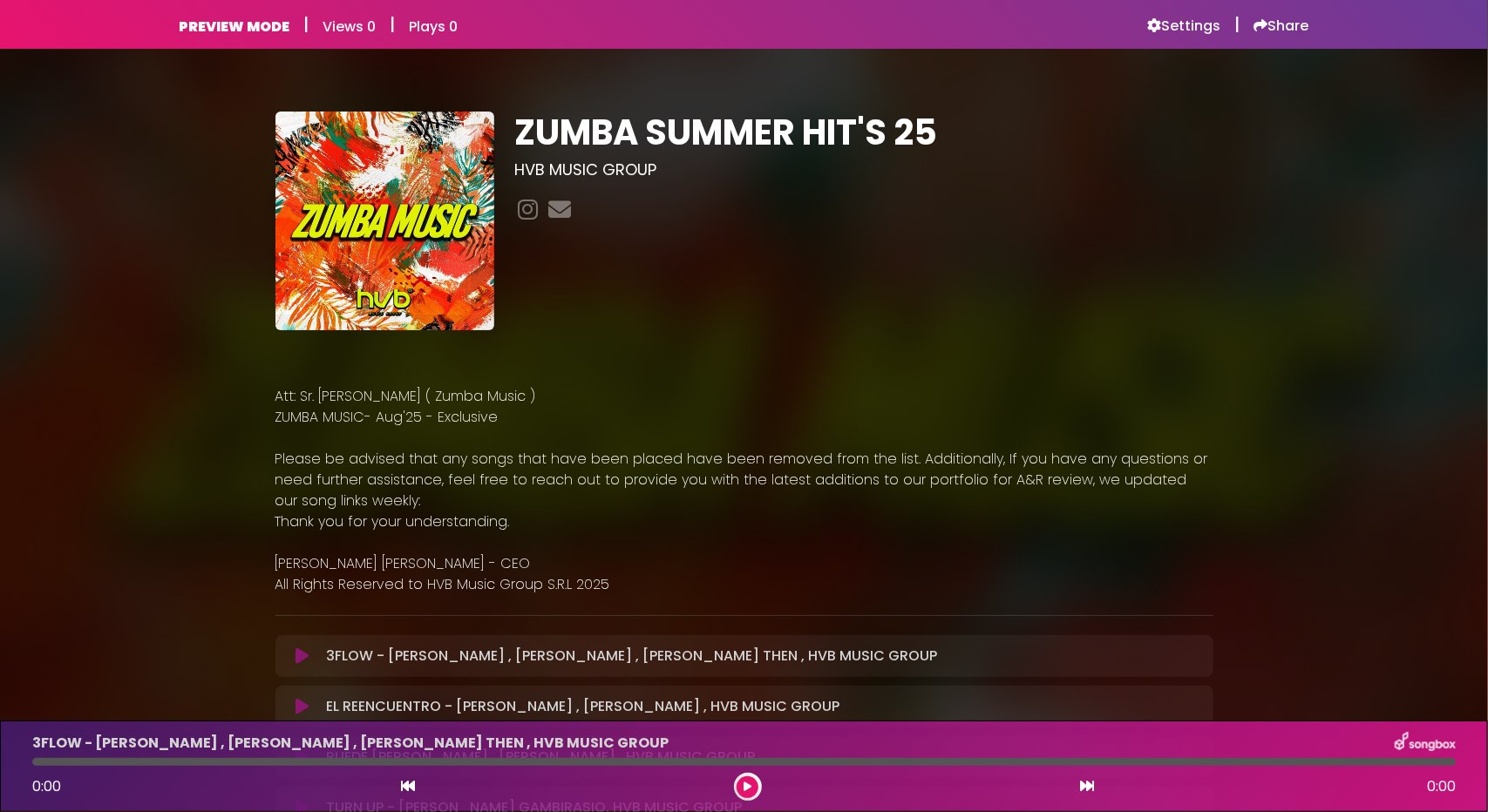
scroll to position [349, 0]
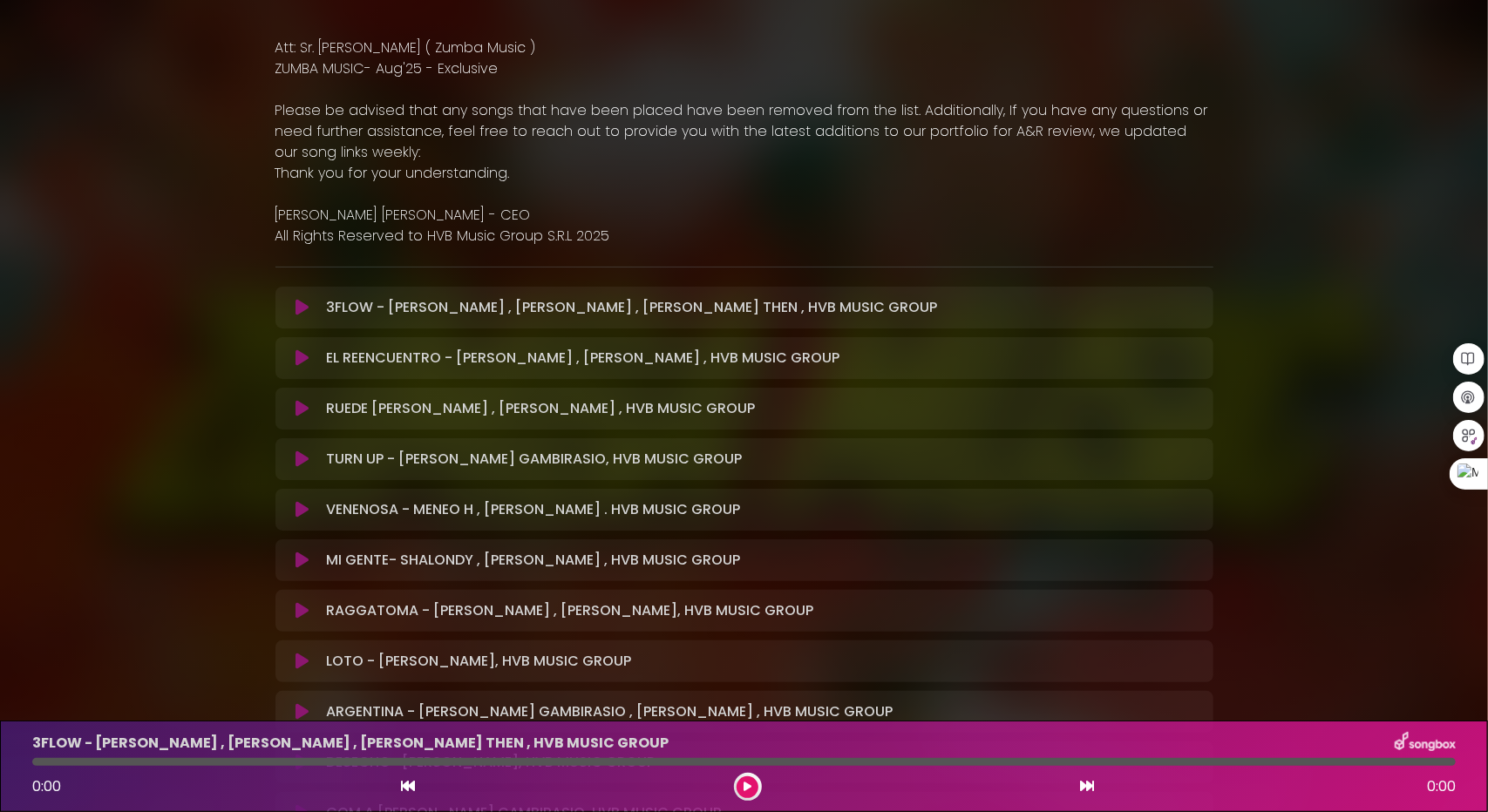
click at [294, 352] on button at bounding box center [303, 358] width 34 height 17
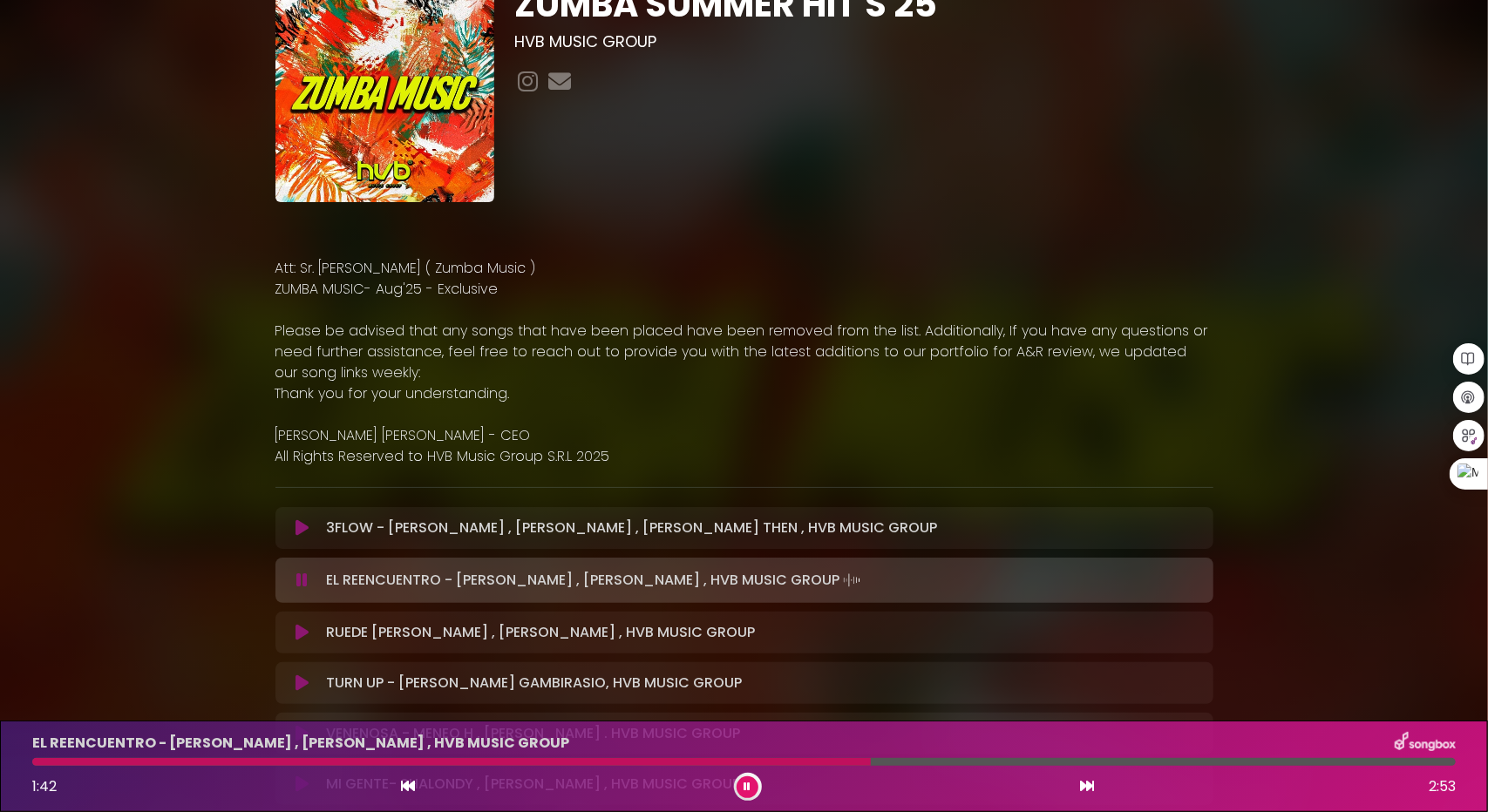
scroll to position [0, 0]
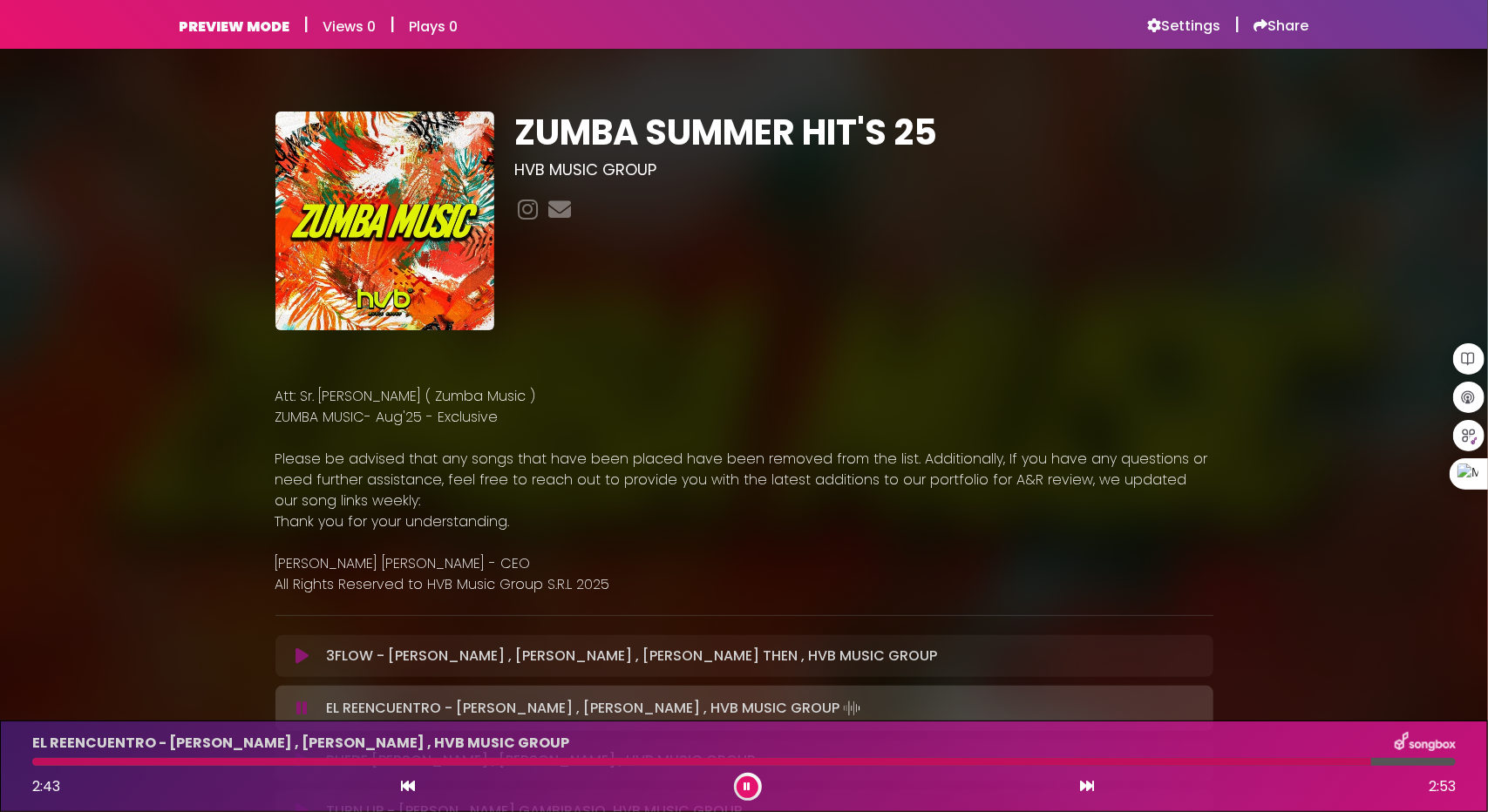
click at [1290, 757] on div "EL REENCUENTRO - DARO GRETI , DAVID DLUNA , HVB MUSIC GROUP 2:43 2:53" at bounding box center [744, 767] width 1444 height 69
click at [1284, 759] on div at bounding box center [702, 762] width 1341 height 8
click at [1285, 759] on div at bounding box center [659, 762] width 1254 height 8
click at [1372, 761] on div at bounding box center [728, 762] width 1391 height 8
click at [1349, 762] on div at bounding box center [744, 762] width 1424 height 8
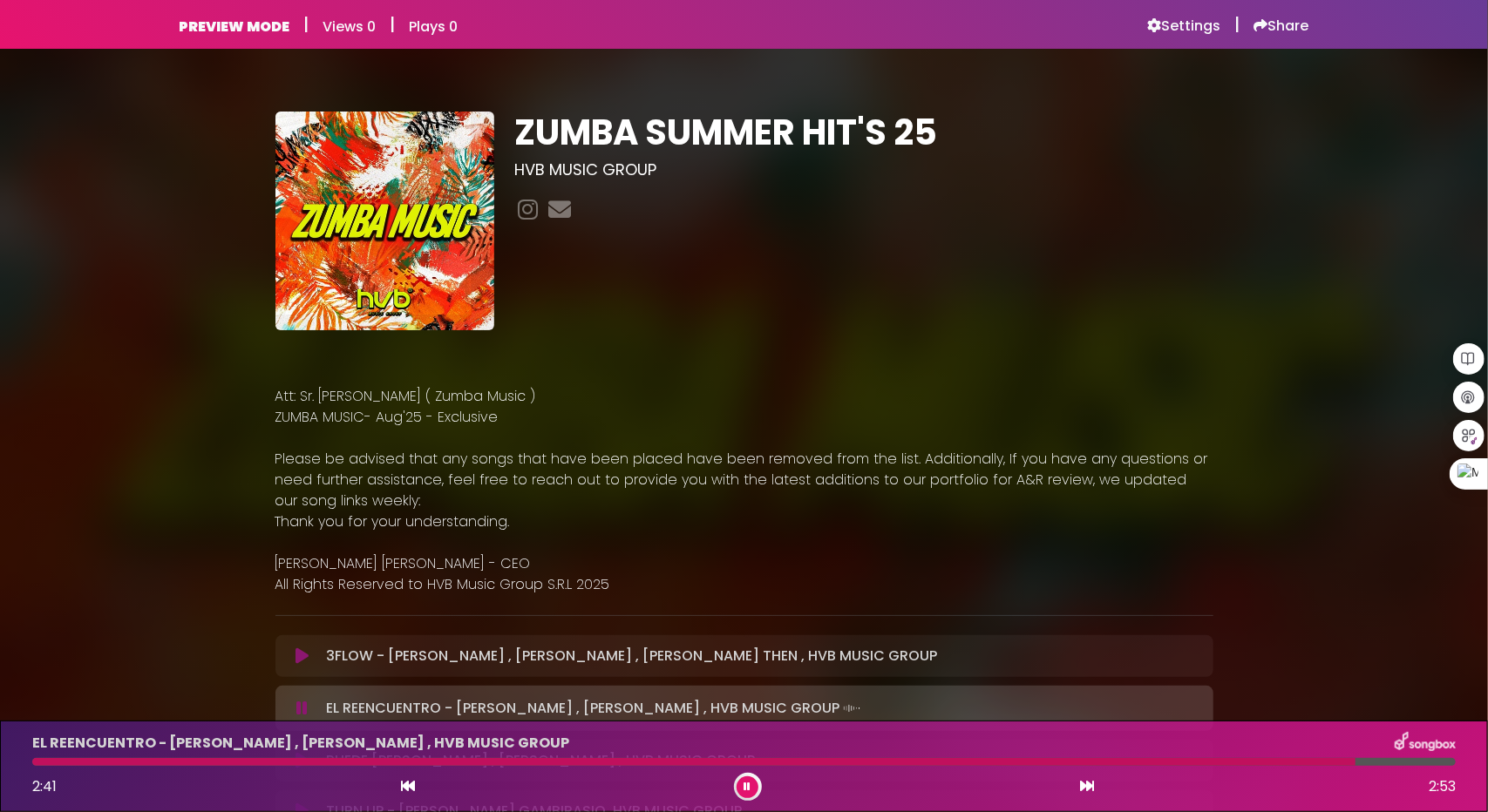
click at [1333, 762] on div at bounding box center [744, 762] width 1424 height 8
click at [1314, 762] on div at bounding box center [744, 762] width 1424 height 8
click at [1304, 761] on div at bounding box center [680, 762] width 1296 height 8
click at [750, 782] on icon at bounding box center [748, 786] width 7 height 10
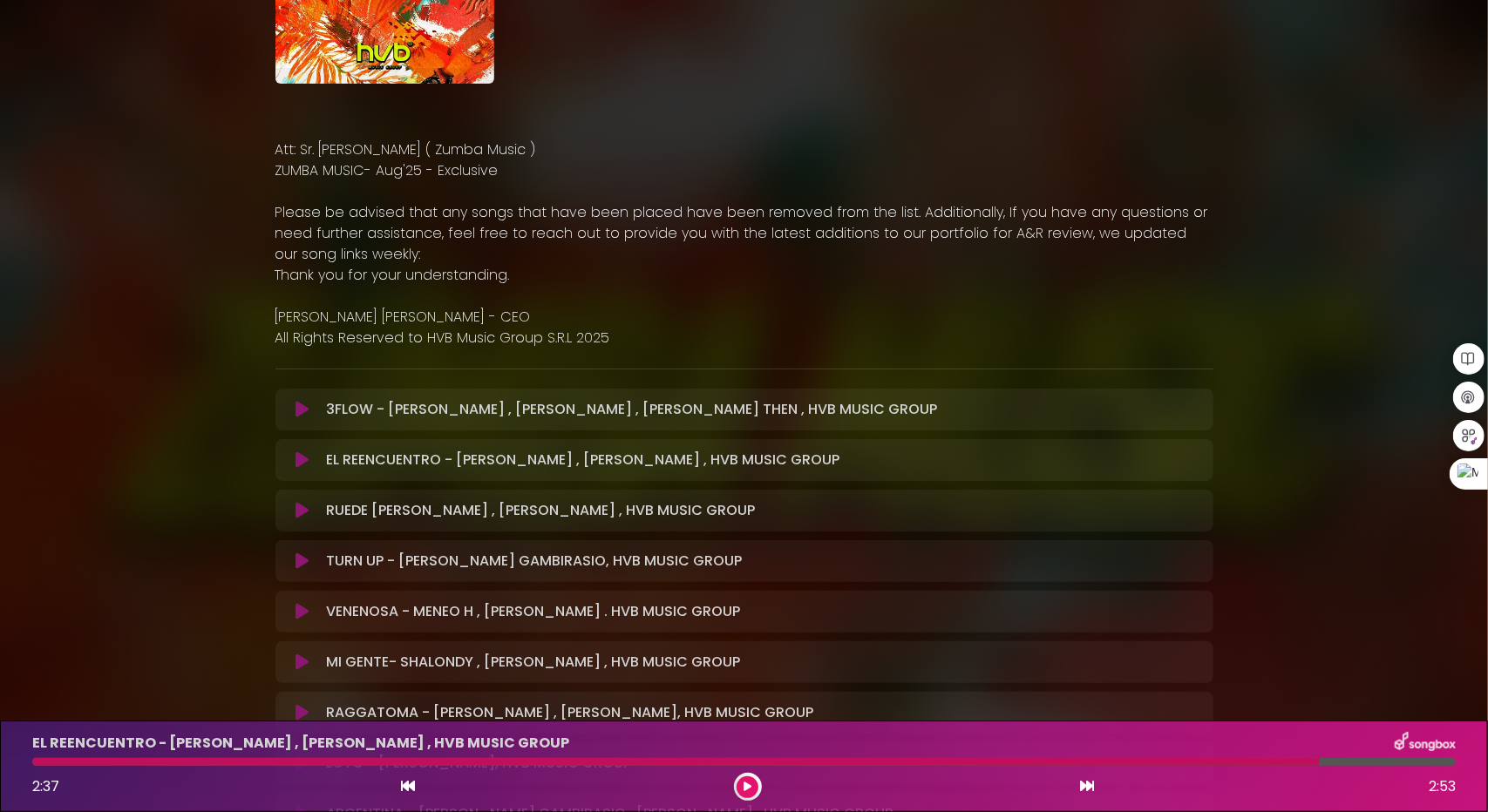
scroll to position [262, 0]
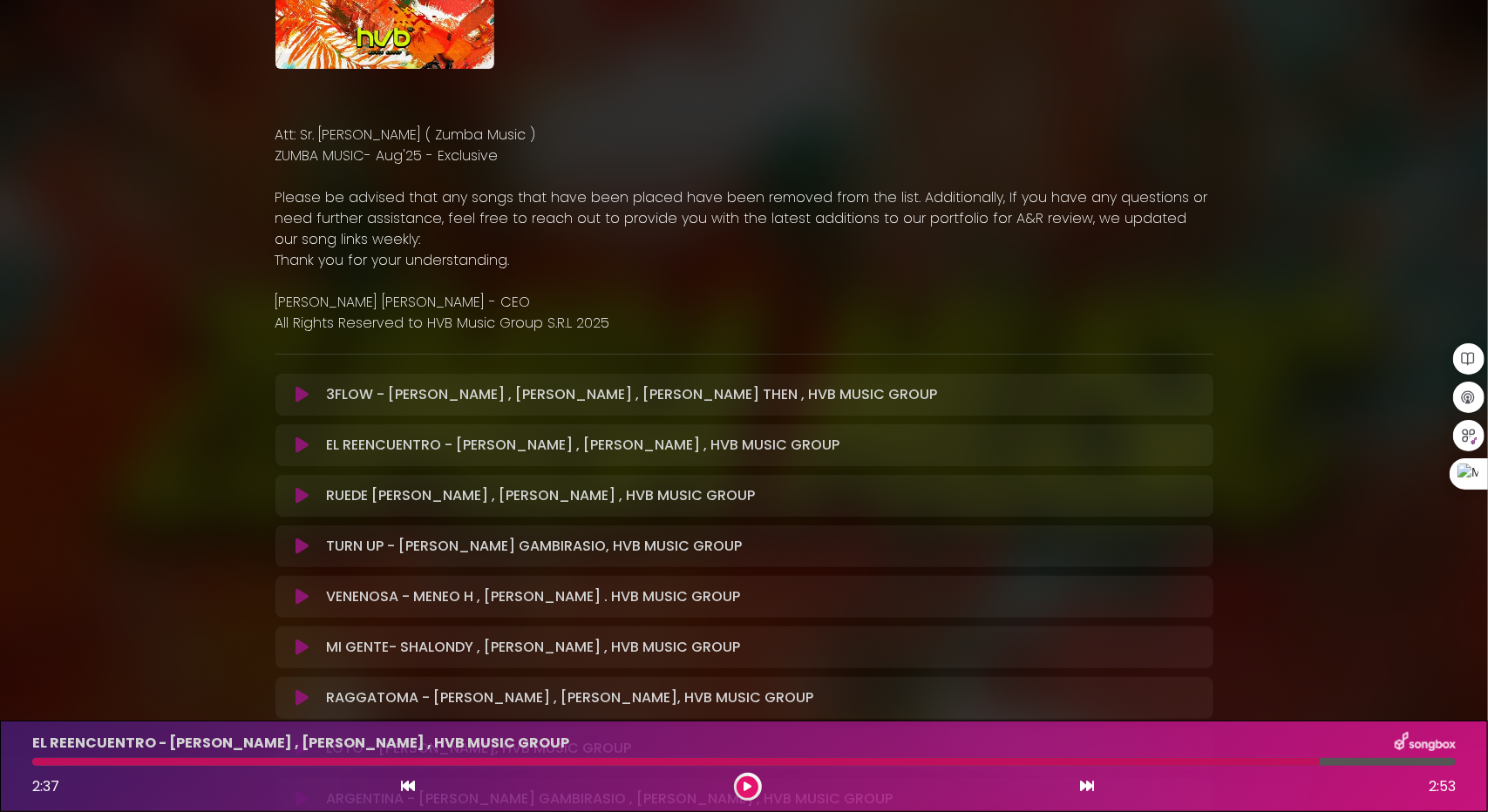
click at [743, 786] on button at bounding box center [747, 787] width 22 height 22
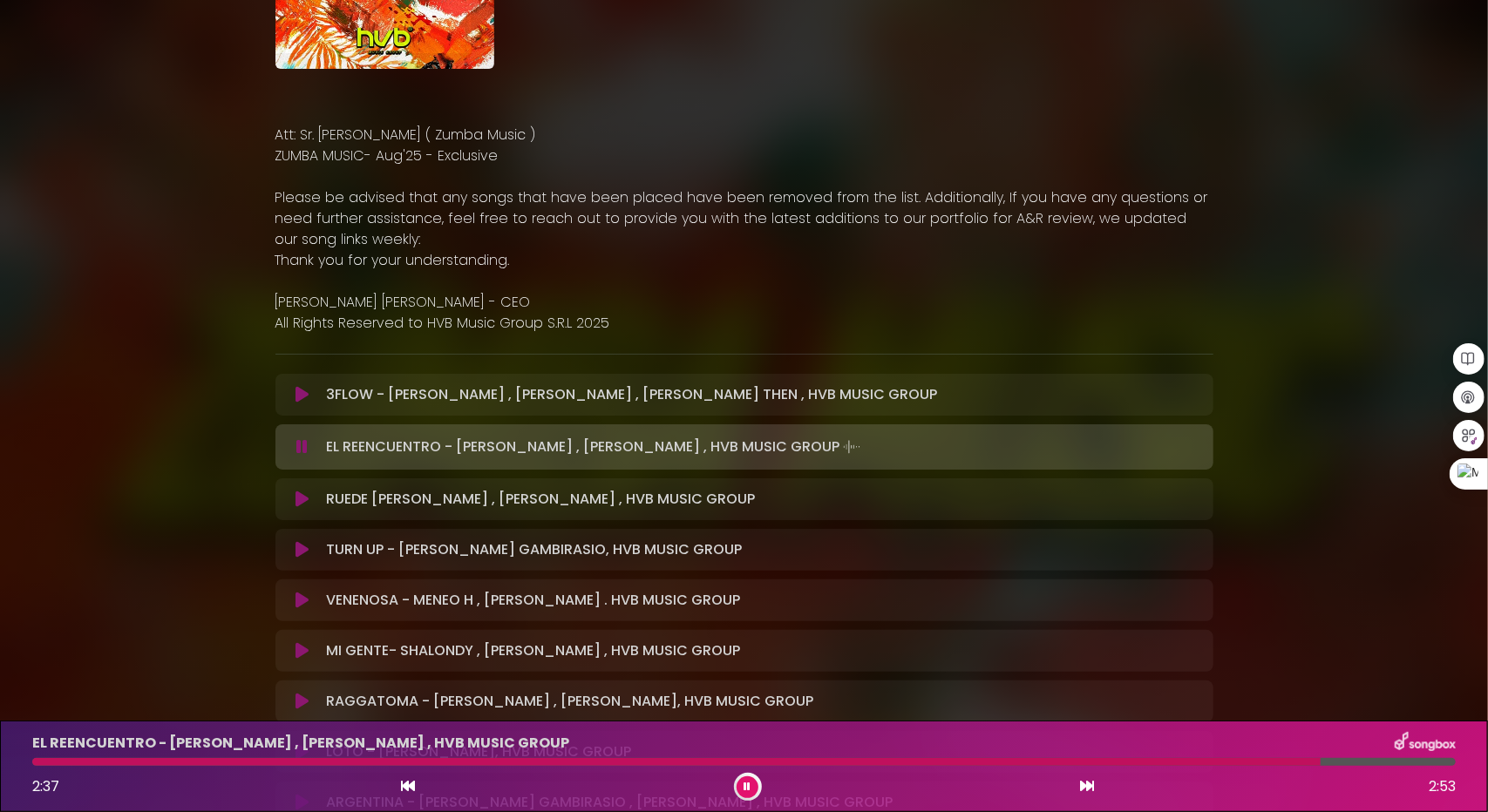
click at [1315, 761] on div at bounding box center [677, 762] width 1289 height 8
click at [1308, 759] on div at bounding box center [673, 762] width 1282 height 8
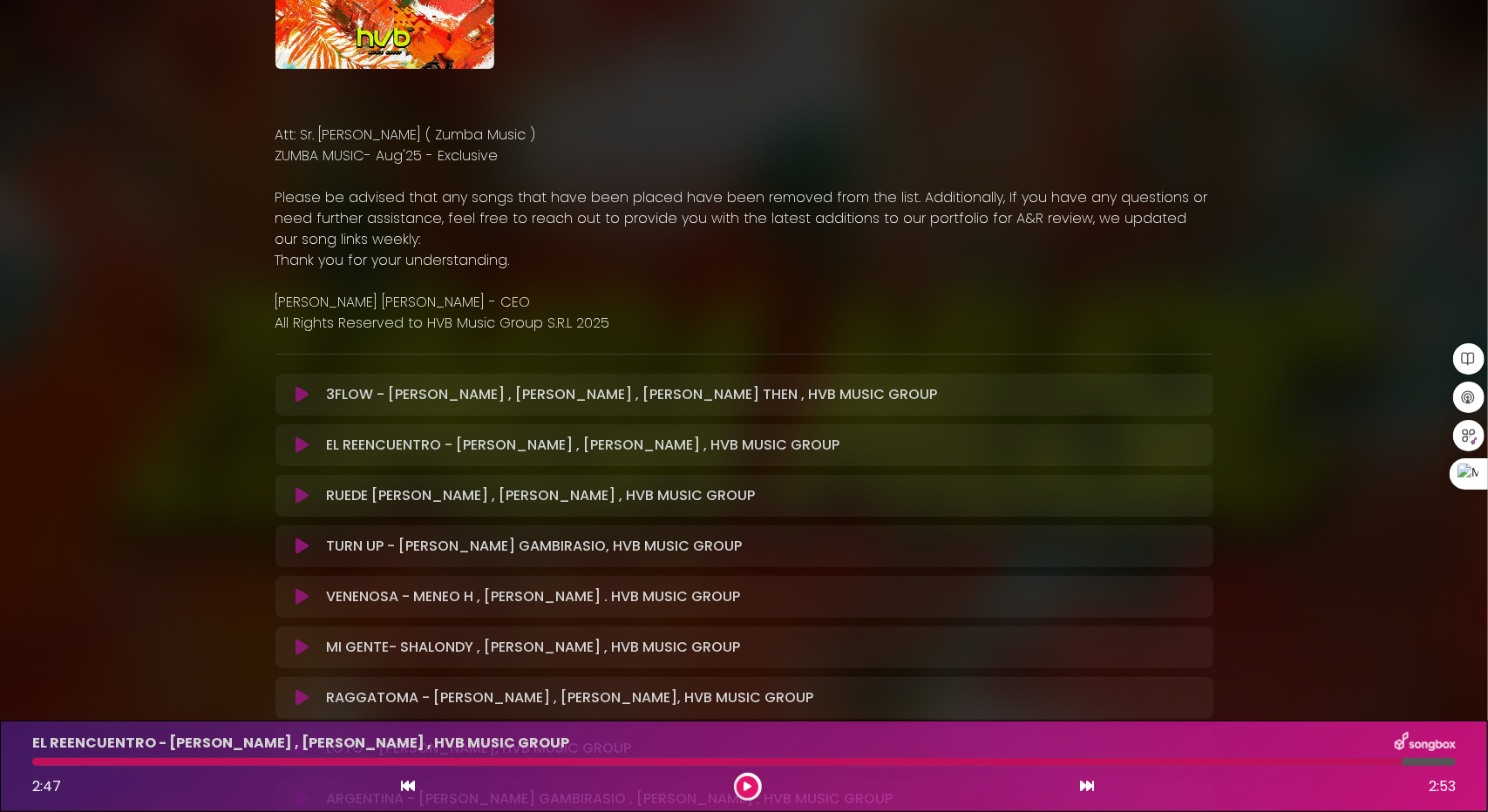
click at [1151, 759] on div at bounding box center [717, 762] width 1370 height 8
click at [1334, 759] on div at bounding box center [717, 762] width 1370 height 8
click at [1357, 758] on div at bounding box center [717, 762] width 1370 height 8
click at [1397, 758] on div "EL REENCUENTRO - DARO GRETI , DAVID DLUNA , HVB MUSIC GROUP 2:47 2:53" at bounding box center [744, 767] width 1444 height 69
click at [1365, 761] on div at bounding box center [717, 762] width 1370 height 8
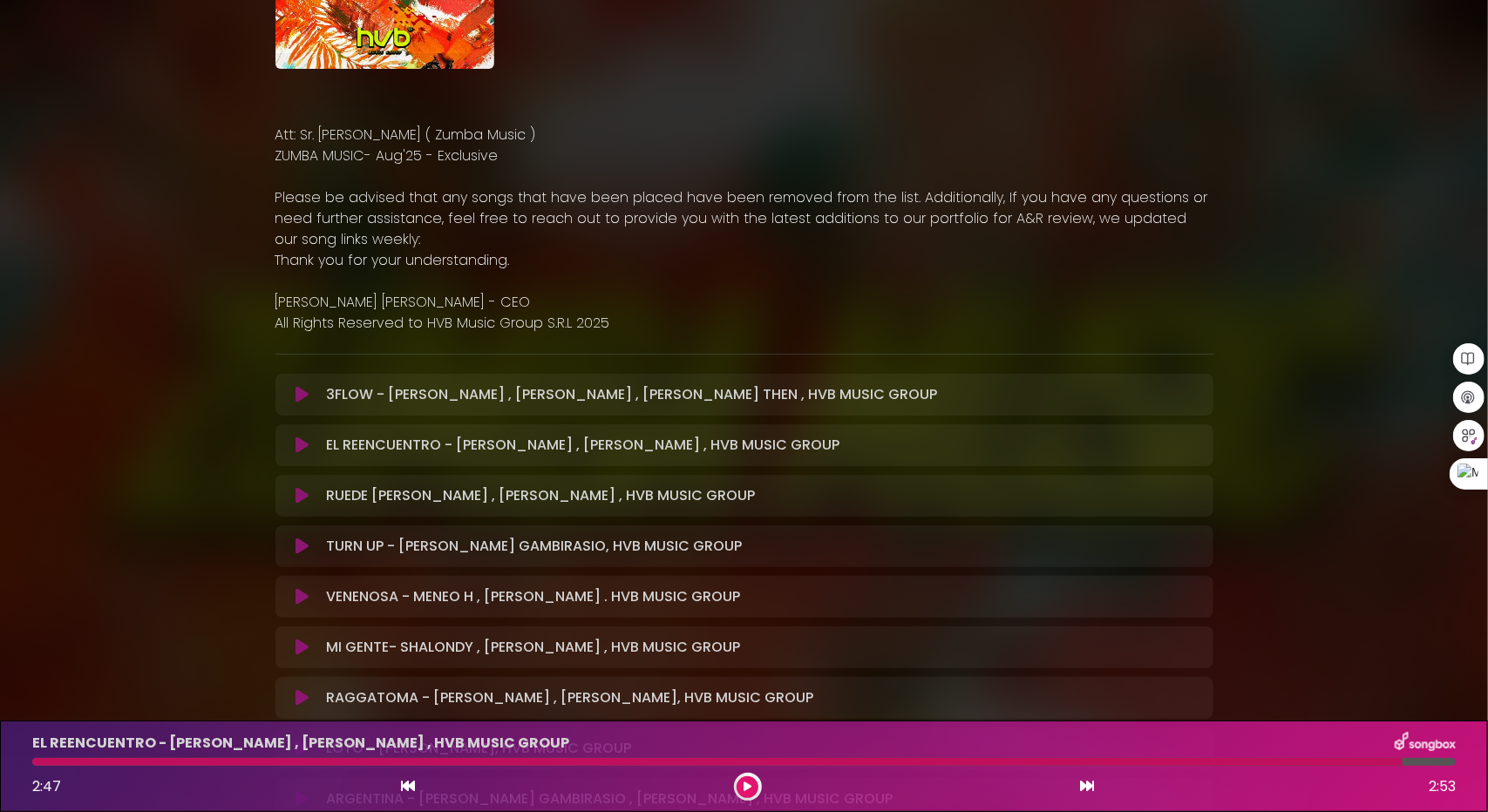
click at [1360, 761] on div at bounding box center [717, 762] width 1370 height 8
drag, startPoint x: 1360, startPoint y: 761, endPoint x: 1350, endPoint y: 763, distance: 10.2
click at [1358, 761] on div at bounding box center [717, 762] width 1370 height 8
click at [746, 790] on icon at bounding box center [748, 786] width 8 height 10
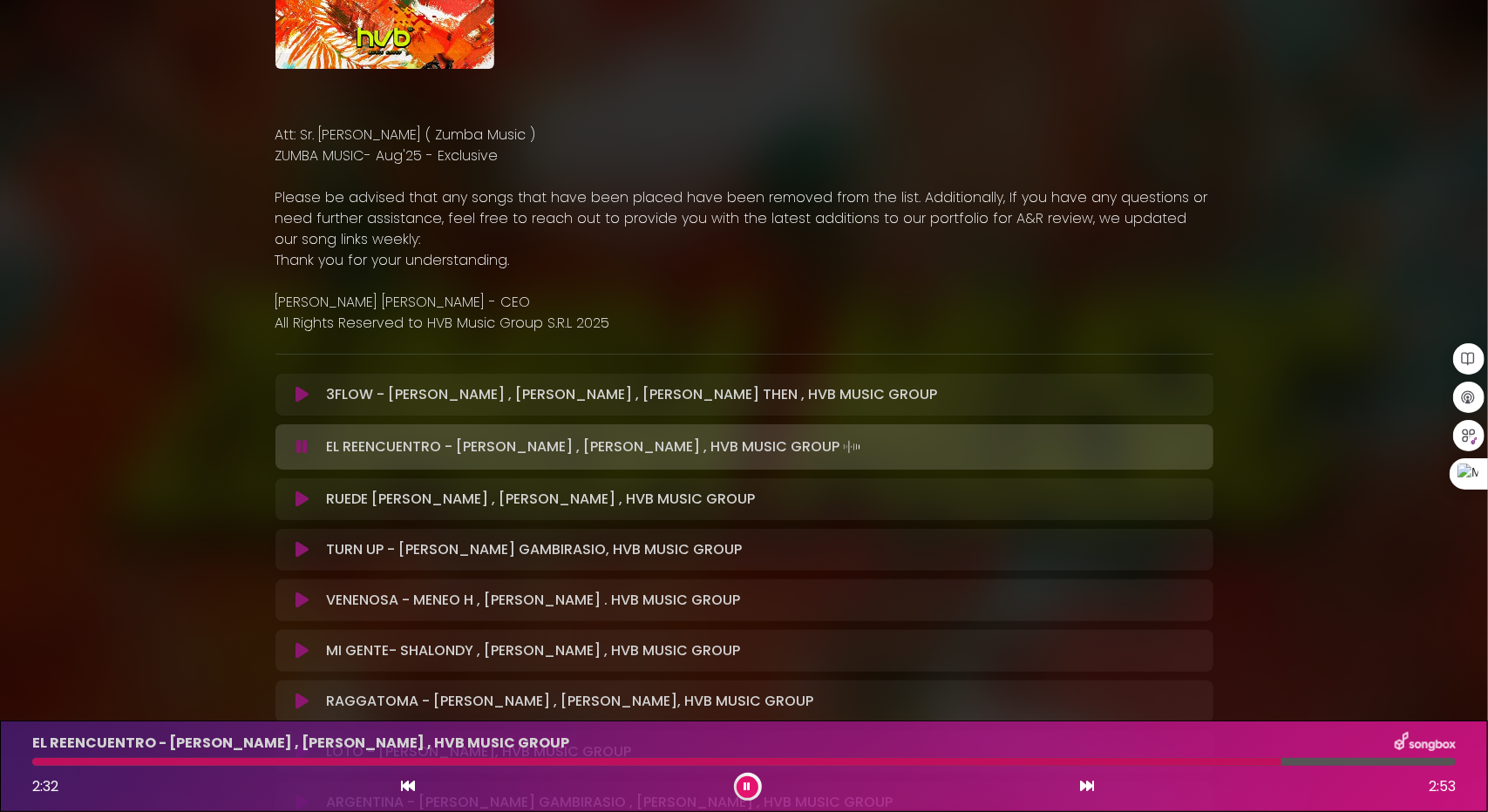
click at [1277, 761] on div at bounding box center [744, 762] width 1424 height 8
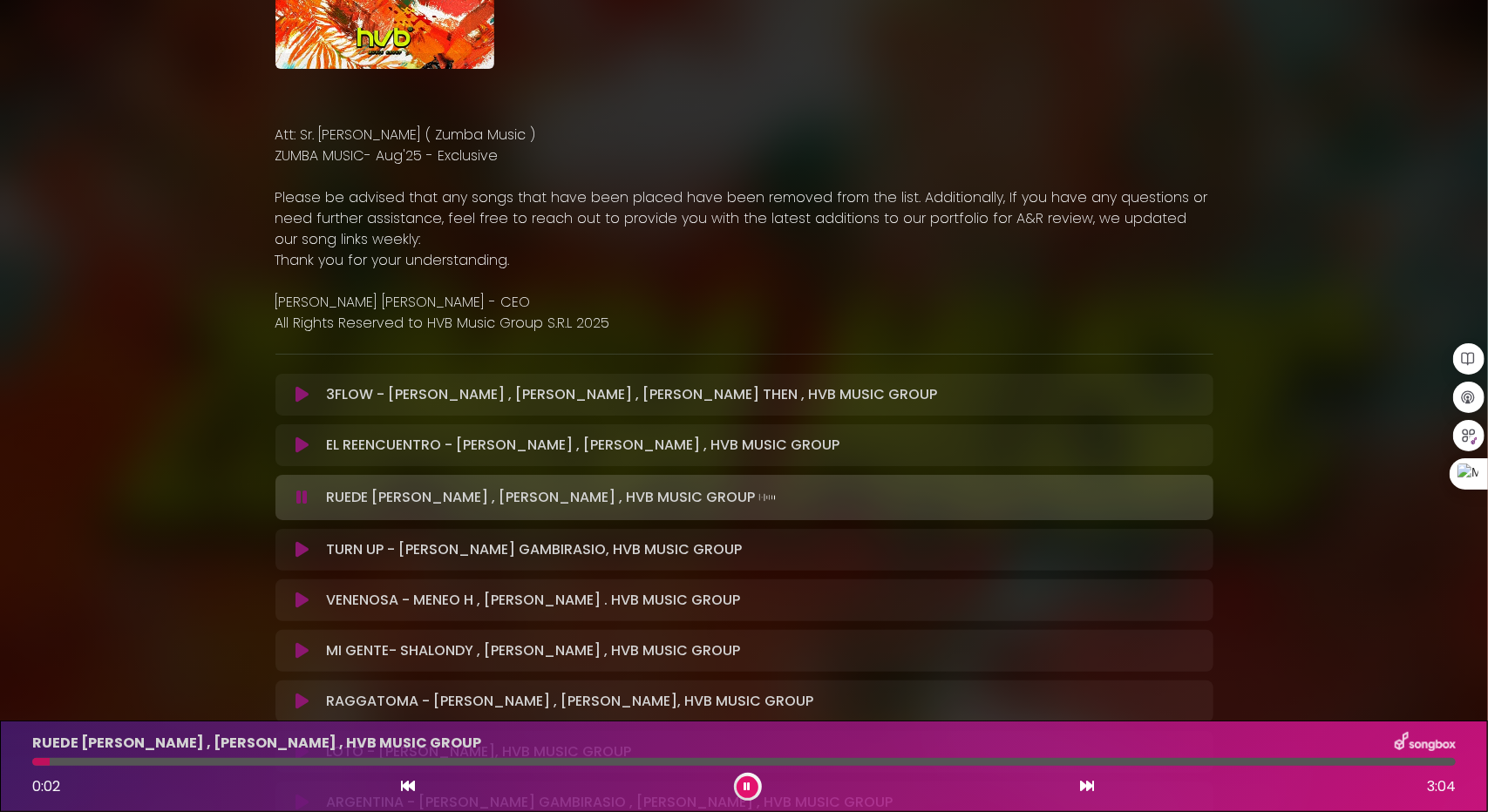
click at [299, 445] on icon at bounding box center [302, 445] width 13 height 17
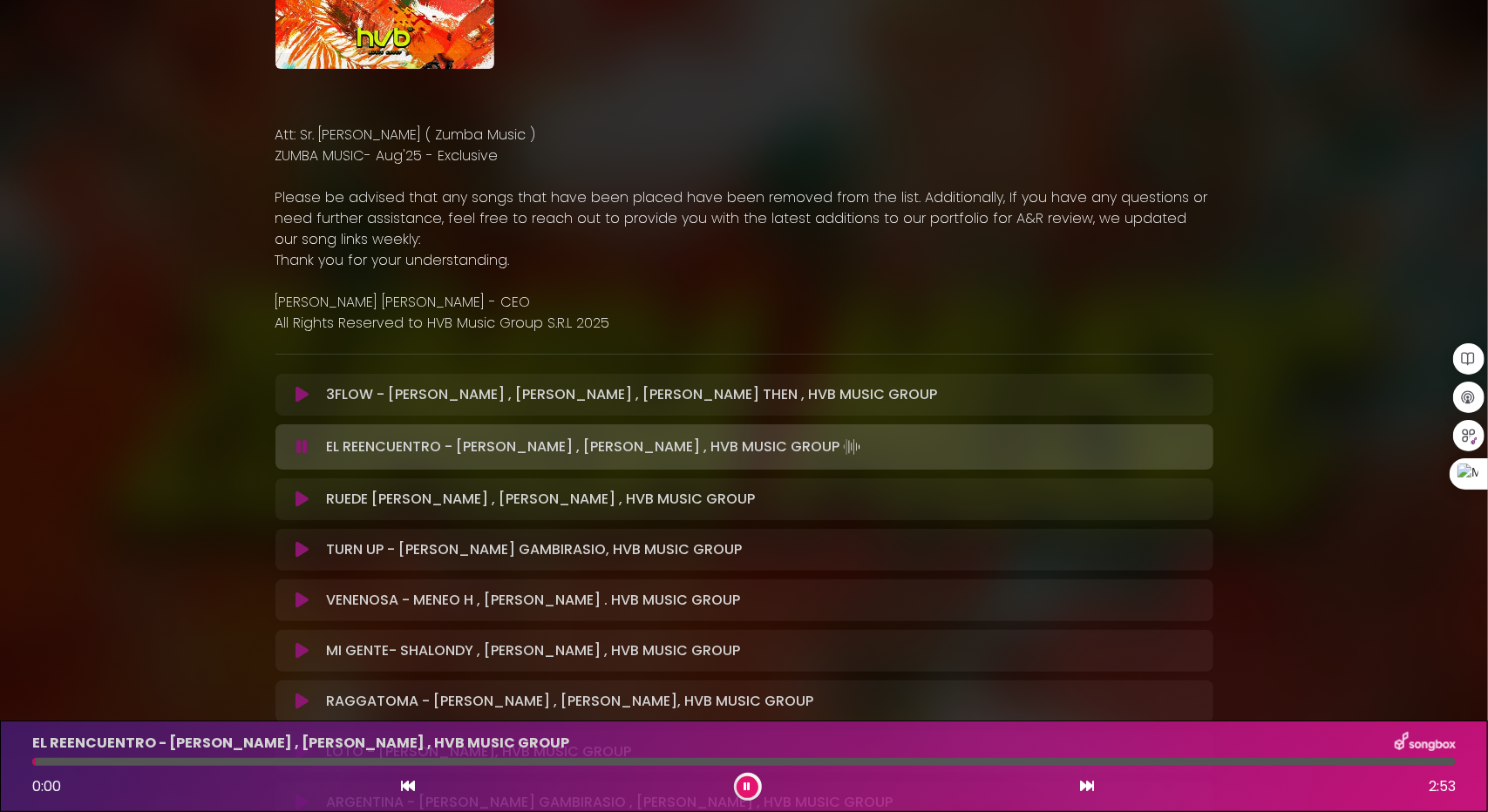
click at [1267, 759] on div at bounding box center [744, 762] width 1424 height 8
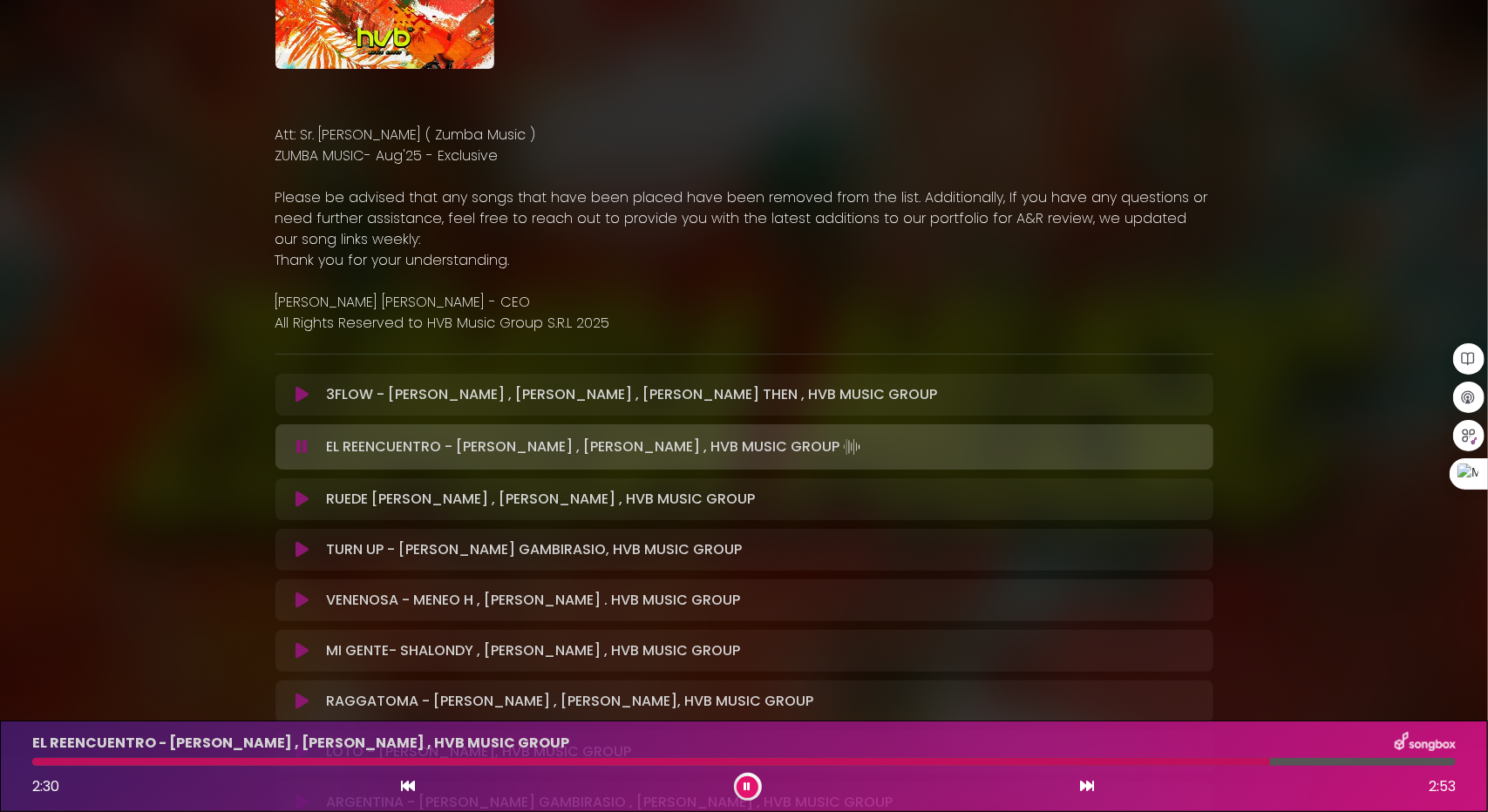
click at [1281, 765] on div at bounding box center [744, 762] width 1424 height 8
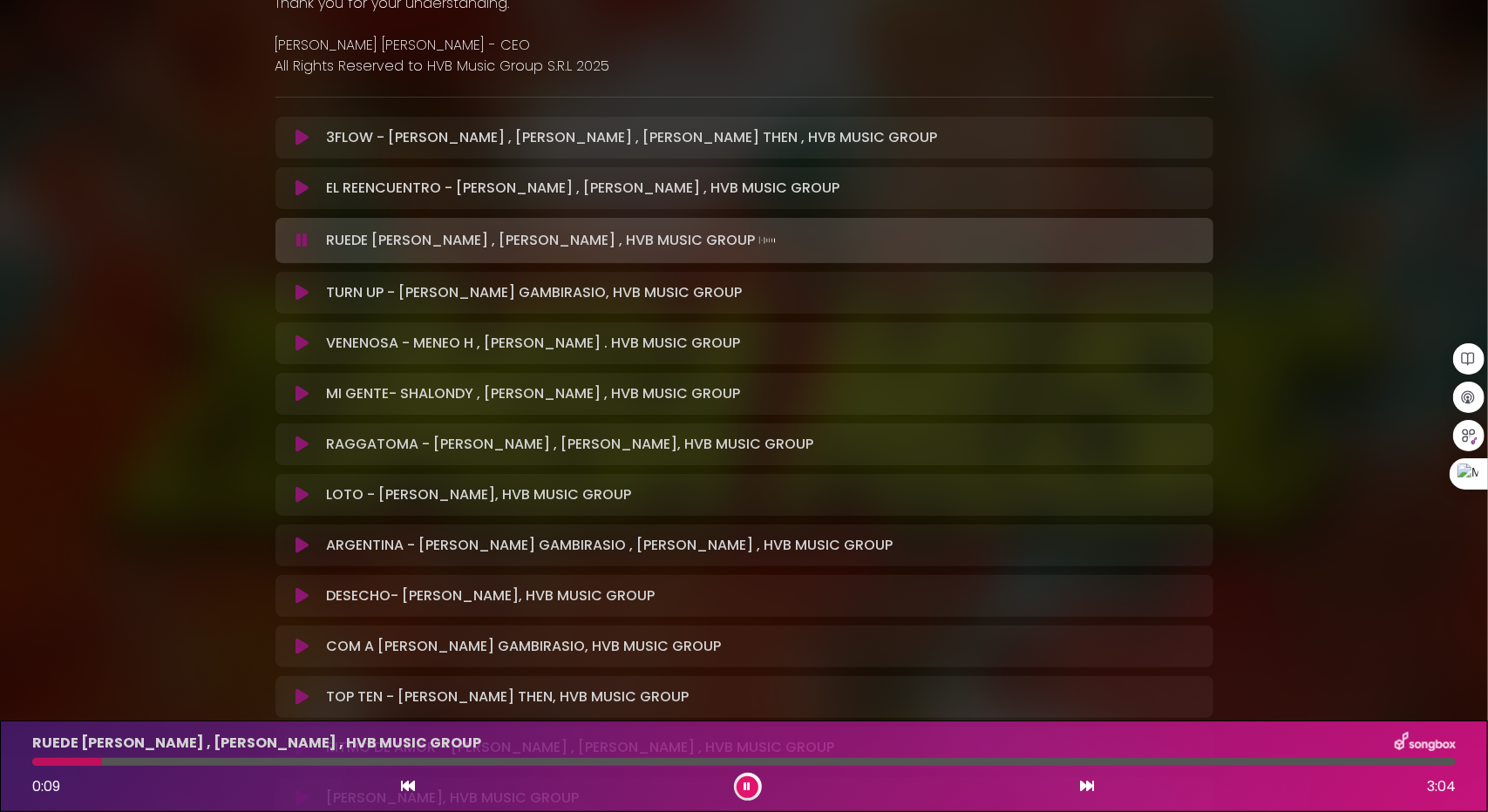
scroll to position [523, 0]
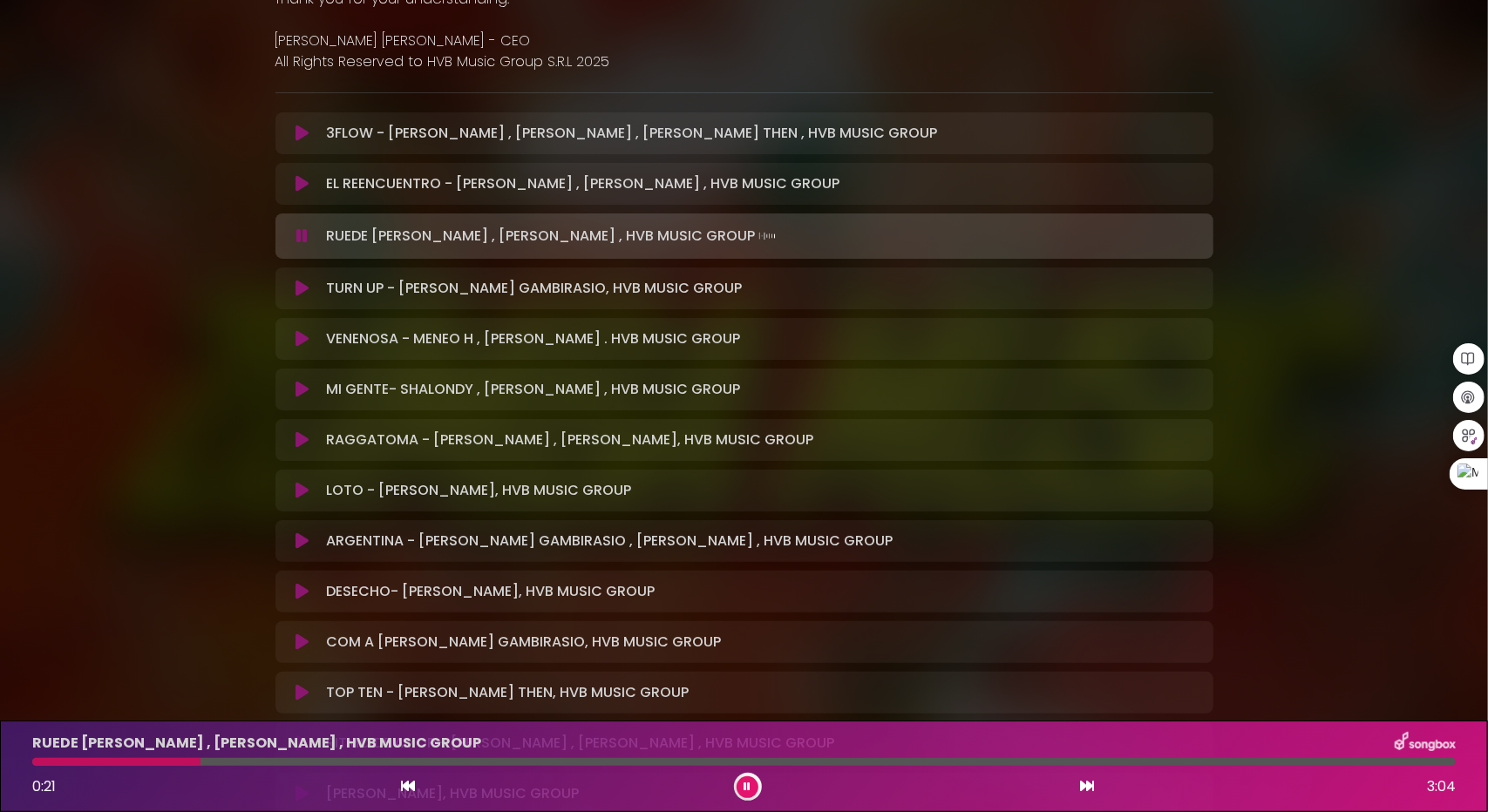
click at [308, 289] on icon at bounding box center [302, 288] width 13 height 17
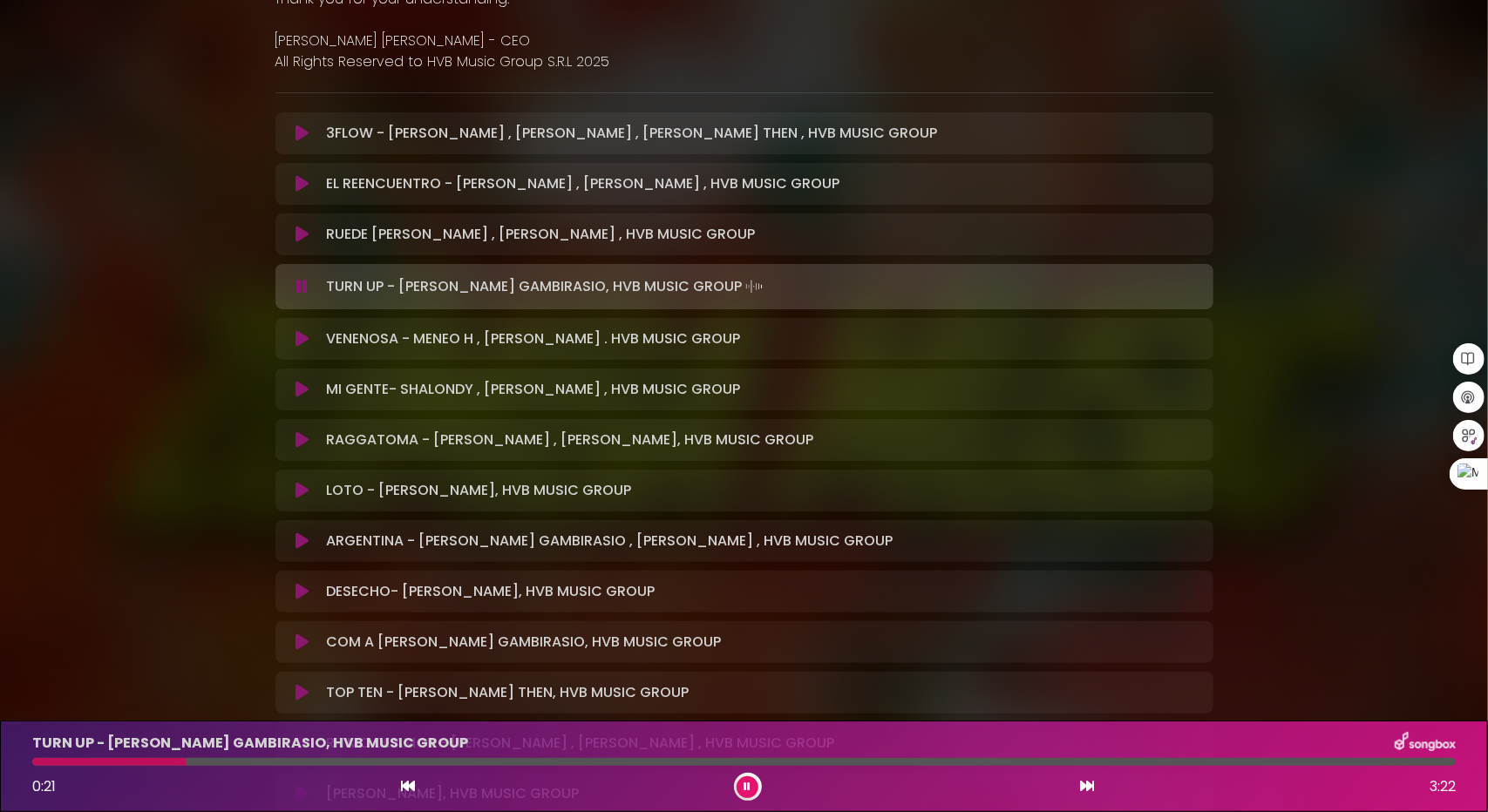
click at [243, 760] on div at bounding box center [744, 762] width 1424 height 8
click at [289, 763] on div at bounding box center [744, 762] width 1424 height 8
click at [325, 760] on div at bounding box center [744, 762] width 1424 height 8
click at [375, 761] on div at bounding box center [744, 762] width 1424 height 8
click at [409, 763] on div at bounding box center [744, 762] width 1424 height 8
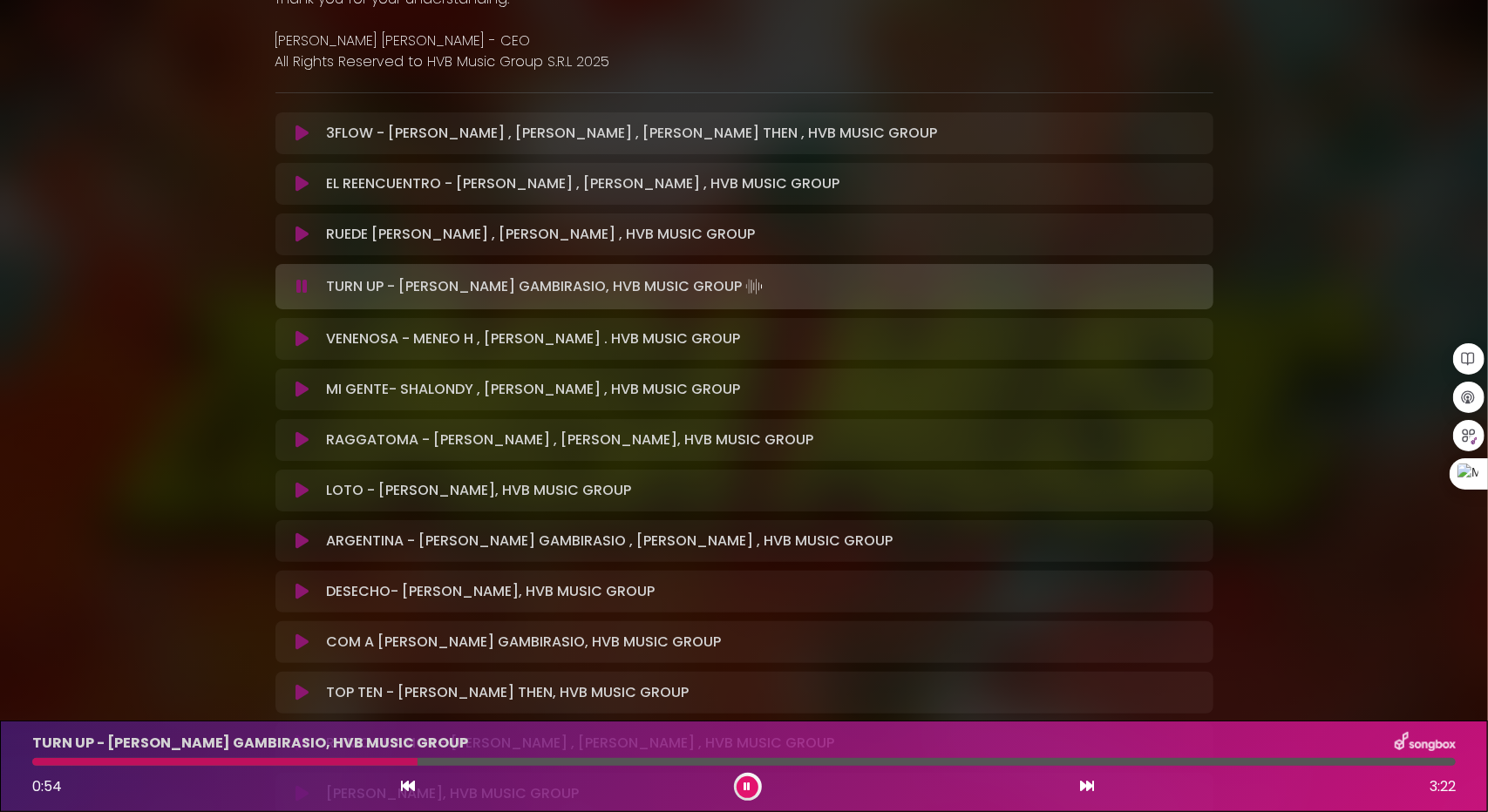
click at [459, 759] on div at bounding box center [744, 762] width 1424 height 8
click at [517, 760] on div at bounding box center [744, 762] width 1424 height 8
click at [513, 760] on div at bounding box center [281, 762] width 497 height 8
click at [496, 763] on div at bounding box center [276, 762] width 487 height 8
click at [479, 762] on div at bounding box center [273, 762] width 482 height 8
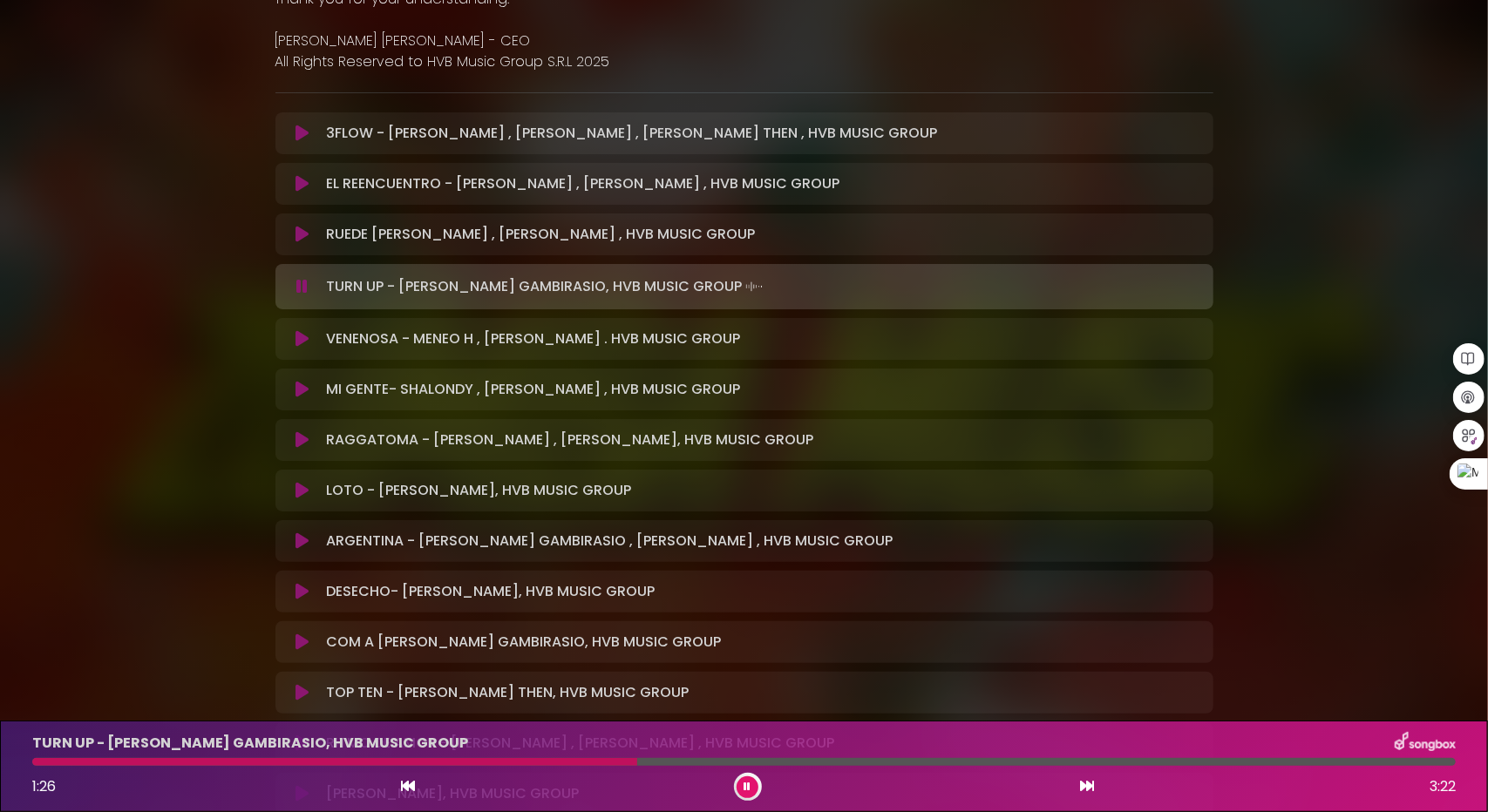
click at [245, 767] on div "TURN UP - JAVISH, ISAC GAMBIRASIO, HVB MUSIC GROUP 1:26 3:22" at bounding box center [744, 767] width 1444 height 69
click at [236, 761] on div at bounding box center [336, 762] width 608 height 8
click at [272, 759] on div at bounding box center [744, 762] width 1424 height 8
click at [237, 763] on div at bounding box center [744, 762] width 1424 height 8
click at [220, 763] on div at bounding box center [744, 762] width 1424 height 8
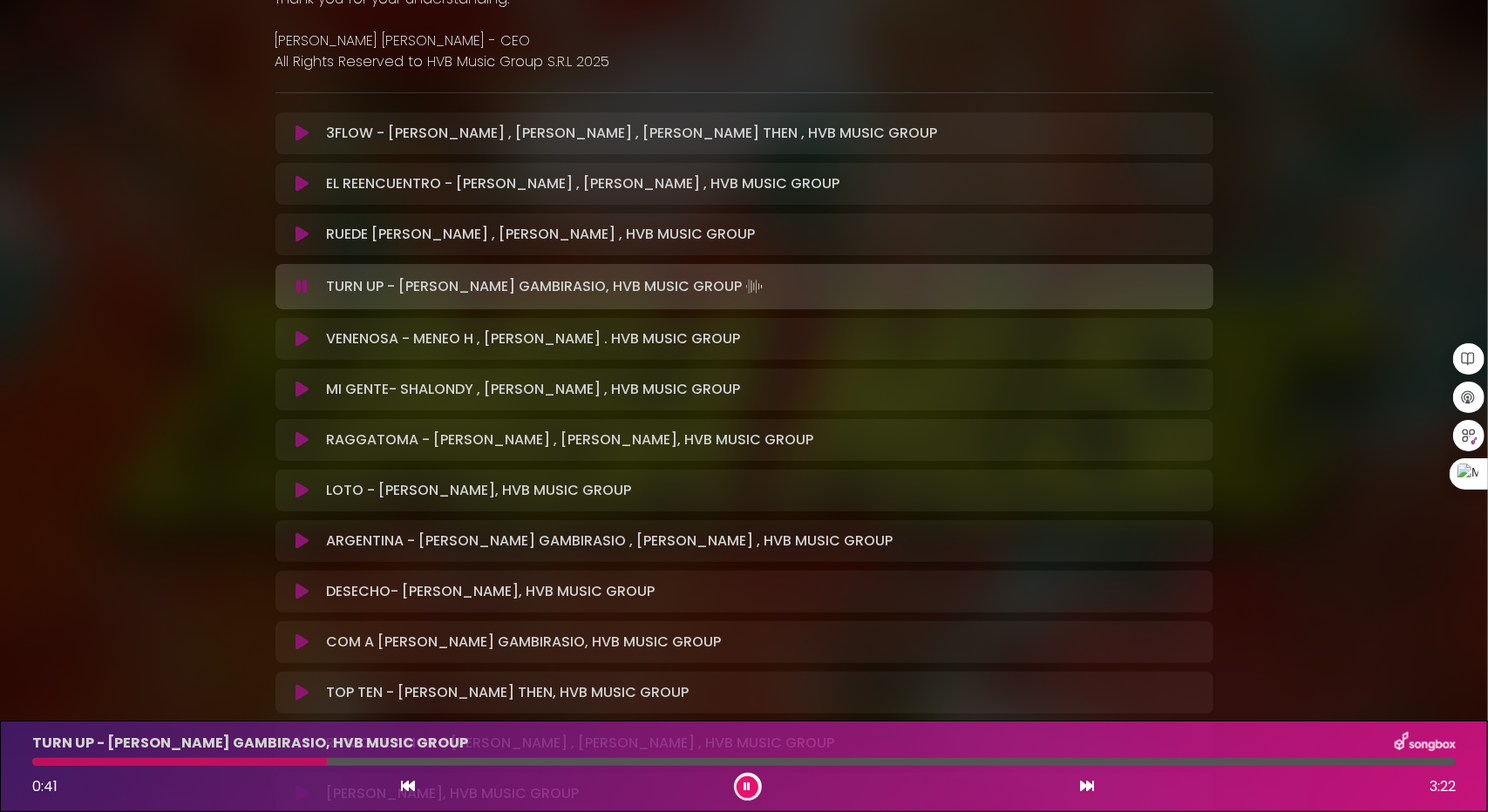
click at [832, 761] on div at bounding box center [744, 762] width 1424 height 8
click at [797, 761] on div at bounding box center [443, 762] width 822 height 8
click at [740, 763] on div at bounding box center [416, 762] width 768 height 8
click at [695, 766] on div at bounding box center [388, 762] width 712 height 8
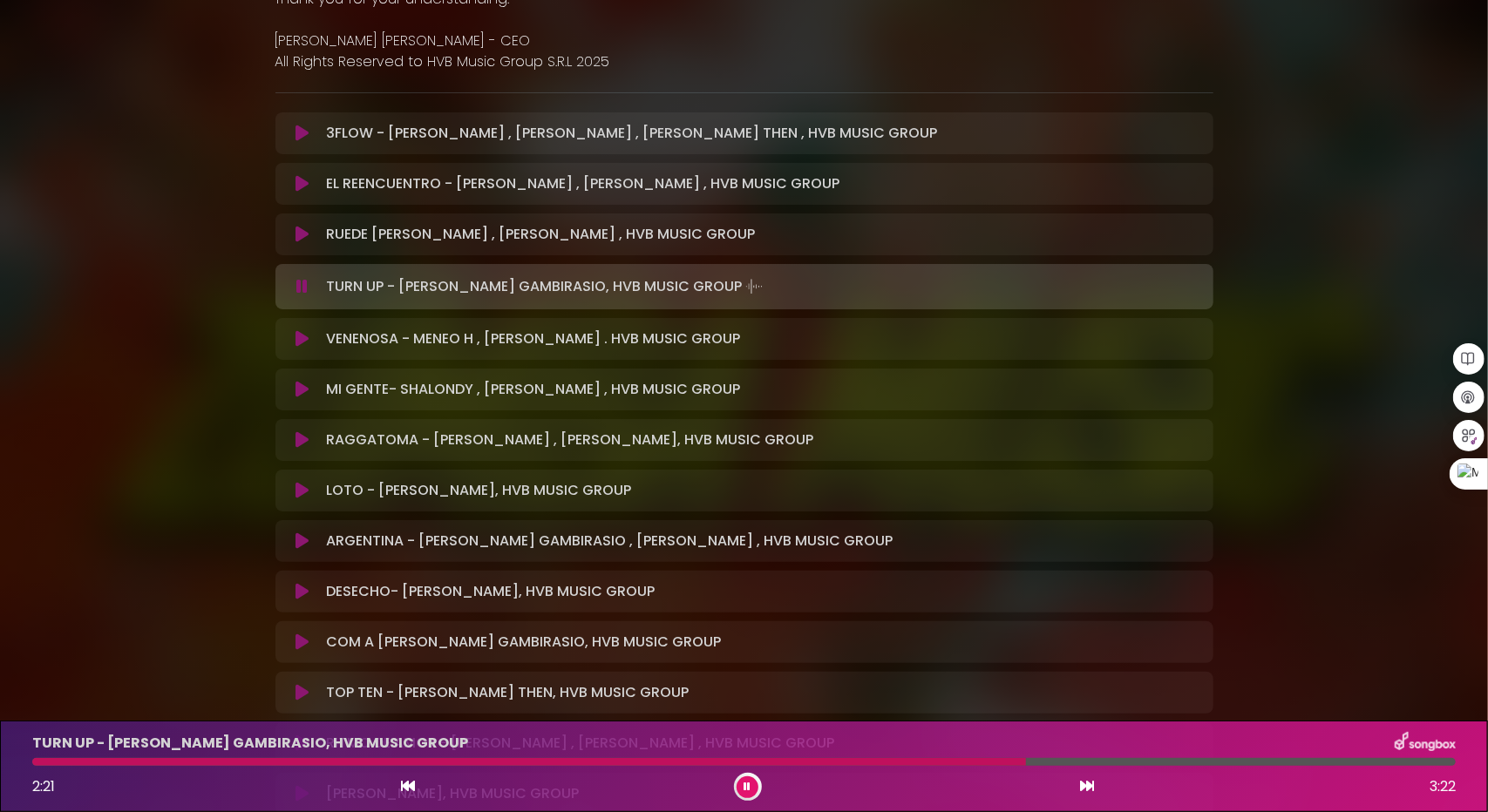
click at [305, 346] on icon at bounding box center [302, 339] width 13 height 17
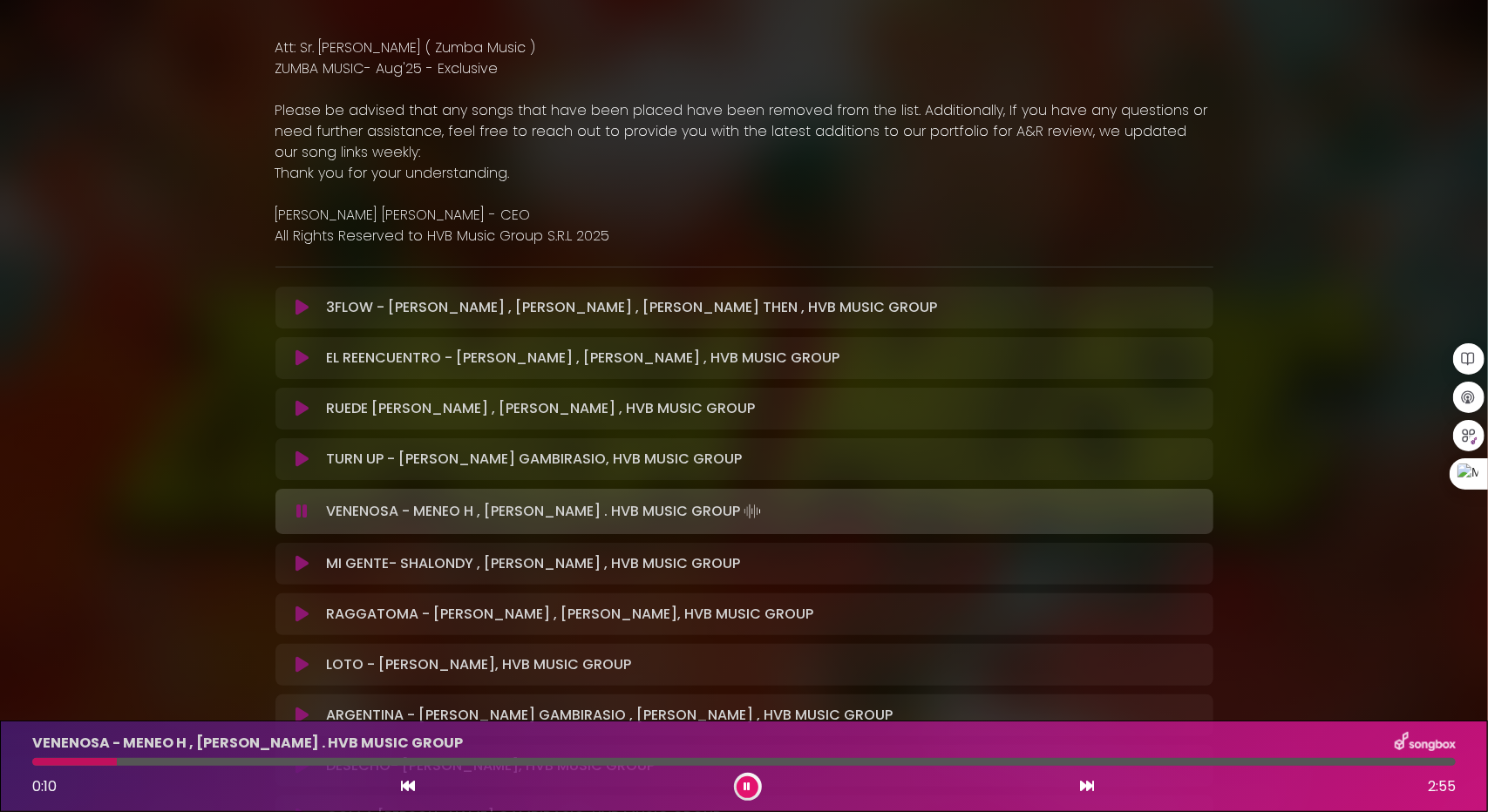
scroll to position [0, 0]
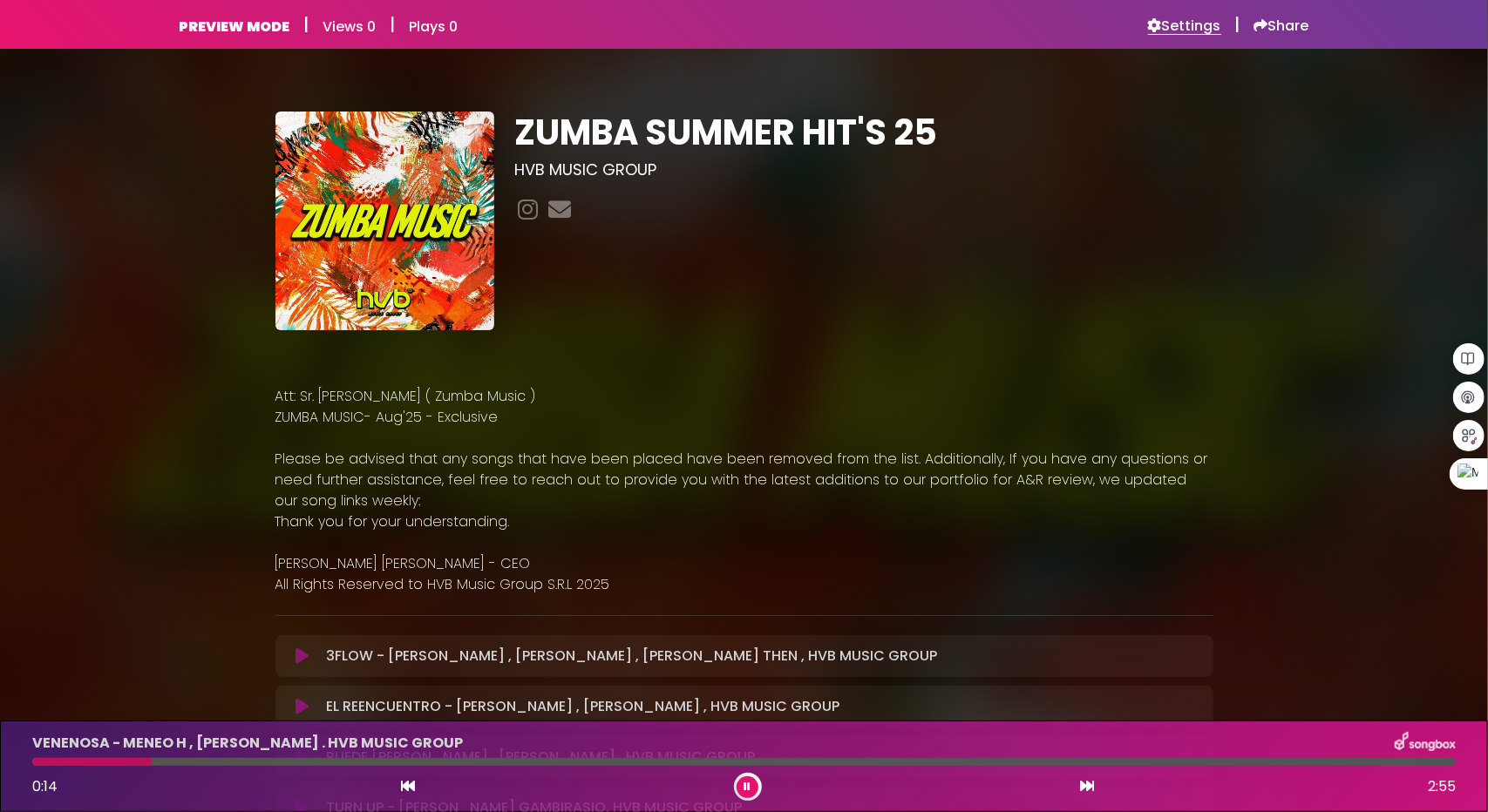
click at [1180, 27] on h6 "Settings" at bounding box center [1184, 26] width 73 height 17
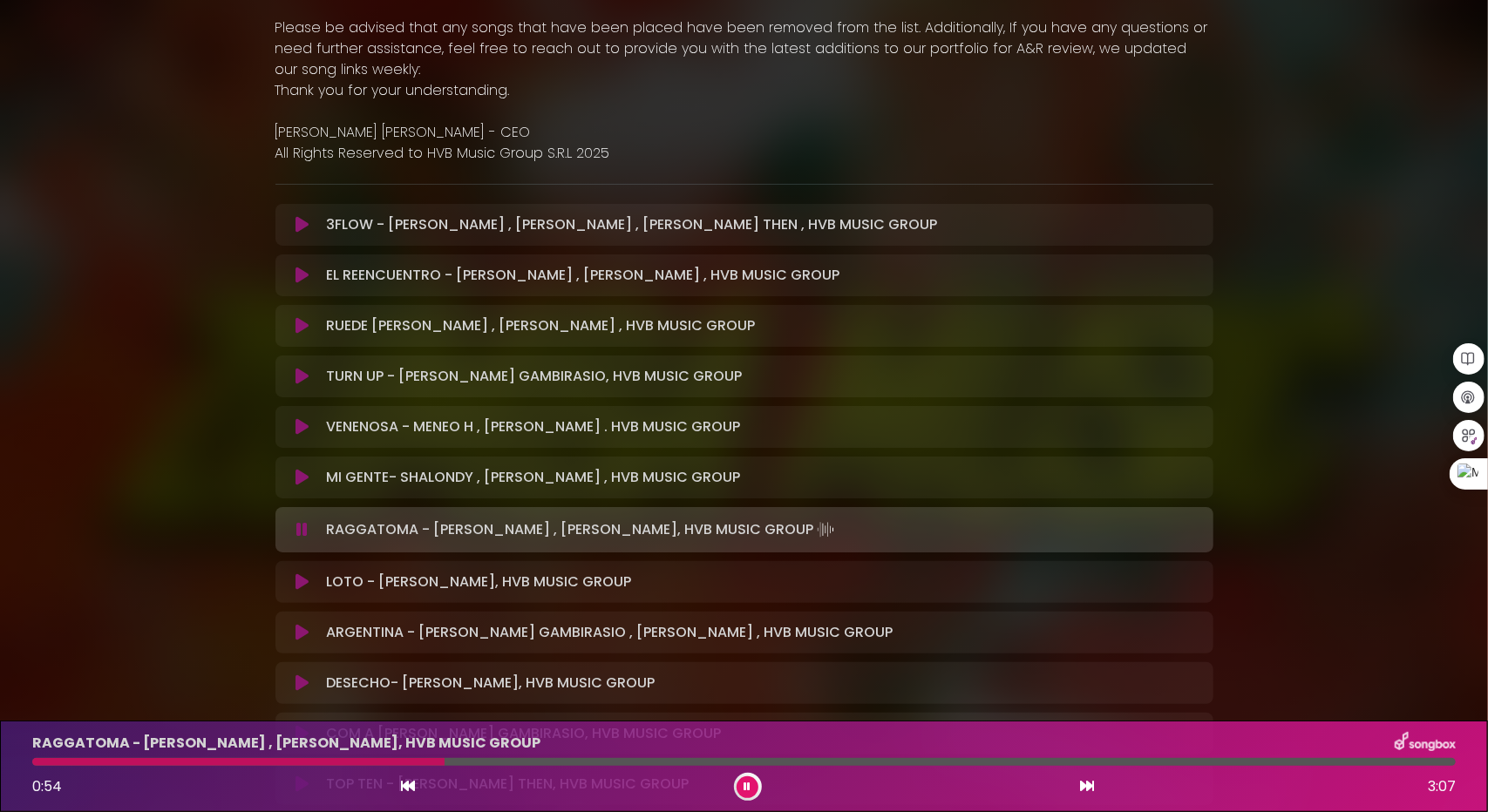
scroll to position [436, 0]
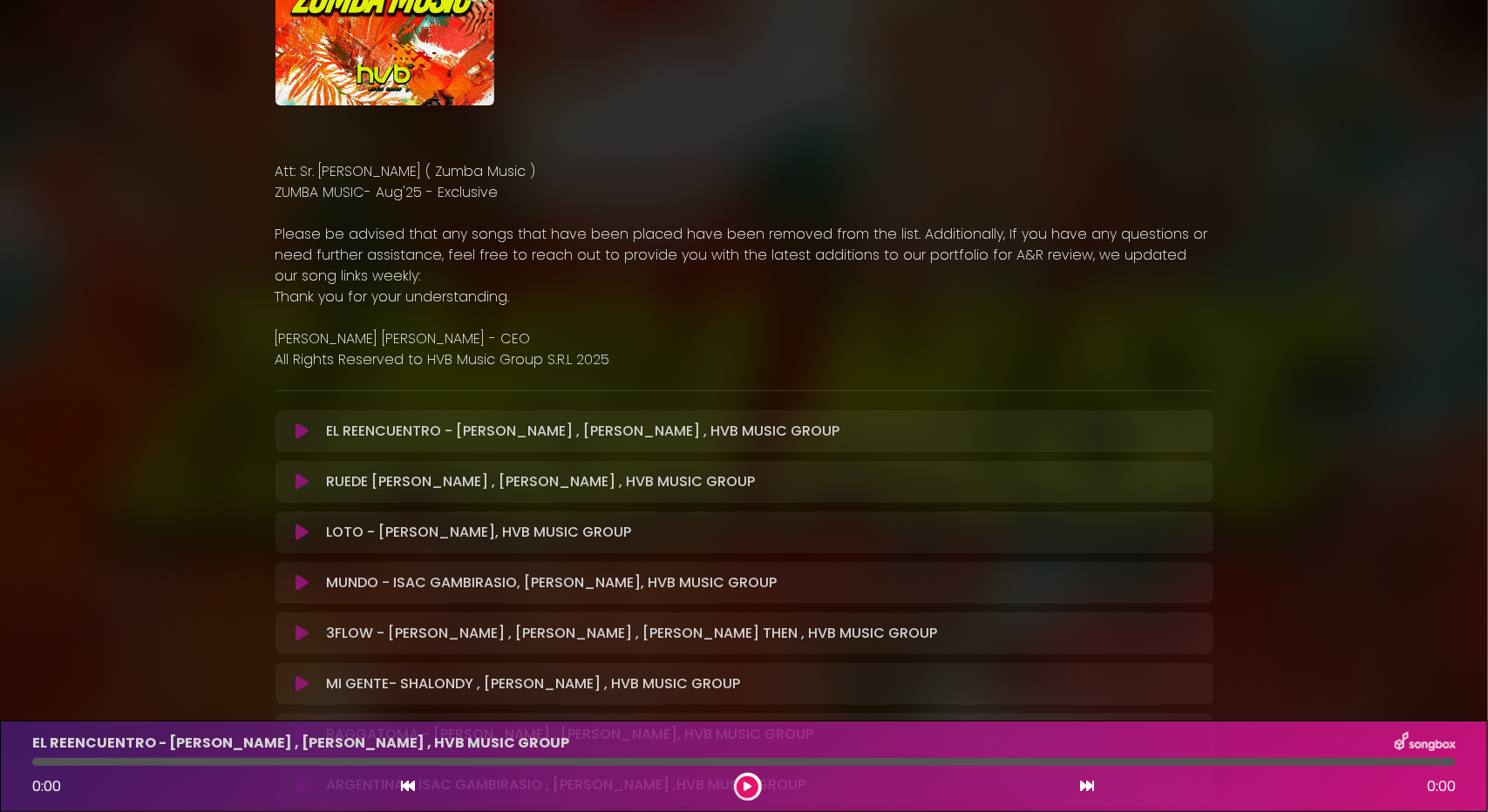
scroll to position [349, 0]
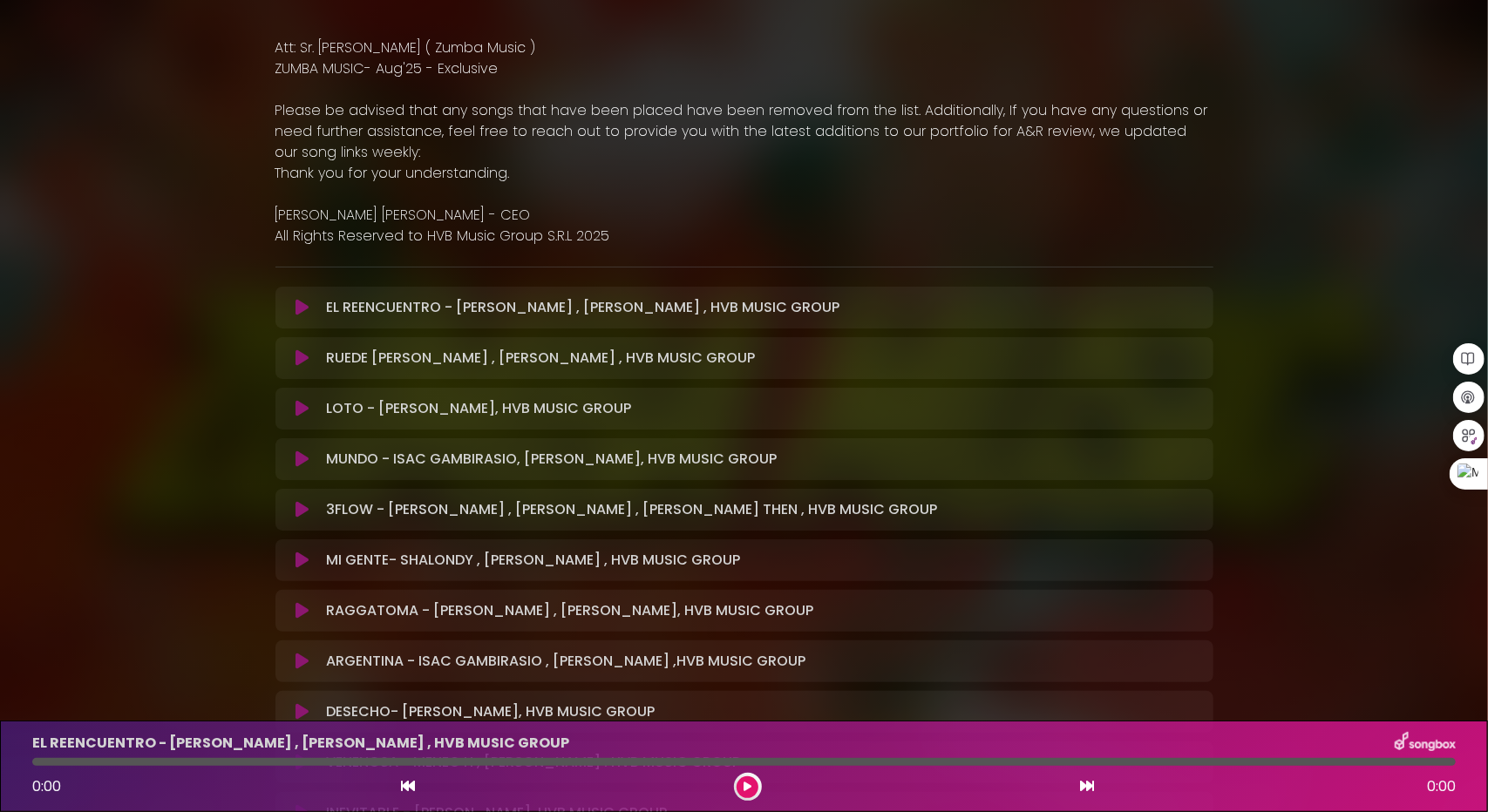
click at [304, 311] on icon at bounding box center [302, 308] width 13 height 17
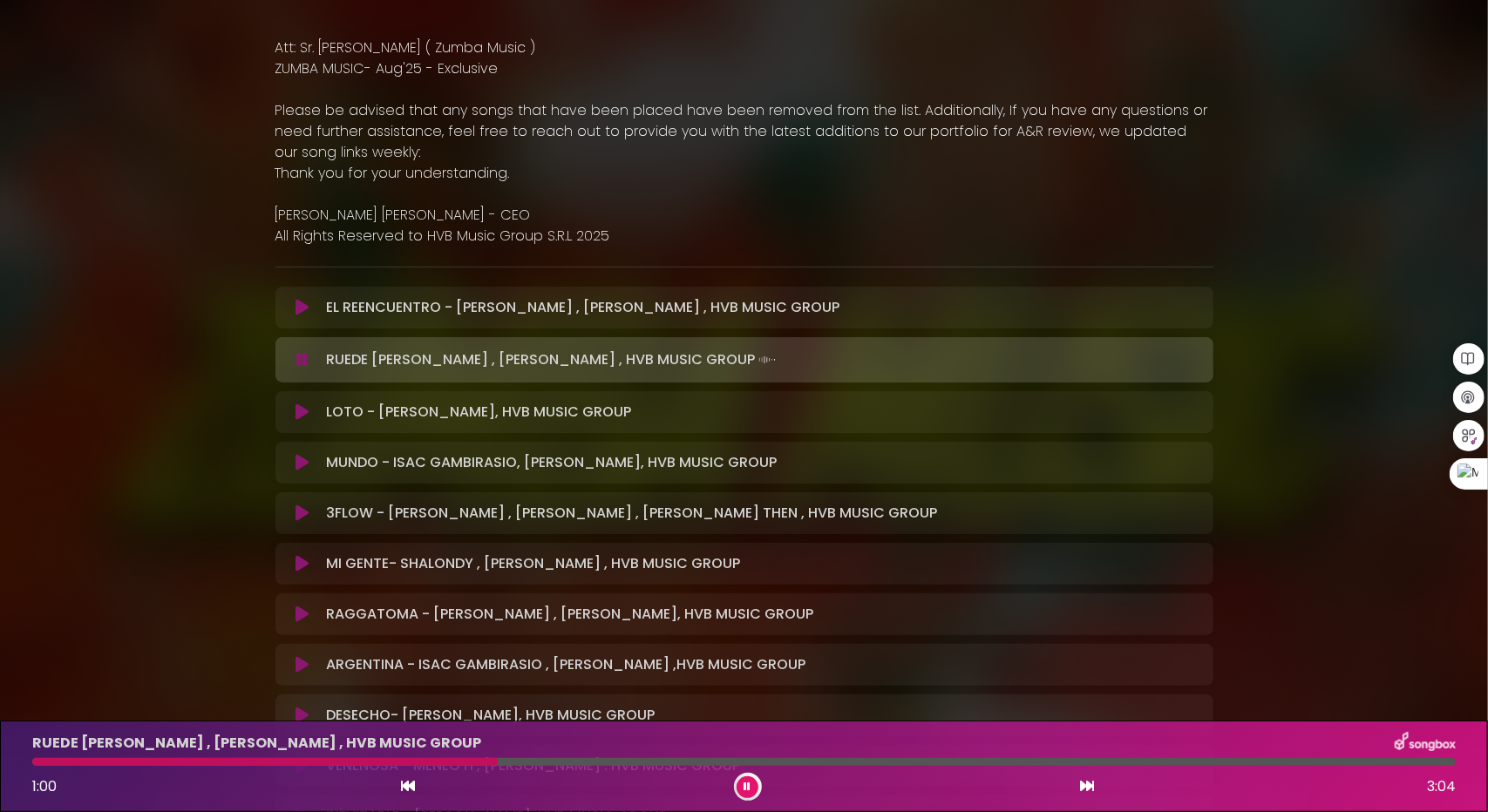
click at [296, 416] on icon at bounding box center [302, 412] width 13 height 17
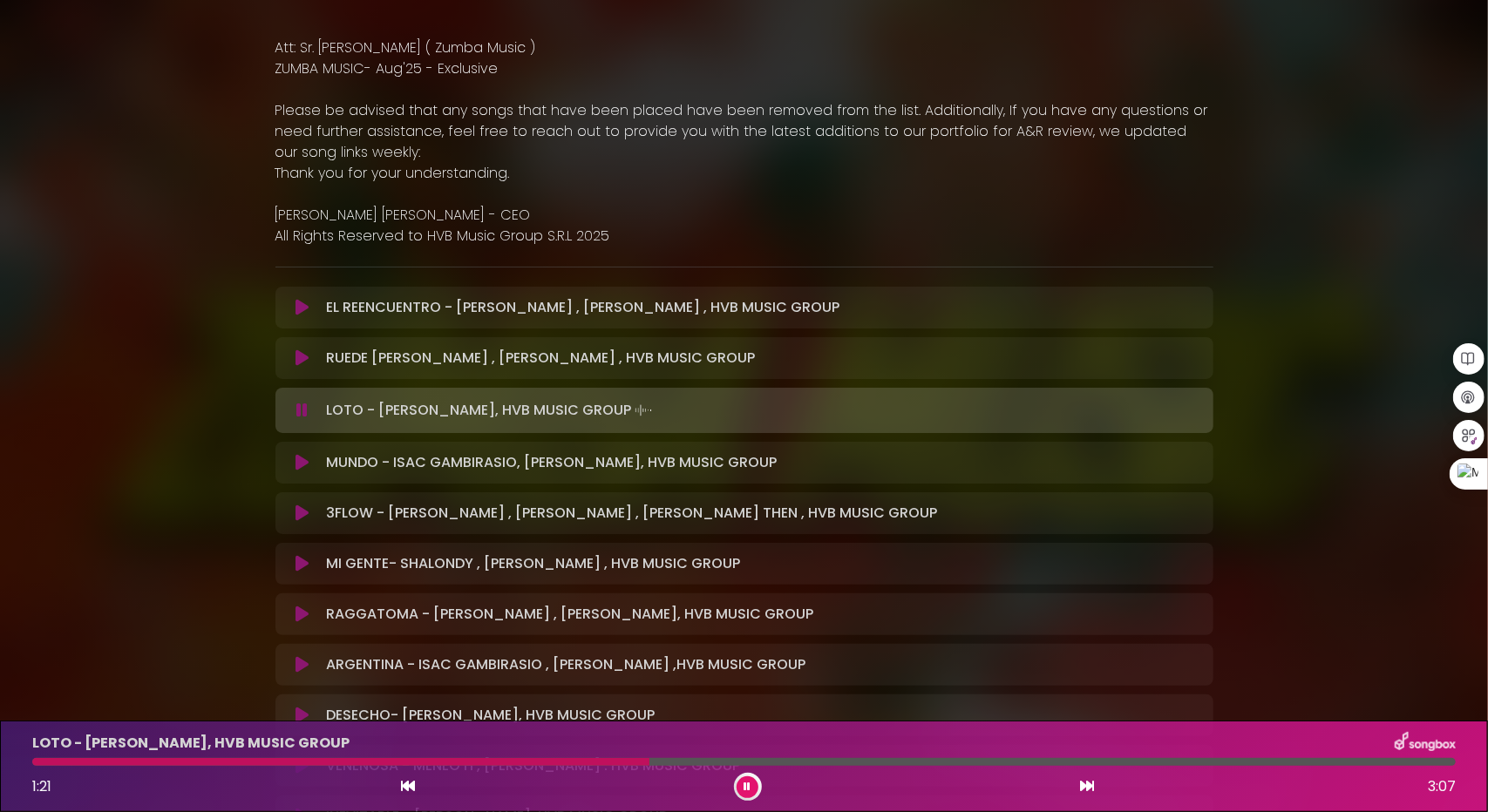
click at [45, 764] on div at bounding box center [744, 762] width 1424 height 8
click at [292, 454] on button at bounding box center [303, 462] width 34 height 17
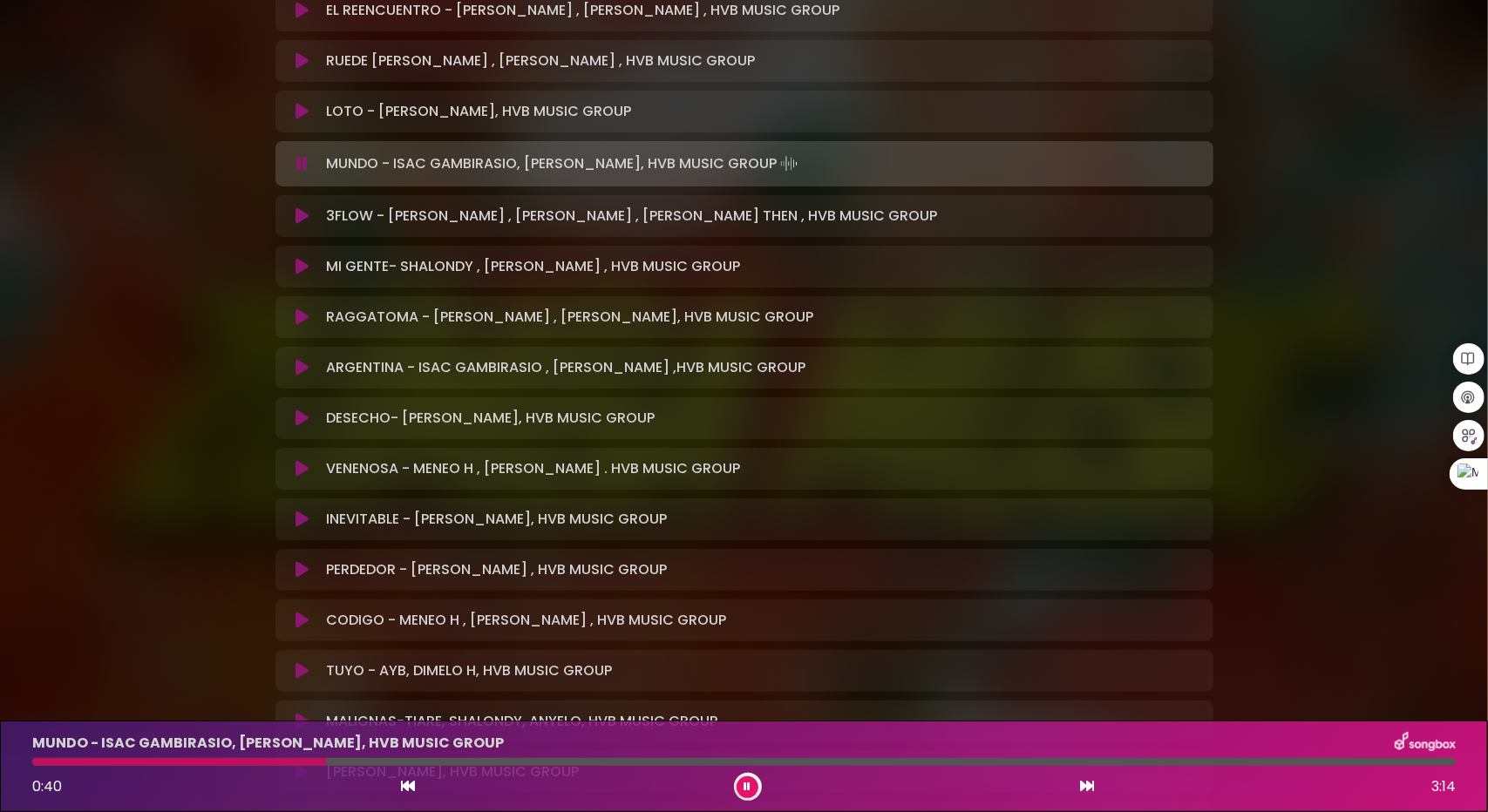
scroll to position [697, 0]
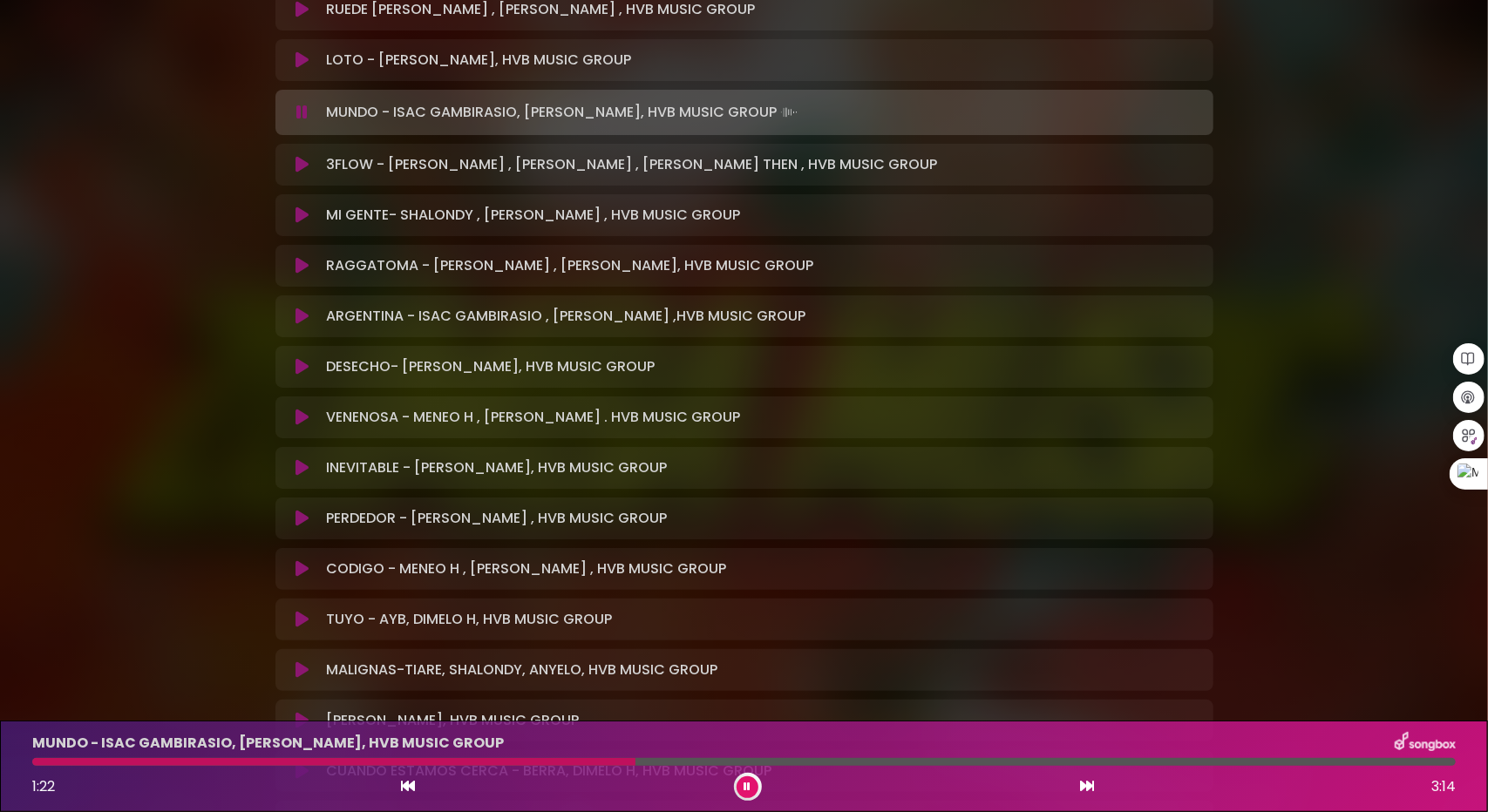
click at [299, 163] on icon at bounding box center [302, 165] width 13 height 17
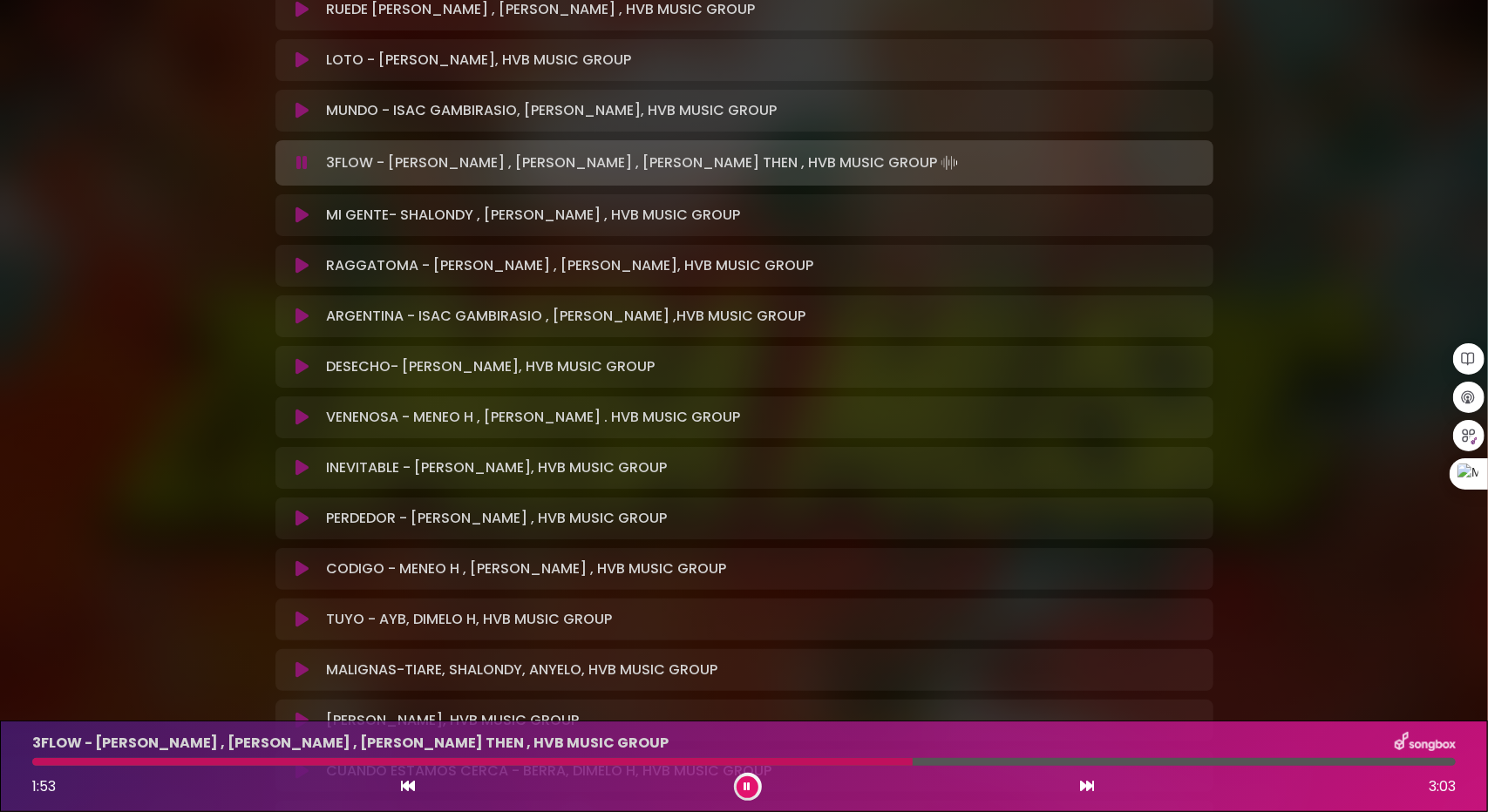
click at [299, 214] on icon at bounding box center [302, 215] width 13 height 17
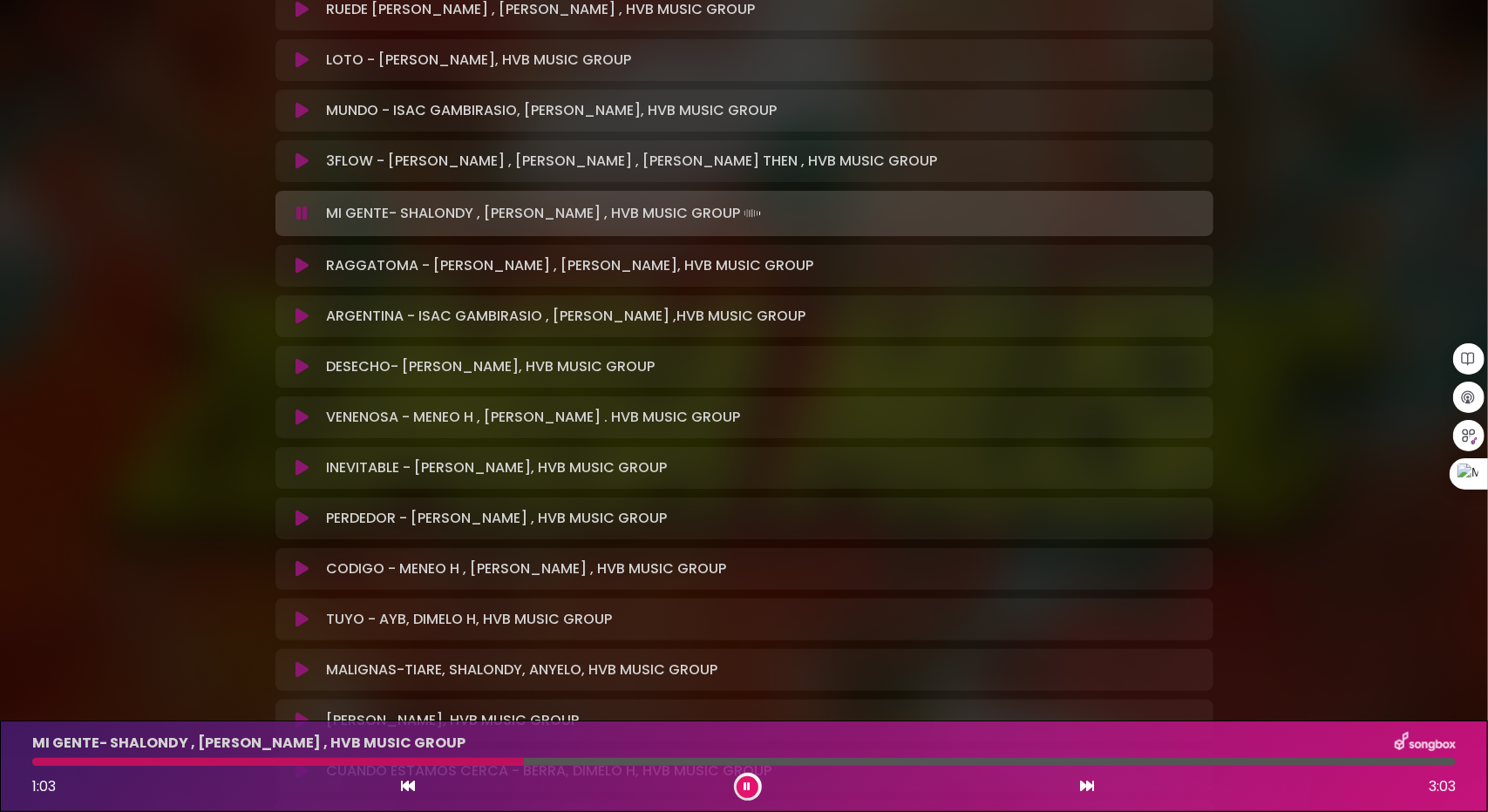
click at [306, 268] on icon at bounding box center [302, 265] width 13 height 17
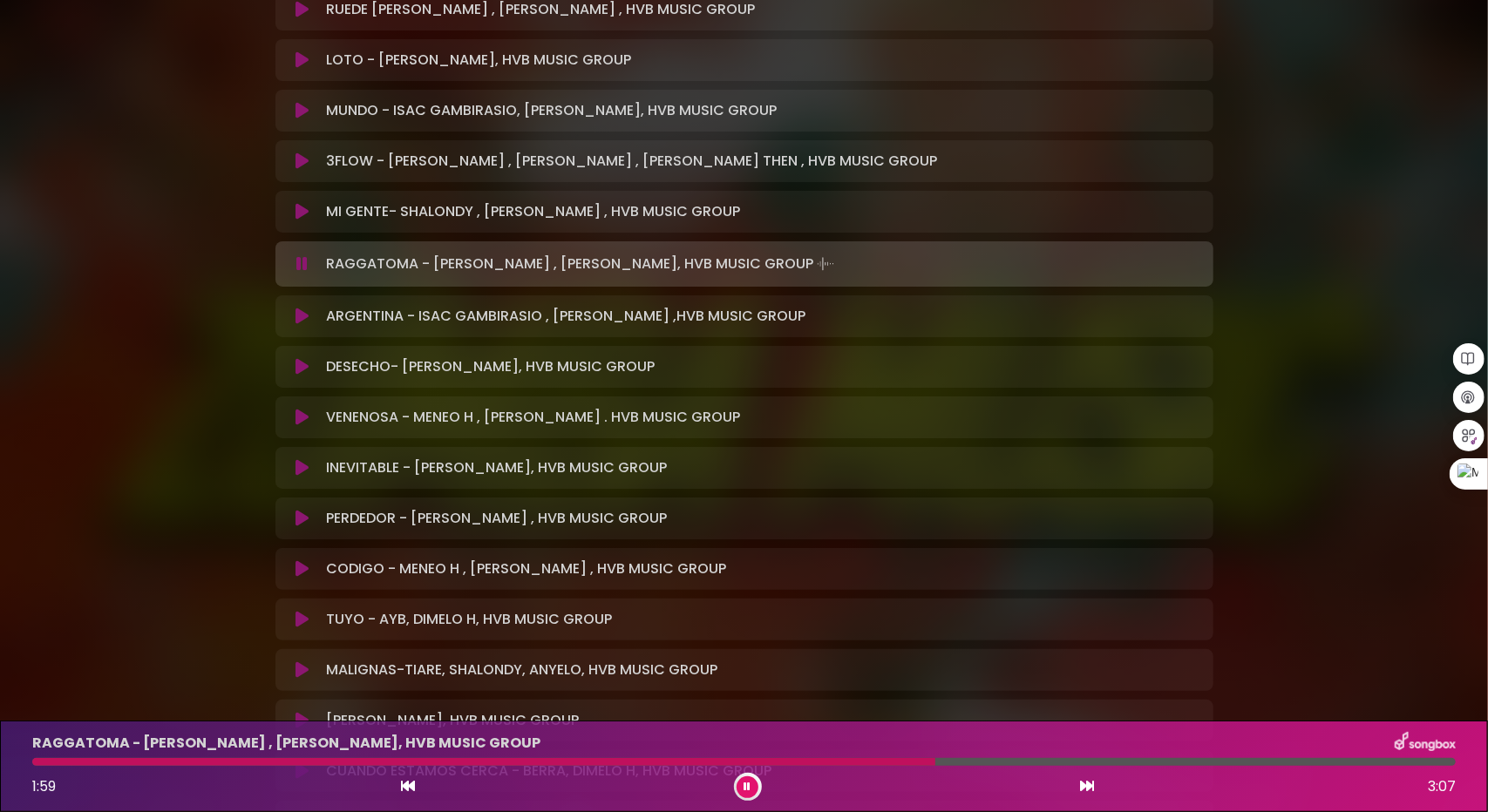
click at [752, 785] on button at bounding box center [747, 787] width 22 height 22
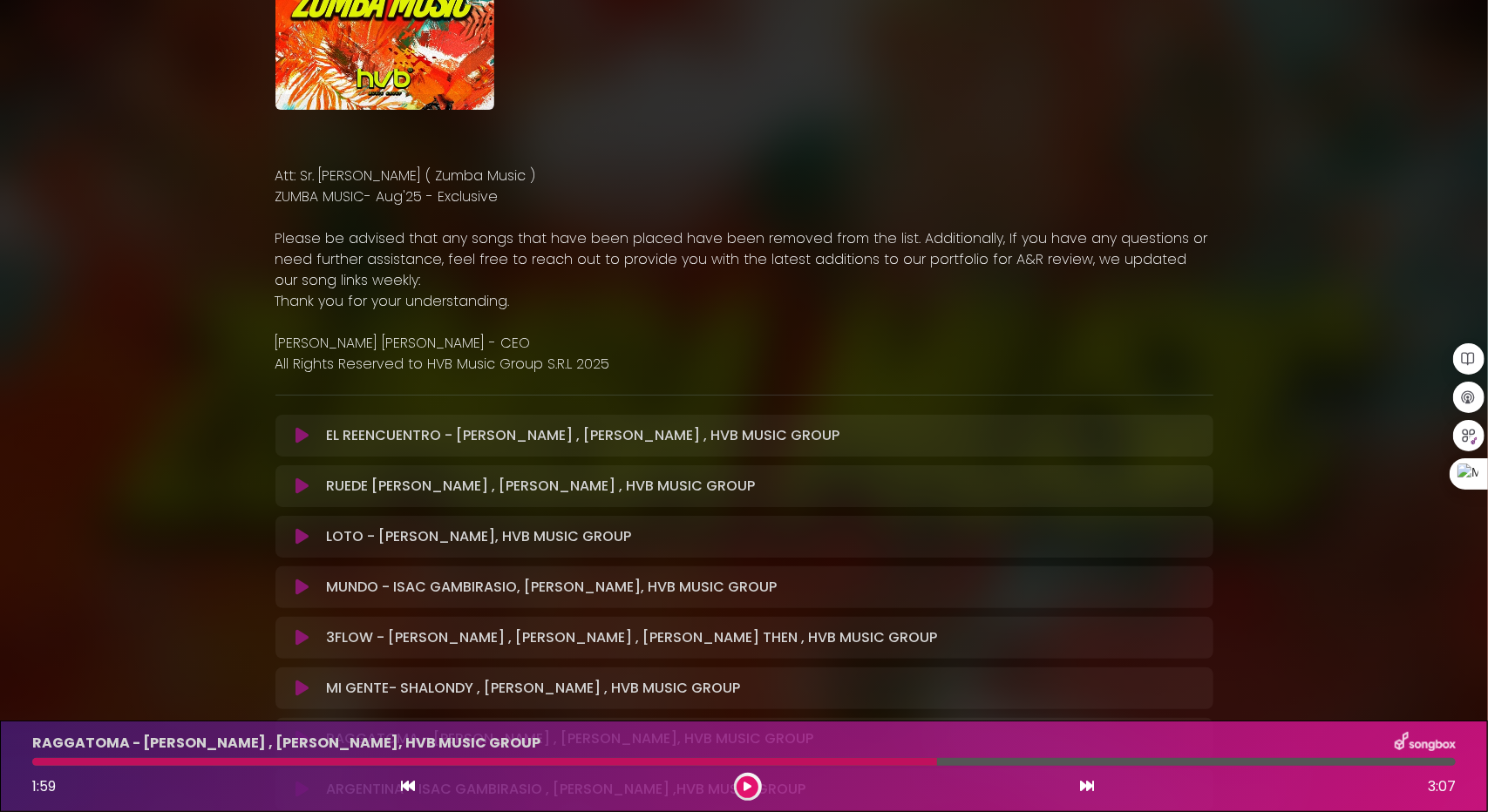
scroll to position [523, 0]
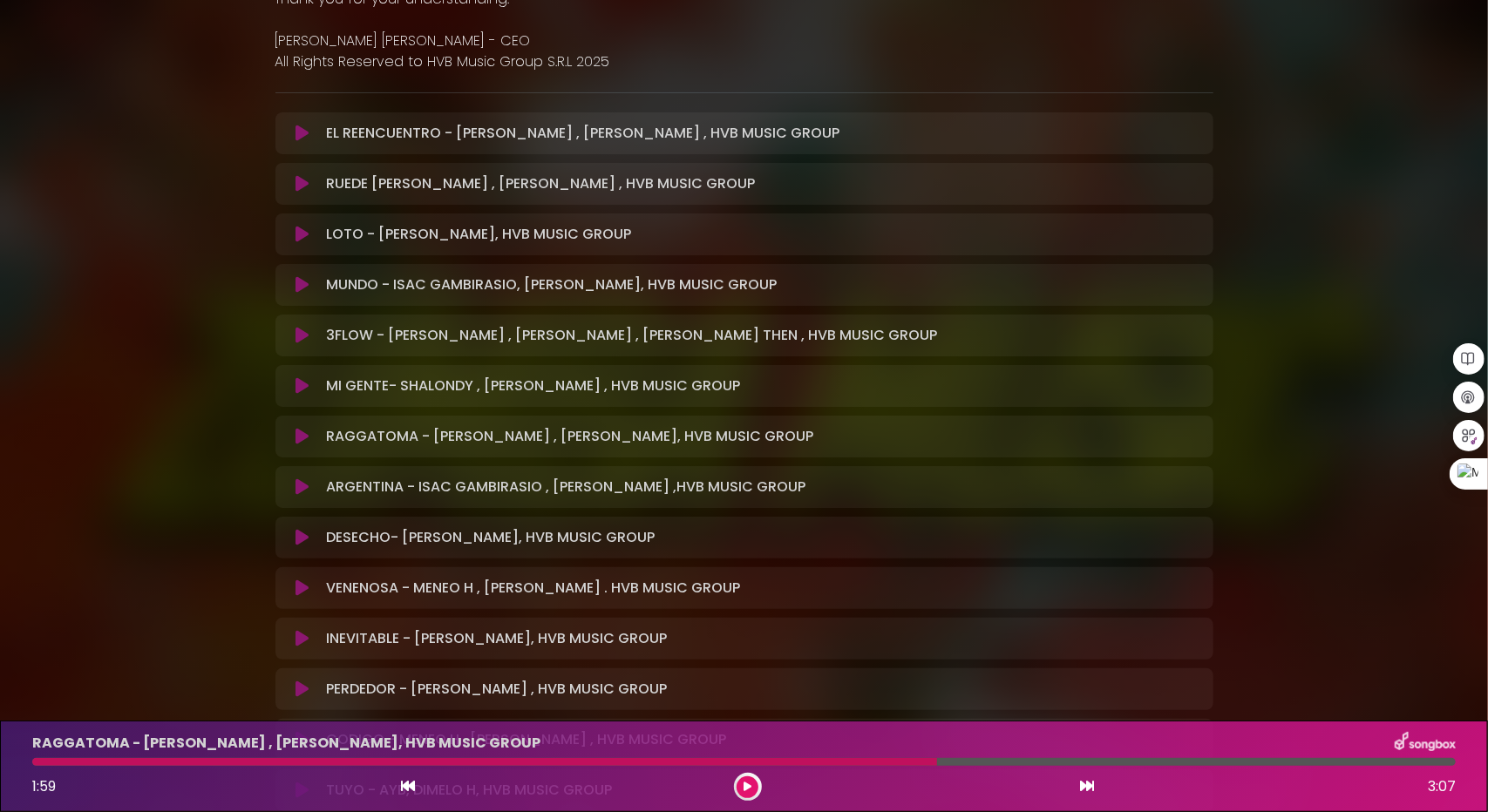
click at [303, 478] on icon at bounding box center [302, 487] width 13 height 17
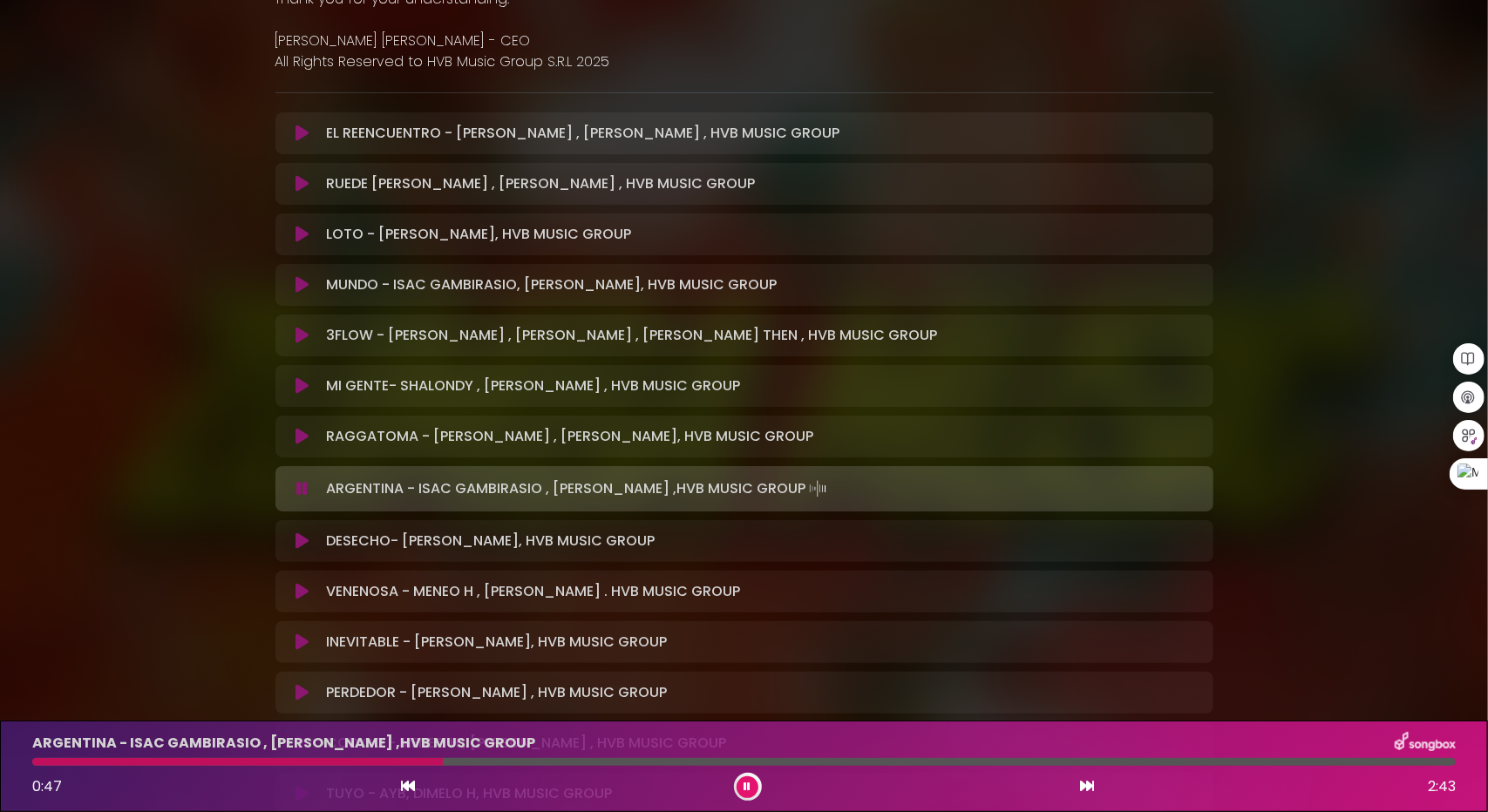
click at [748, 783] on icon at bounding box center [748, 786] width 7 height 10
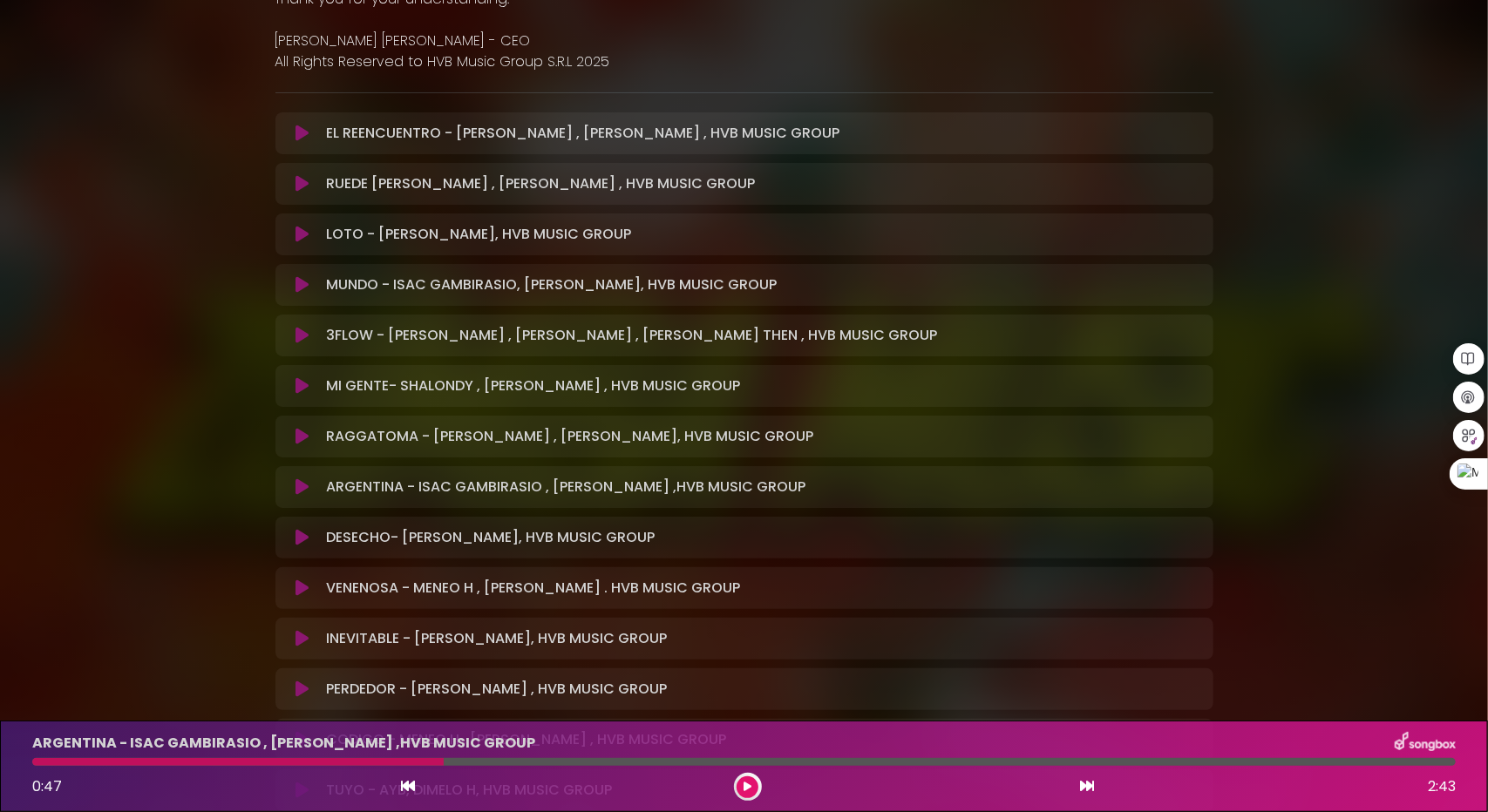
click at [299, 533] on icon at bounding box center [302, 537] width 13 height 17
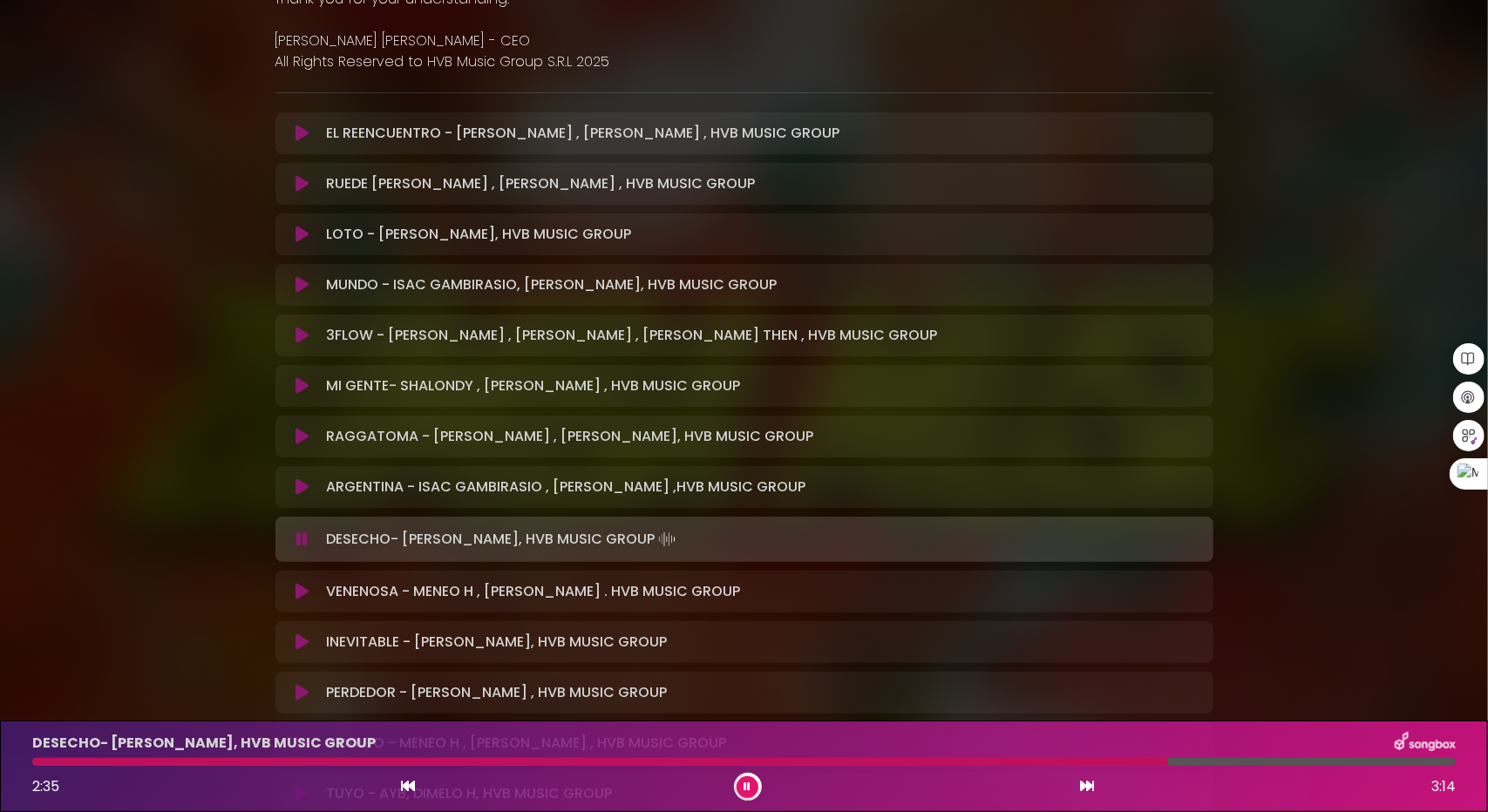
click at [302, 534] on icon at bounding box center [302, 539] width 11 height 17
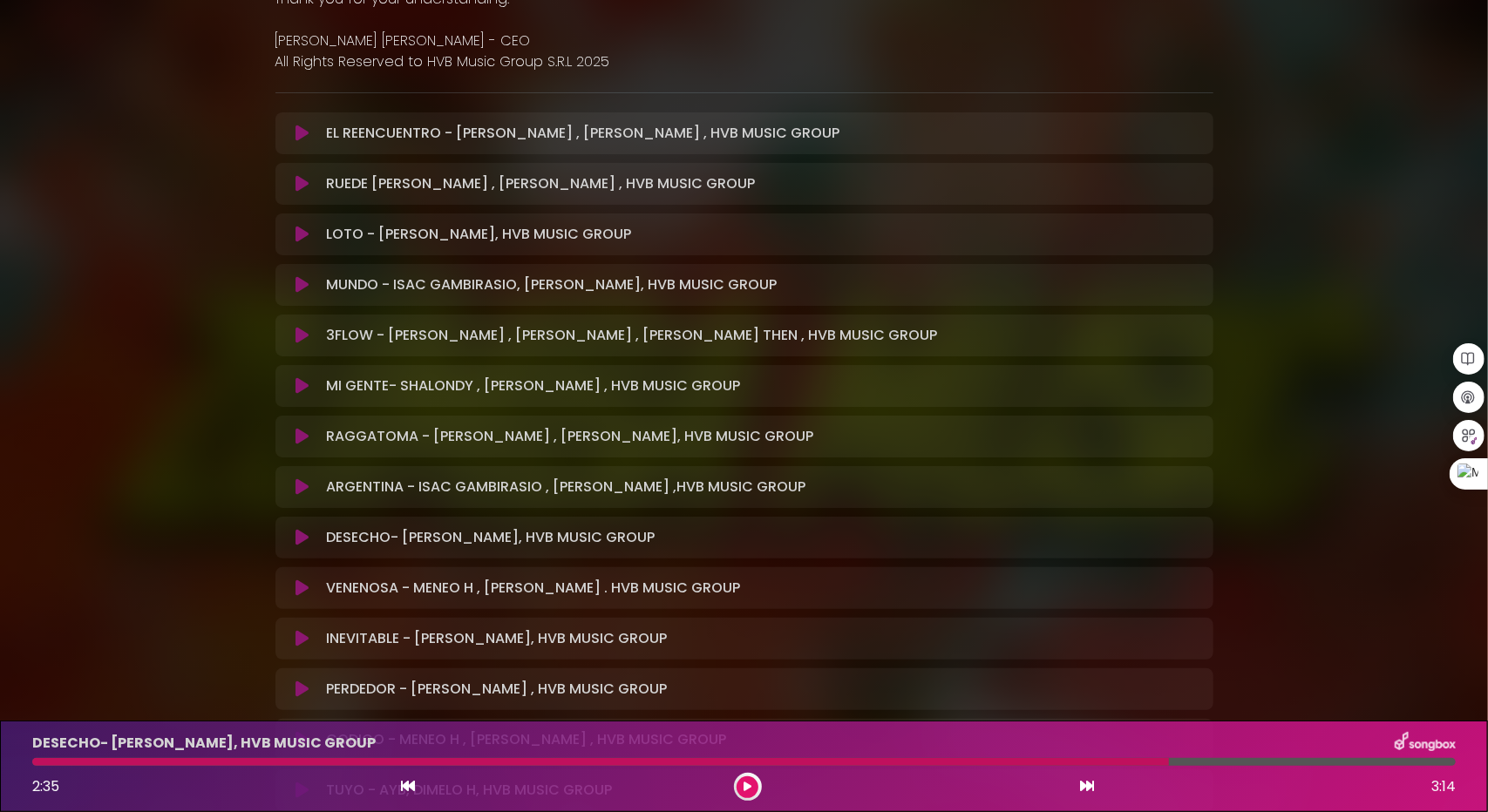
scroll to position [610, 0]
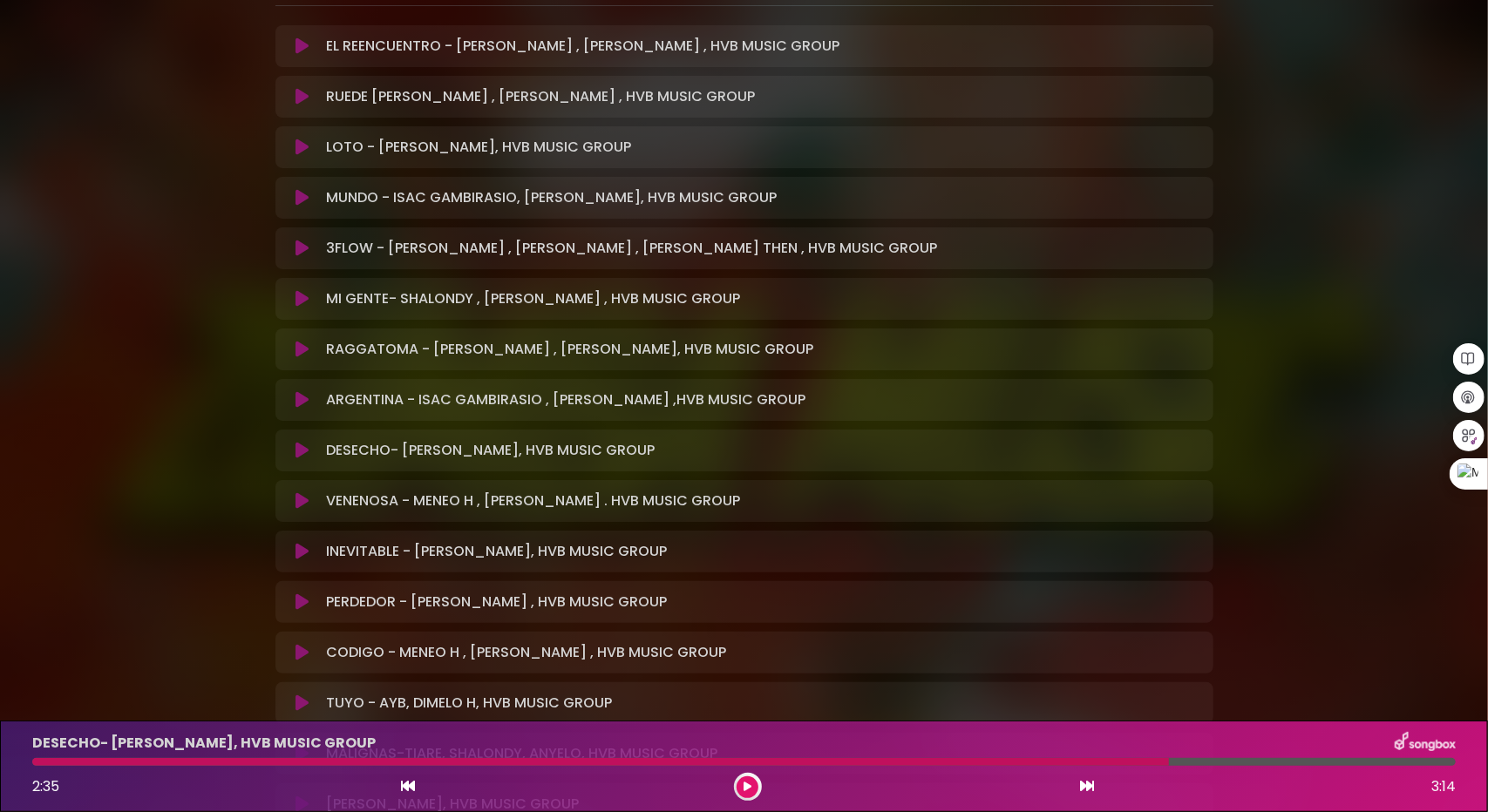
click at [299, 493] on icon at bounding box center [302, 501] width 13 height 17
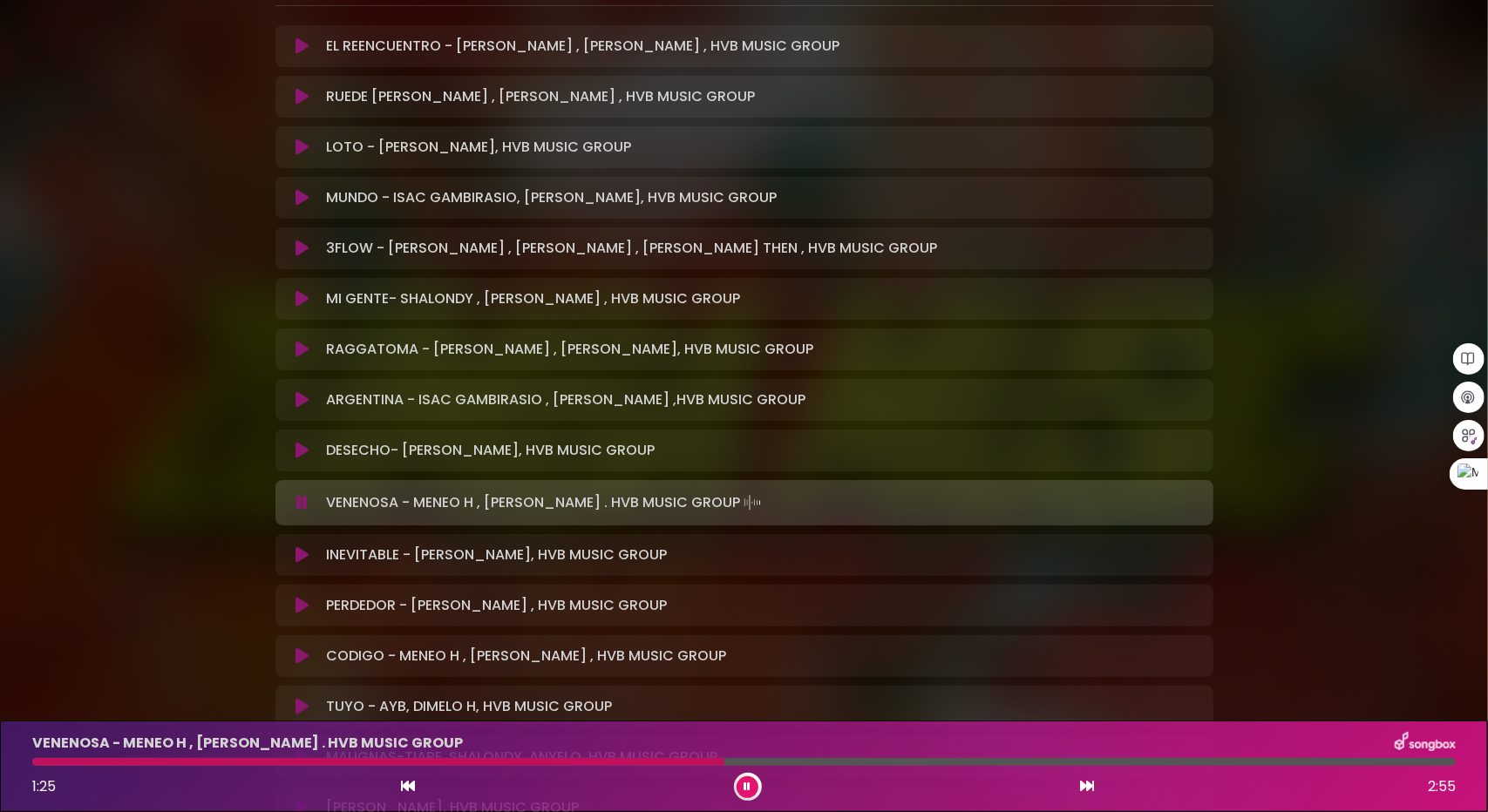
click at [299, 497] on icon at bounding box center [302, 503] width 11 height 17
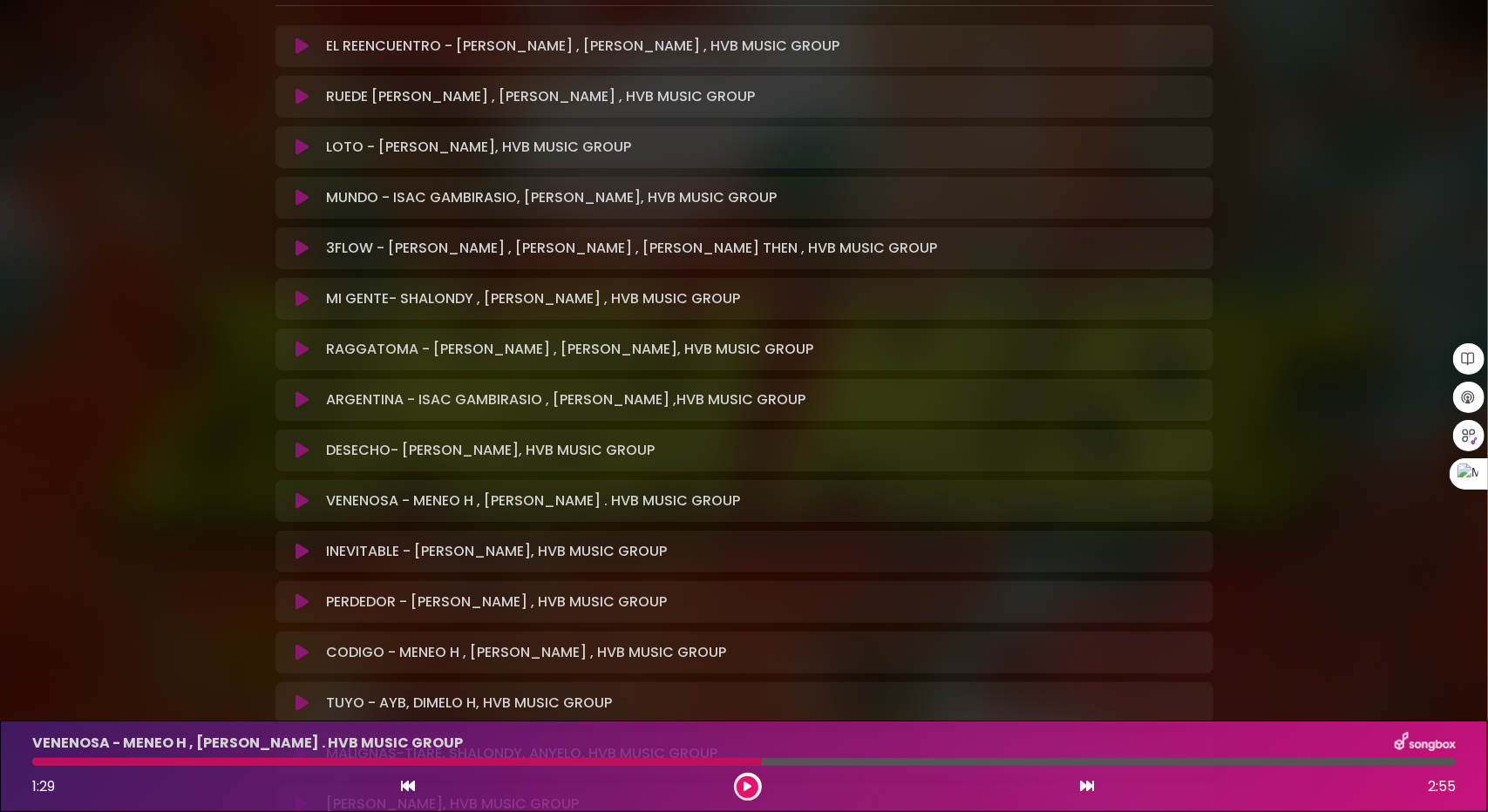
click at [299, 452] on icon at bounding box center [302, 450] width 13 height 17
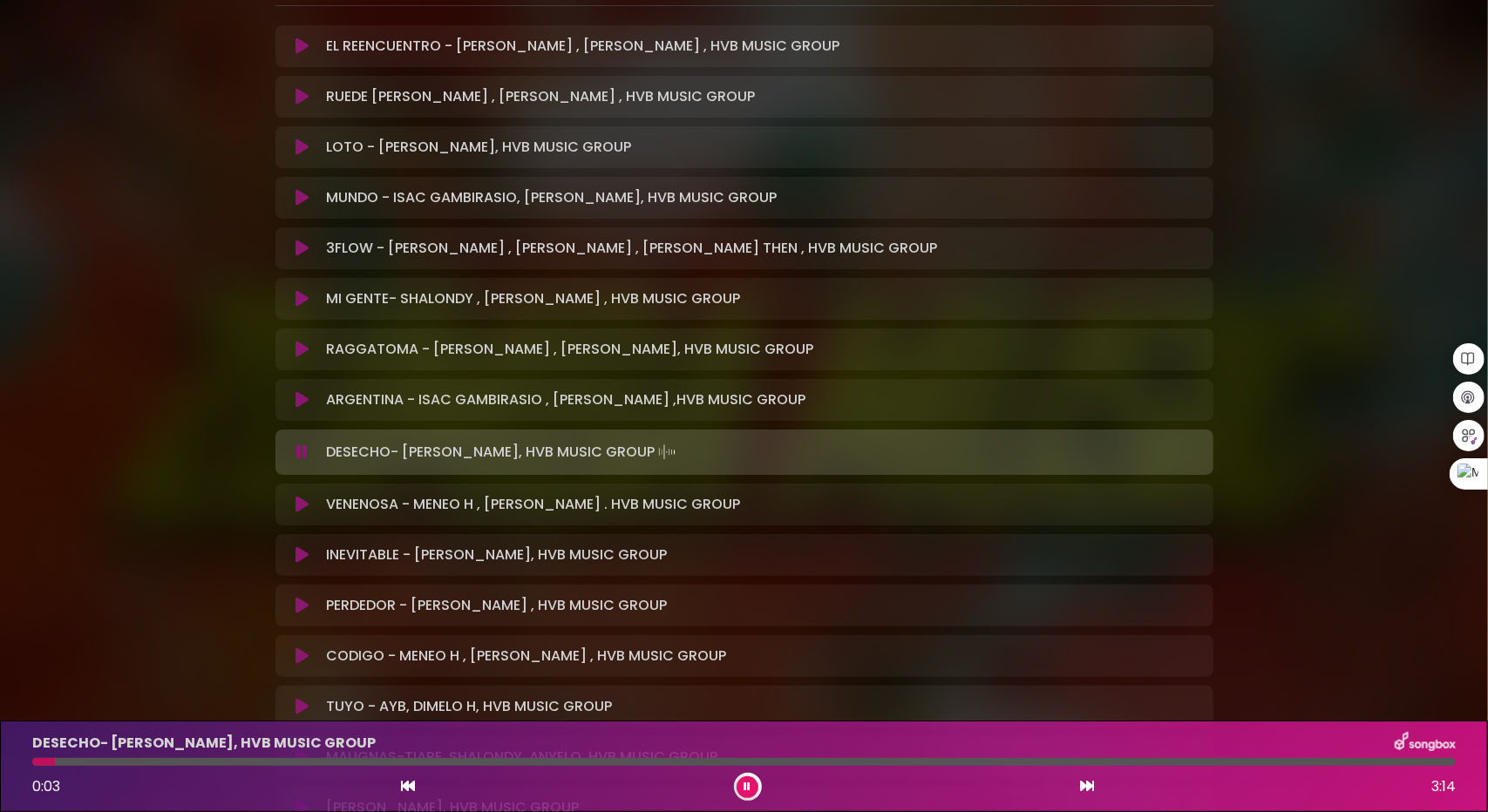
click at [304, 504] on icon at bounding box center [302, 504] width 13 height 17
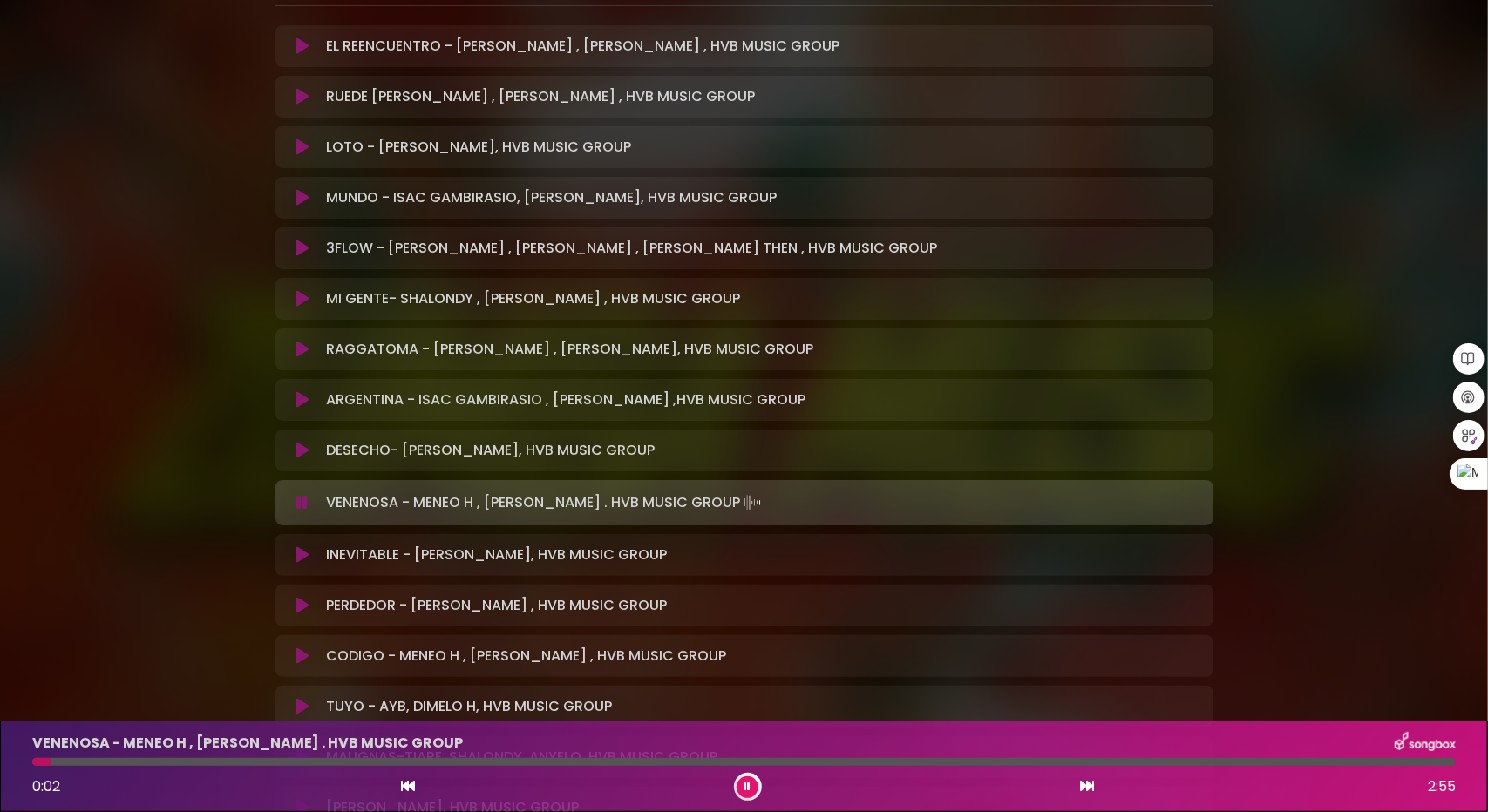
click at [212, 759] on div at bounding box center [744, 762] width 1424 height 8
click at [268, 756] on div "VENENOSA - MENEO H , DAVID DLUNA . HVB MUSIC GROUP 0:24 2:55" at bounding box center [744, 767] width 1444 height 69
click at [761, 784] on div at bounding box center [748, 786] width 27 height 27
click at [90, 780] on div "0:41 2:55" at bounding box center [744, 786] width 1444 height 27
click at [753, 787] on button at bounding box center [747, 787] width 22 height 22
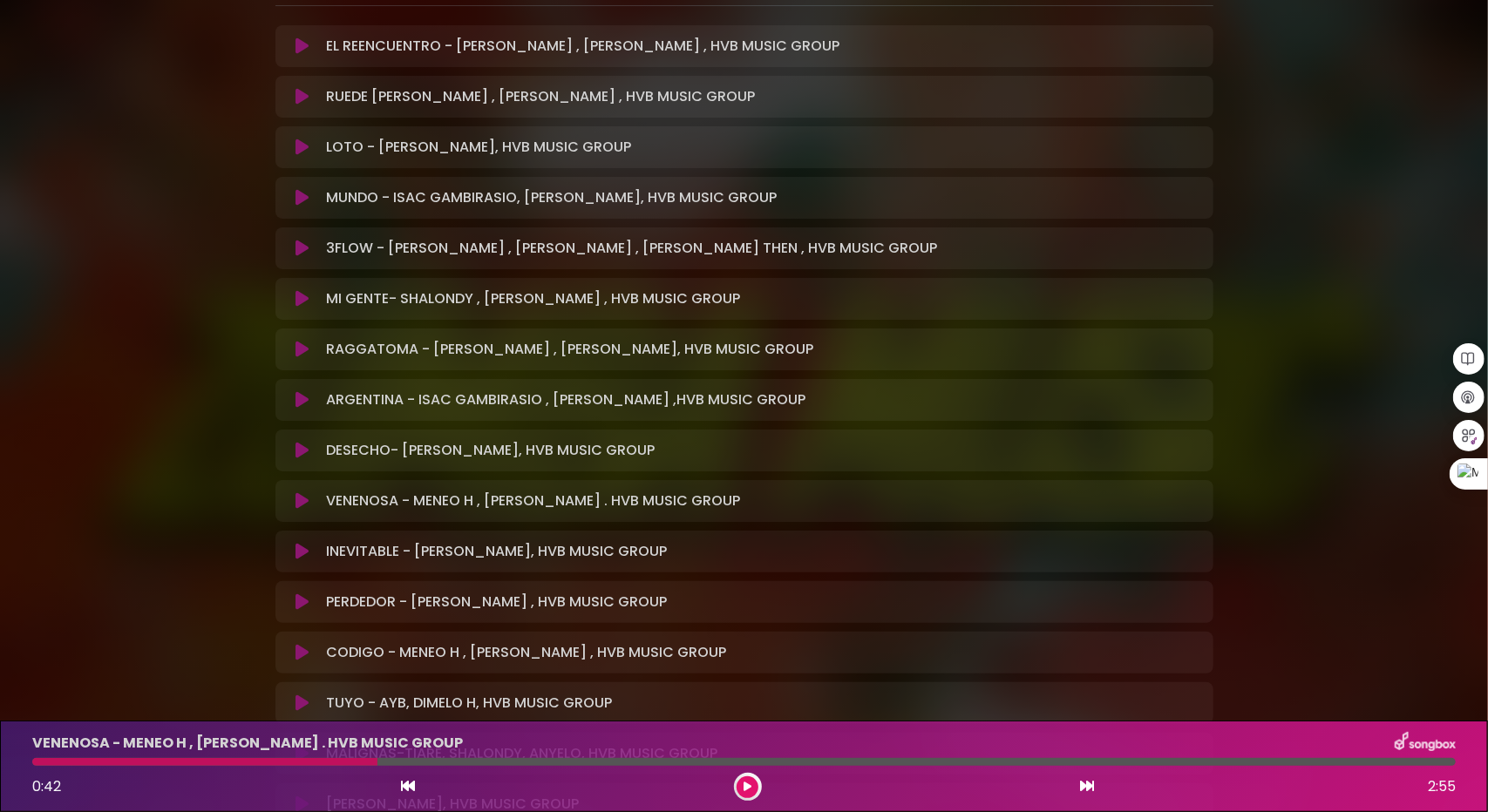
click at [307, 550] on icon at bounding box center [302, 551] width 13 height 17
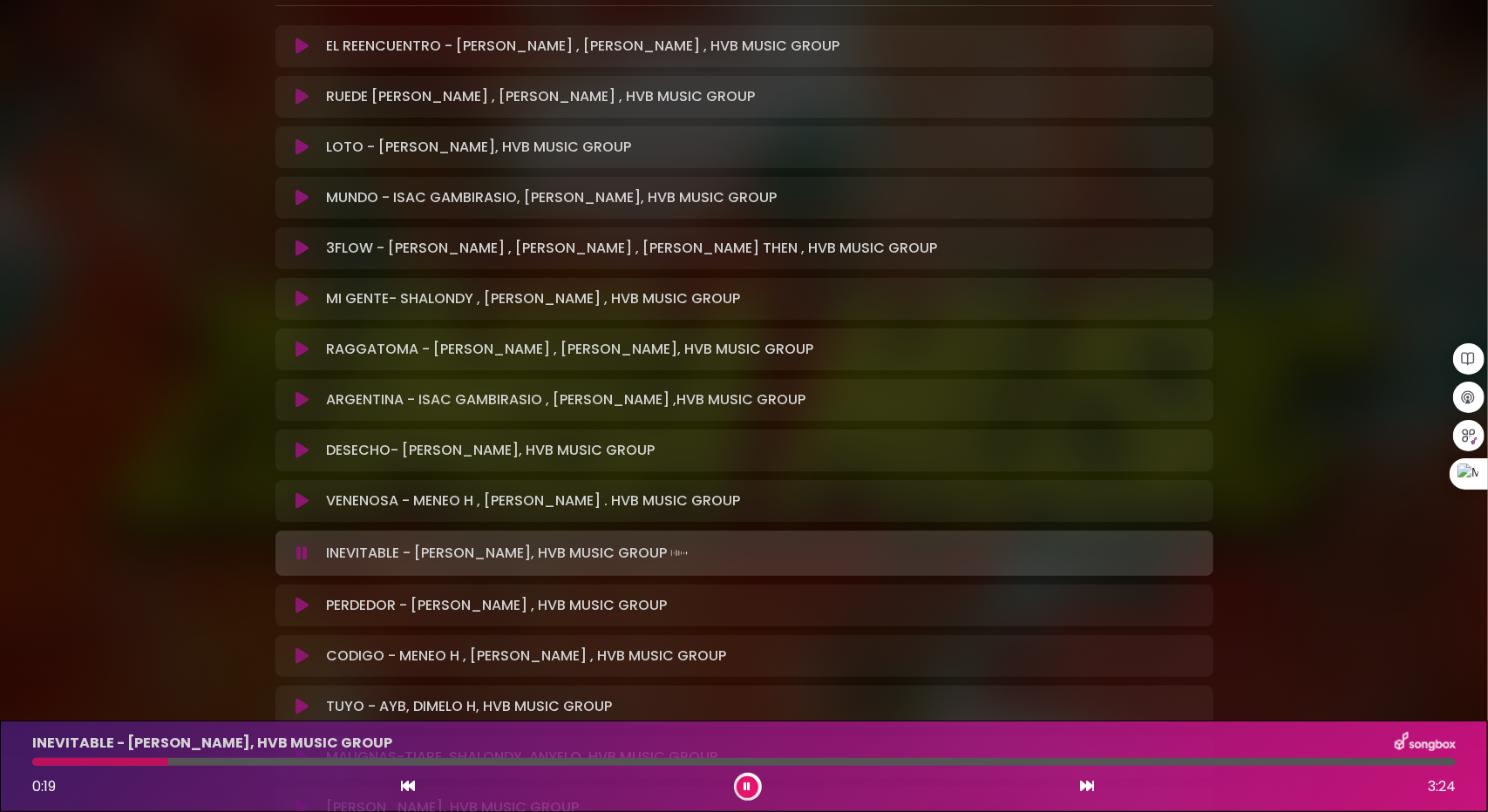
click at [752, 782] on button at bounding box center [747, 787] width 22 height 22
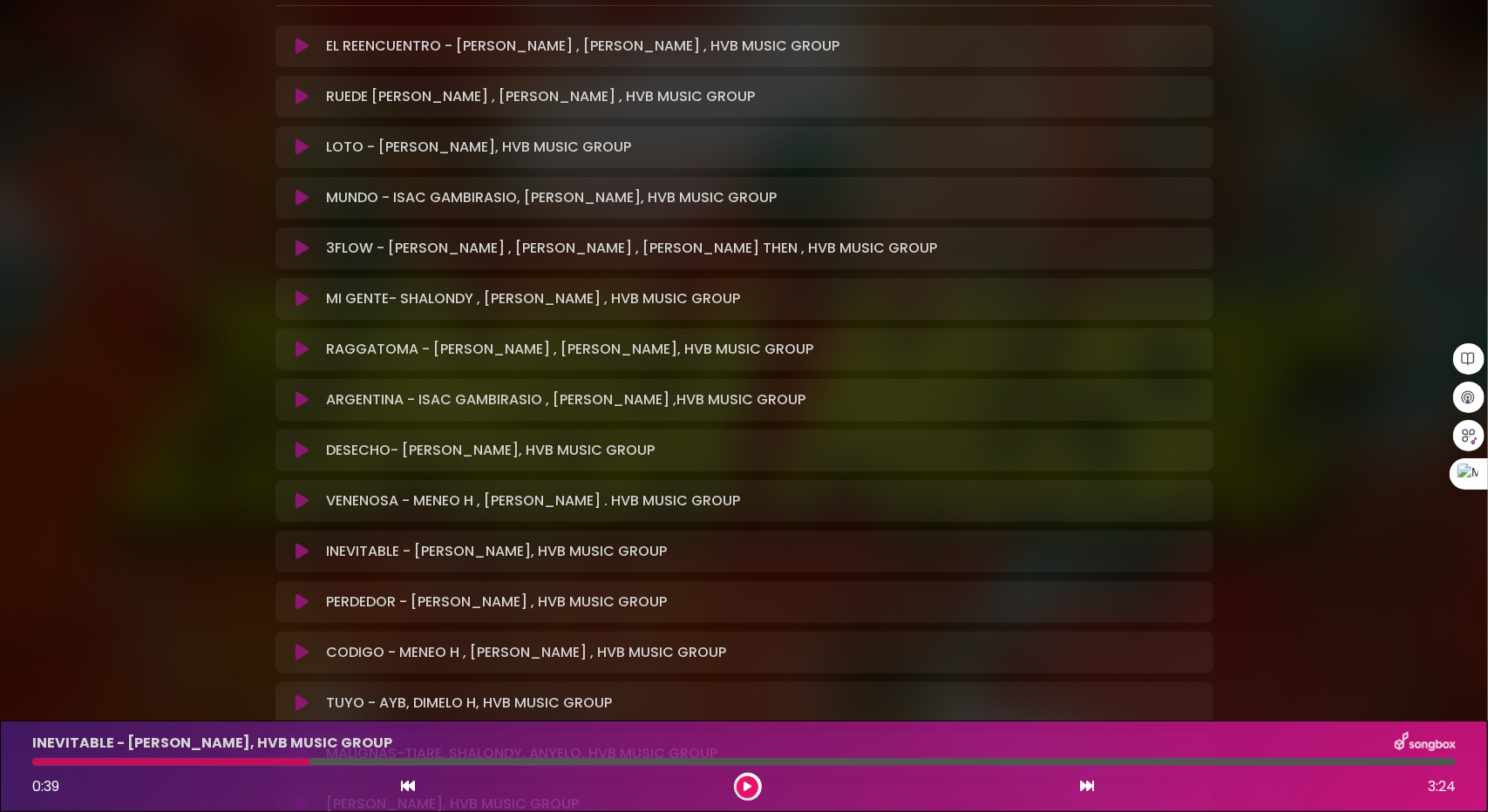
click at [739, 788] on button at bounding box center [747, 787] width 22 height 22
click at [750, 792] on button at bounding box center [747, 787] width 22 height 22
click at [745, 782] on icon at bounding box center [748, 786] width 8 height 10
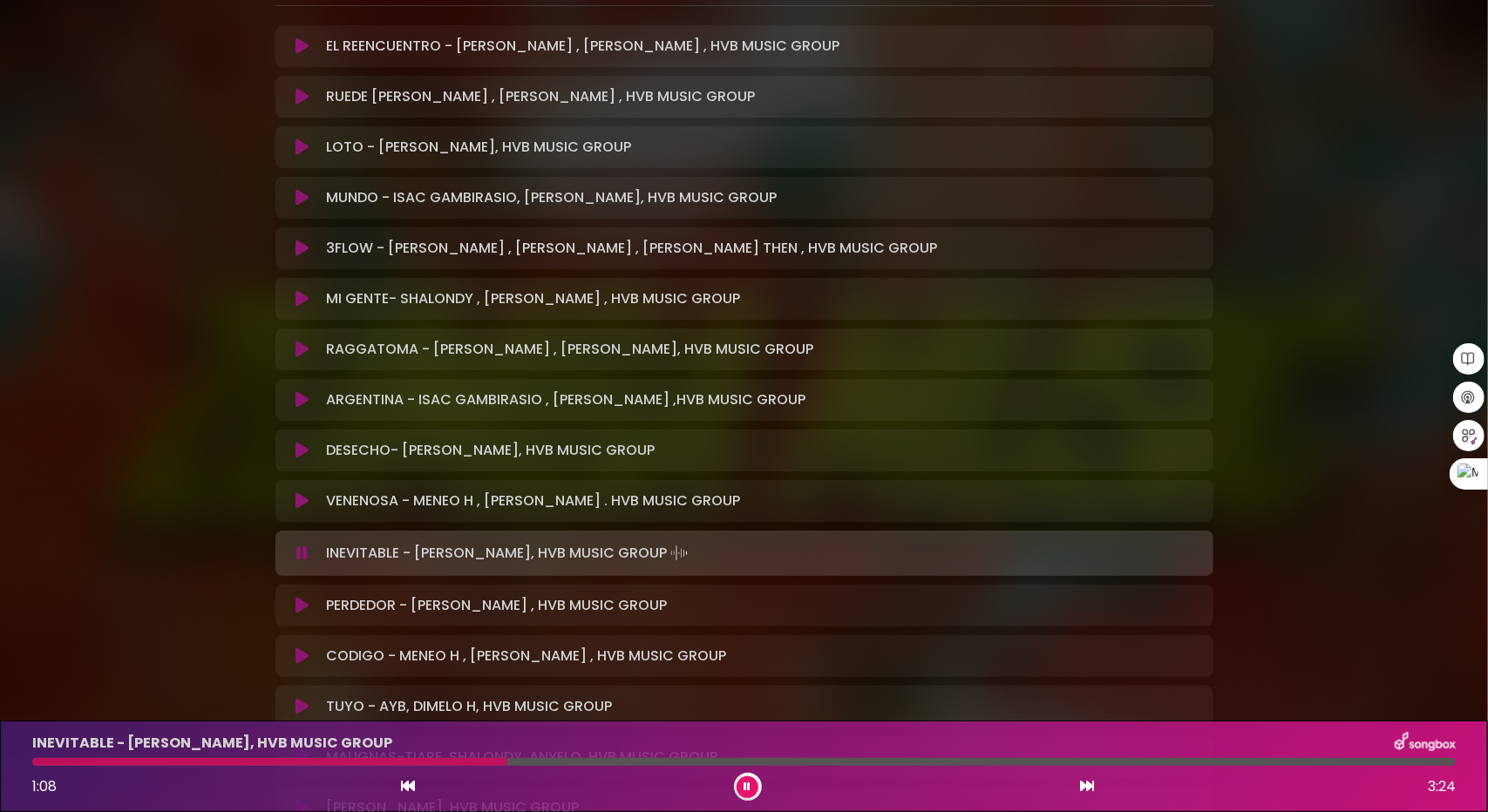
click at [305, 501] on icon at bounding box center [302, 501] width 13 height 17
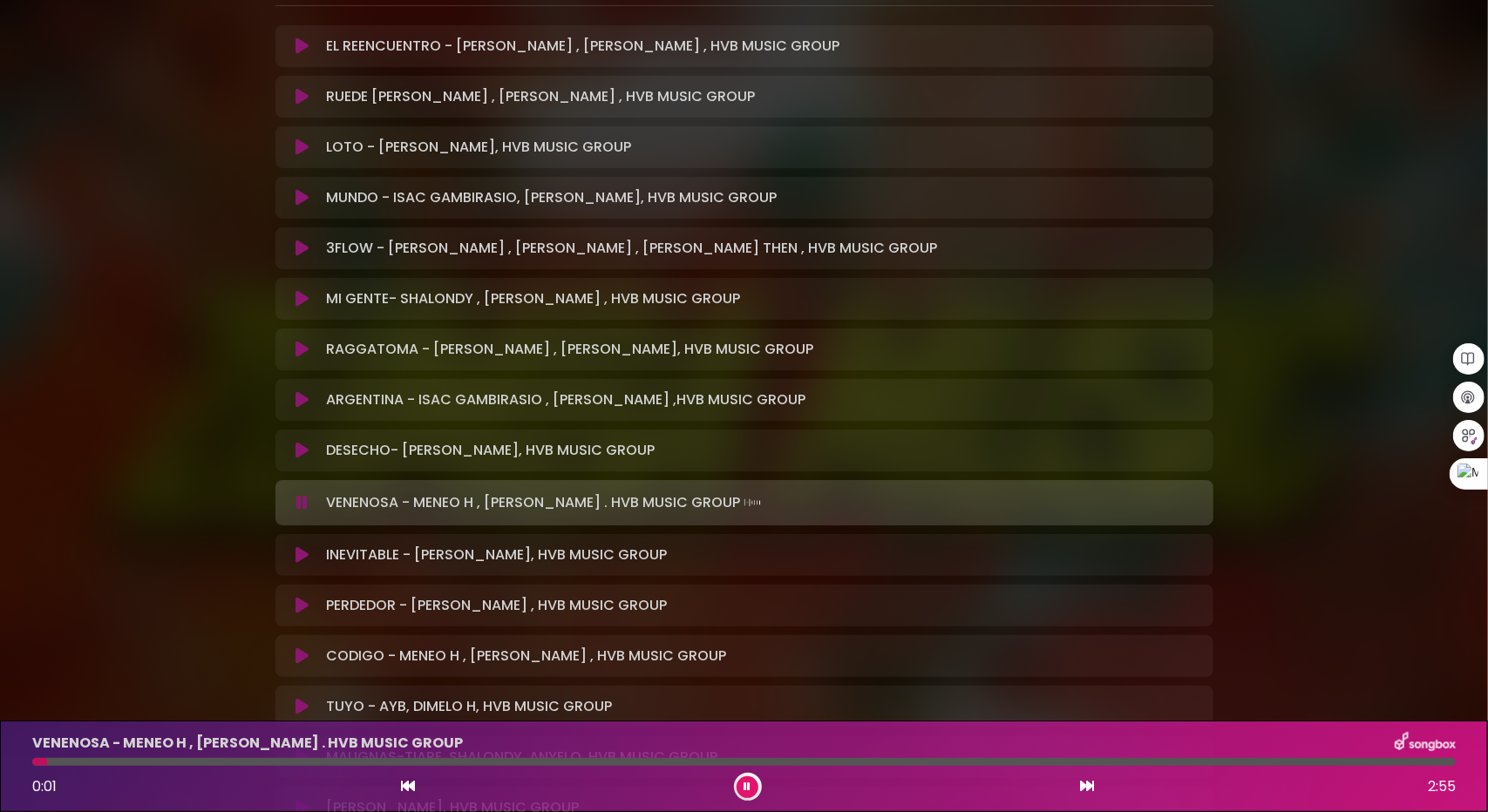
click at [93, 759] on div at bounding box center [744, 762] width 1424 height 8
click at [163, 764] on div at bounding box center [744, 762] width 1424 height 8
click at [256, 758] on div at bounding box center [744, 762] width 1424 height 8
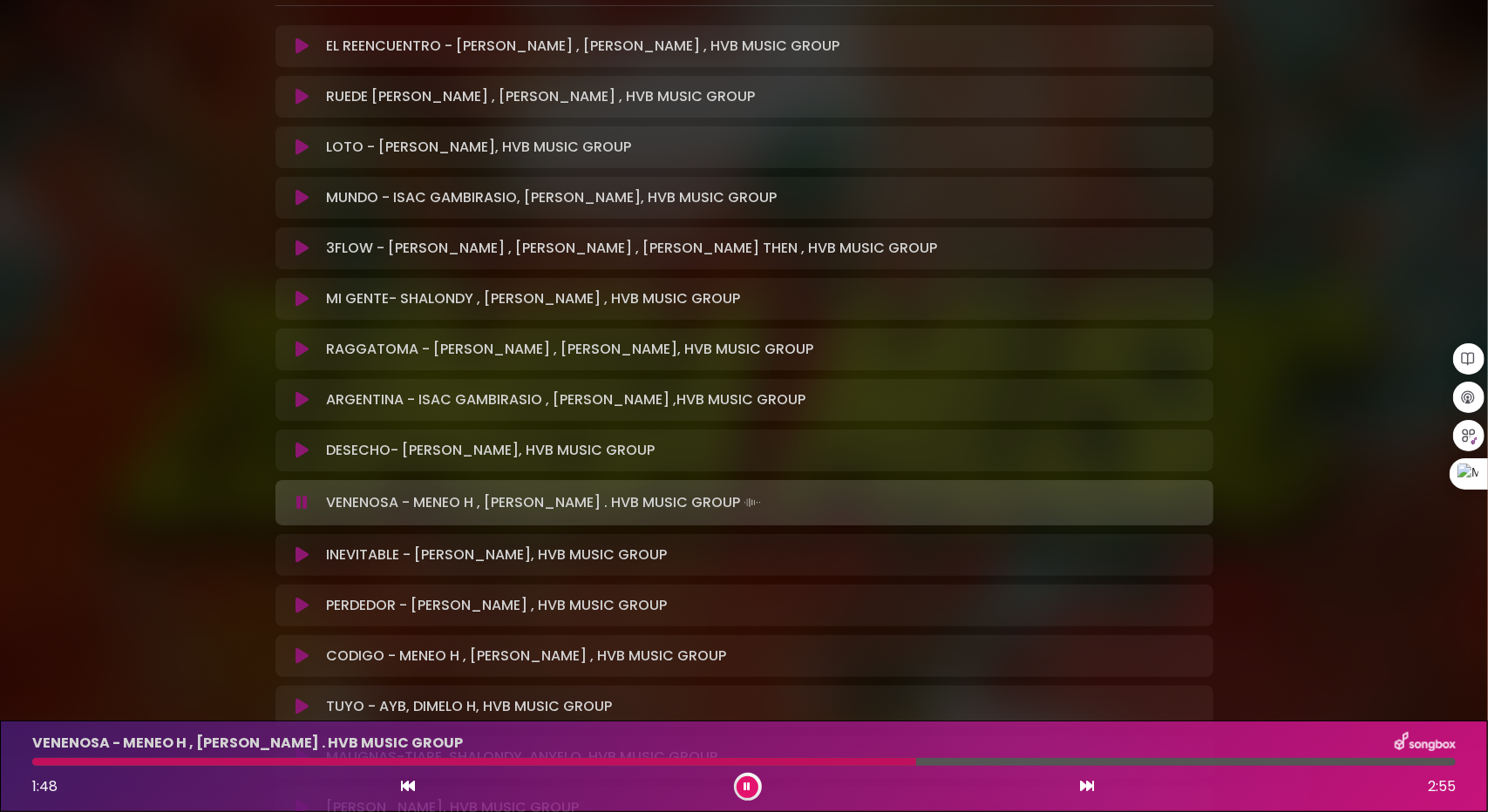
click at [305, 553] on icon at bounding box center [302, 555] width 13 height 17
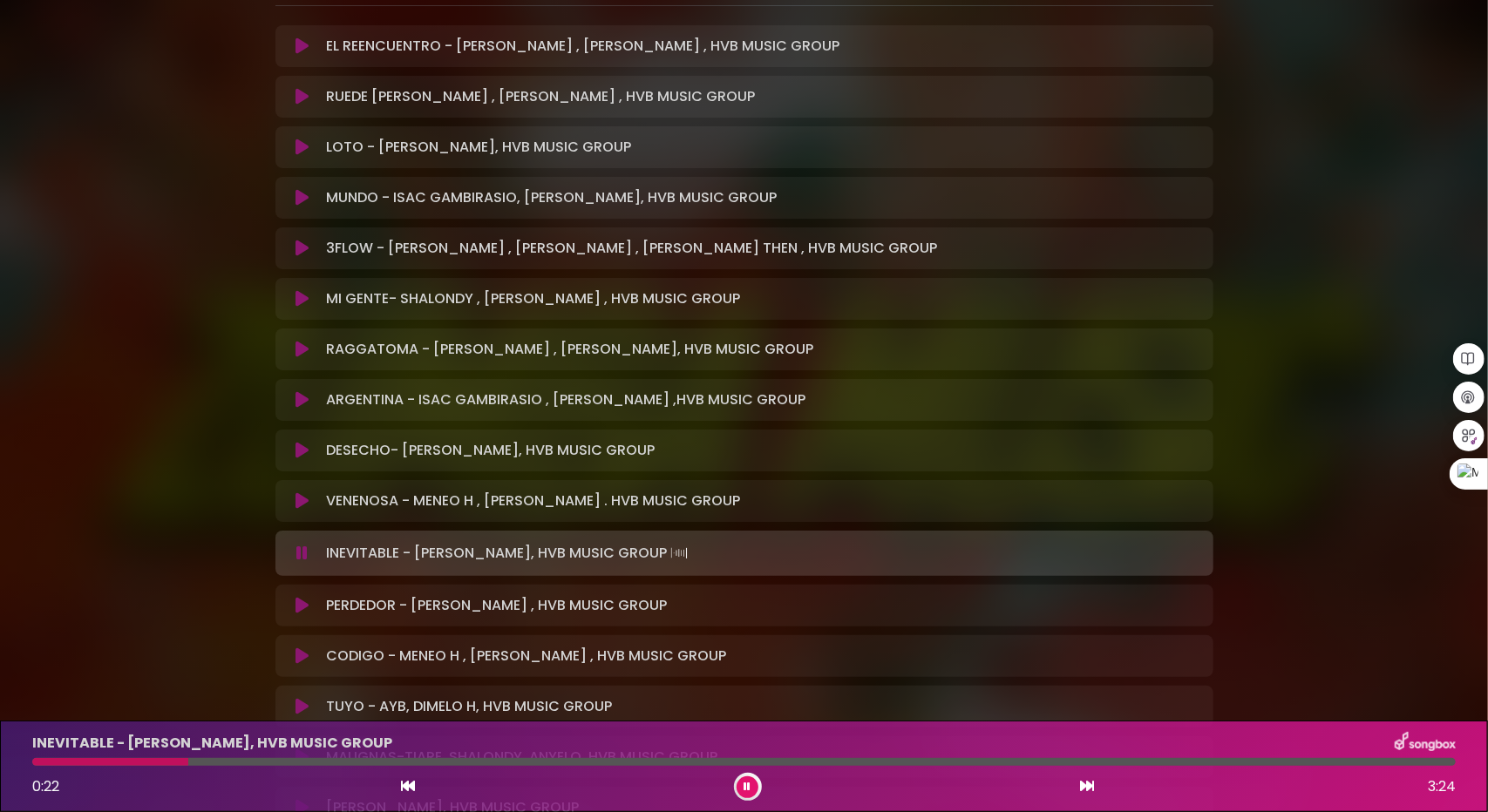
click at [293, 611] on button at bounding box center [303, 605] width 34 height 17
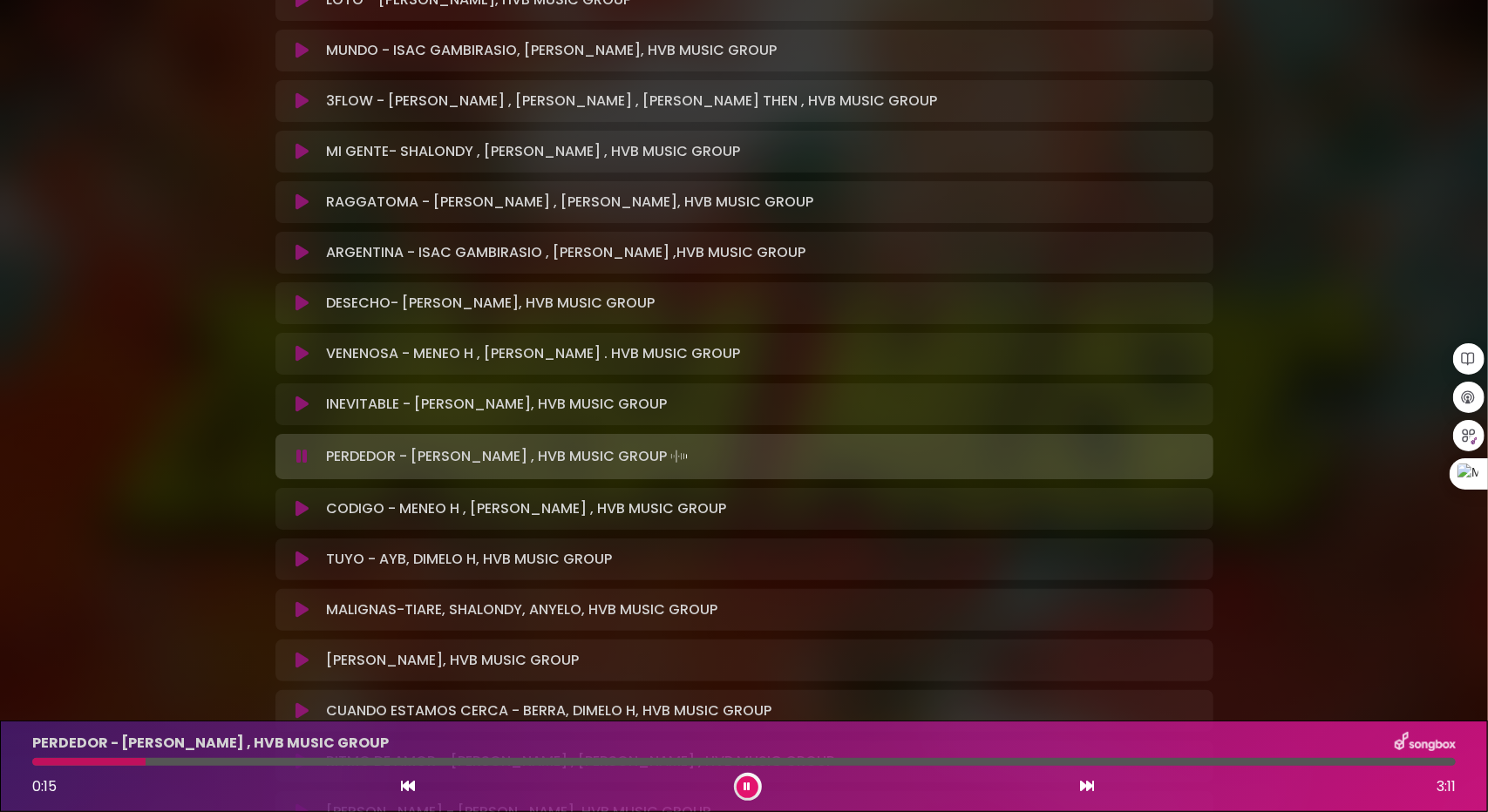
scroll to position [785, 0]
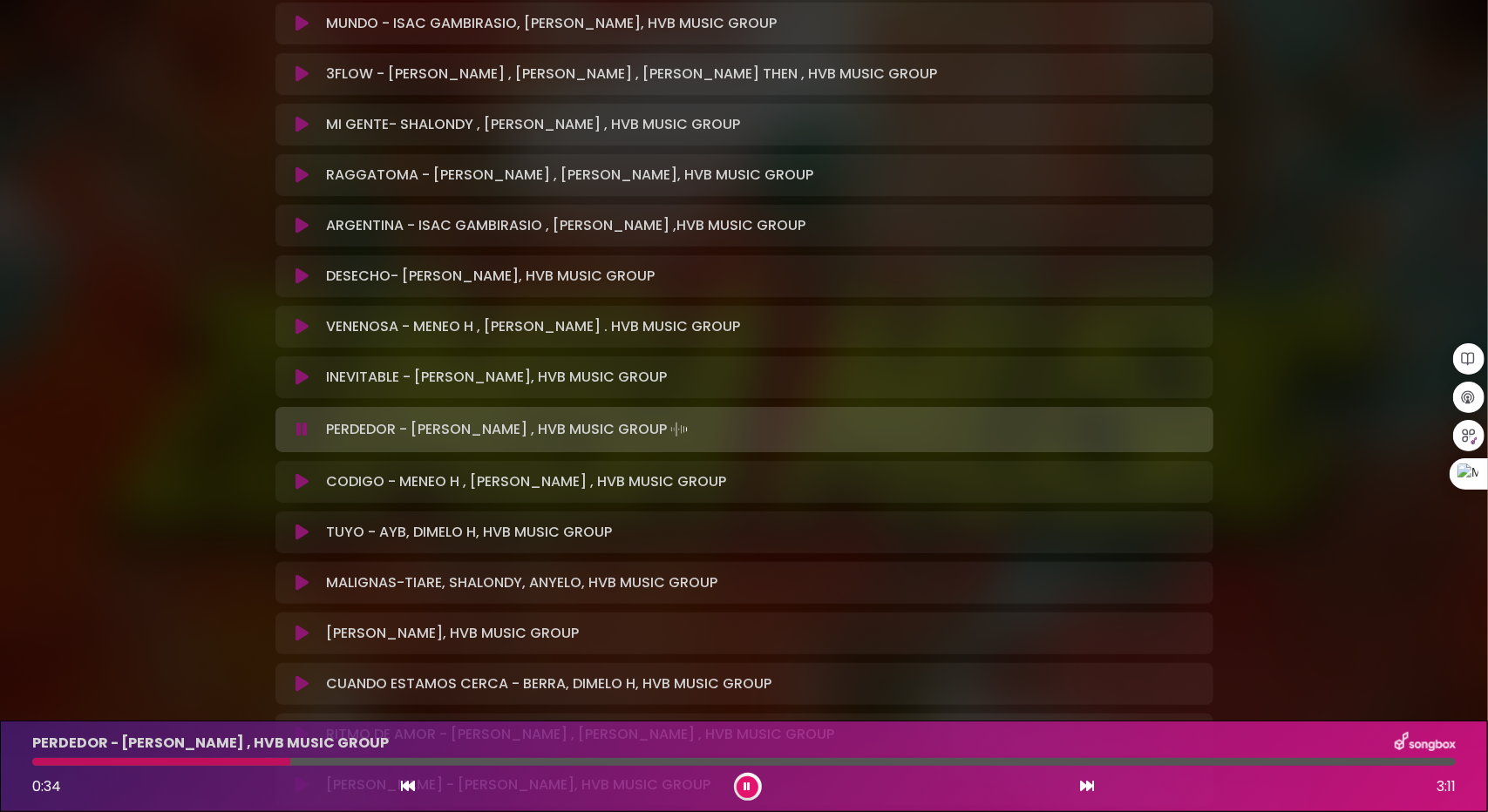
click at [299, 484] on icon at bounding box center [302, 481] width 13 height 17
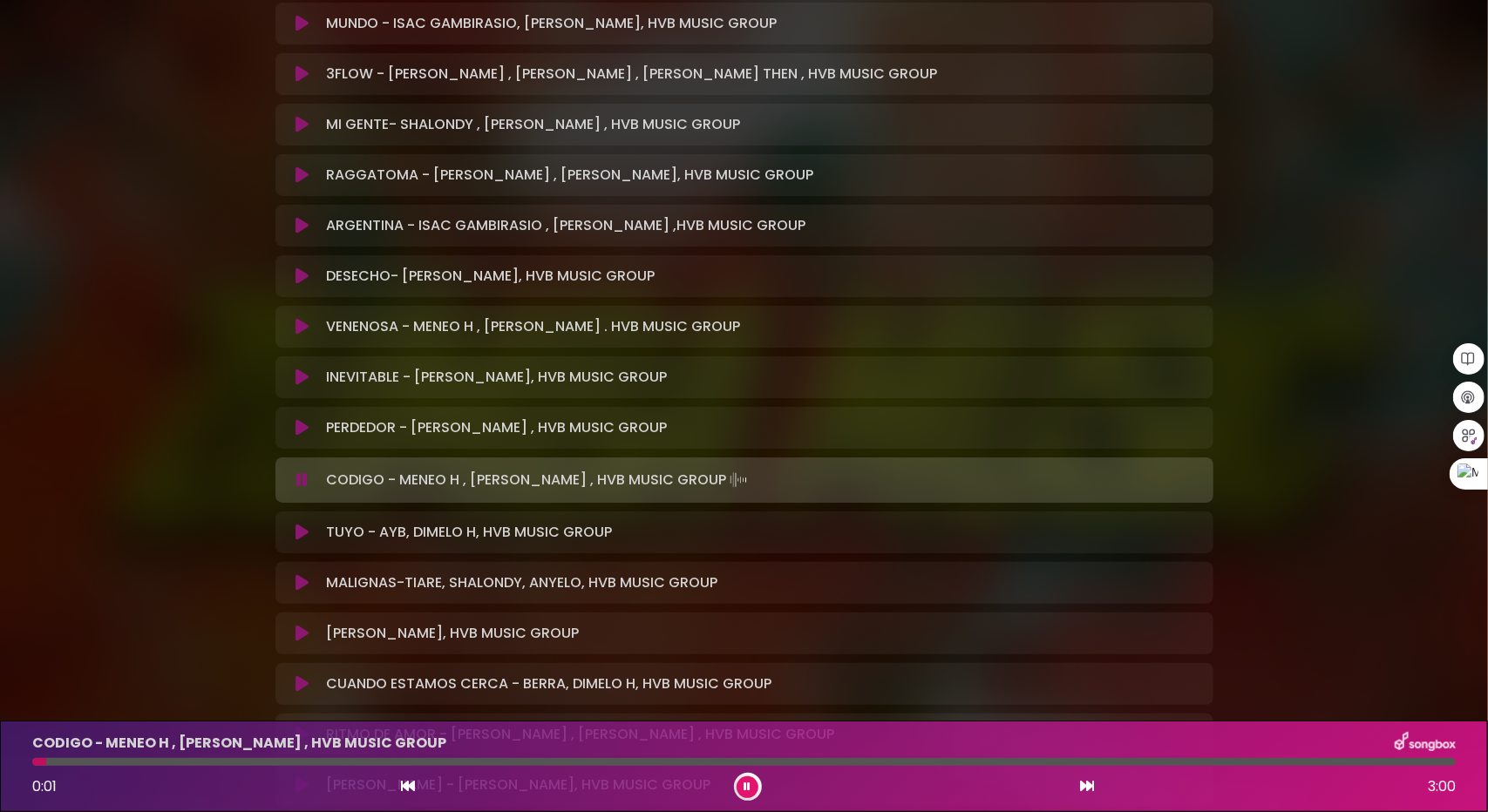
click at [307, 528] on icon at bounding box center [302, 532] width 13 height 17
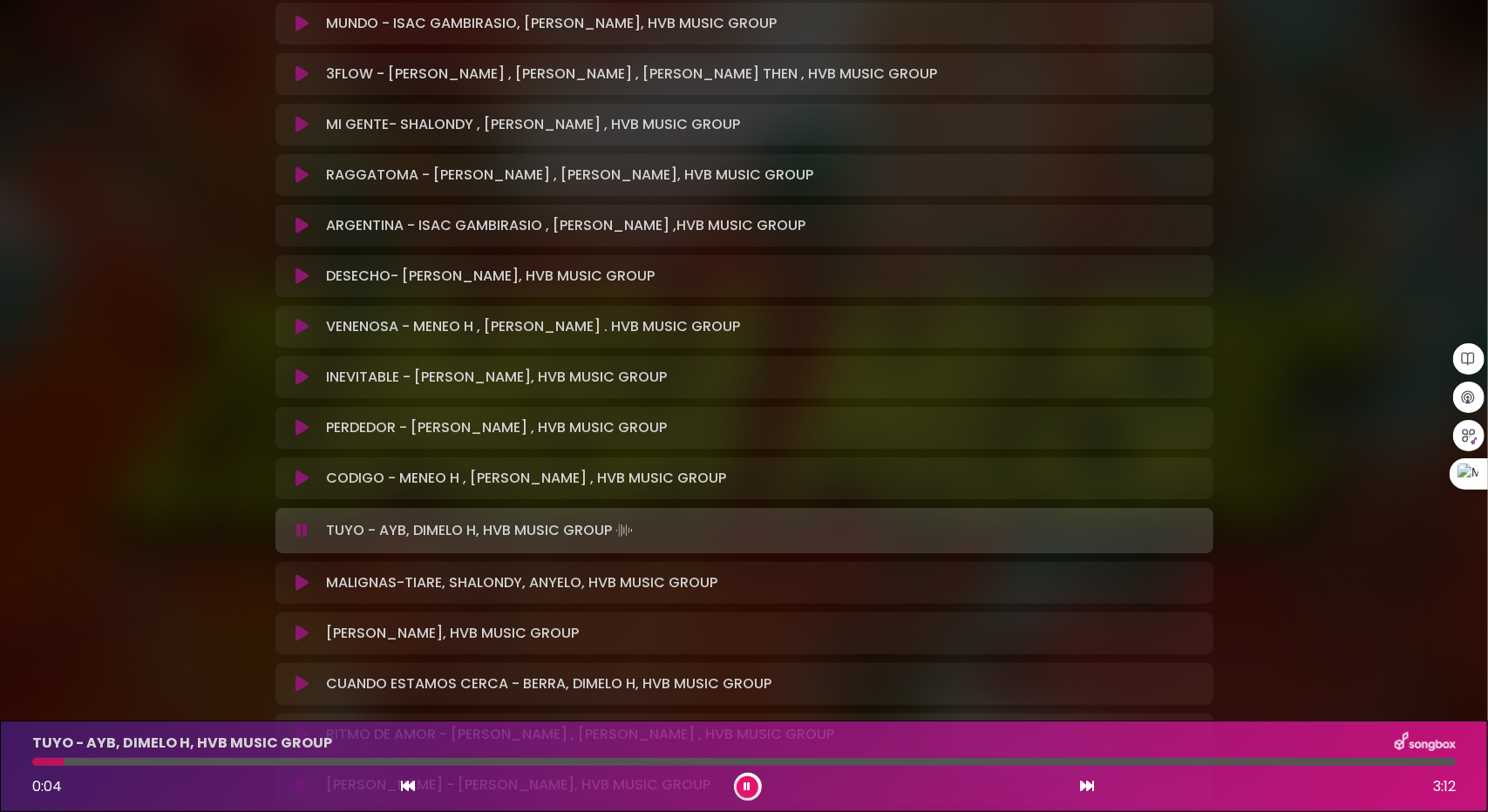
click at [94, 761] on div at bounding box center [744, 762] width 1424 height 8
click at [147, 759] on div at bounding box center [744, 762] width 1424 height 8
click at [211, 759] on div at bounding box center [744, 762] width 1424 height 8
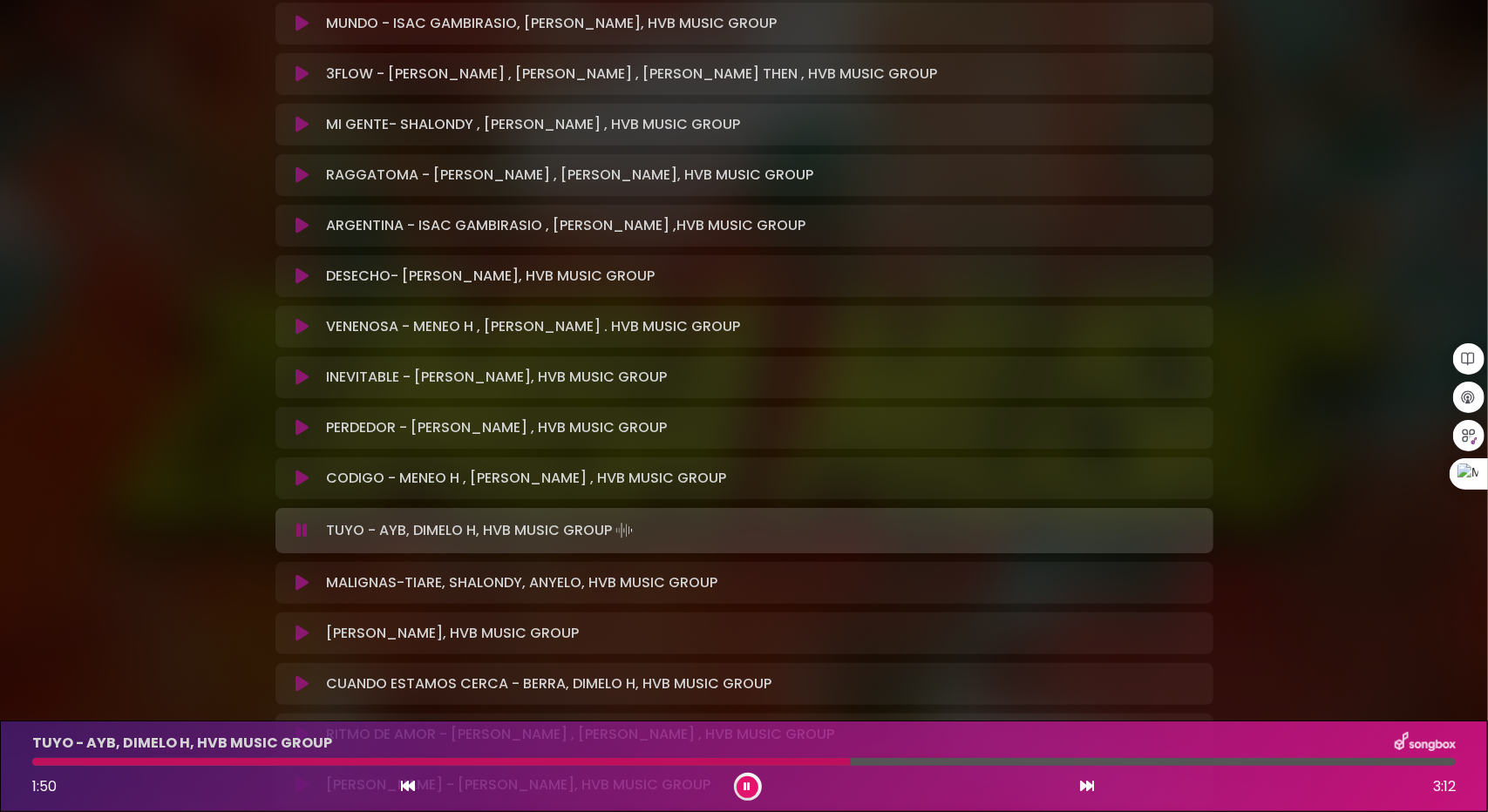
scroll to position [872, 0]
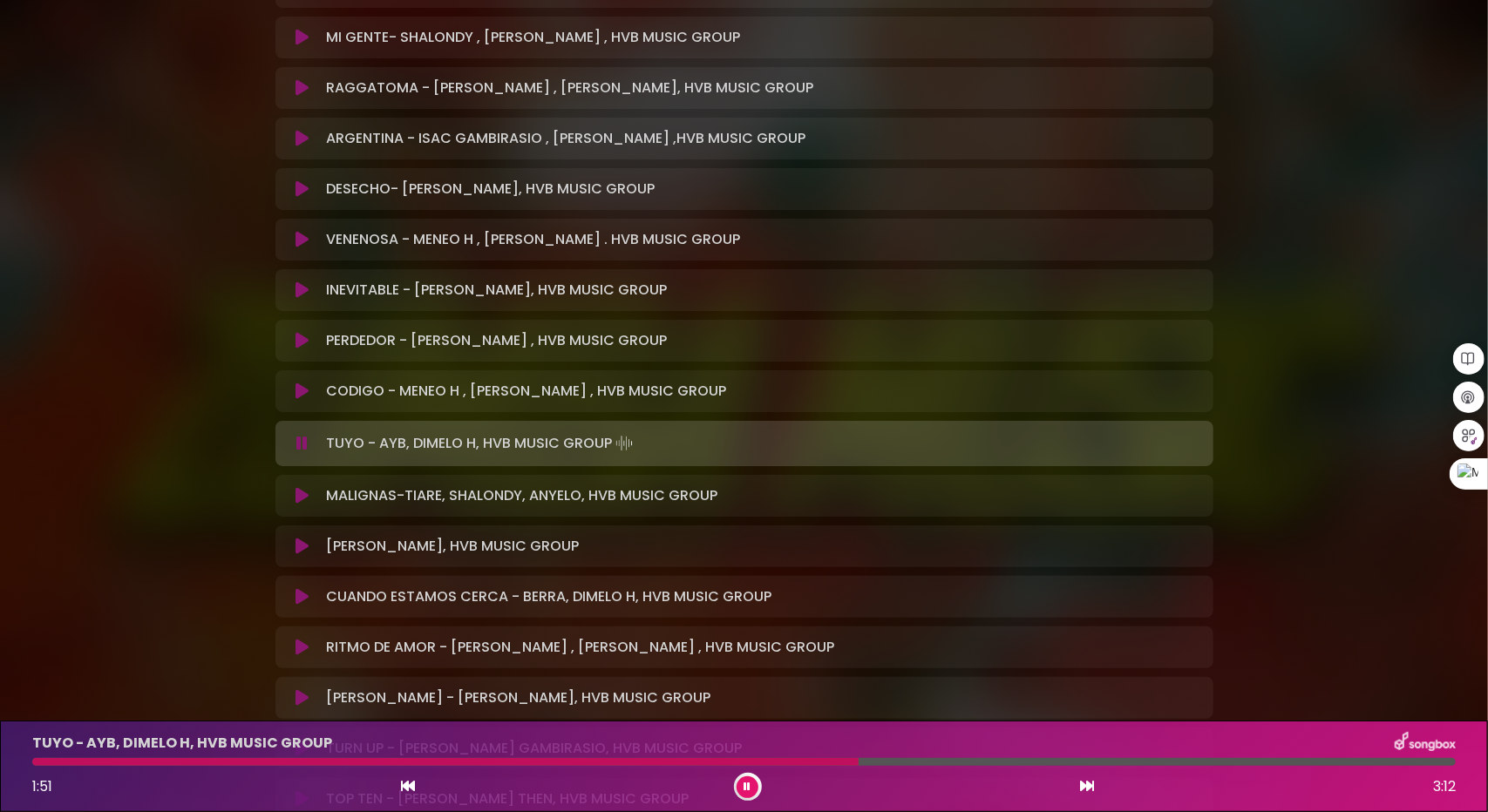
click at [312, 491] on button at bounding box center [303, 496] width 34 height 17
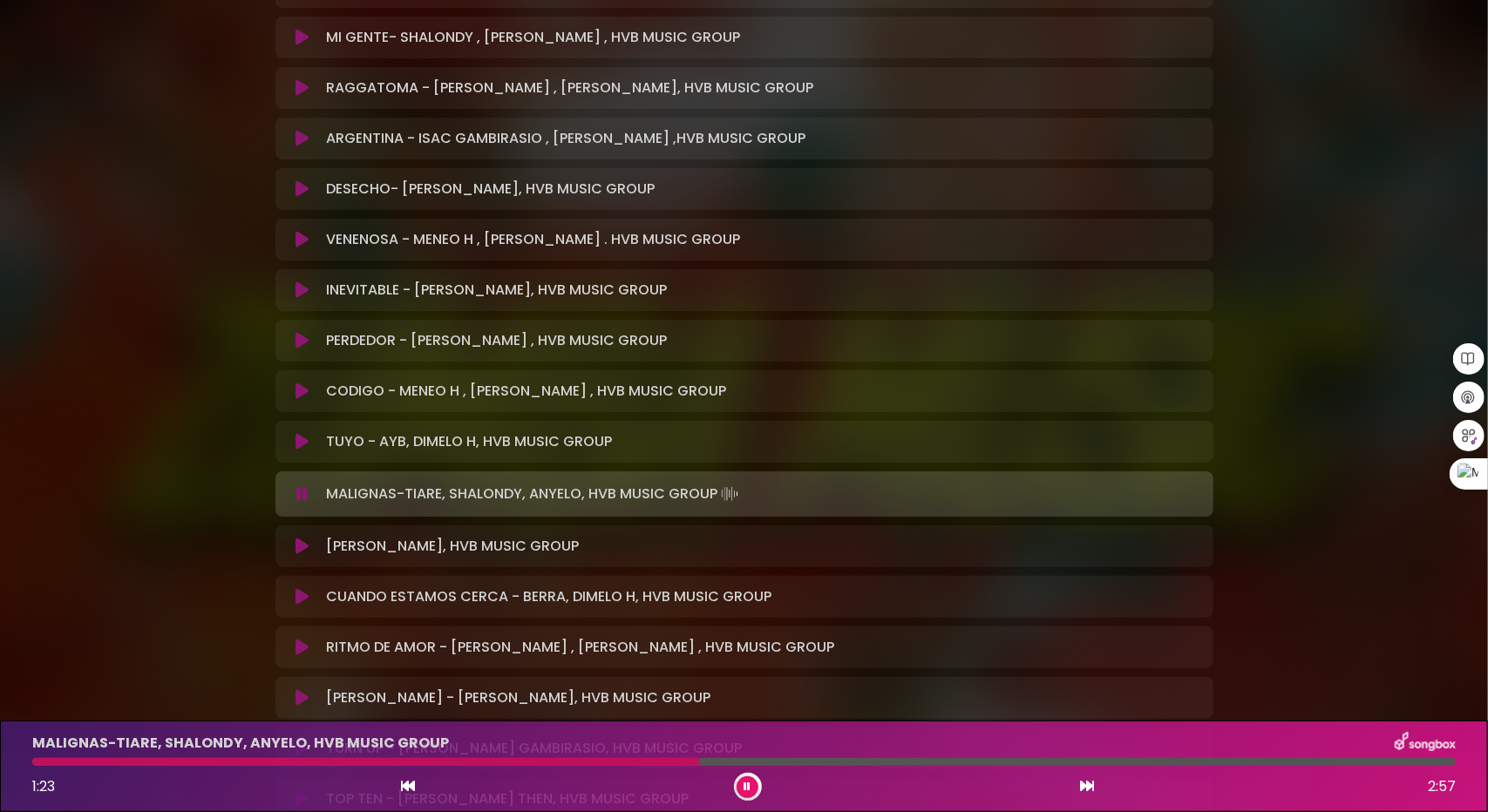
click at [306, 544] on icon at bounding box center [302, 547] width 13 height 17
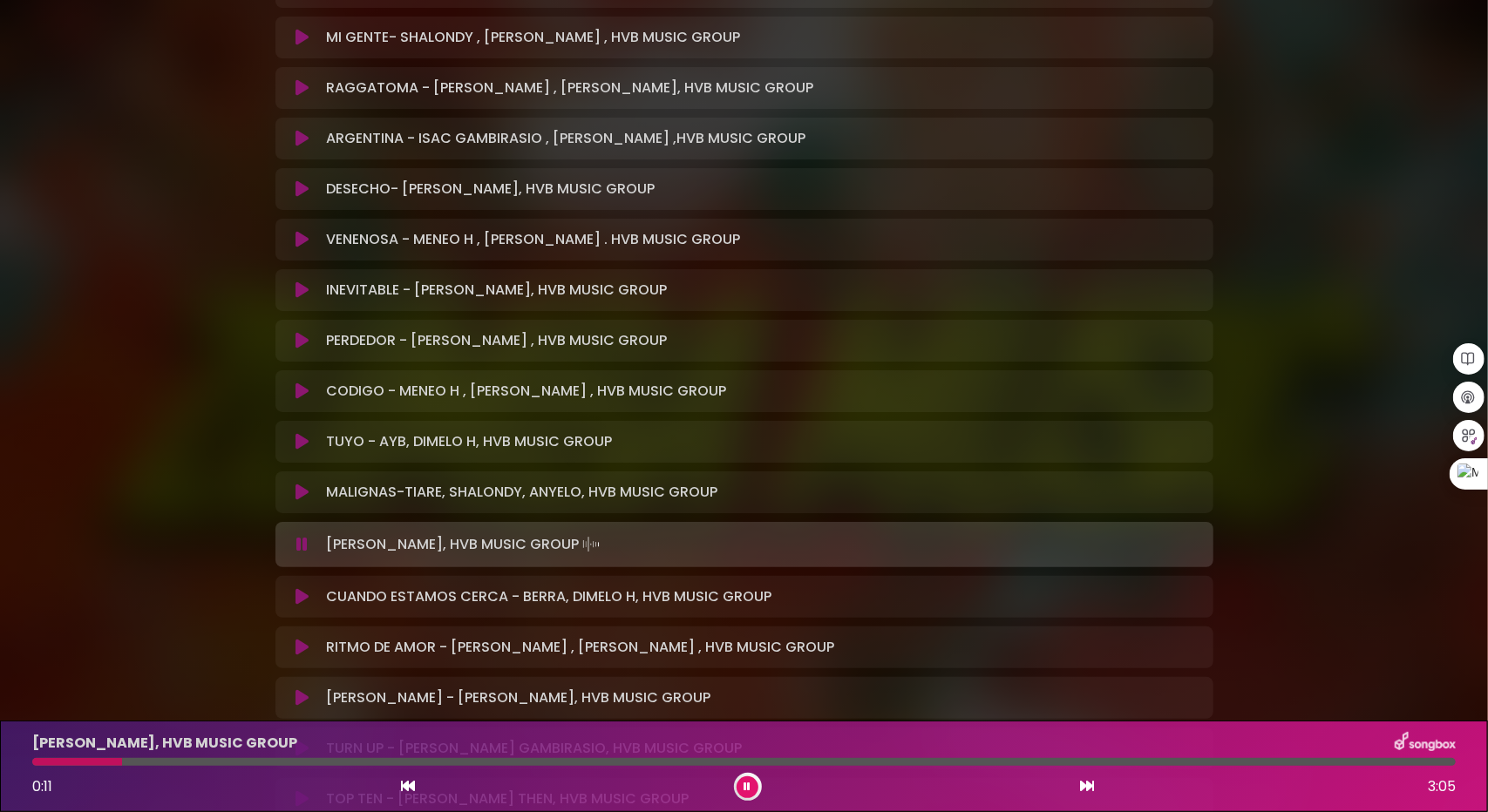
click at [746, 792] on button at bounding box center [747, 787] width 22 height 22
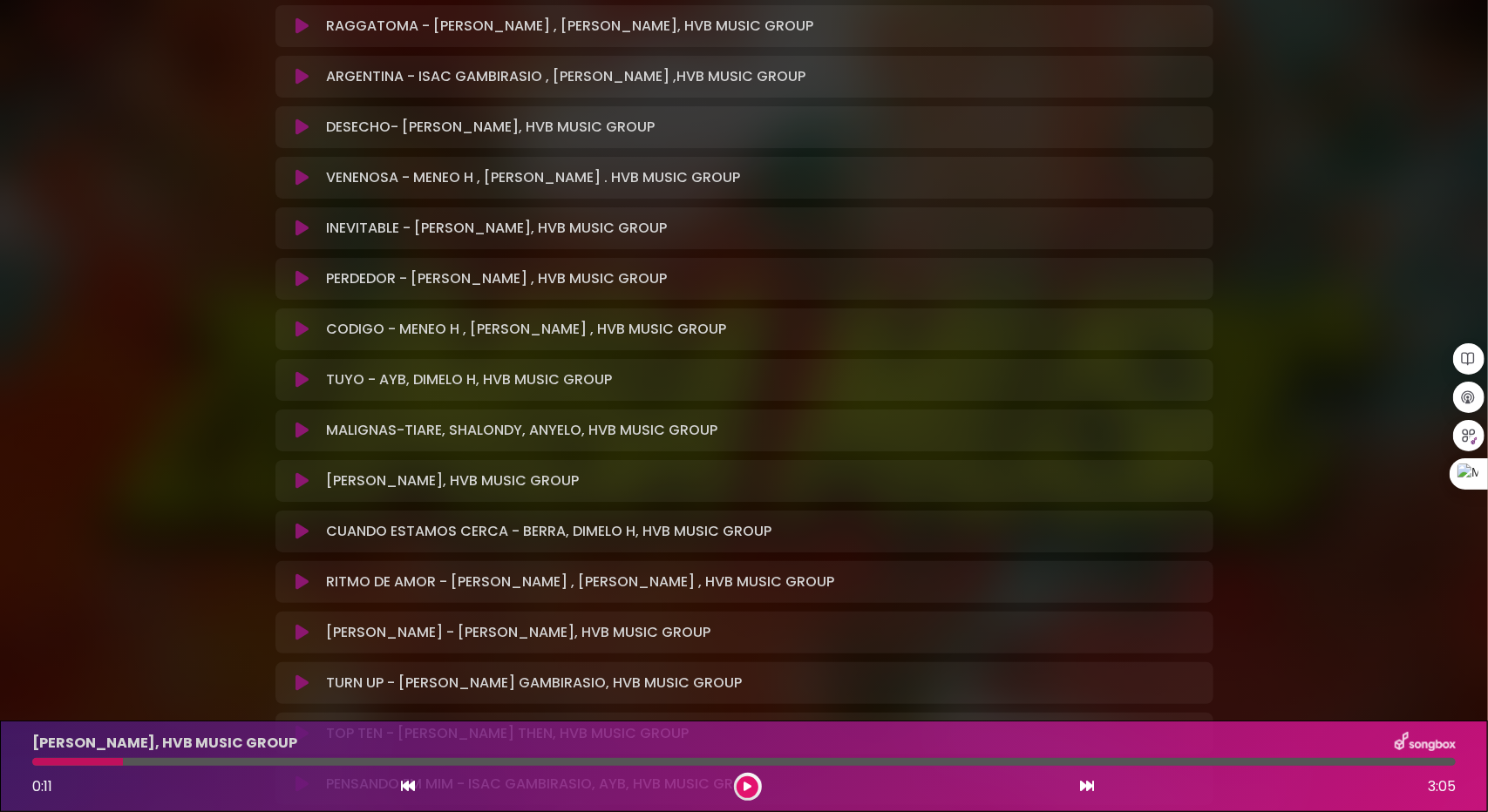
scroll to position [1046, 0]
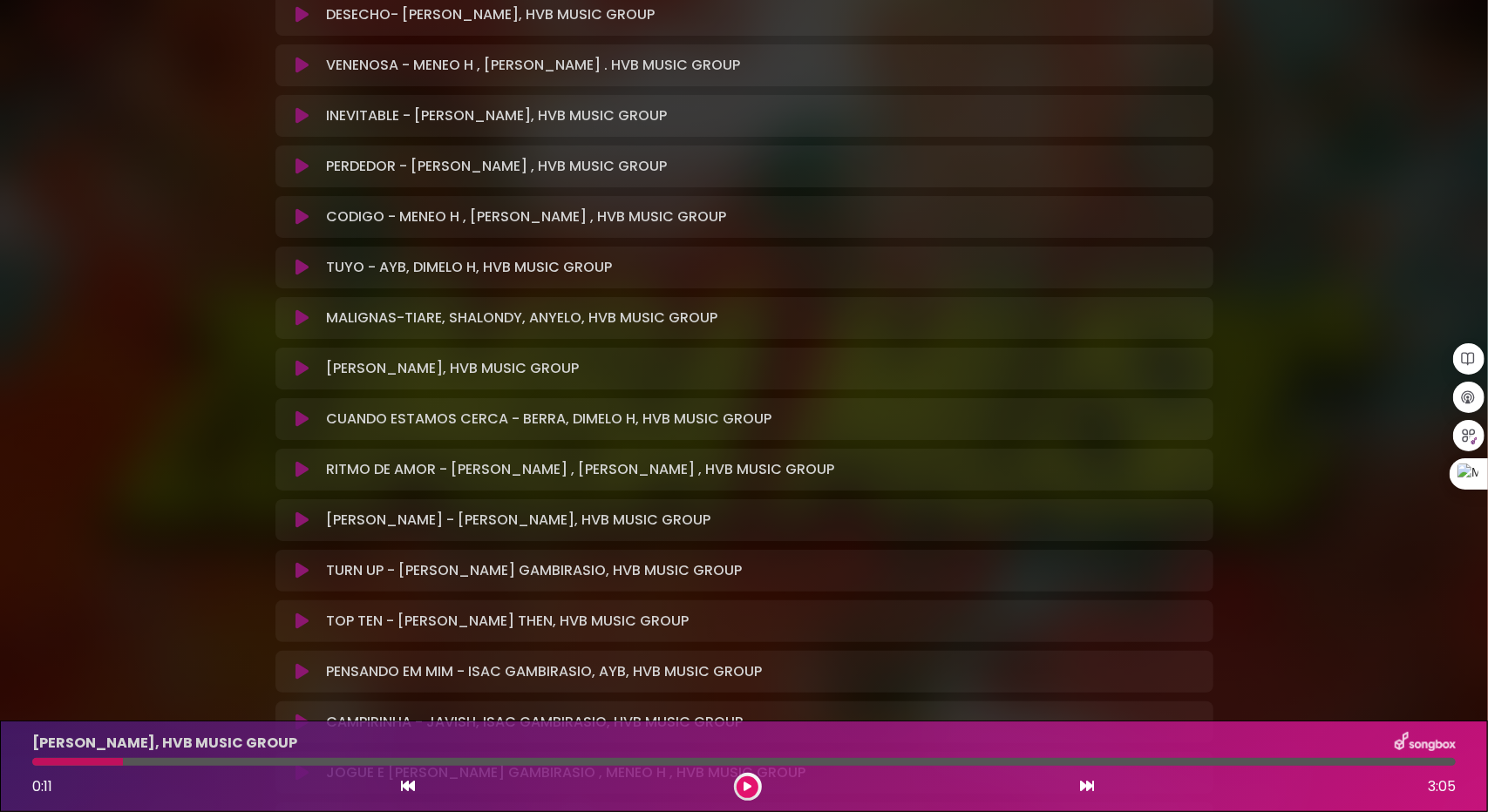
click at [303, 370] on icon at bounding box center [302, 369] width 13 height 17
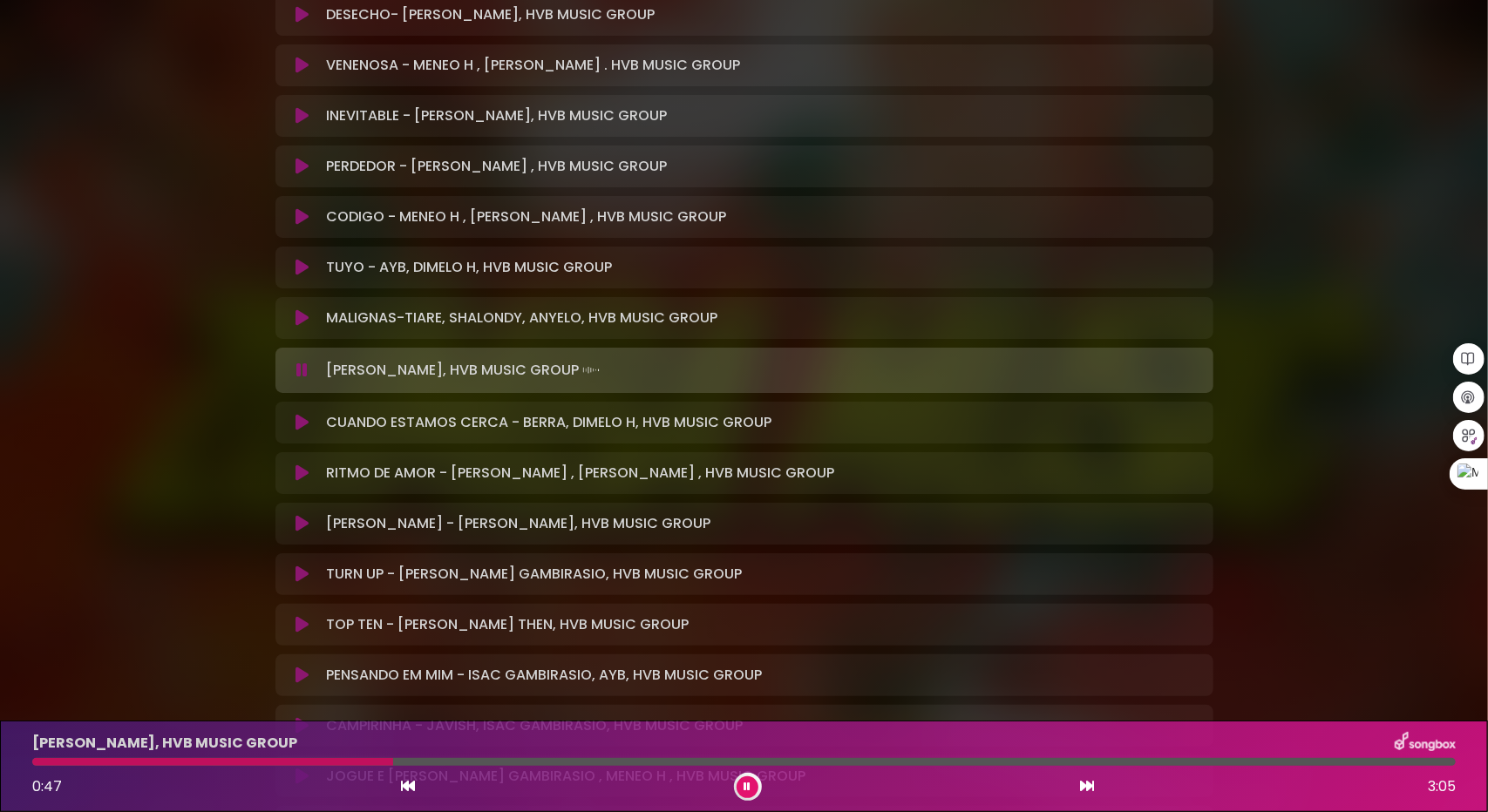
click at [307, 421] on icon at bounding box center [302, 423] width 13 height 17
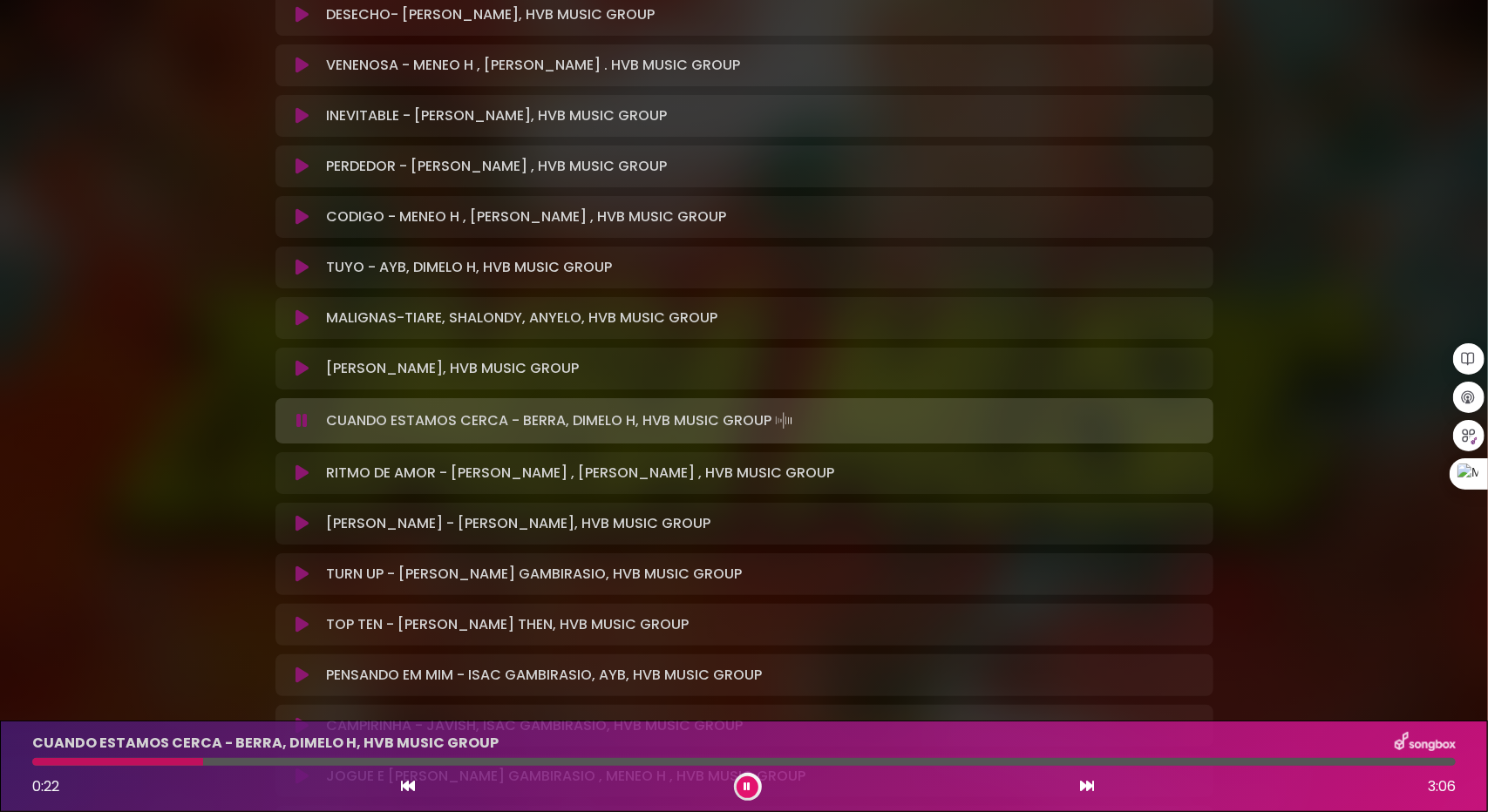
click at [184, 759] on div at bounding box center [118, 762] width 171 height 8
click at [187, 761] on div at bounding box center [744, 762] width 1424 height 8
click at [755, 787] on button at bounding box center [747, 787] width 22 height 22
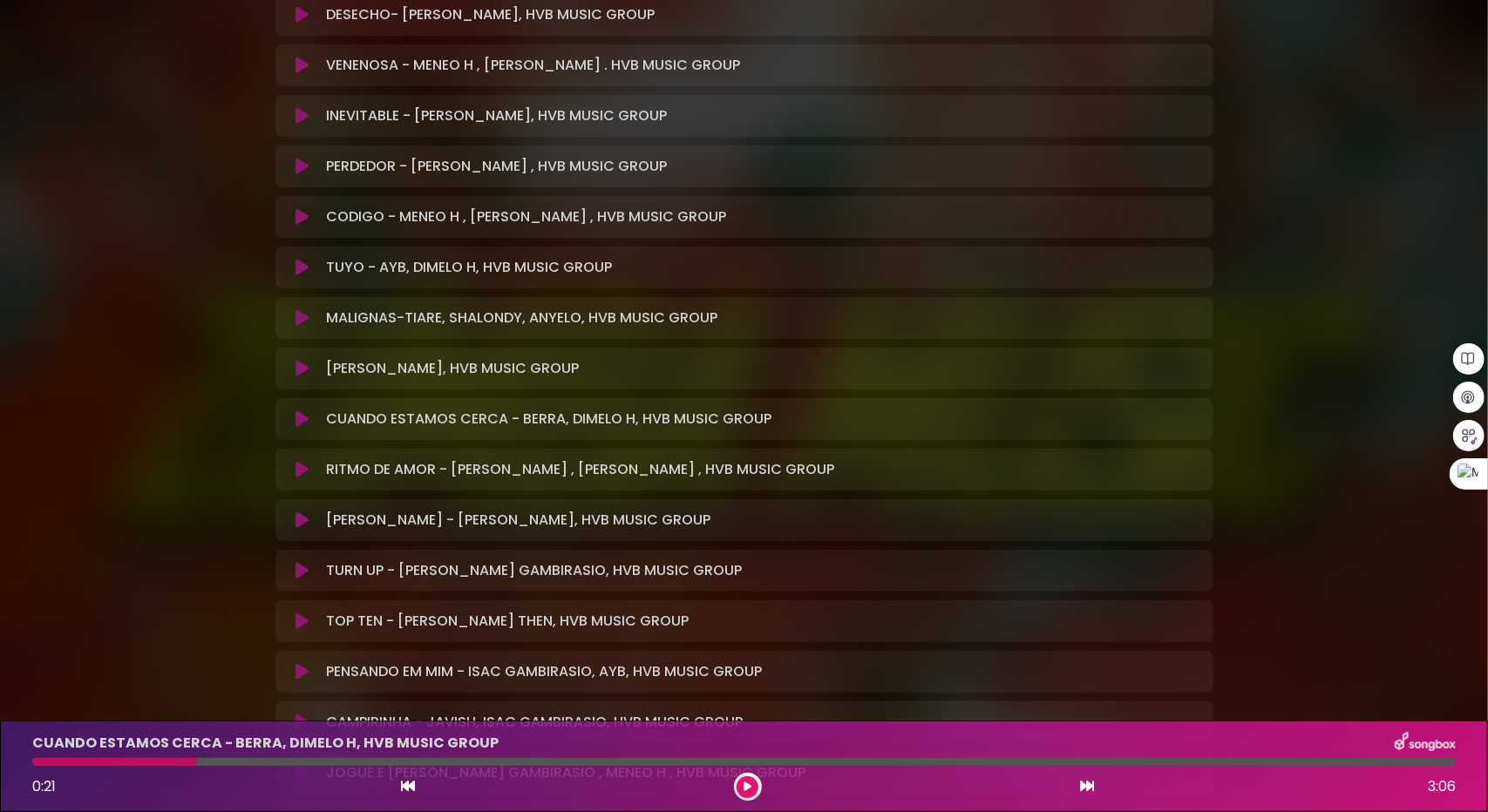
click at [162, 759] on div at bounding box center [115, 762] width 165 height 8
click at [164, 759] on div at bounding box center [115, 762] width 165 height 8
click at [164, 761] on div at bounding box center [115, 762] width 165 height 8
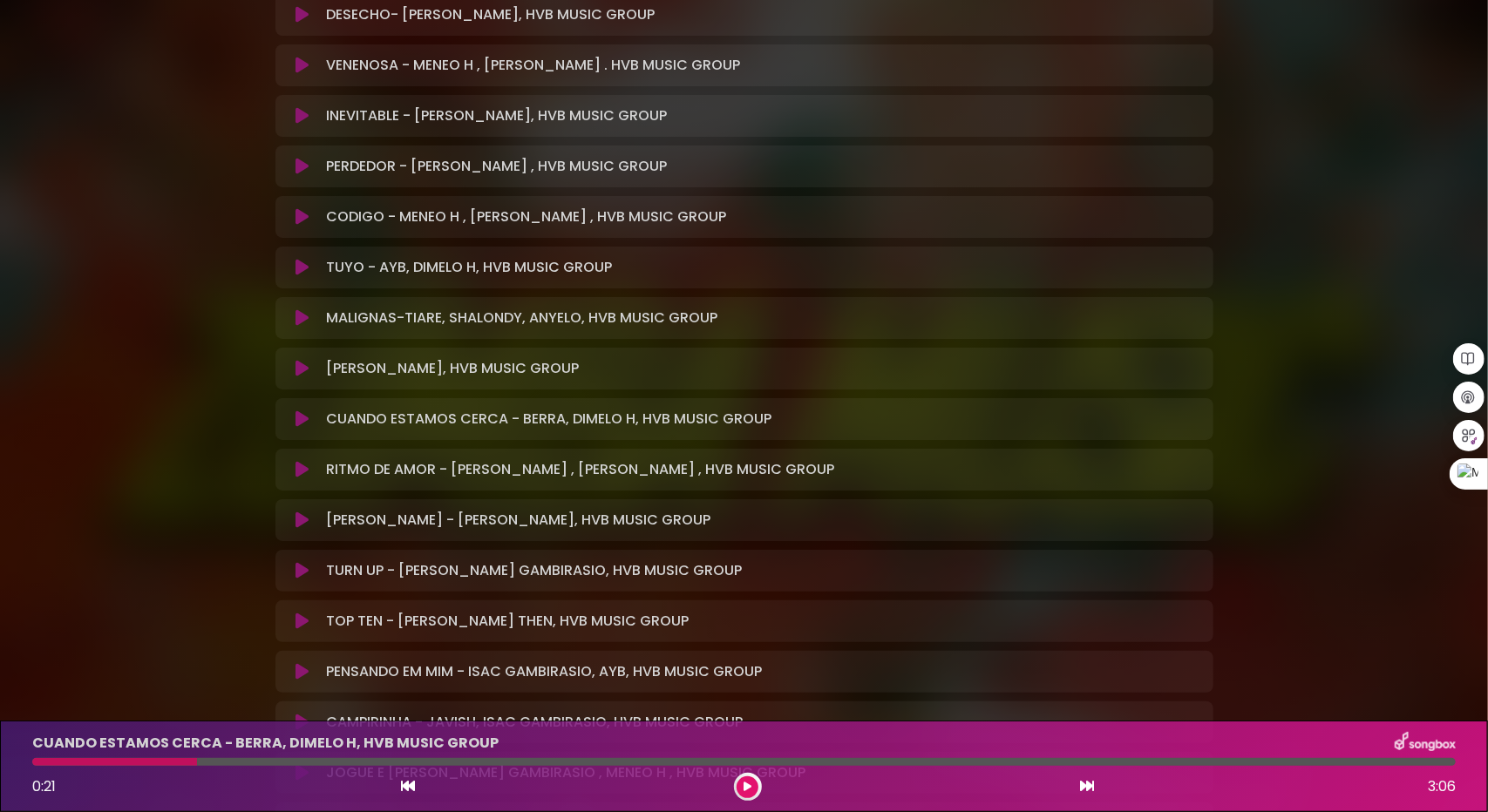
click at [164, 761] on div at bounding box center [115, 762] width 165 height 8
click at [190, 758] on div at bounding box center [115, 762] width 165 height 8
click at [756, 787] on button at bounding box center [747, 787] width 22 height 22
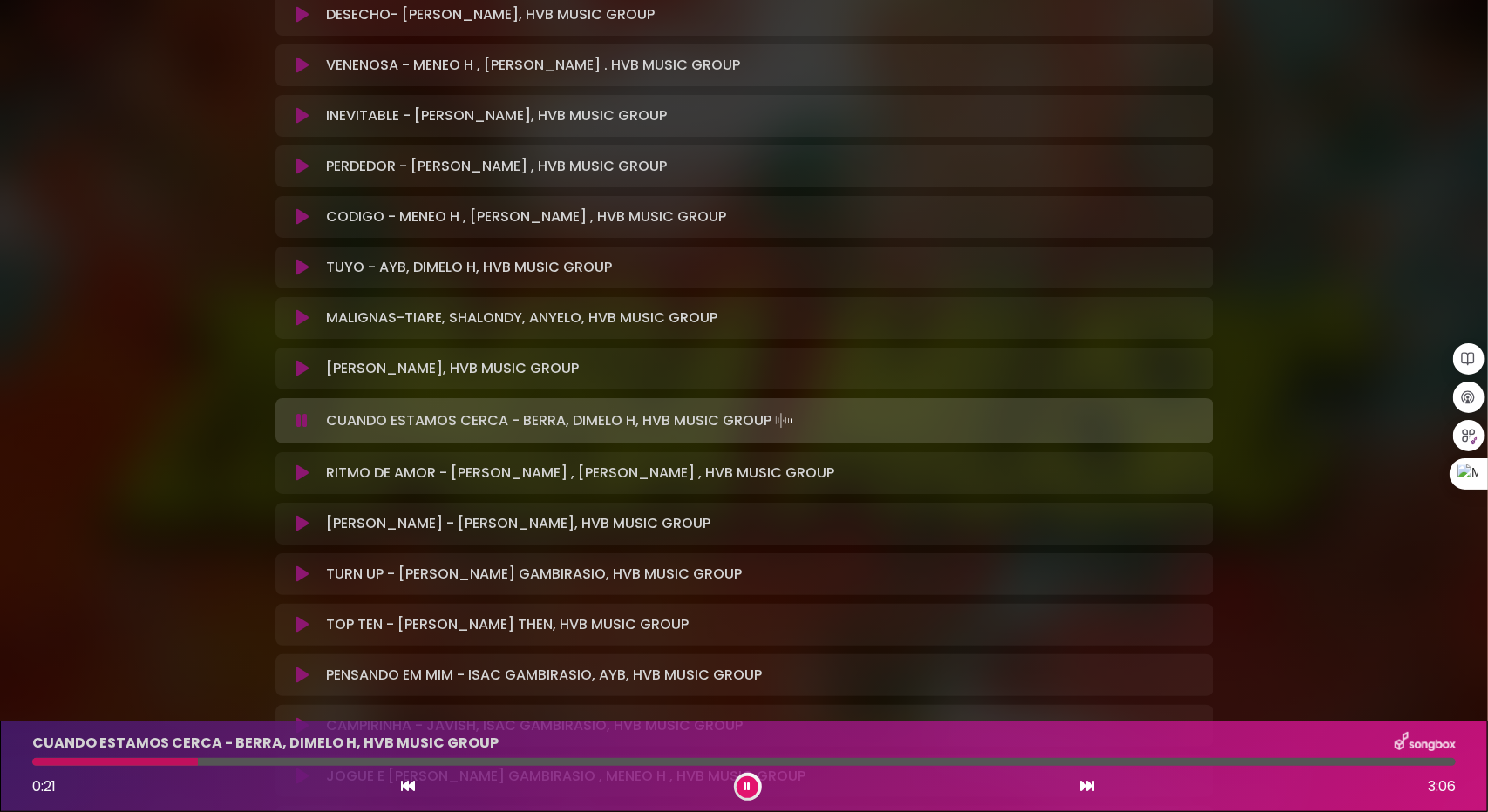
click at [146, 759] on div at bounding box center [744, 762] width 1424 height 8
click at [753, 784] on button at bounding box center [747, 787] width 22 height 22
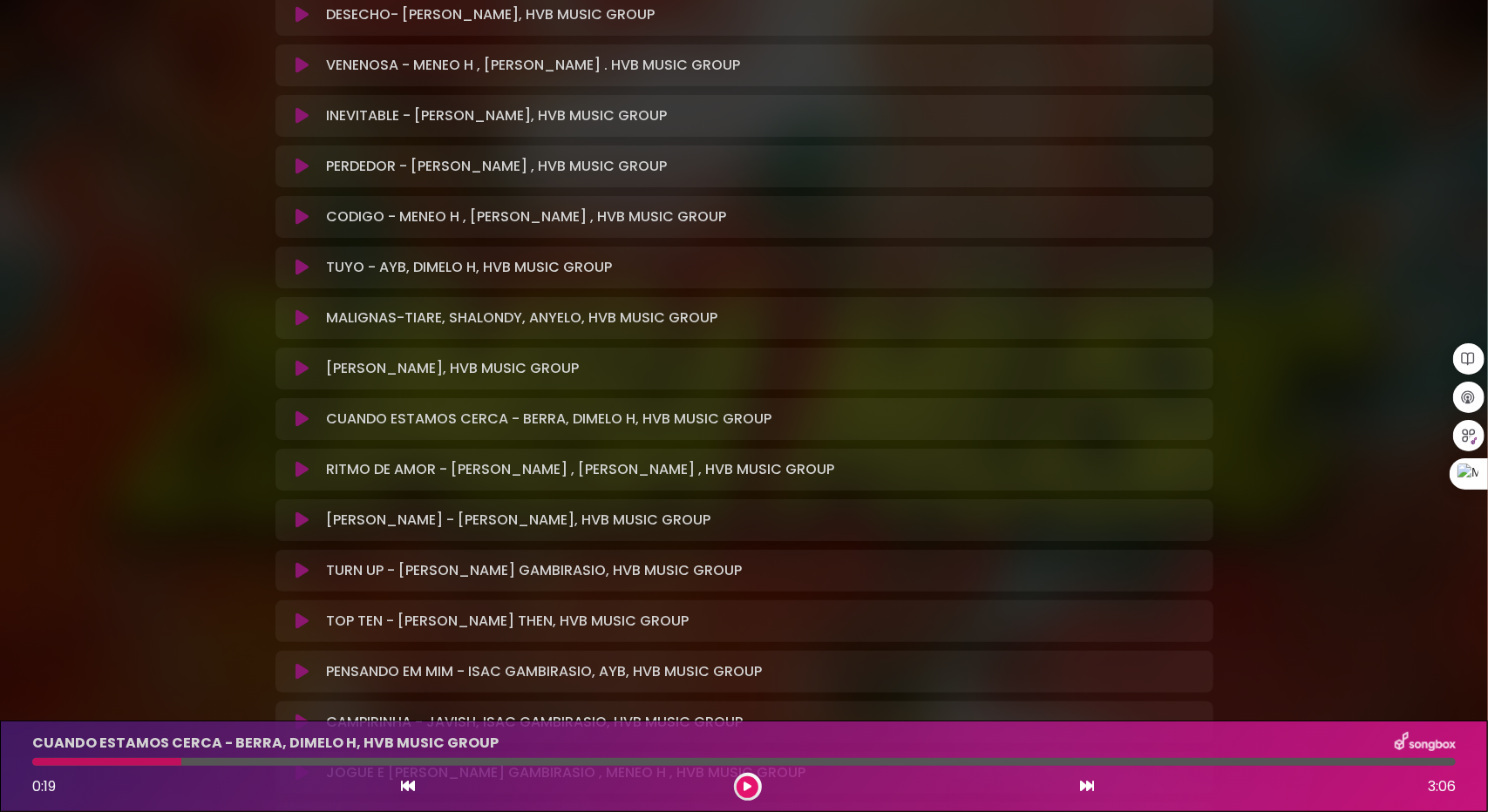
click at [302, 467] on icon at bounding box center [302, 470] width 13 height 17
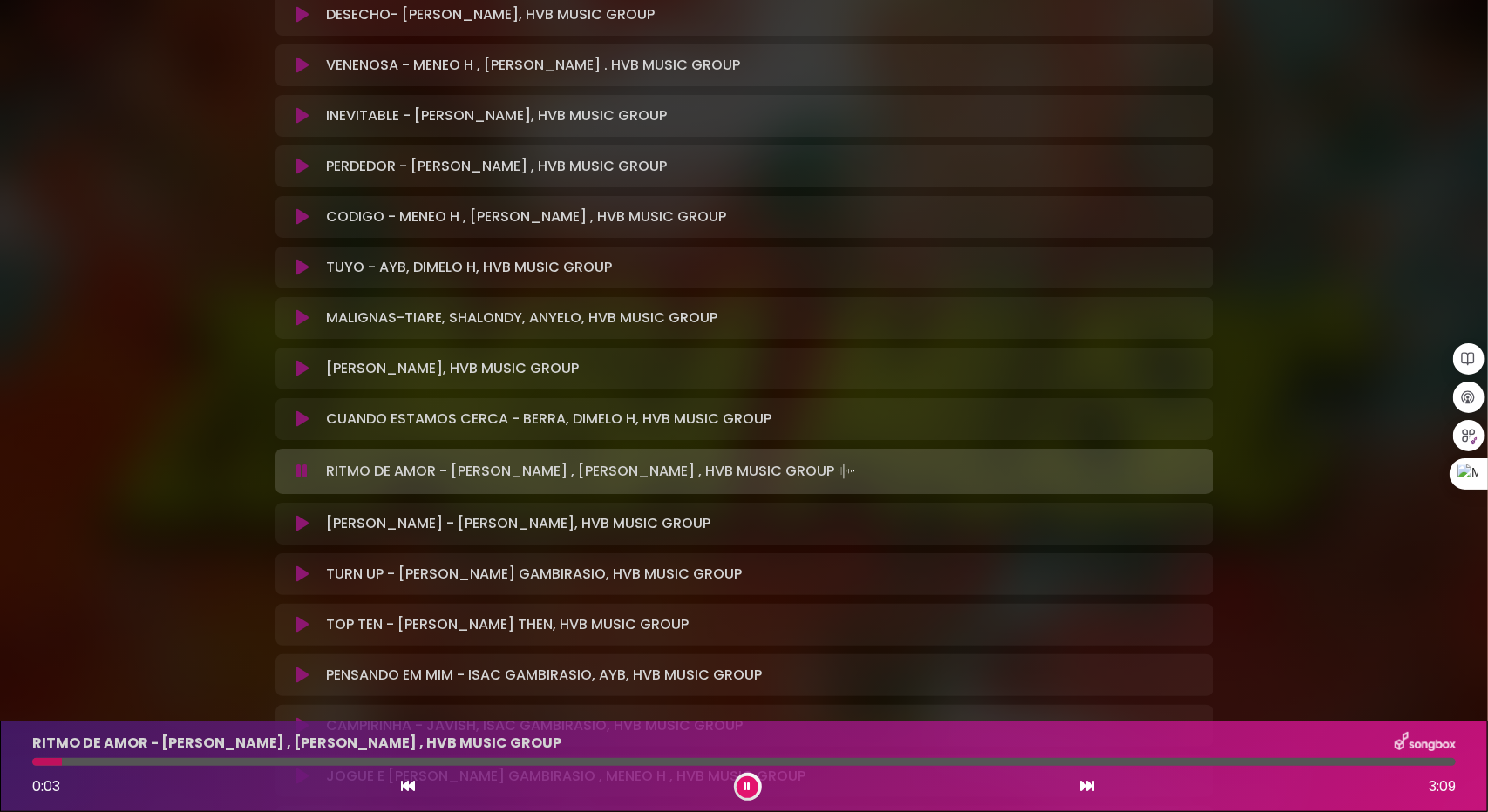
click at [306, 464] on icon at bounding box center [302, 471] width 11 height 17
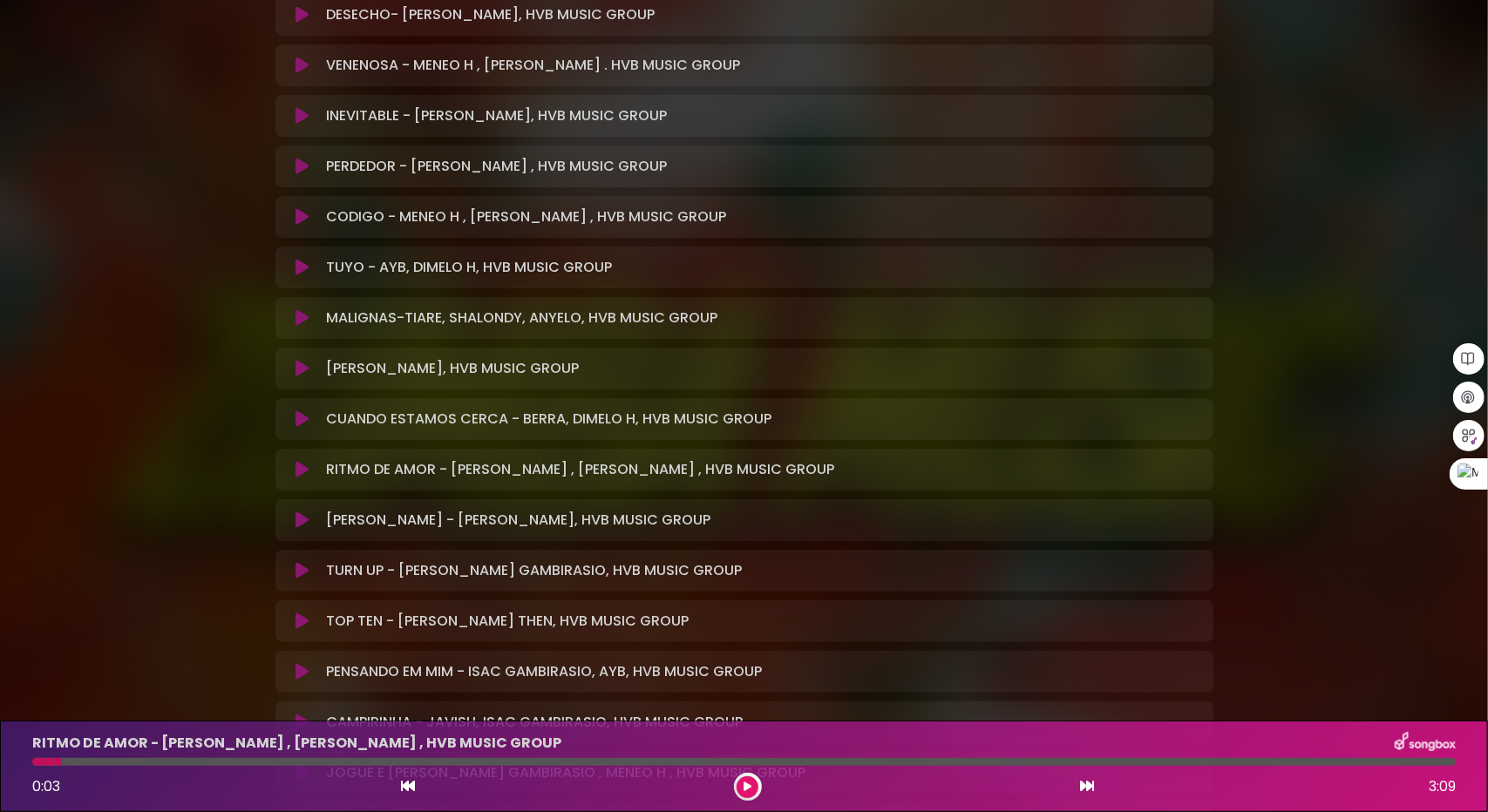
click at [304, 516] on icon at bounding box center [302, 520] width 13 height 17
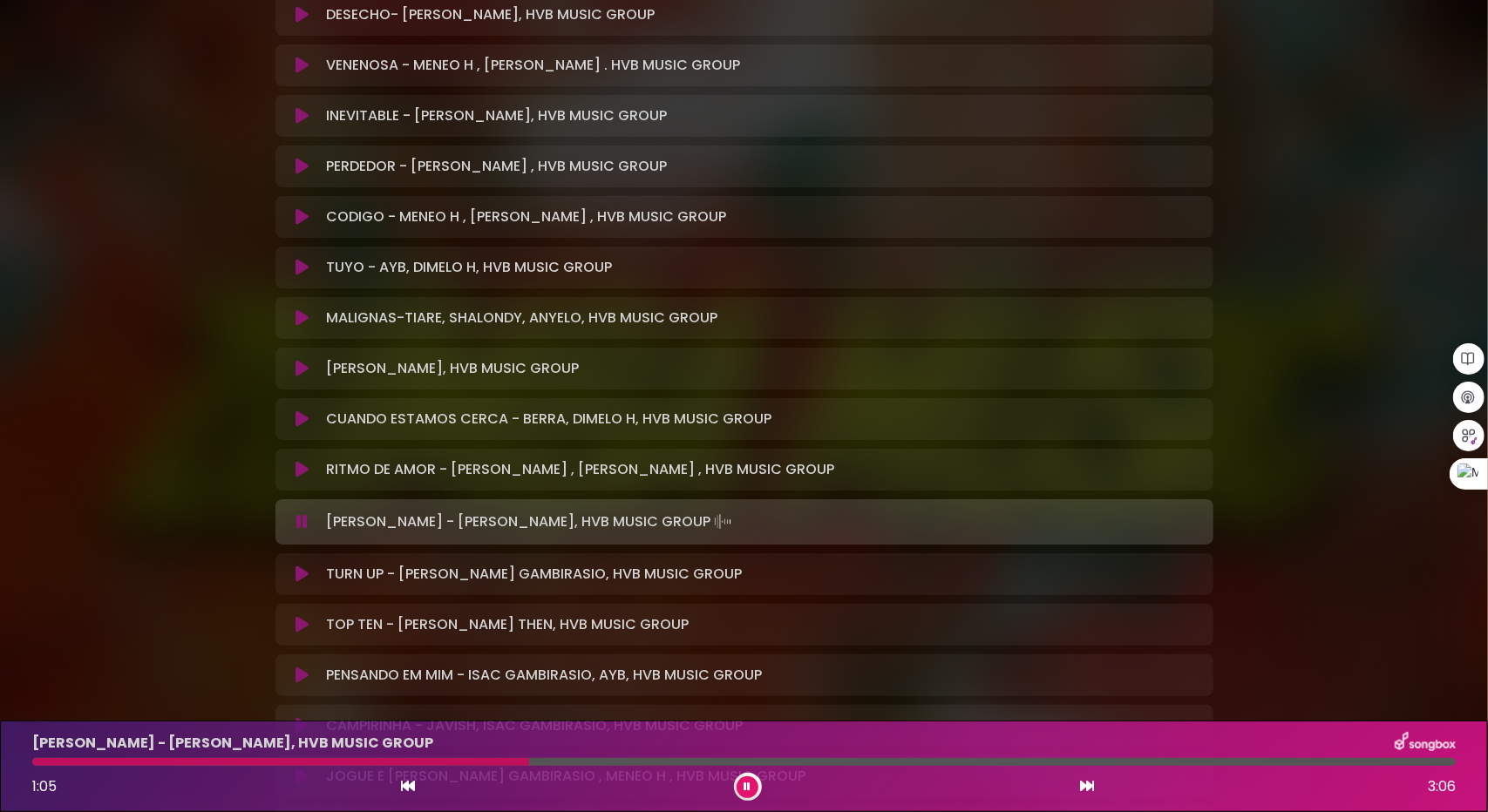
click at [301, 569] on icon at bounding box center [302, 574] width 13 height 17
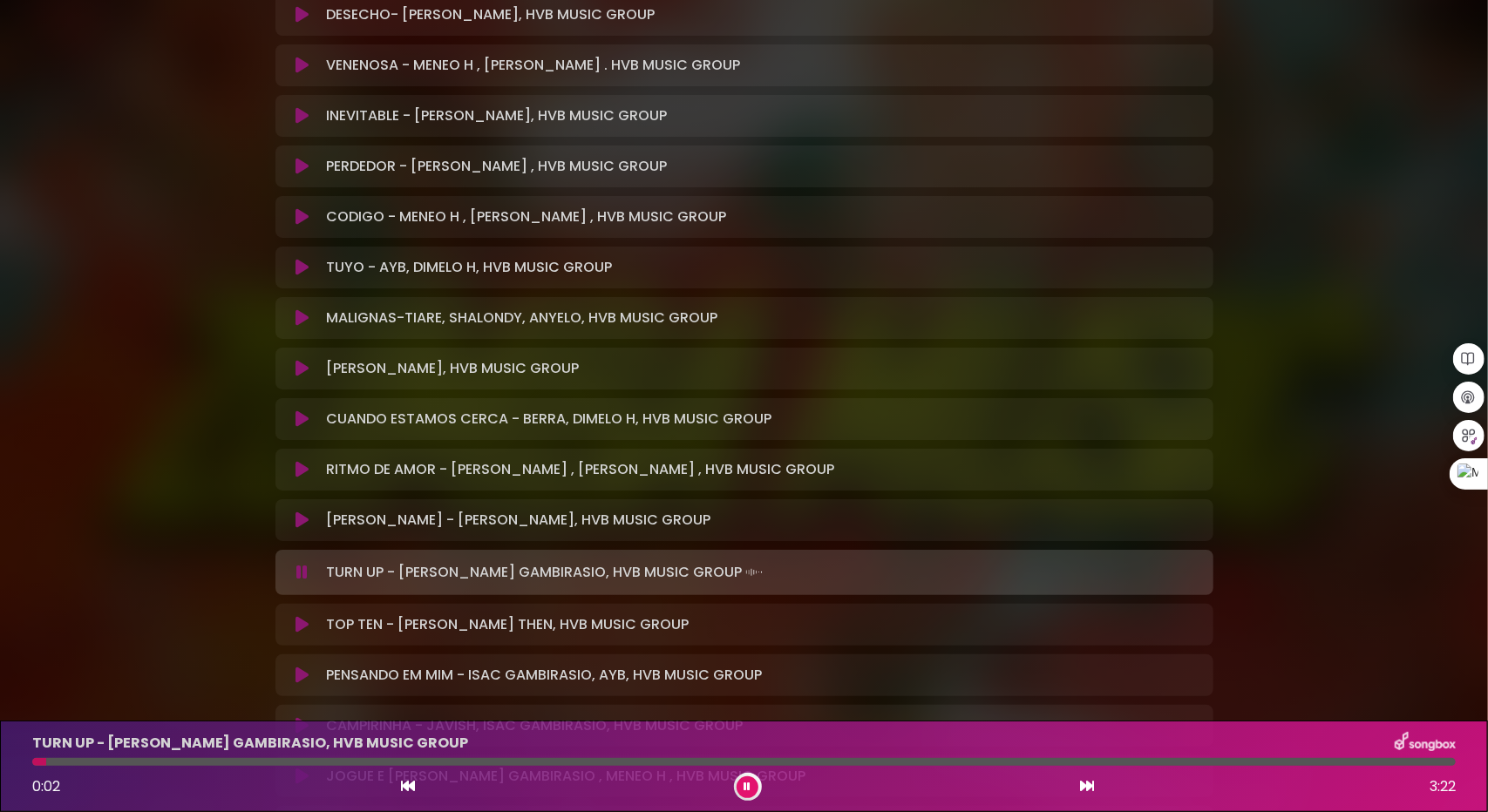
click at [299, 570] on icon at bounding box center [302, 572] width 11 height 17
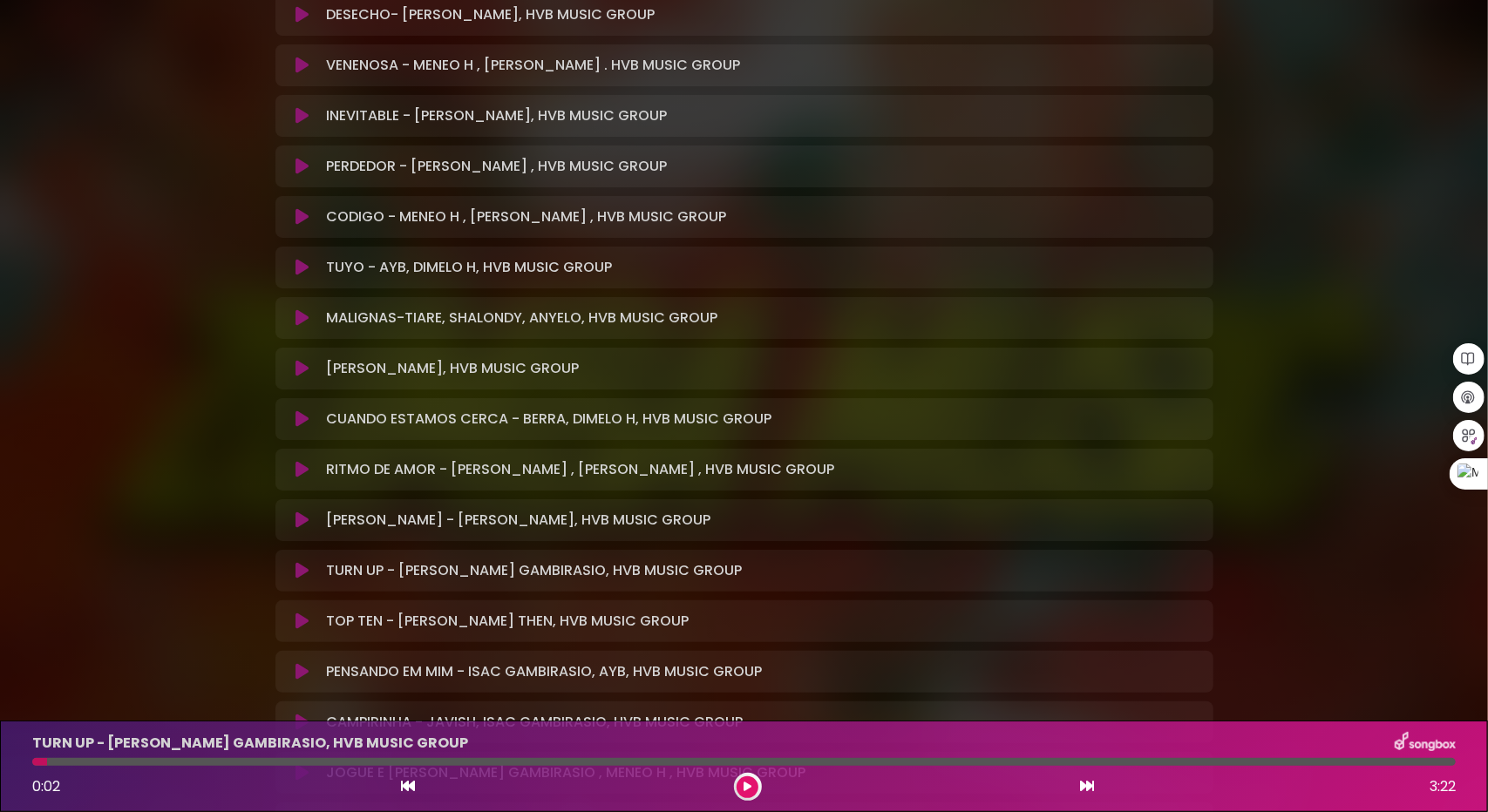
scroll to position [1220, 0]
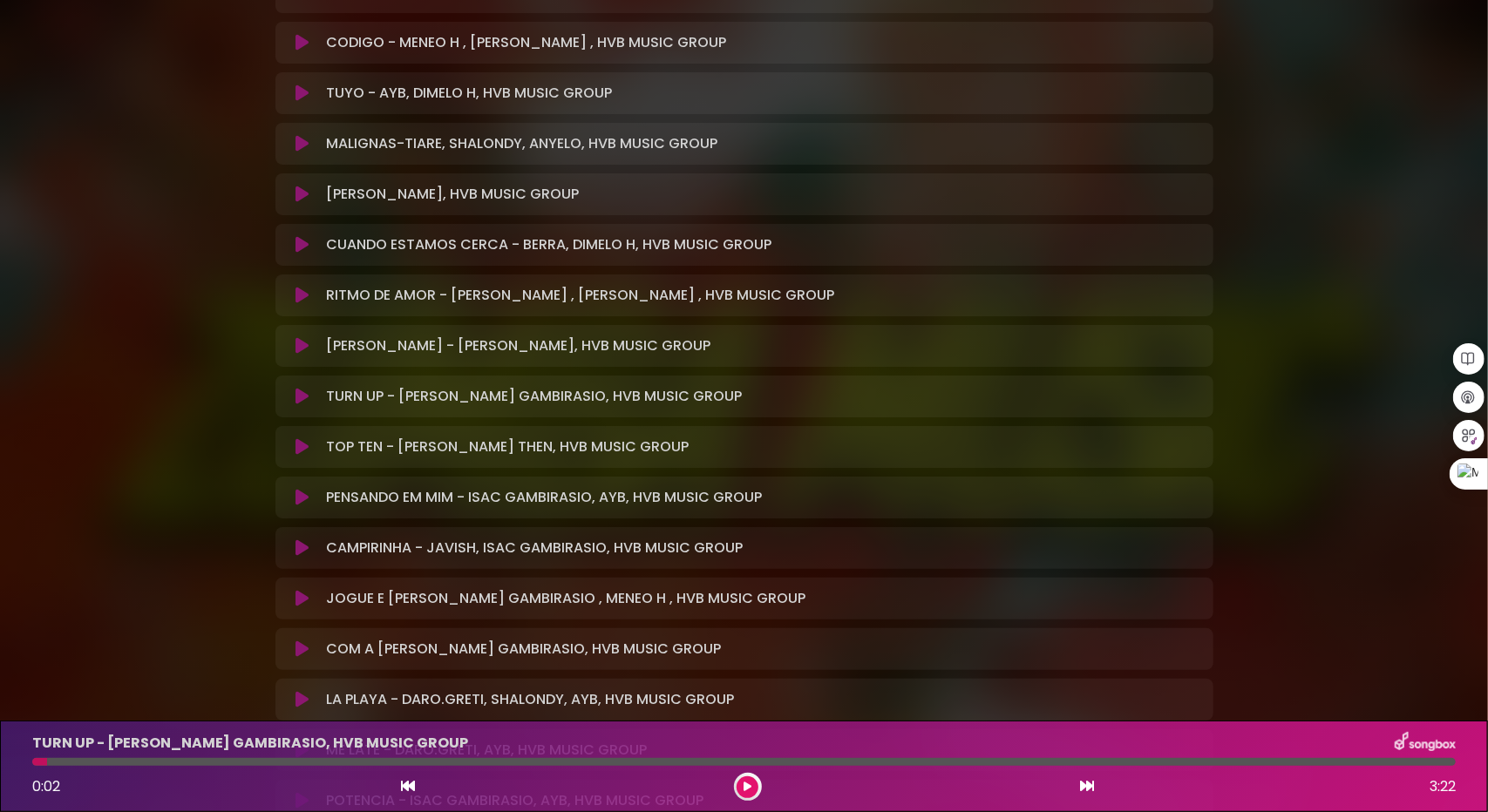
click at [300, 444] on icon at bounding box center [302, 447] width 13 height 17
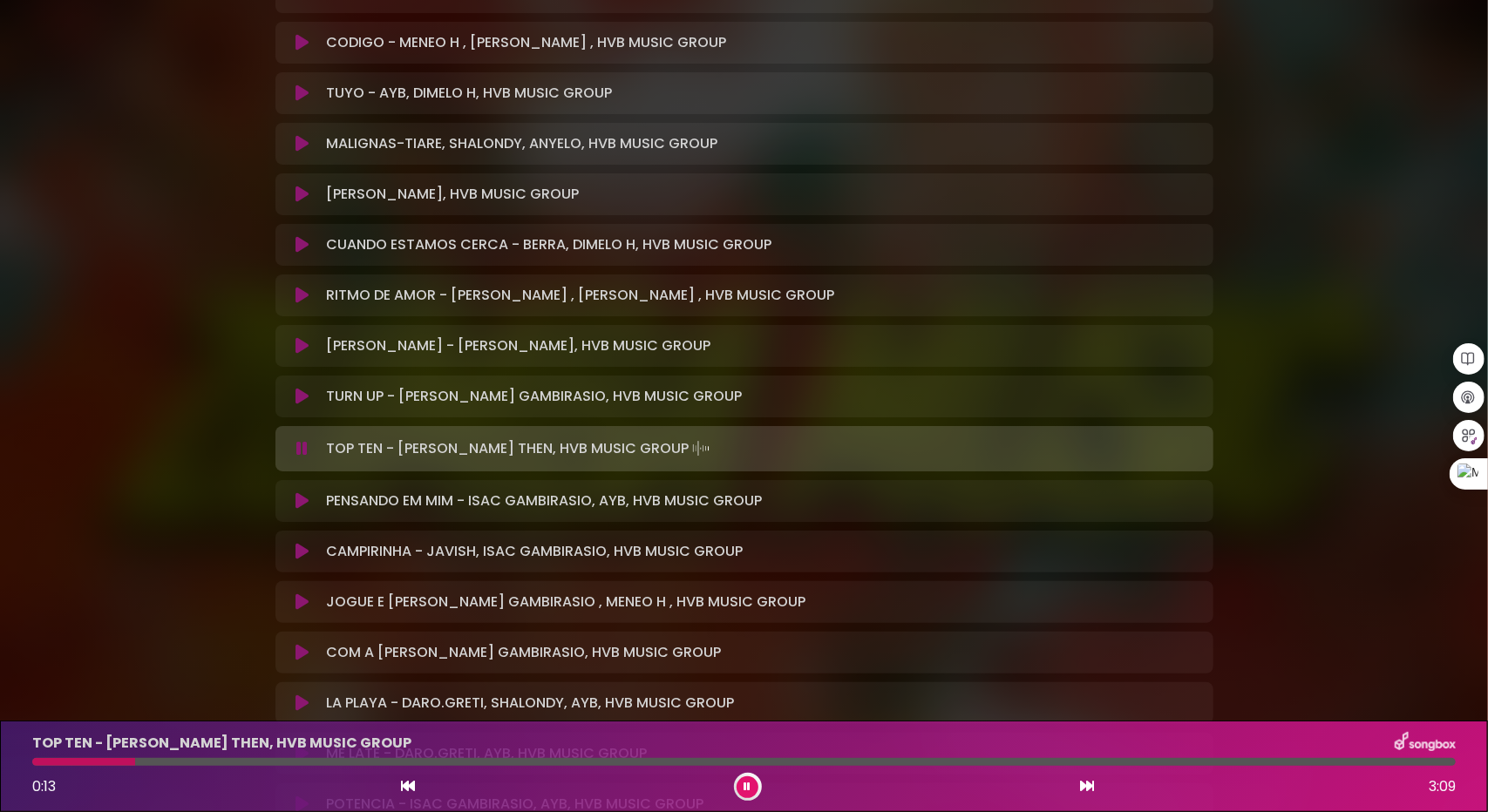
click at [202, 759] on div at bounding box center [744, 762] width 1424 height 8
click at [309, 497] on button at bounding box center [303, 501] width 34 height 17
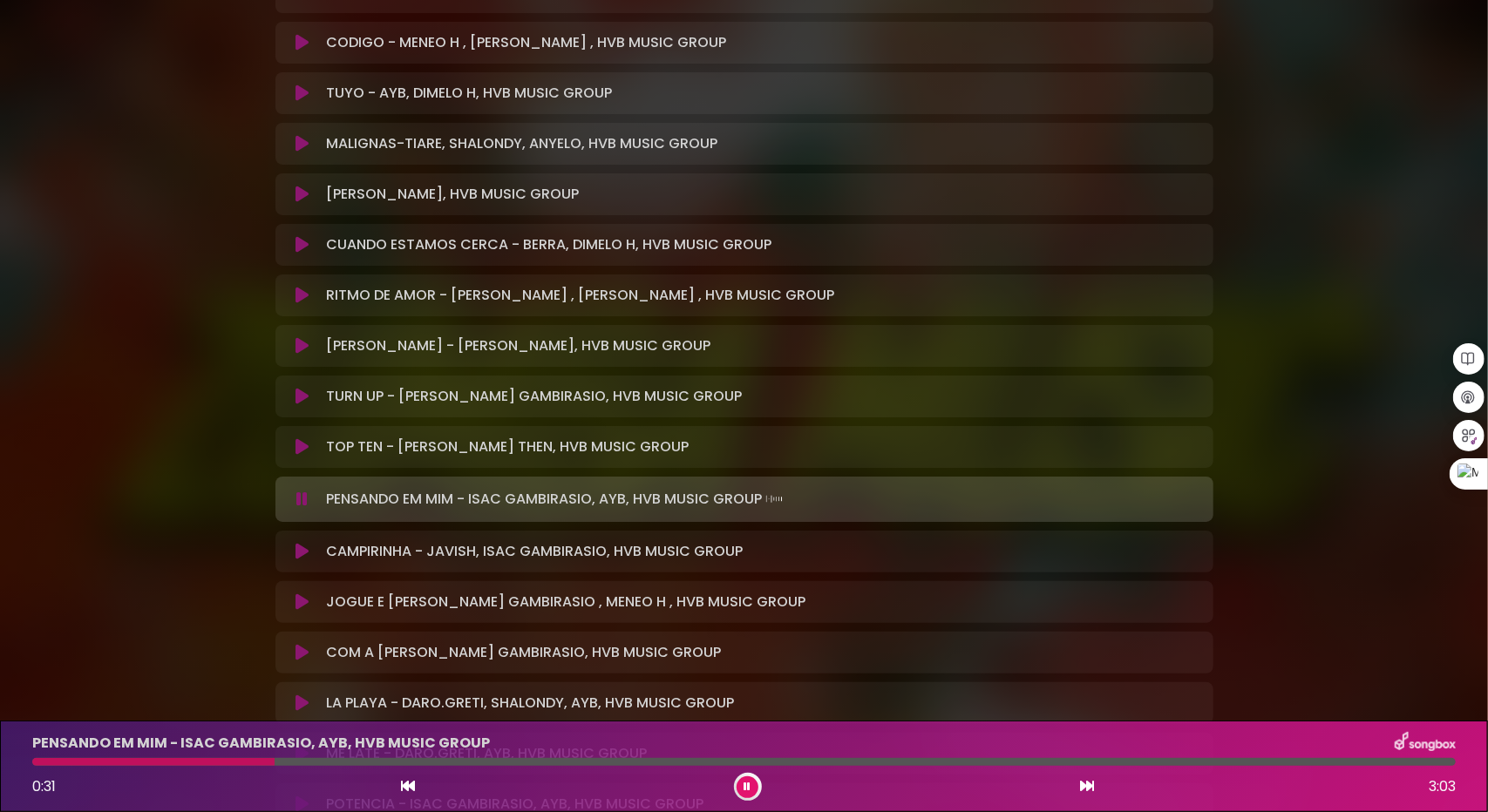
click at [298, 553] on icon at bounding box center [302, 551] width 13 height 17
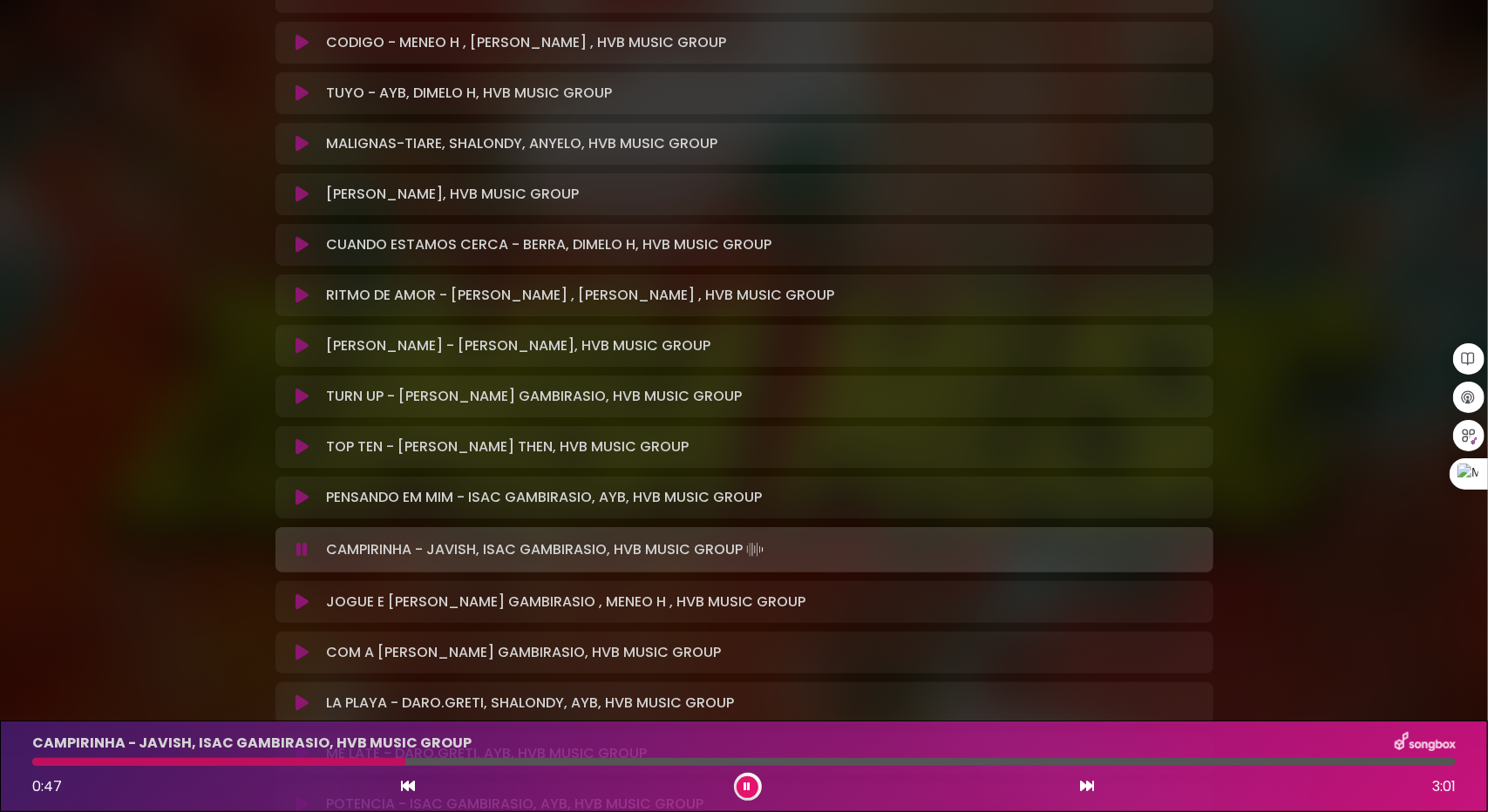
click at [302, 594] on icon at bounding box center [302, 602] width 13 height 17
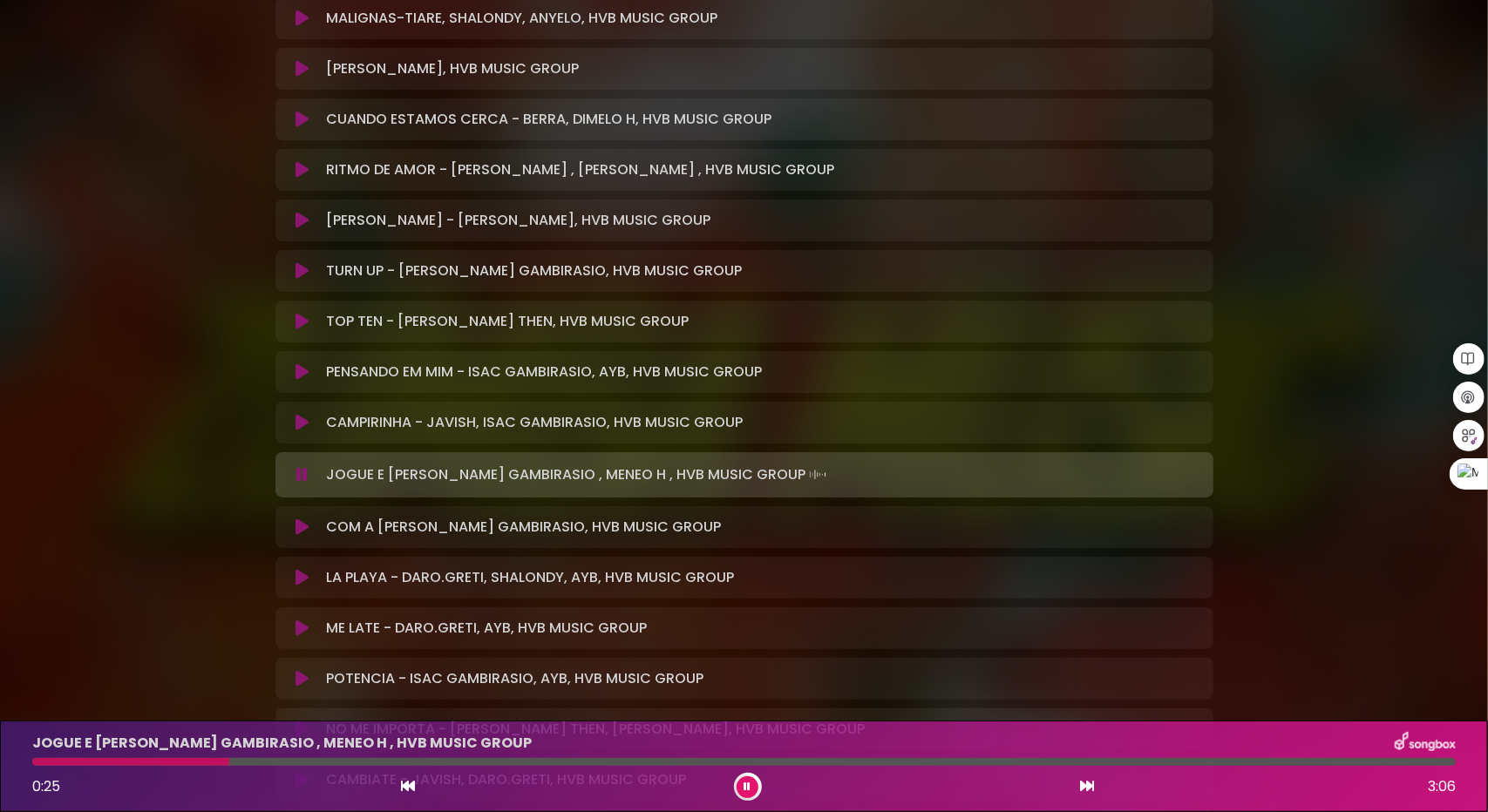
scroll to position [1395, 0]
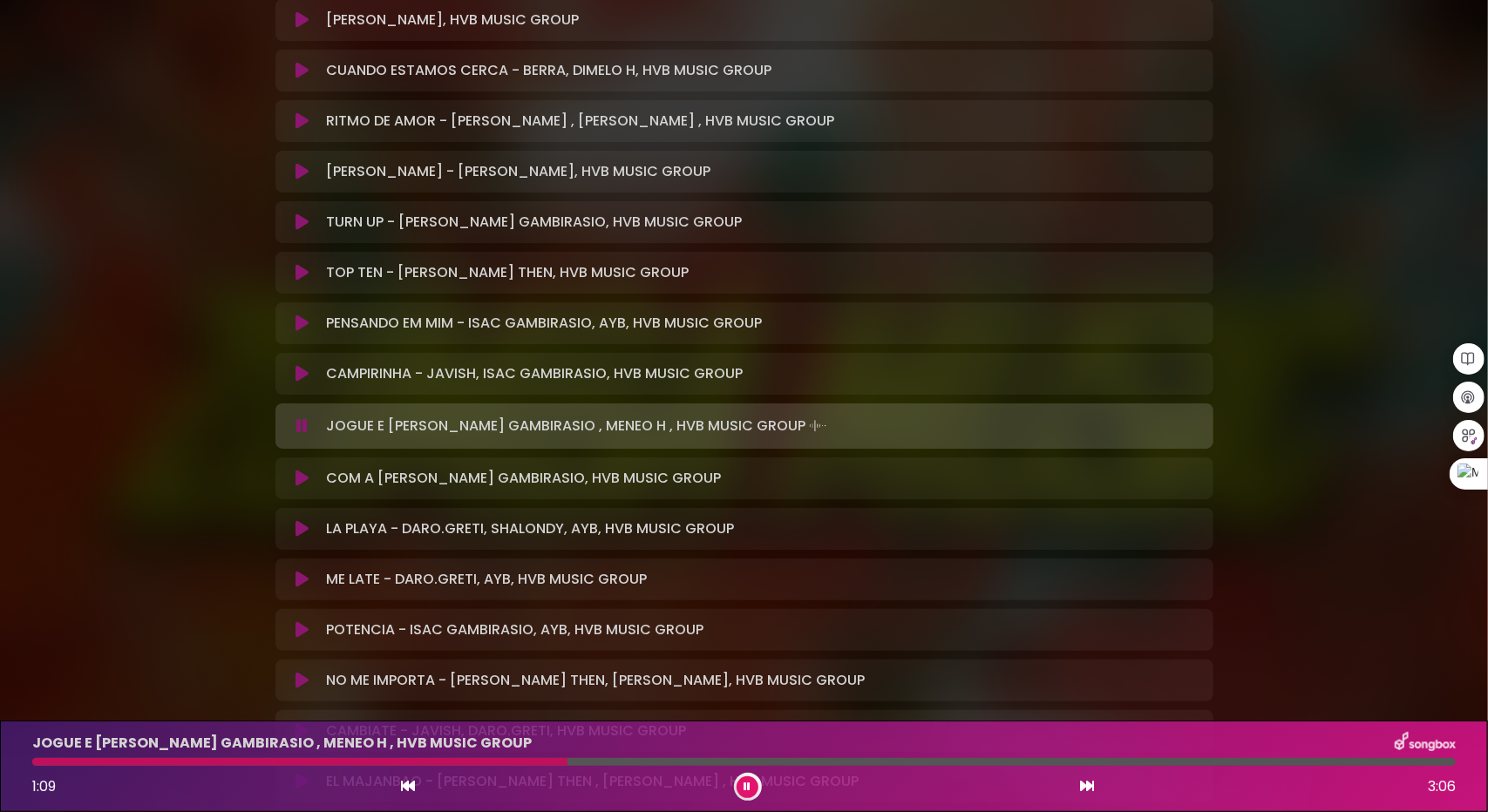
click at [296, 479] on icon at bounding box center [302, 478] width 13 height 17
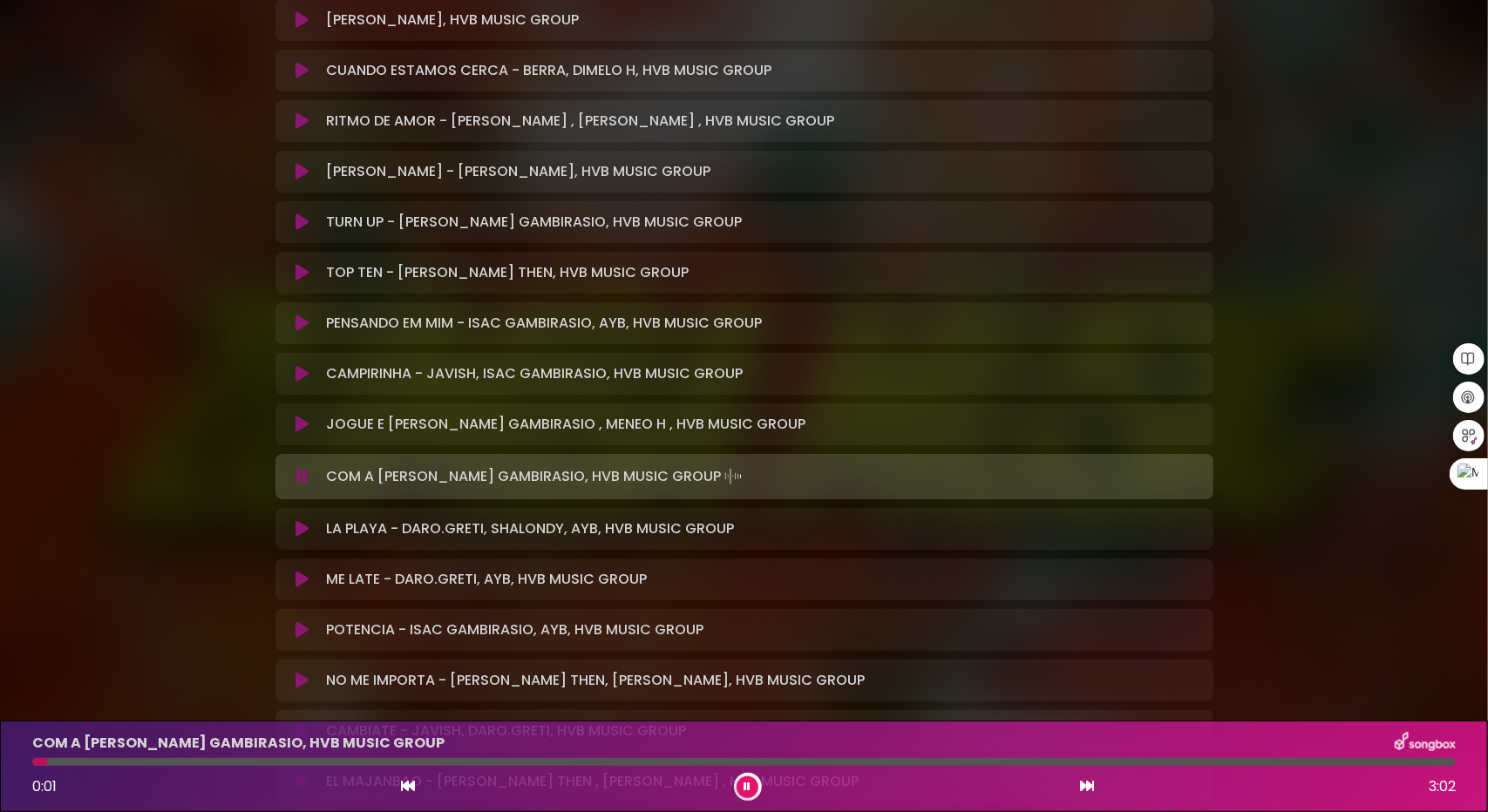
click at [93, 759] on div at bounding box center [744, 762] width 1424 height 8
click at [154, 766] on div at bounding box center [744, 762] width 1424 height 8
click at [301, 515] on div "LA PLAYA - DARO.GRETI, SHALONDY, AYB, HVB MUSIC GROUP Loading Track... Name" at bounding box center [745, 529] width 938 height 42
click at [299, 532] on icon at bounding box center [302, 529] width 13 height 17
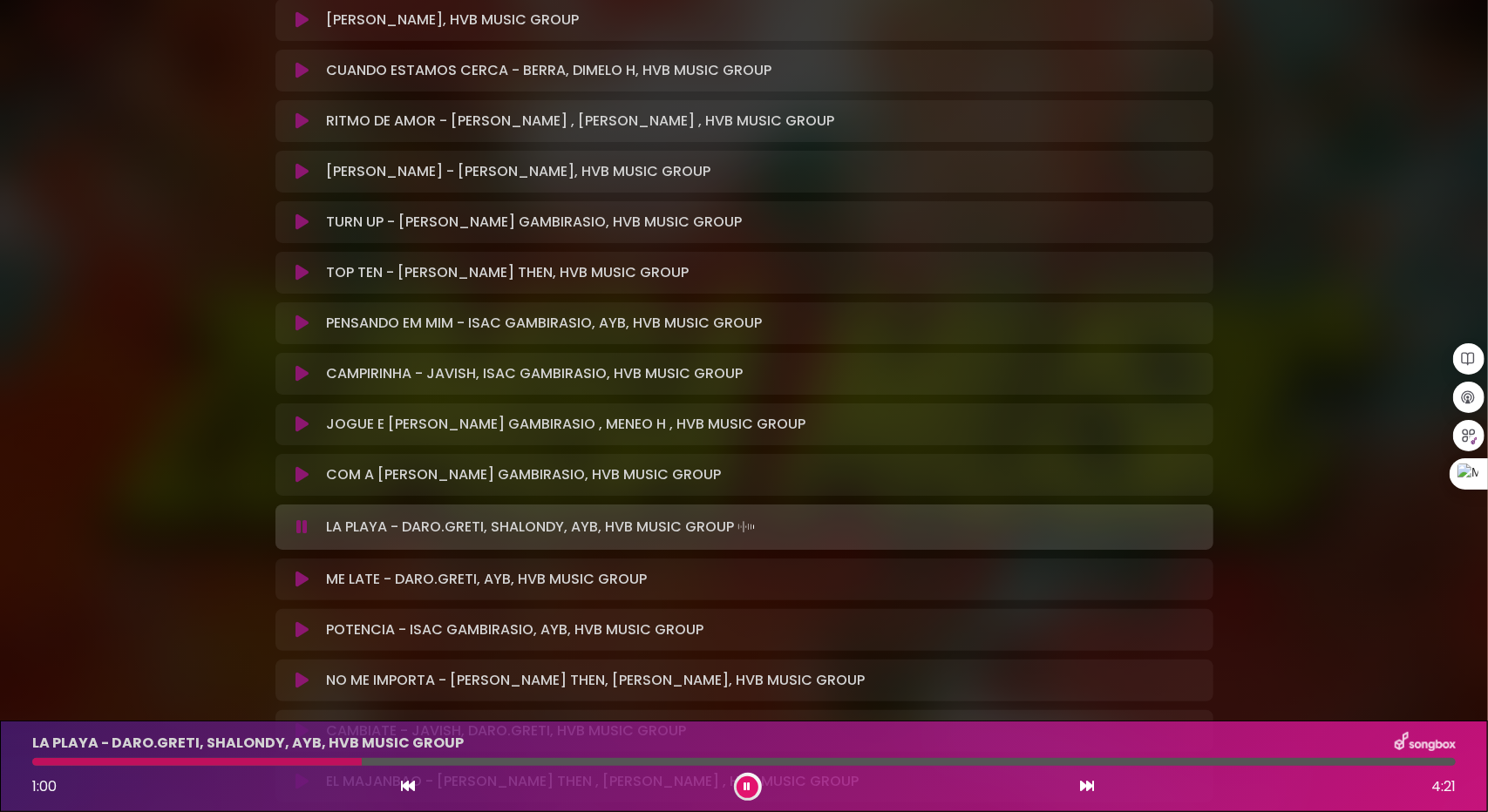
click at [291, 584] on button at bounding box center [303, 580] width 34 height 17
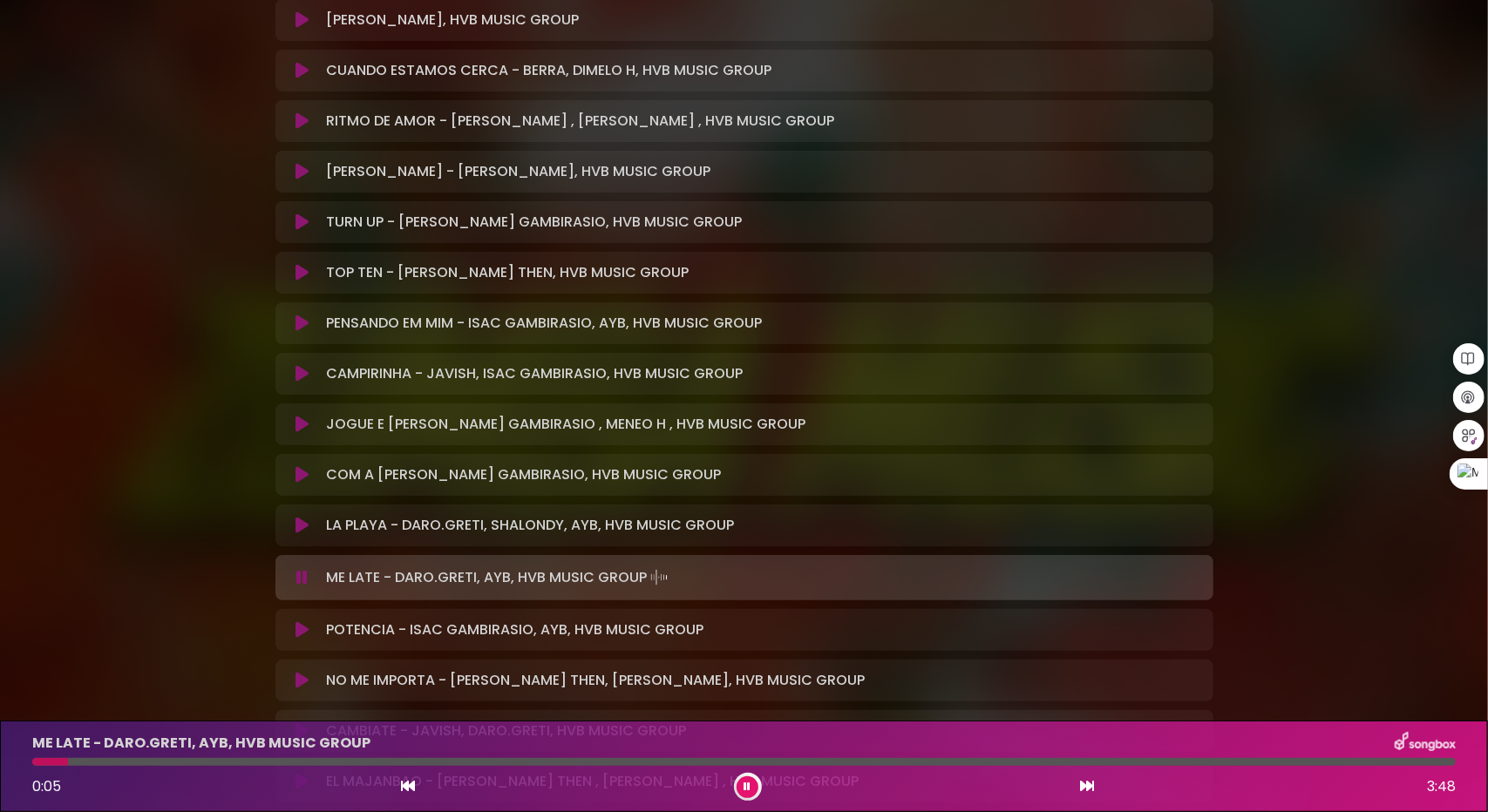
click at [68, 759] on div at bounding box center [744, 762] width 1424 height 8
click at [117, 765] on div at bounding box center [744, 762] width 1424 height 8
click at [296, 757] on div "ME LATE - DARO.GRETI, AYB, HVB MUSIC GROUP 0:30 3:48" at bounding box center [744, 767] width 1444 height 69
click at [312, 764] on div at bounding box center [744, 762] width 1424 height 8
click at [299, 634] on icon at bounding box center [302, 630] width 13 height 17
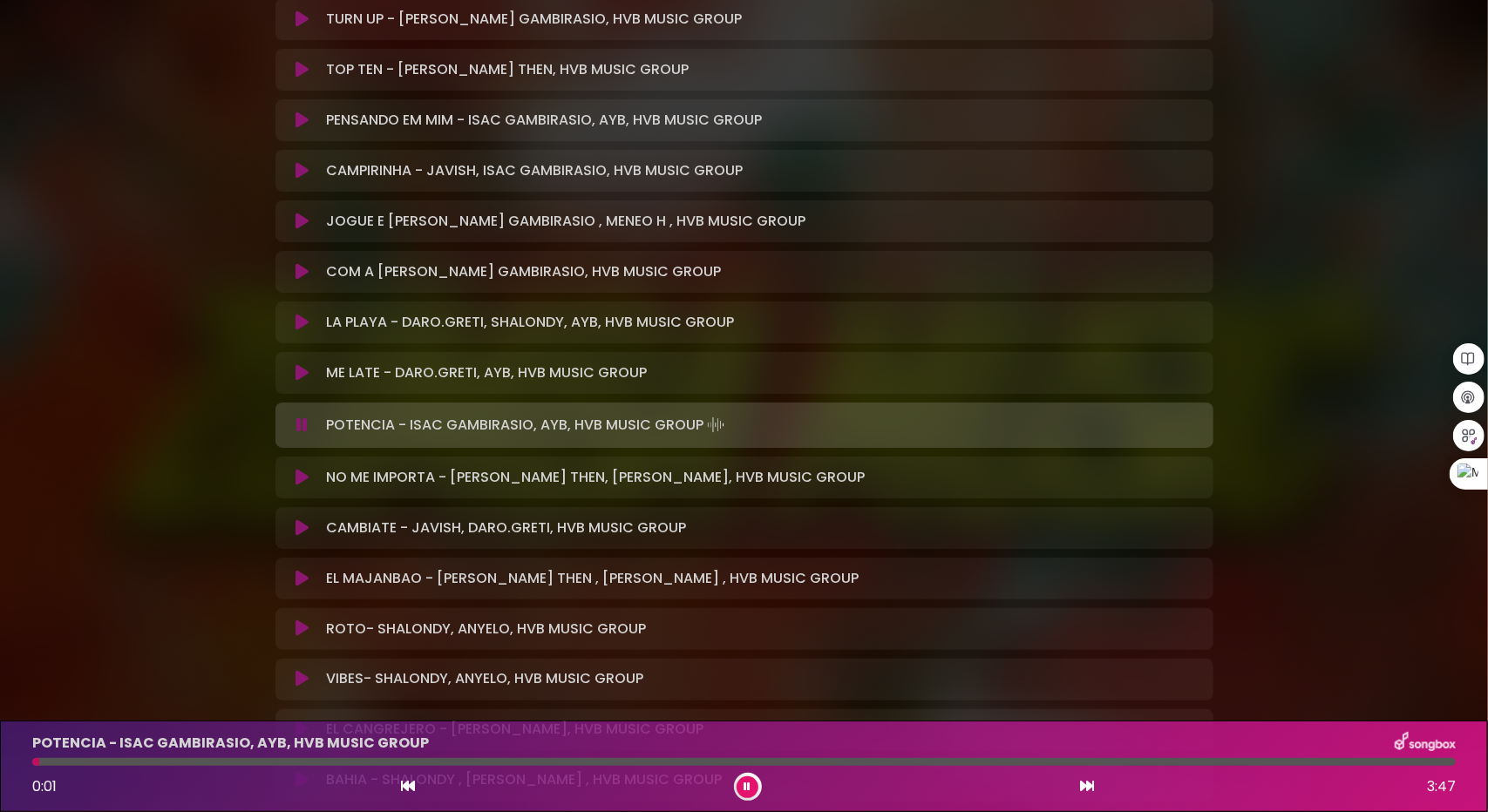
scroll to position [1656, 0]
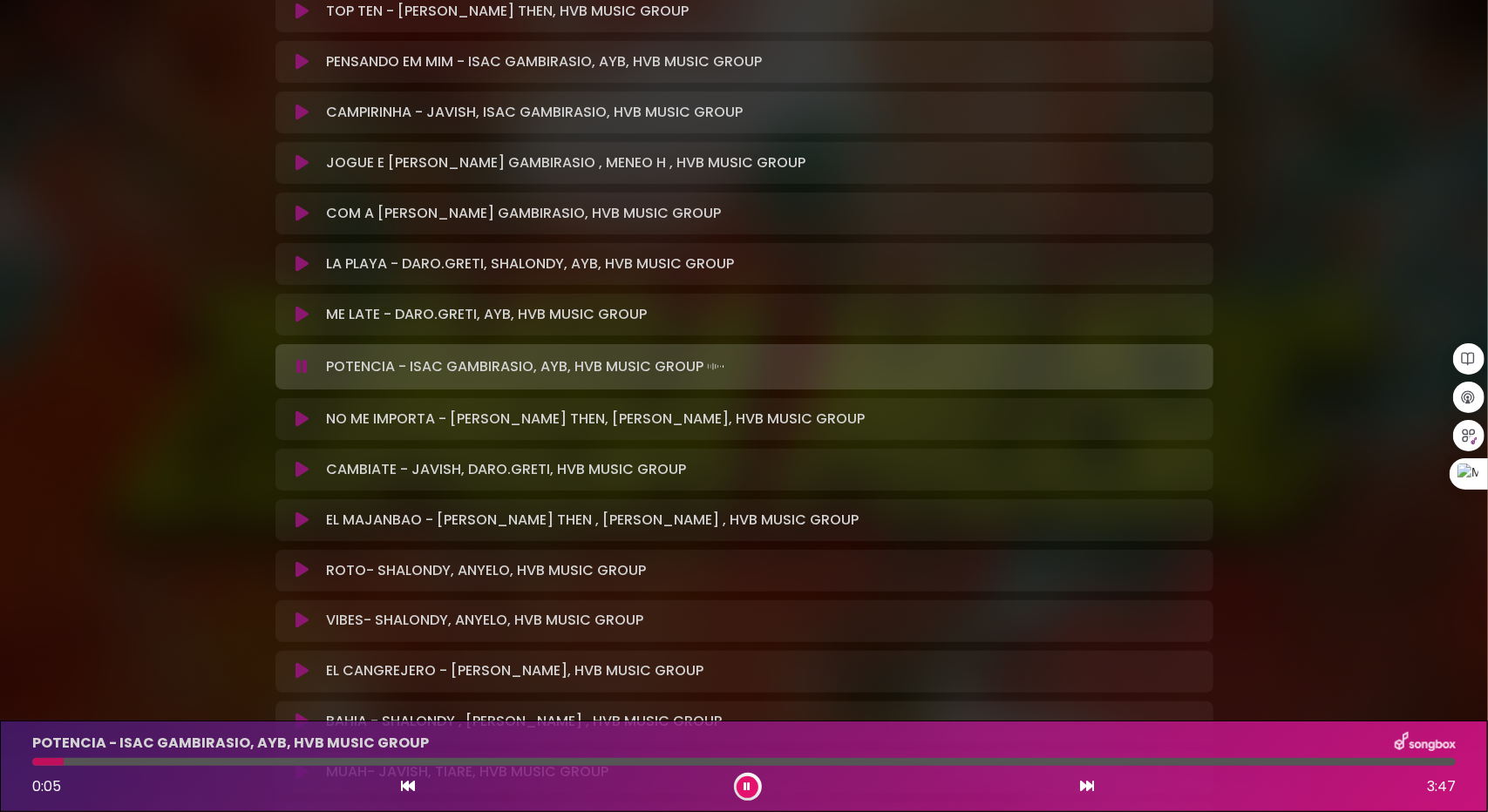
click at [100, 760] on div at bounding box center [744, 762] width 1424 height 8
click at [848, 797] on div "0:14 3:47" at bounding box center [744, 786] width 1444 height 27
click at [873, 790] on div "0:16 3:47" at bounding box center [744, 786] width 1444 height 27
click at [750, 784] on icon at bounding box center [748, 786] width 7 height 10
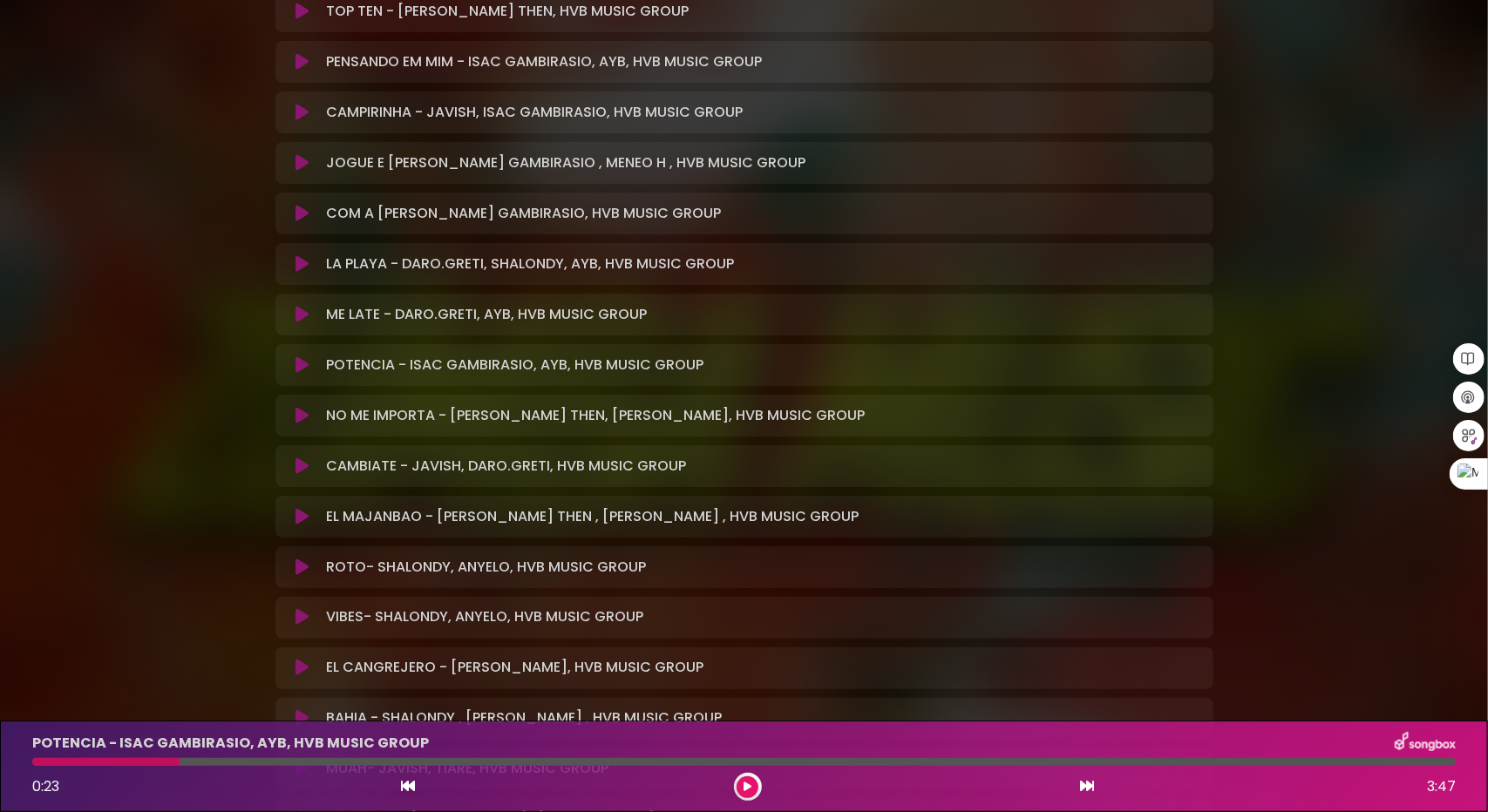
click at [756, 778] on div at bounding box center [748, 786] width 27 height 27
click at [748, 797] on button at bounding box center [747, 787] width 22 height 22
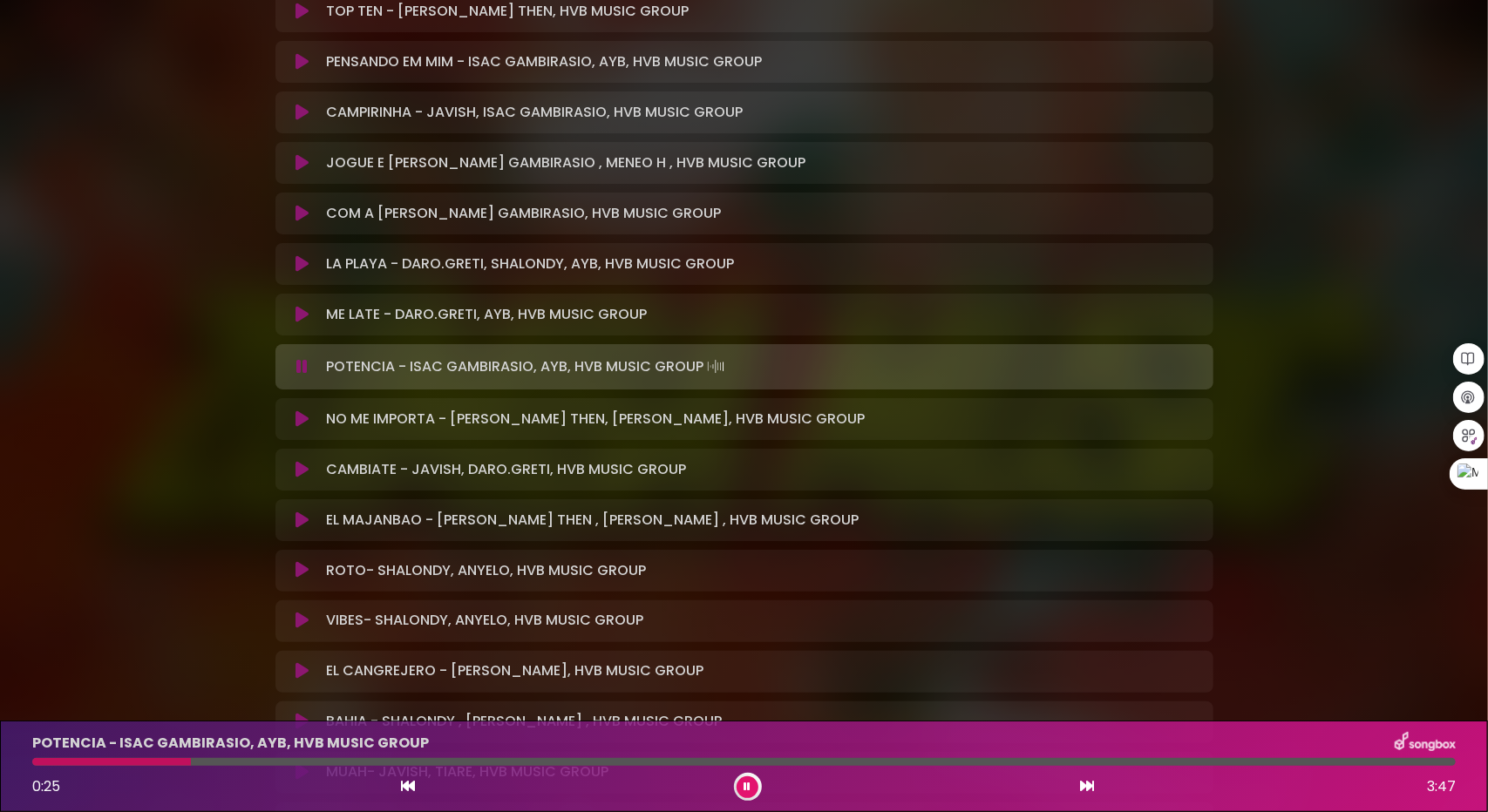
click at [256, 762] on div at bounding box center [744, 762] width 1424 height 8
click at [309, 763] on div at bounding box center [744, 762] width 1424 height 8
click at [372, 763] on div at bounding box center [744, 762] width 1424 height 8
click at [404, 761] on div at bounding box center [744, 762] width 1424 height 8
click at [476, 761] on div at bounding box center [744, 762] width 1424 height 8
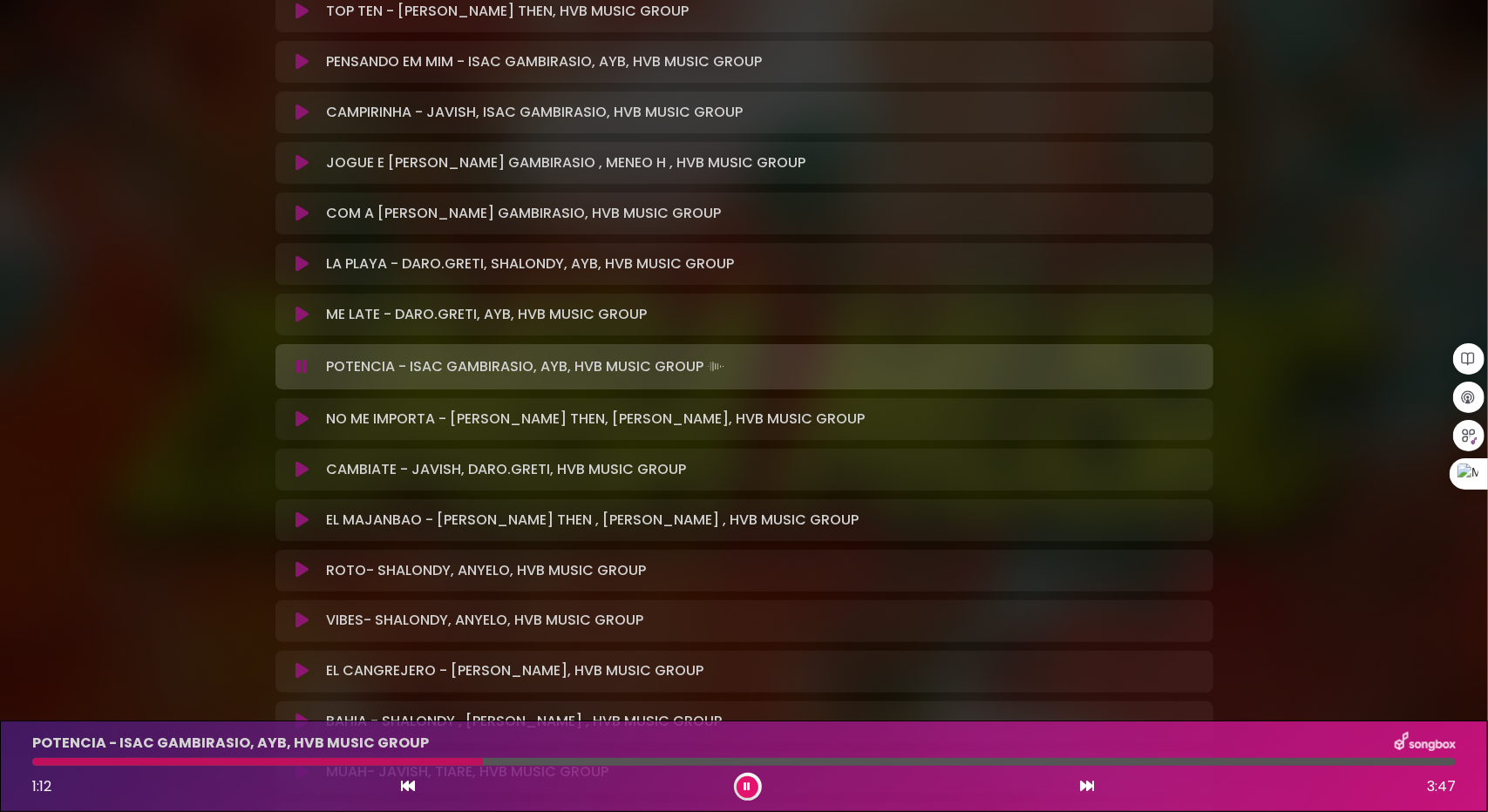
click at [548, 757] on div "POTENCIA - ISAC GAMBIRASIO, AYB, HVB MUSIC GROUP 1:12 3:47" at bounding box center [744, 767] width 1444 height 69
click at [570, 758] on div at bounding box center [744, 762] width 1424 height 8
click at [638, 762] on div at bounding box center [744, 762] width 1424 height 8
click at [724, 763] on div at bounding box center [744, 762] width 1424 height 8
click at [826, 761] on div at bounding box center [744, 762] width 1424 height 8
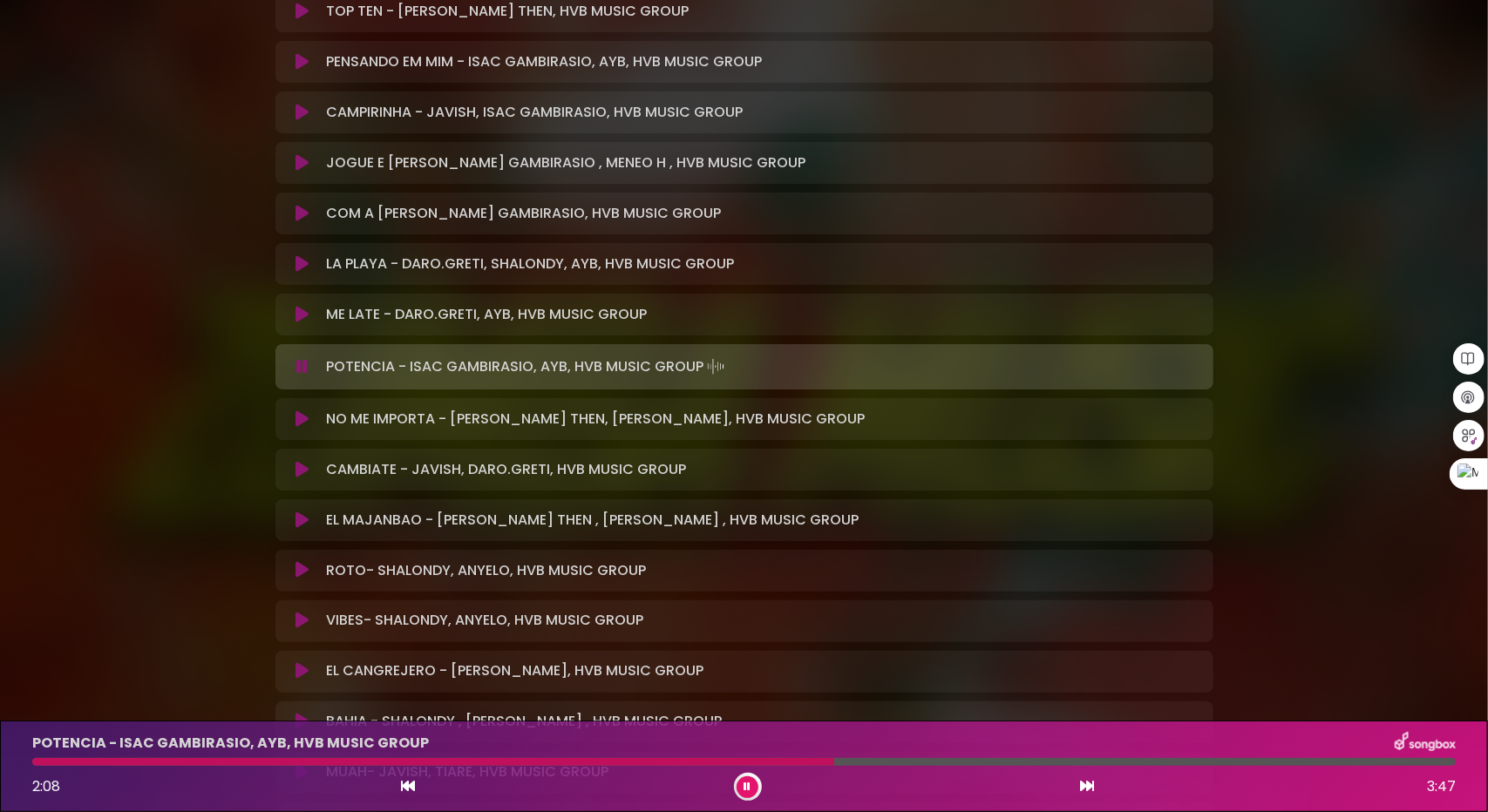
click at [889, 759] on div at bounding box center [744, 762] width 1424 height 8
click at [748, 785] on icon at bounding box center [748, 786] width 7 height 10
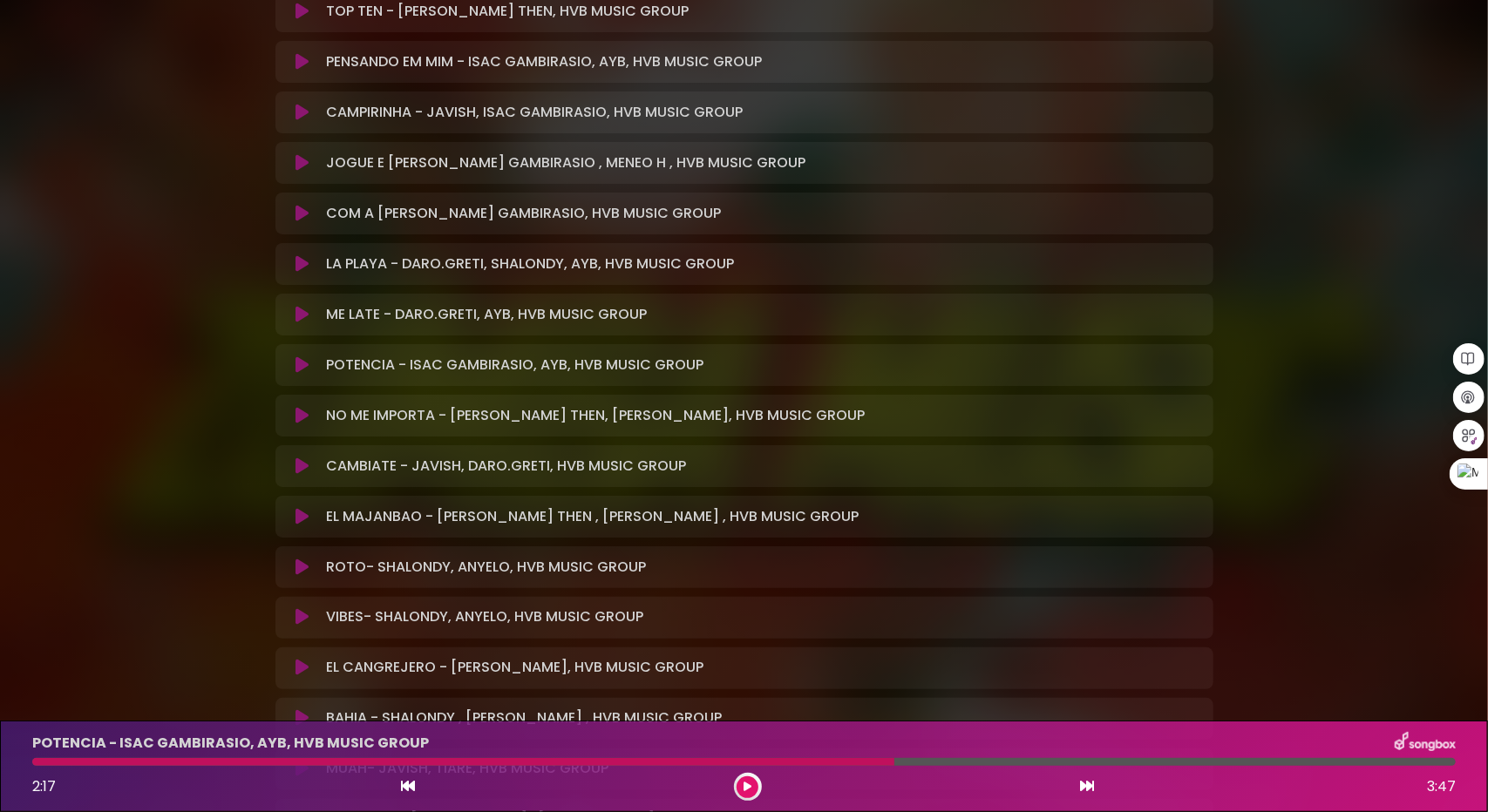
click at [299, 418] on icon at bounding box center [302, 416] width 13 height 17
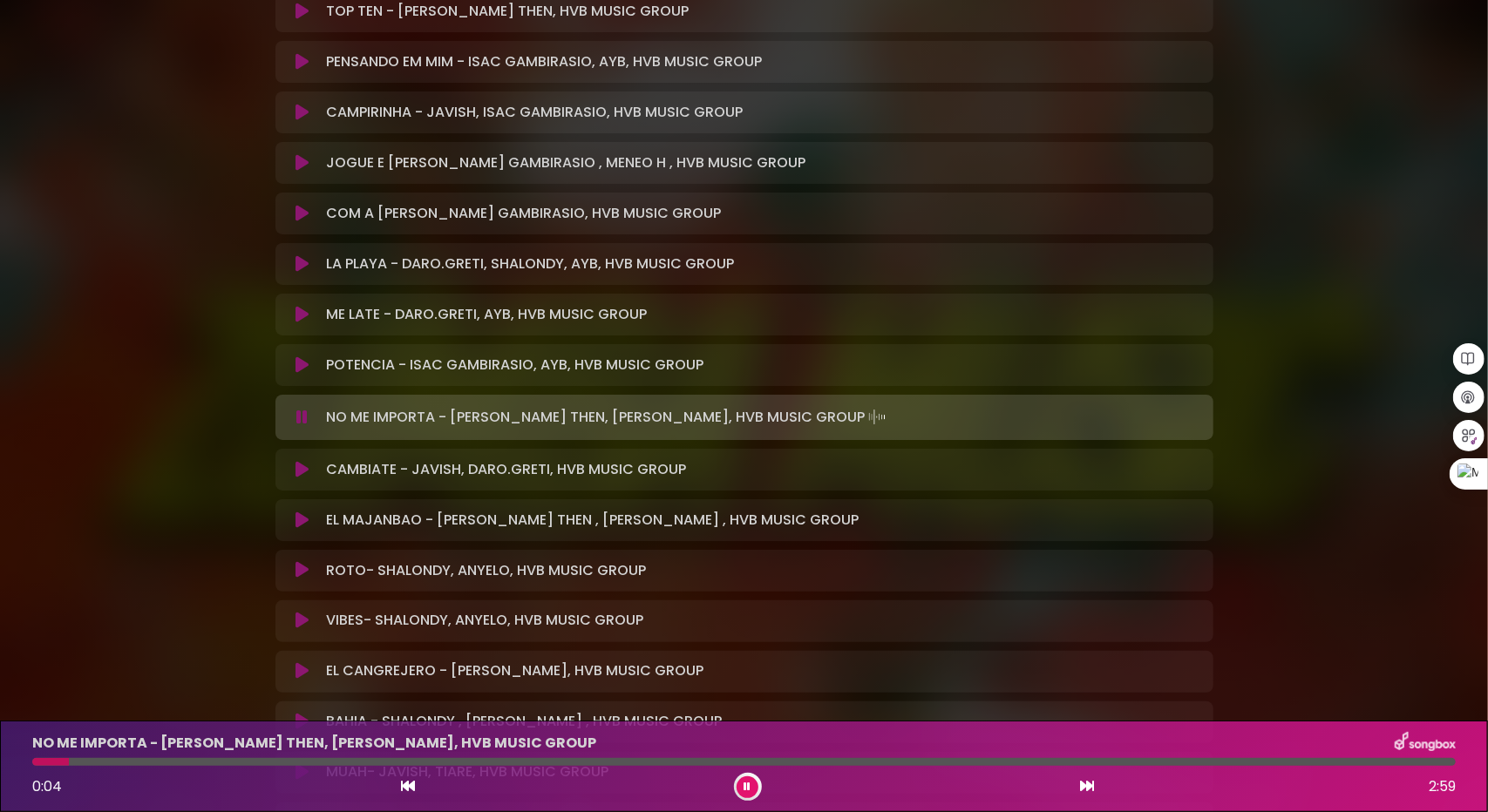
click at [750, 788] on icon at bounding box center [748, 786] width 7 height 10
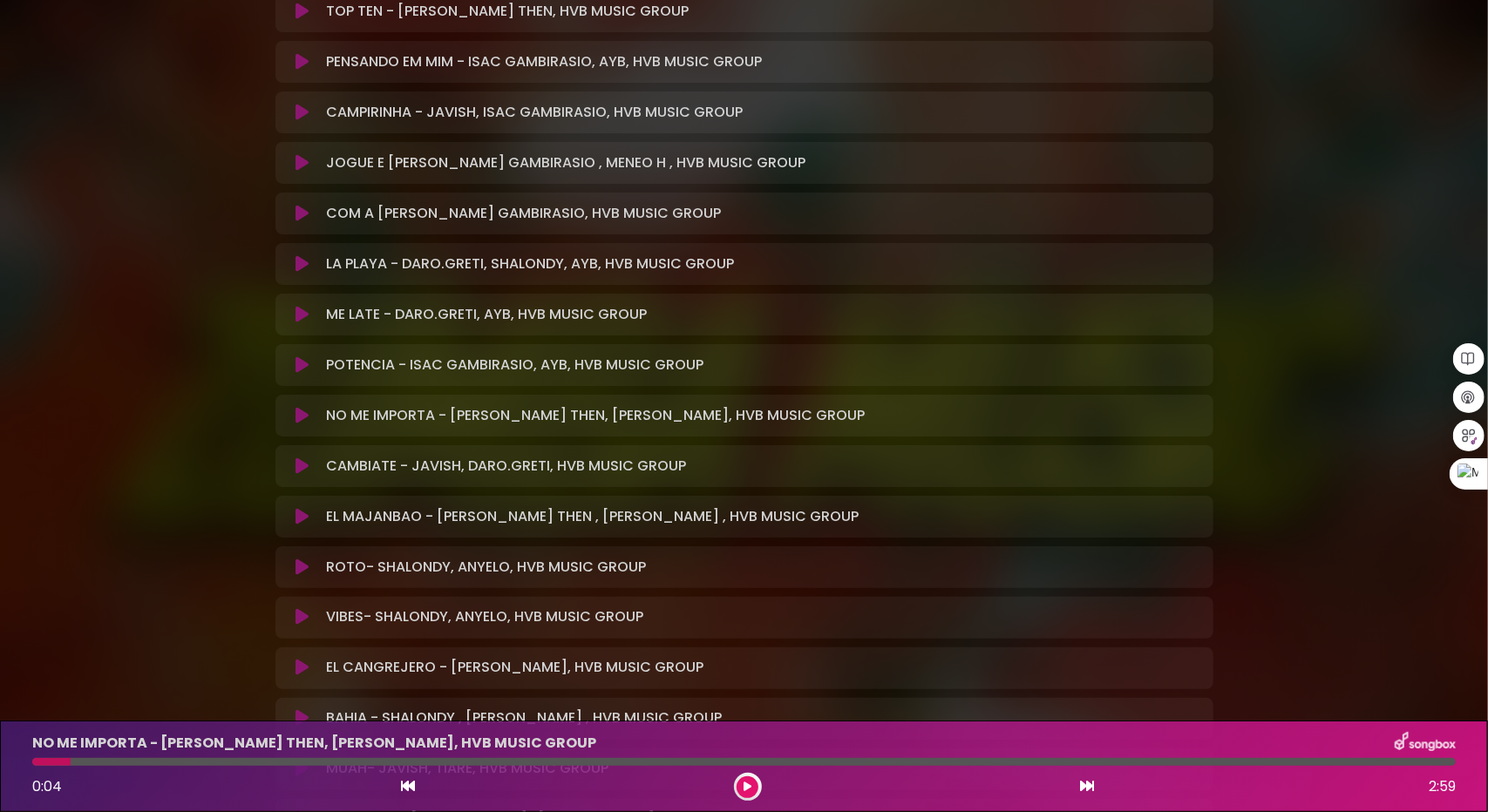
click at [299, 468] on icon at bounding box center [302, 466] width 13 height 17
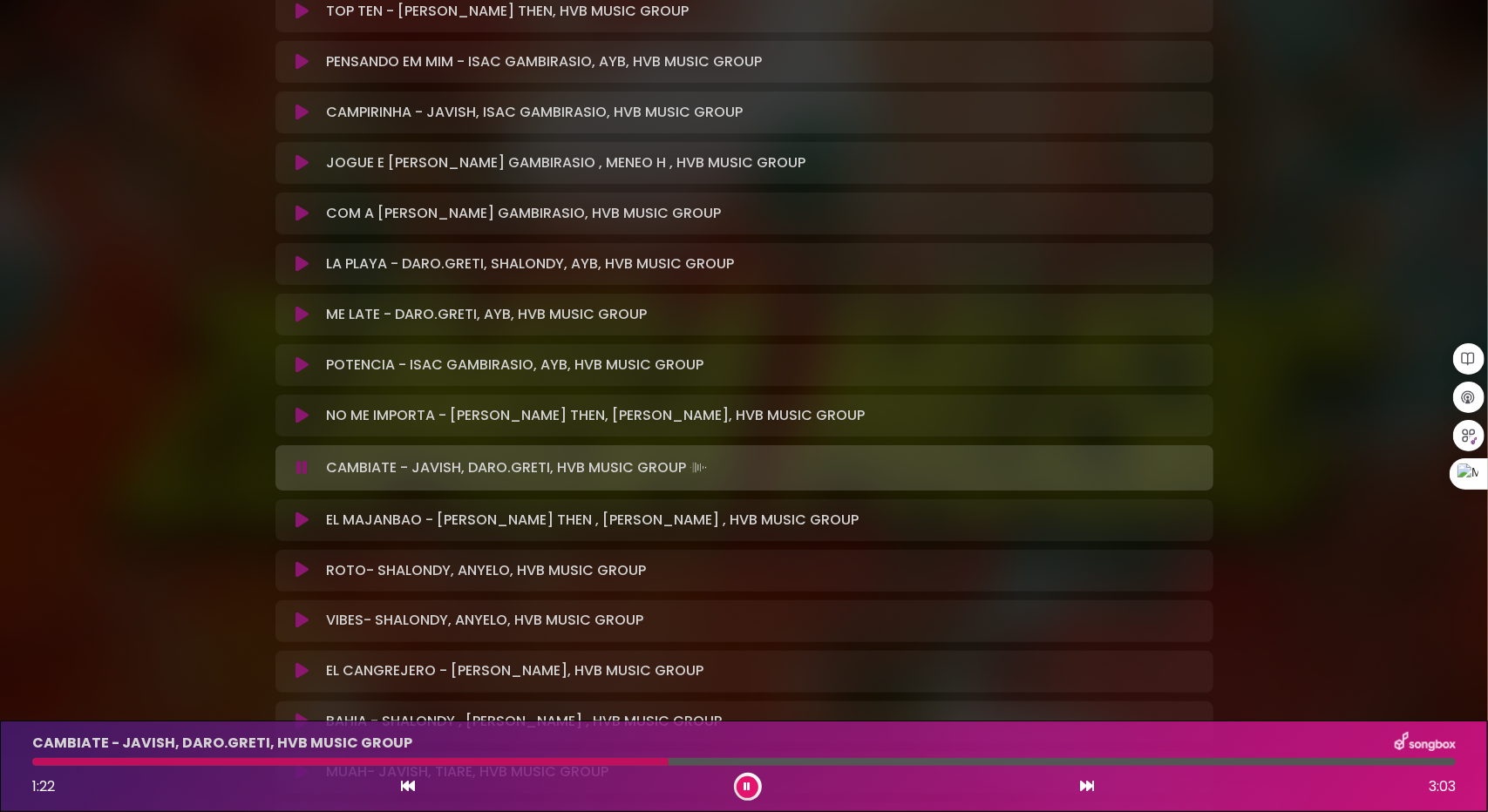
click at [299, 514] on icon at bounding box center [302, 520] width 13 height 17
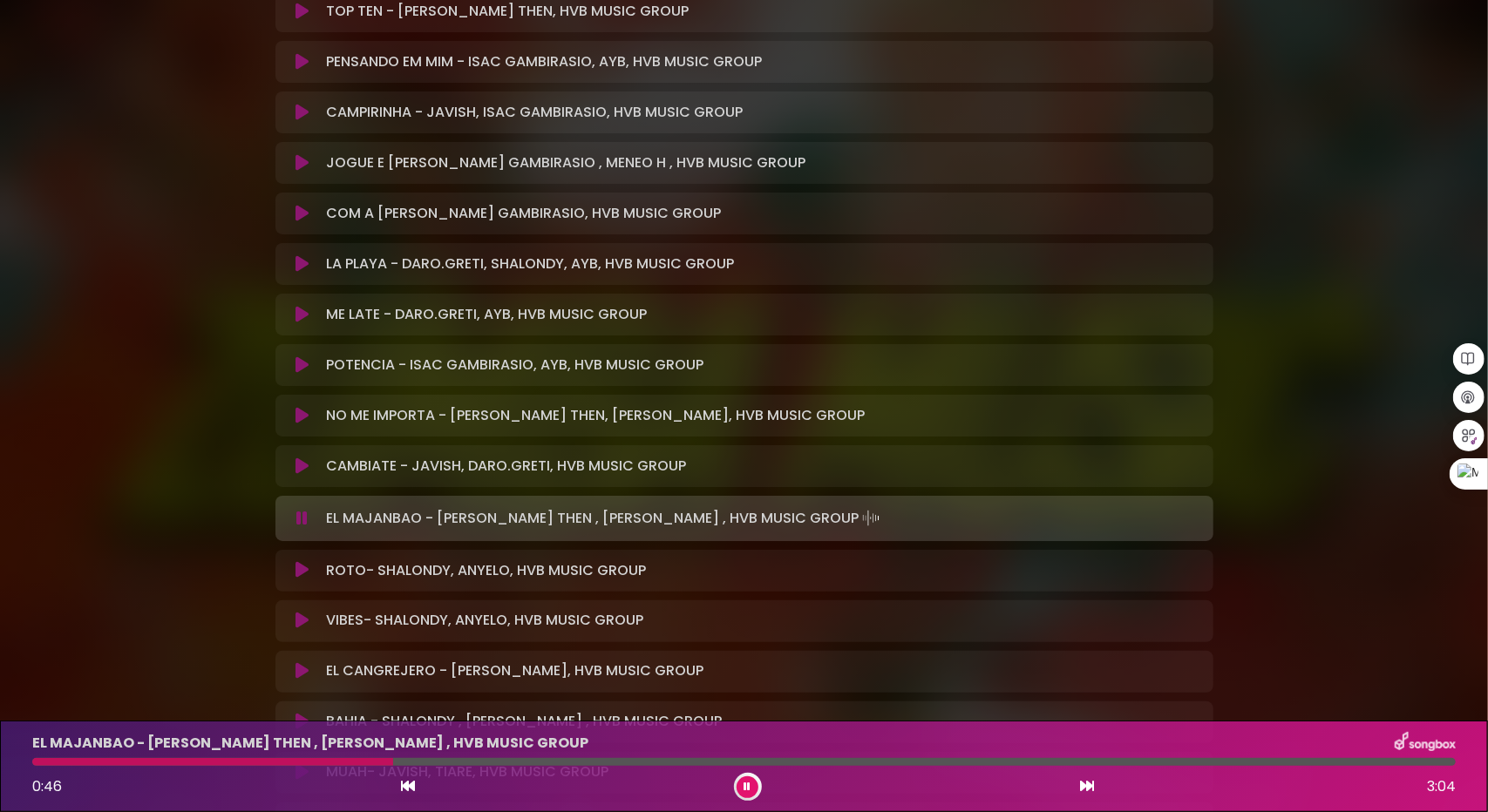
click at [307, 574] on icon at bounding box center [302, 570] width 13 height 17
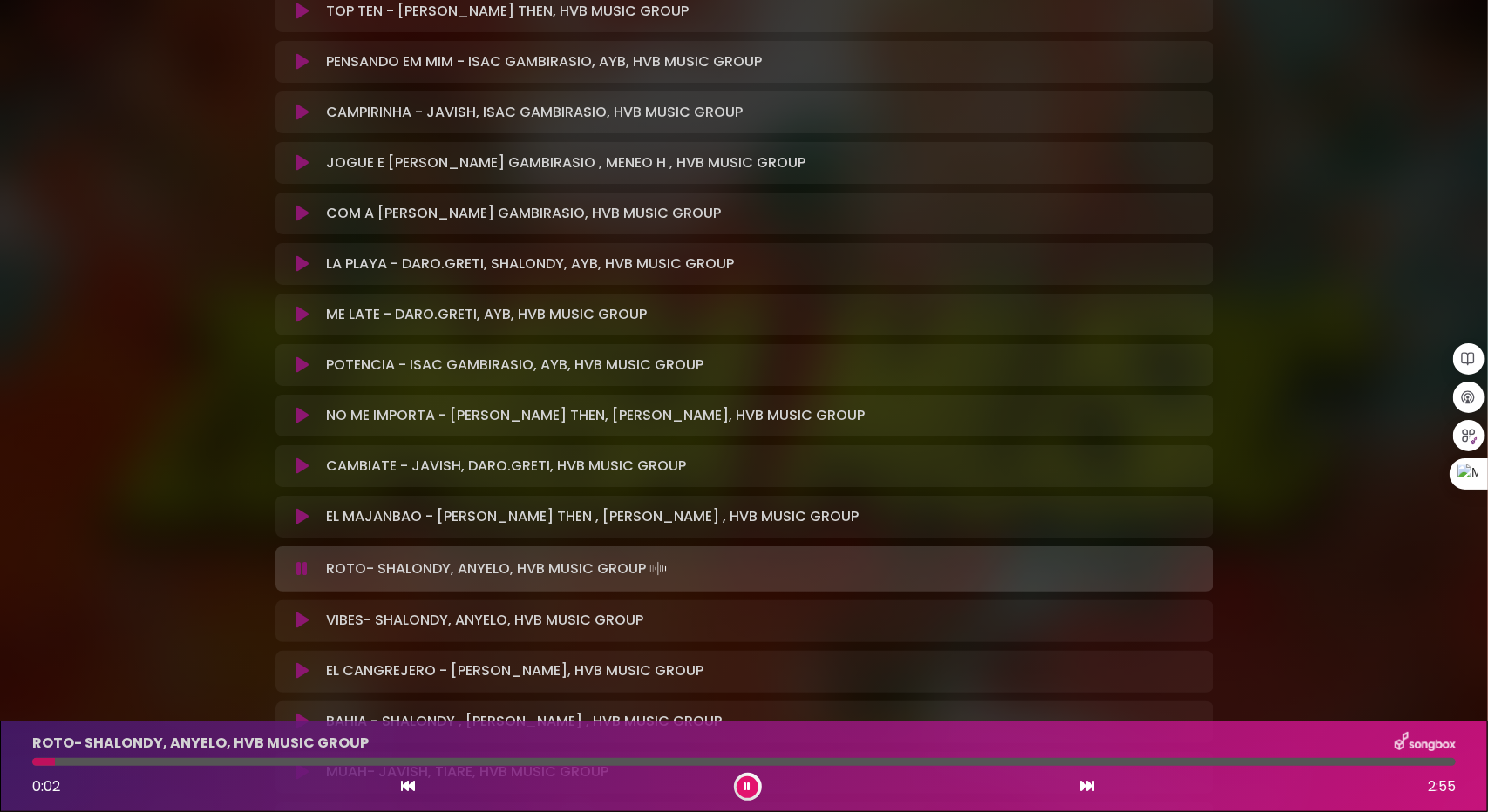
click at [300, 518] on icon at bounding box center [302, 516] width 13 height 17
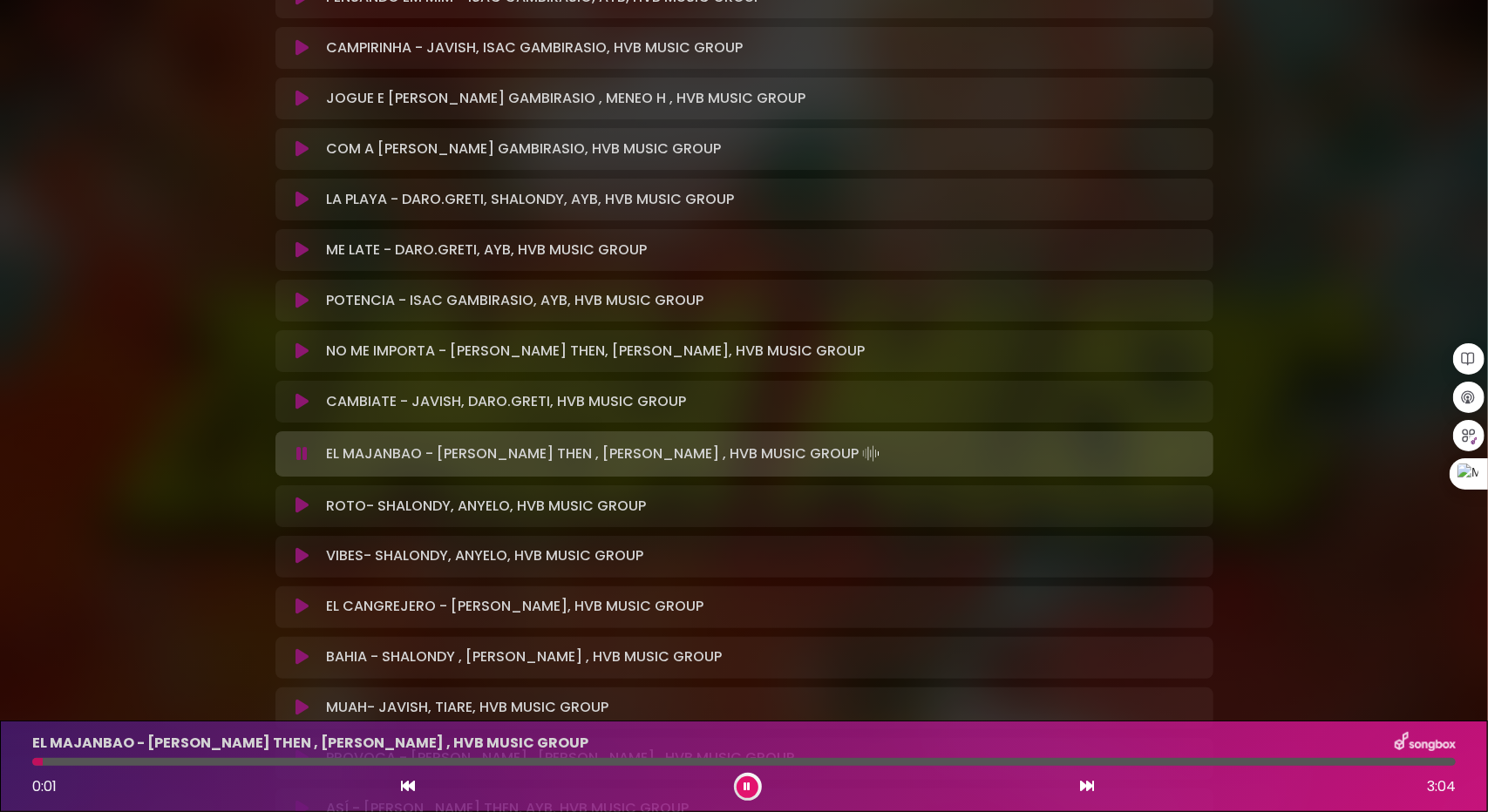
scroll to position [1743, 0]
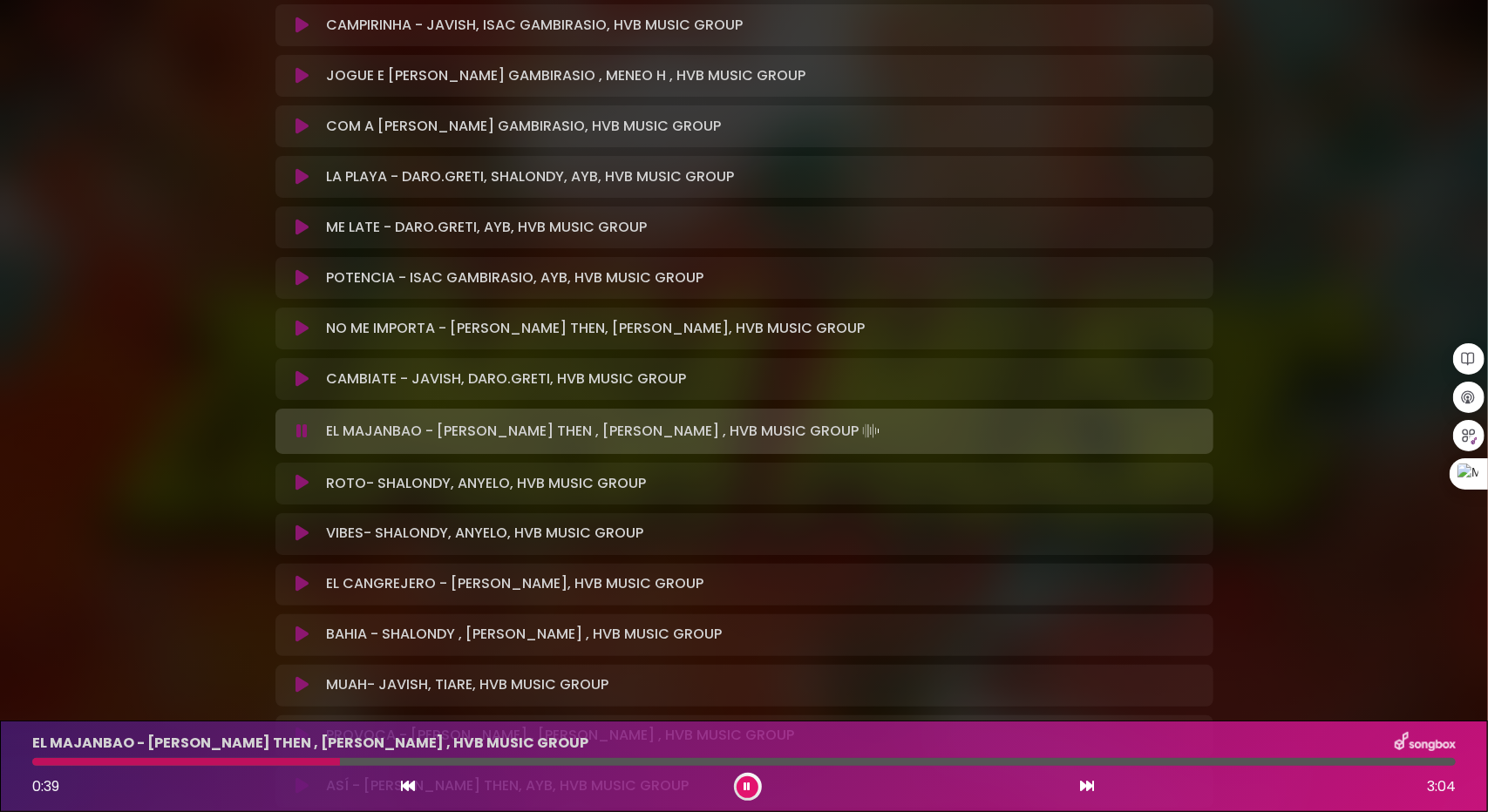
click at [295, 532] on button at bounding box center [303, 534] width 34 height 17
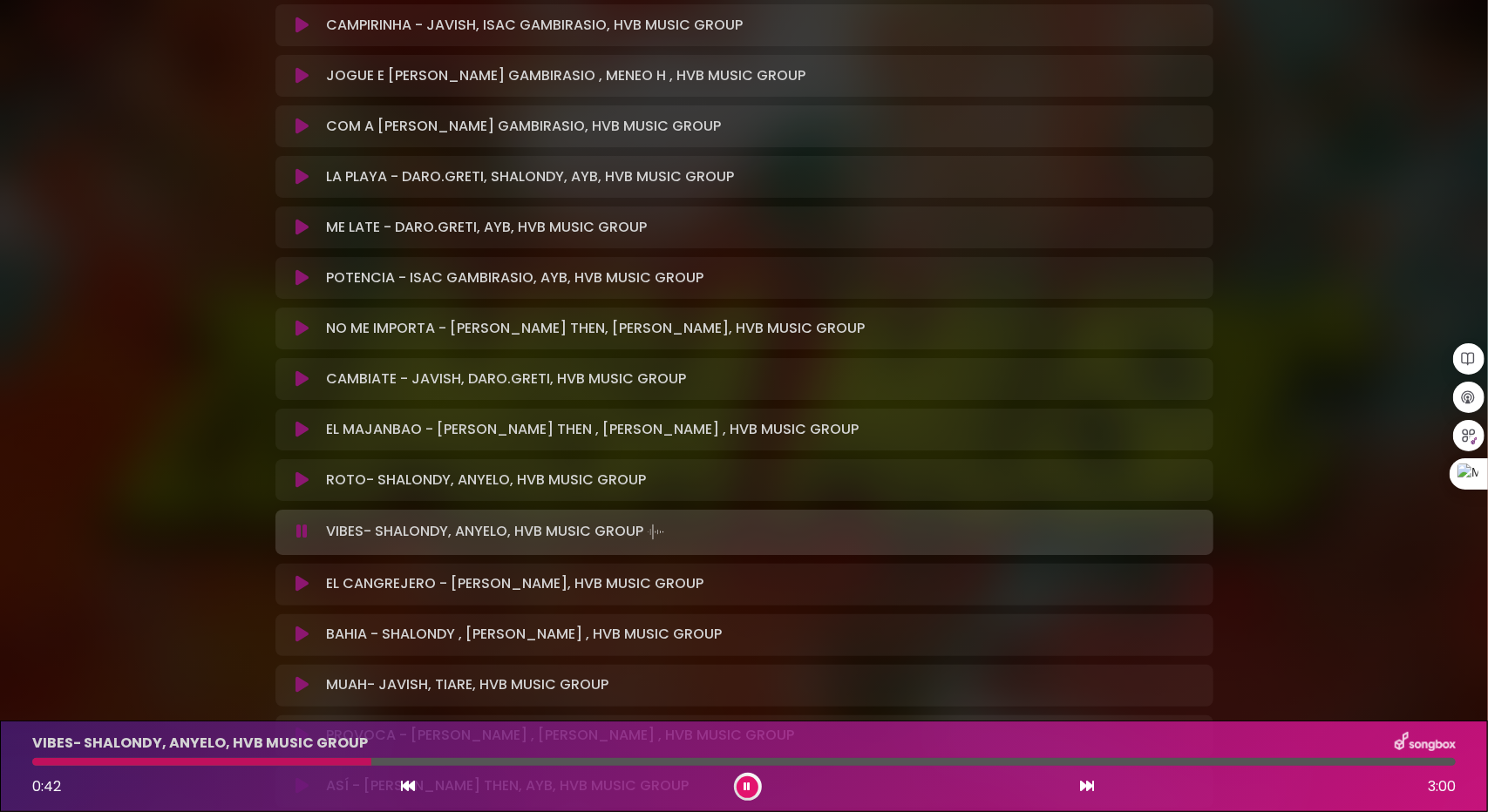
click at [303, 582] on icon at bounding box center [302, 585] width 13 height 17
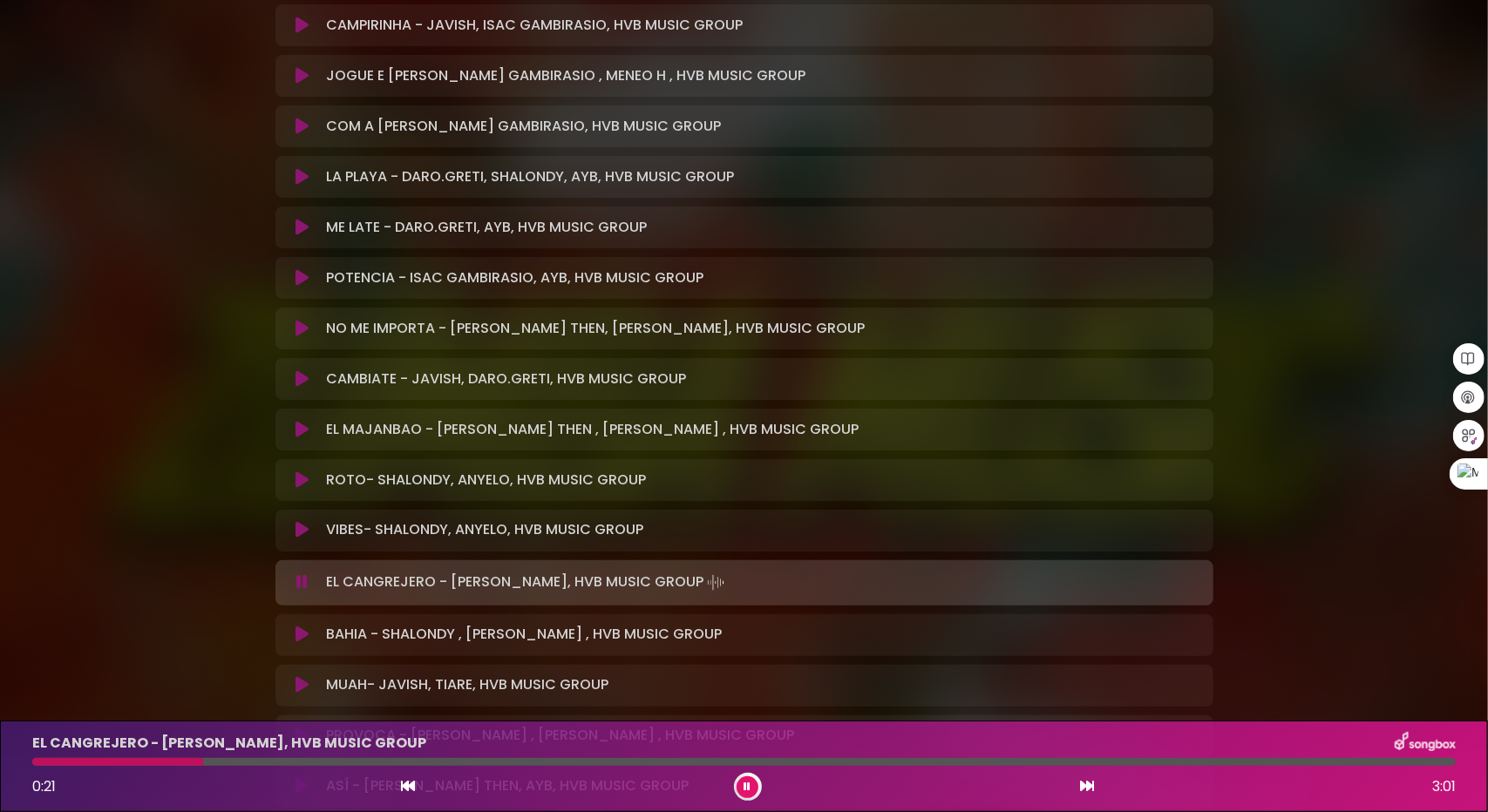
click at [305, 637] on icon at bounding box center [302, 635] width 13 height 17
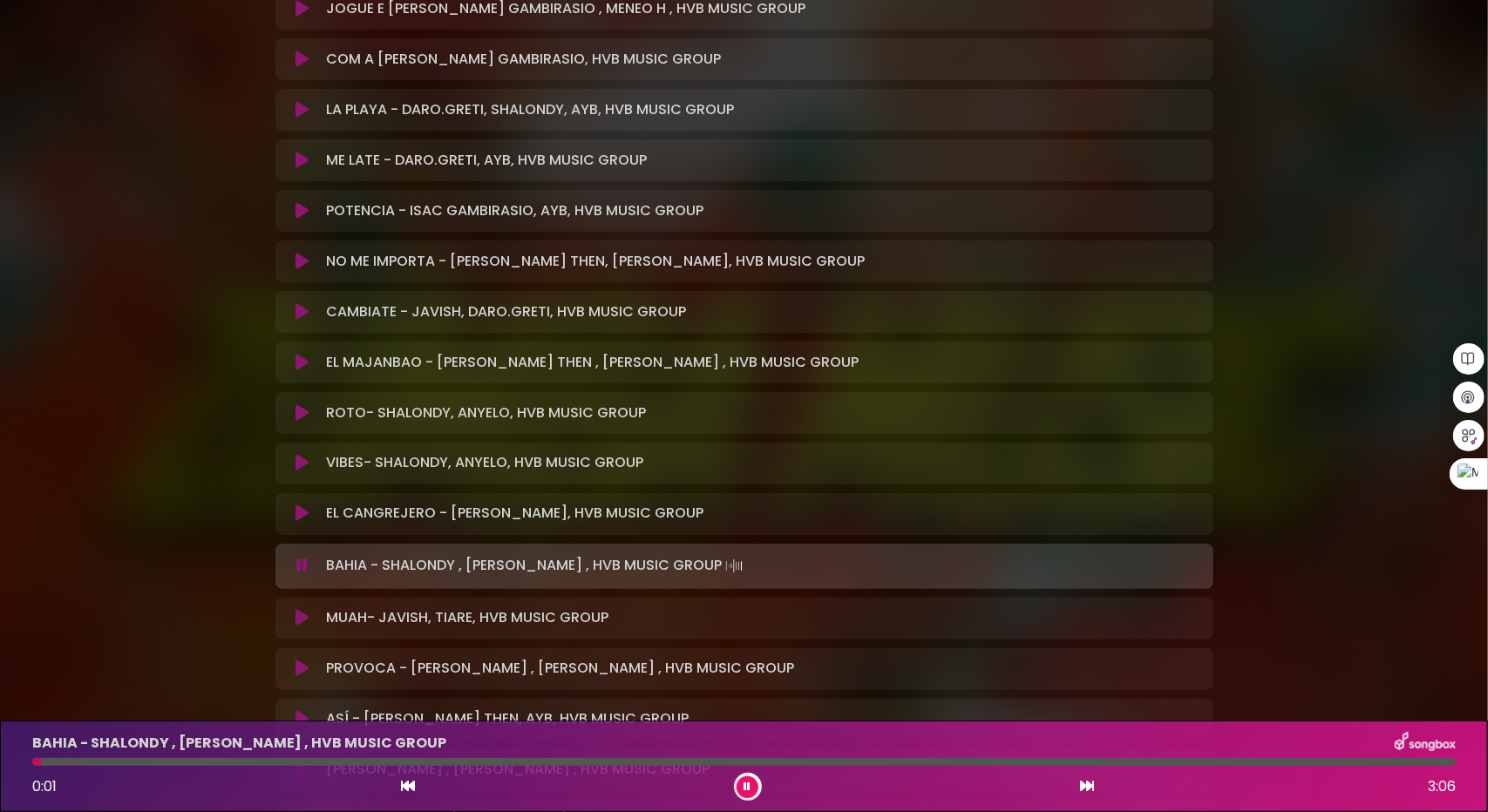
scroll to position [2092, 0]
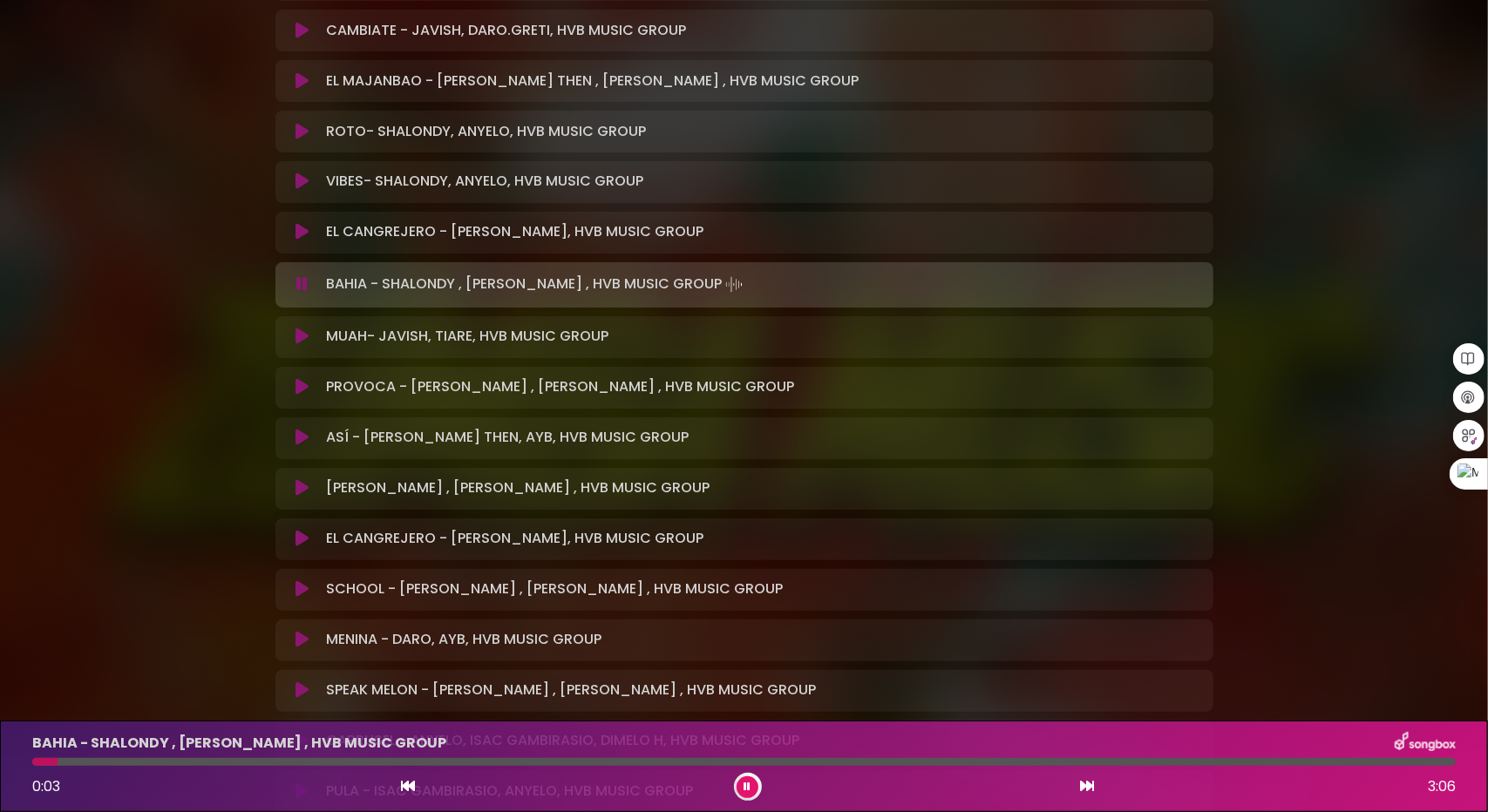
click at [307, 586] on icon at bounding box center [302, 590] width 13 height 17
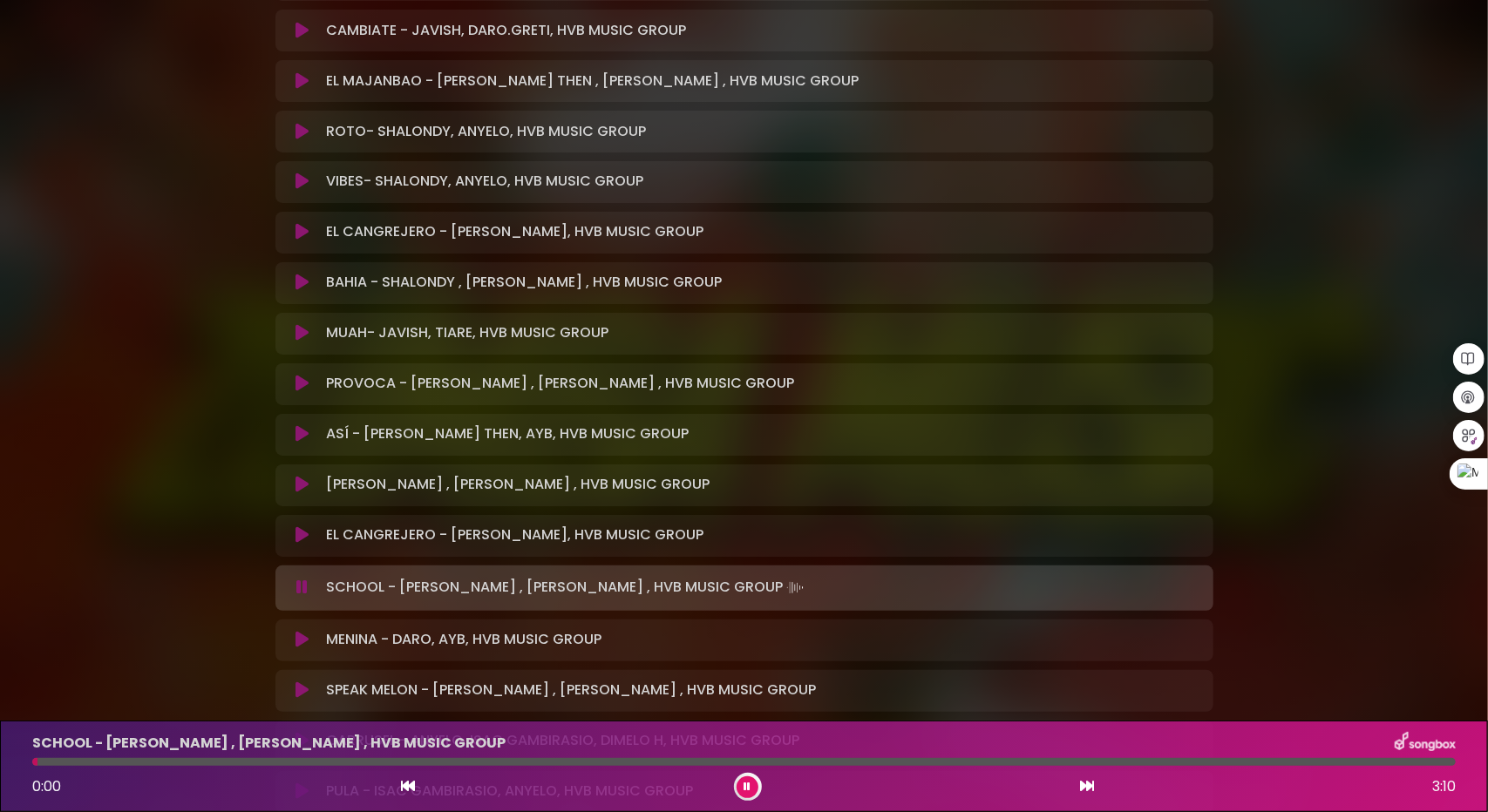
click at [309, 686] on button at bounding box center [303, 691] width 34 height 17
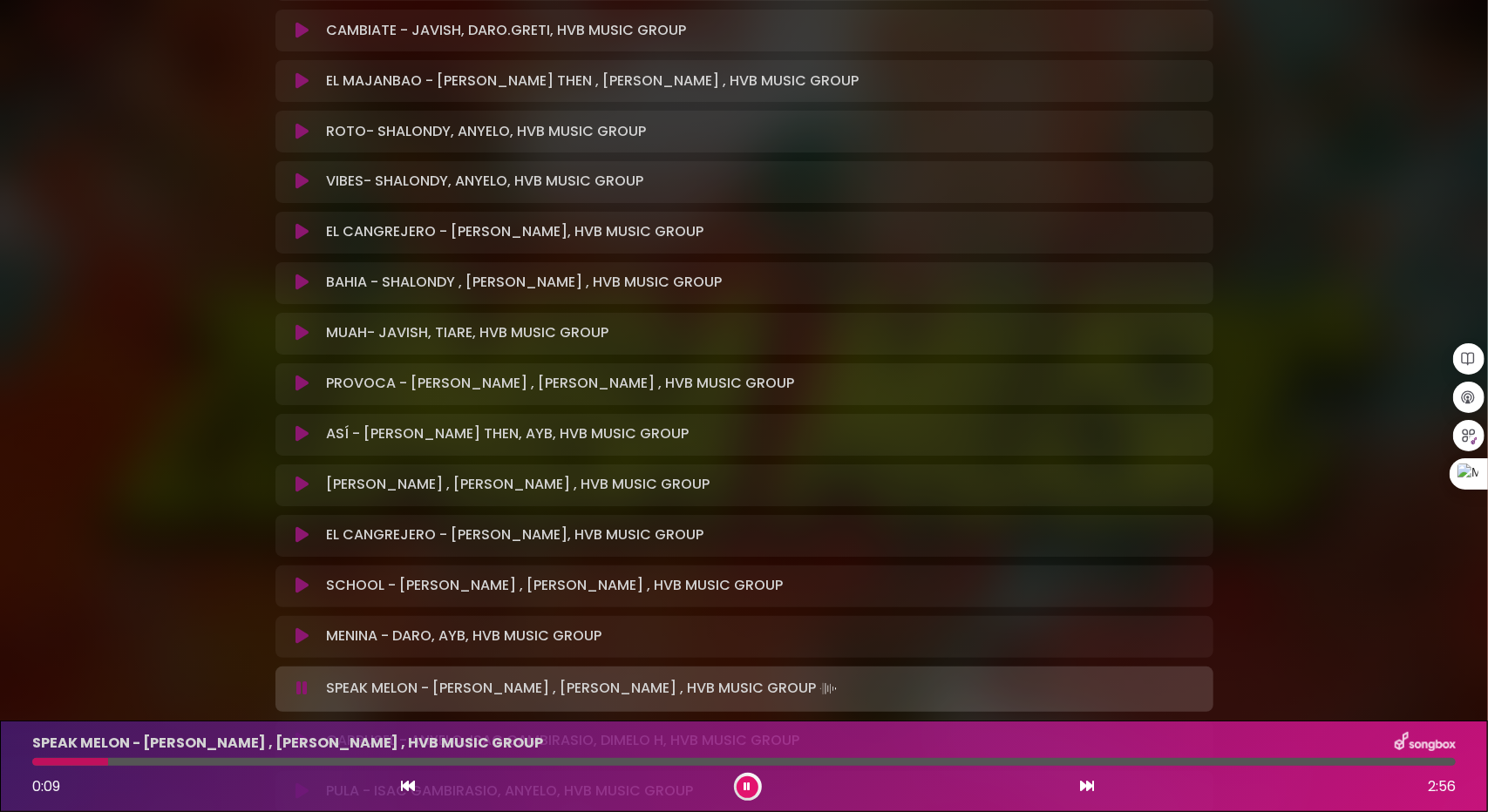
click at [305, 482] on icon at bounding box center [302, 485] width 13 height 17
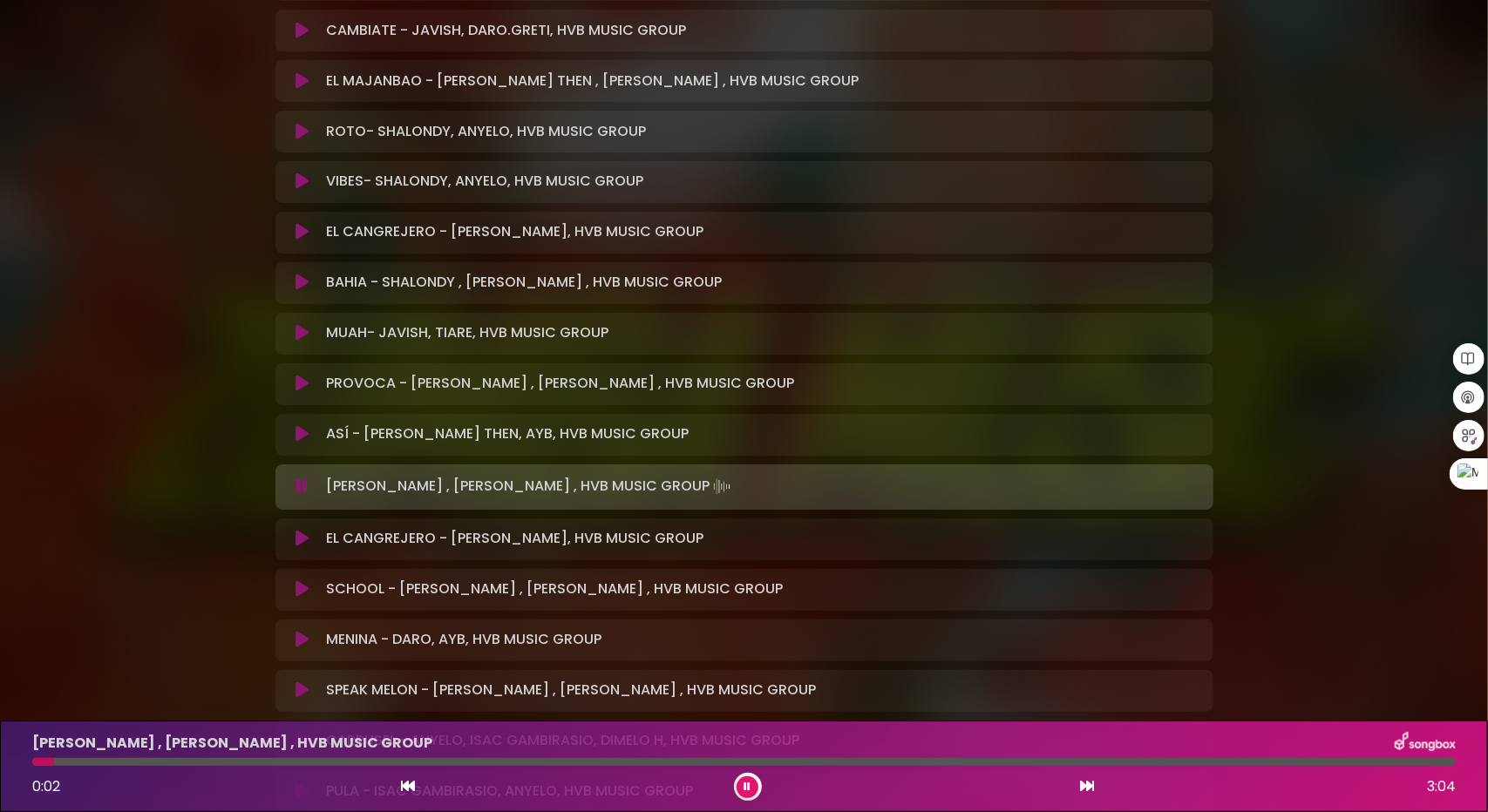
click at [97, 766] on div at bounding box center [744, 762] width 1424 height 8
click at [104, 765] on div at bounding box center [744, 762] width 1424 height 8
click at [134, 759] on div at bounding box center [744, 762] width 1424 height 8
click at [305, 685] on icon at bounding box center [302, 691] width 13 height 17
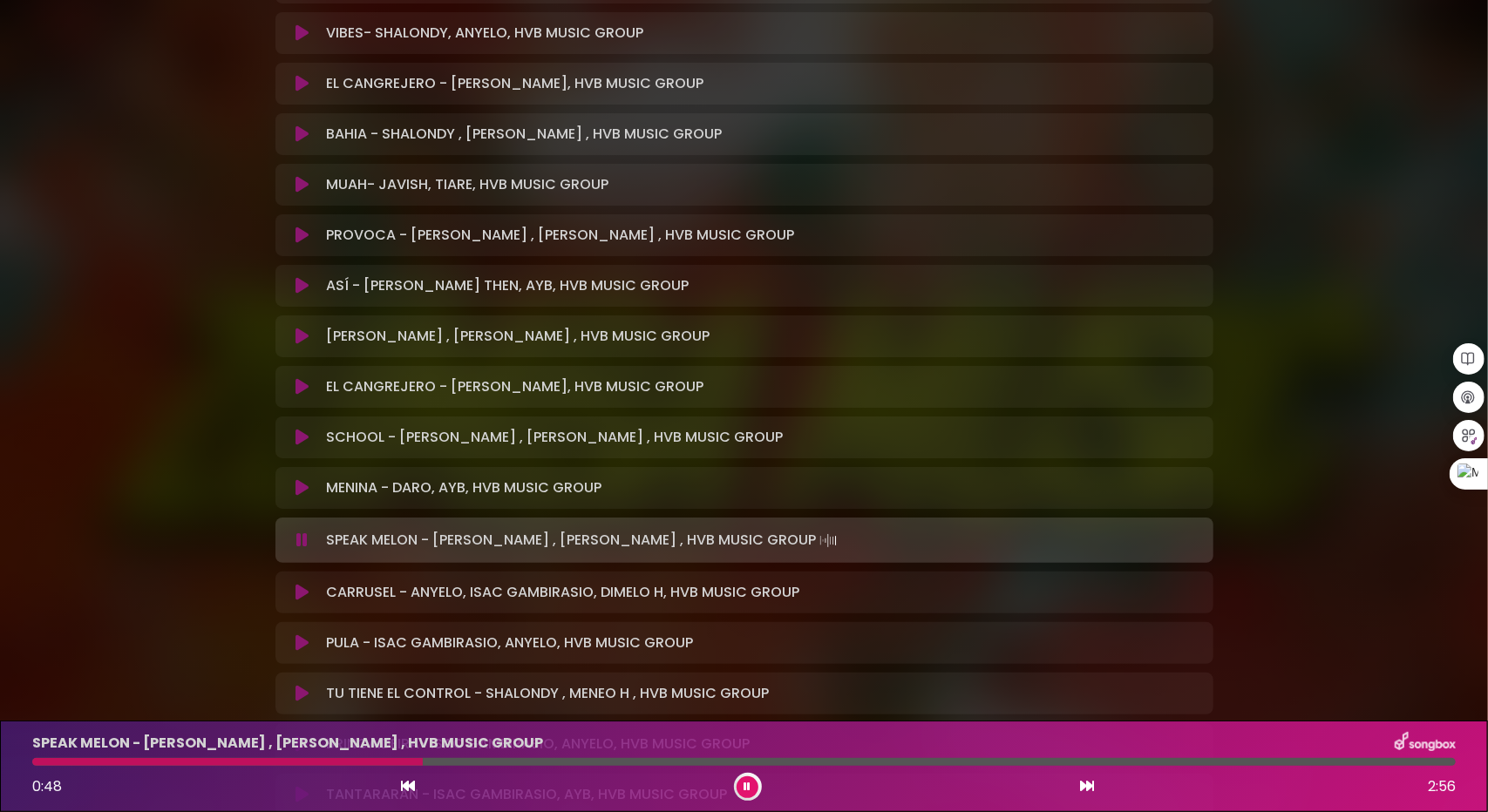
scroll to position [2266, 0]
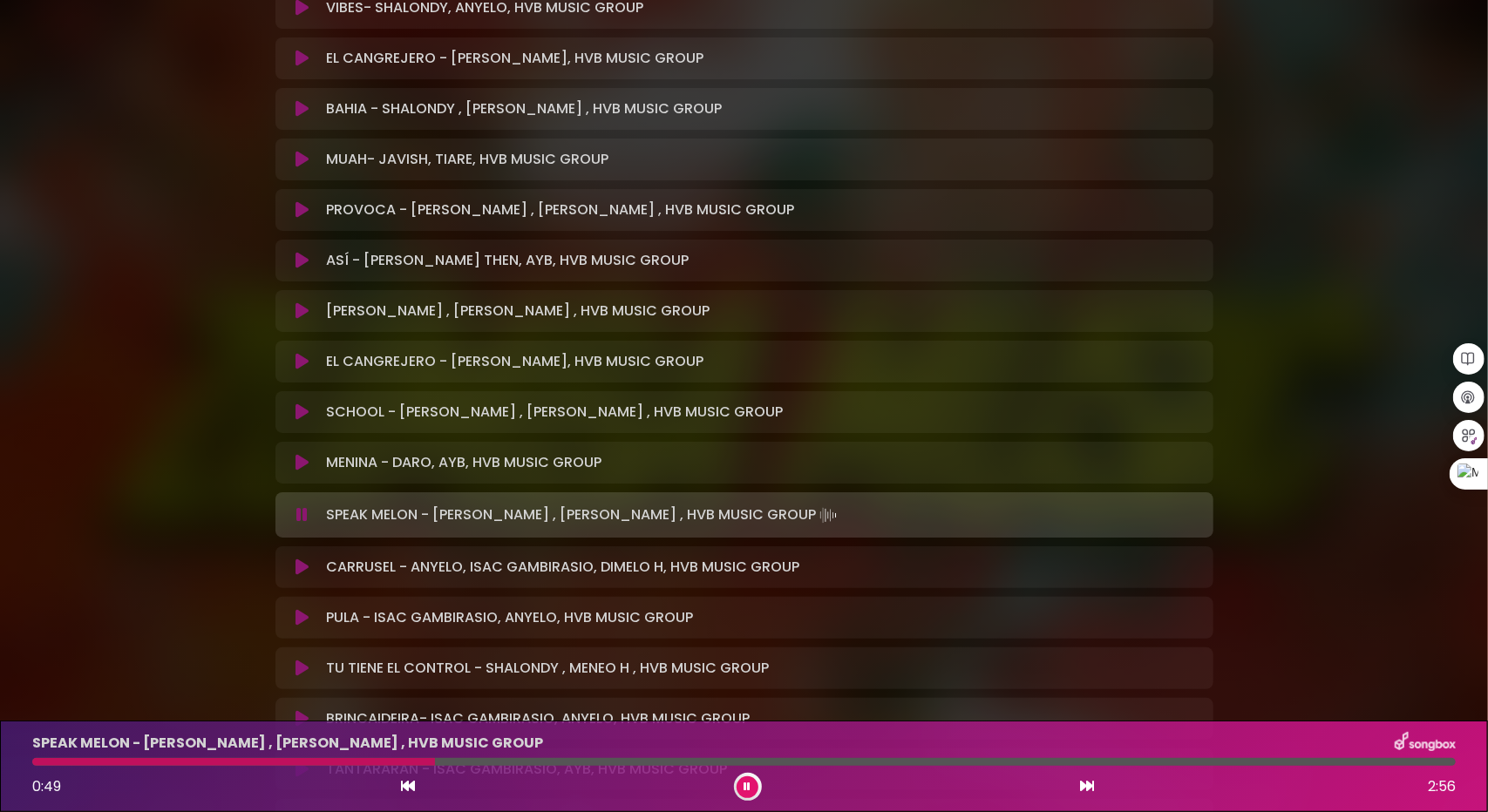
click at [303, 566] on icon at bounding box center [302, 568] width 13 height 17
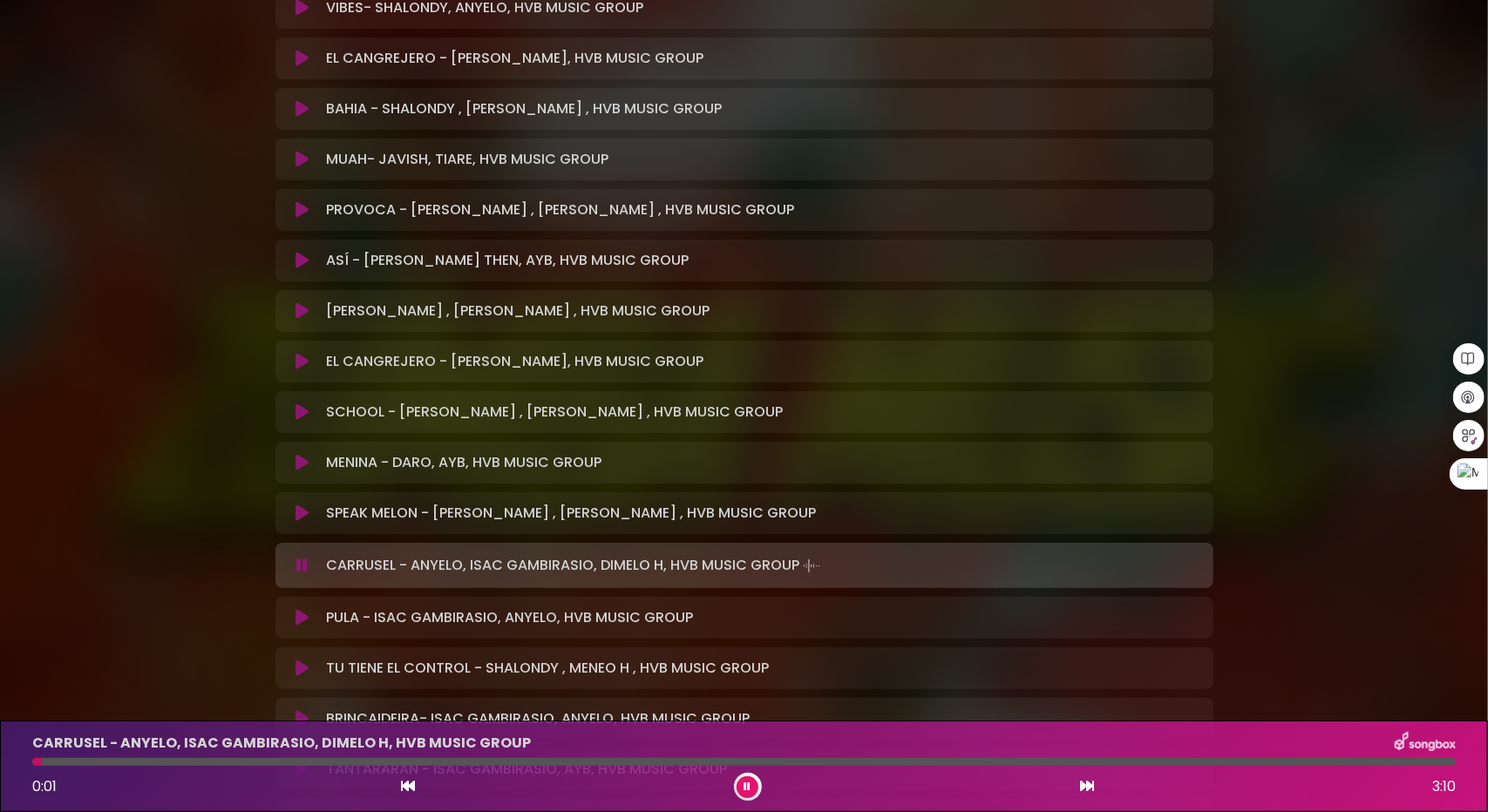
click at [306, 621] on icon at bounding box center [302, 618] width 13 height 17
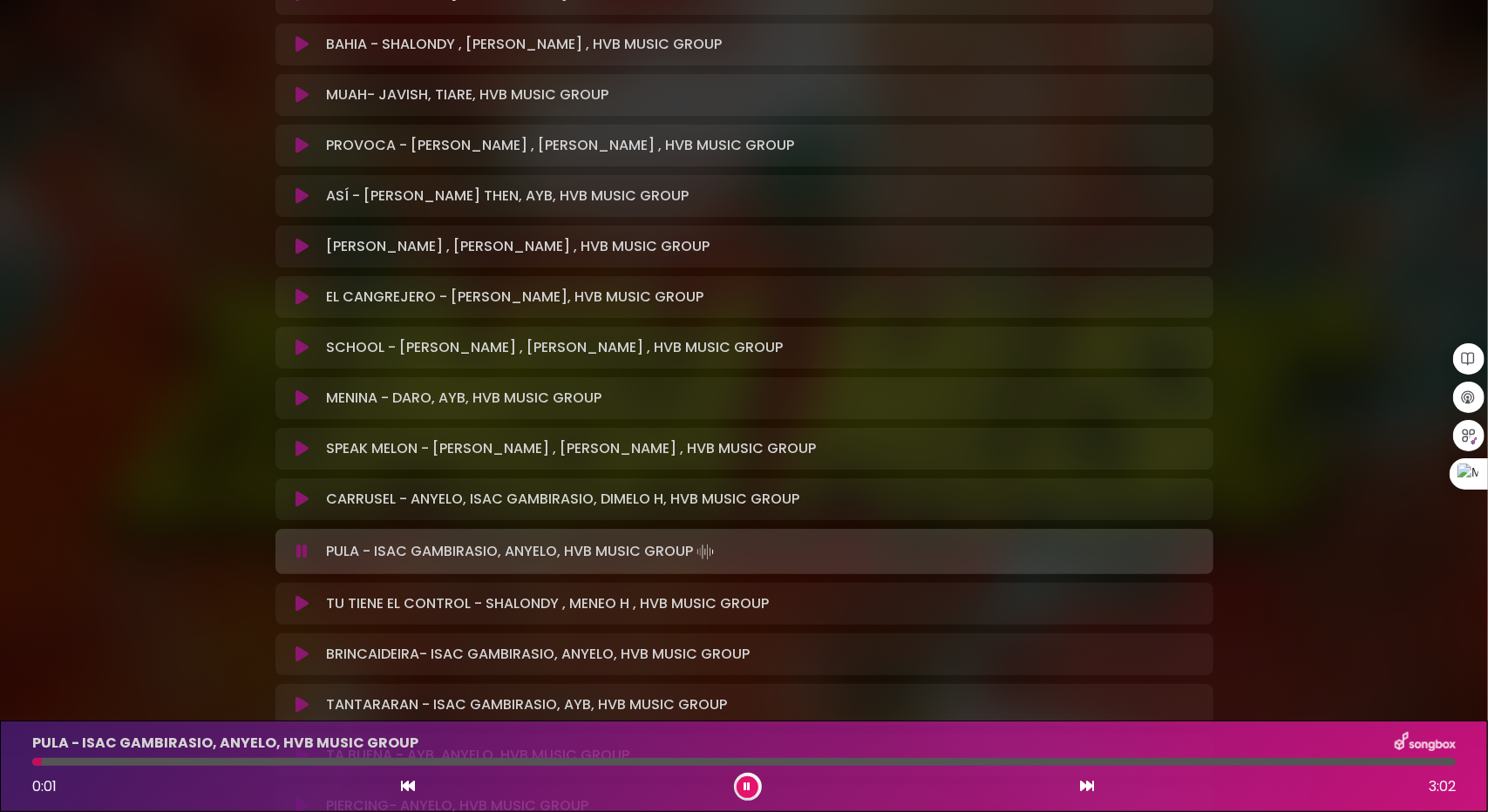
scroll to position [2354, 0]
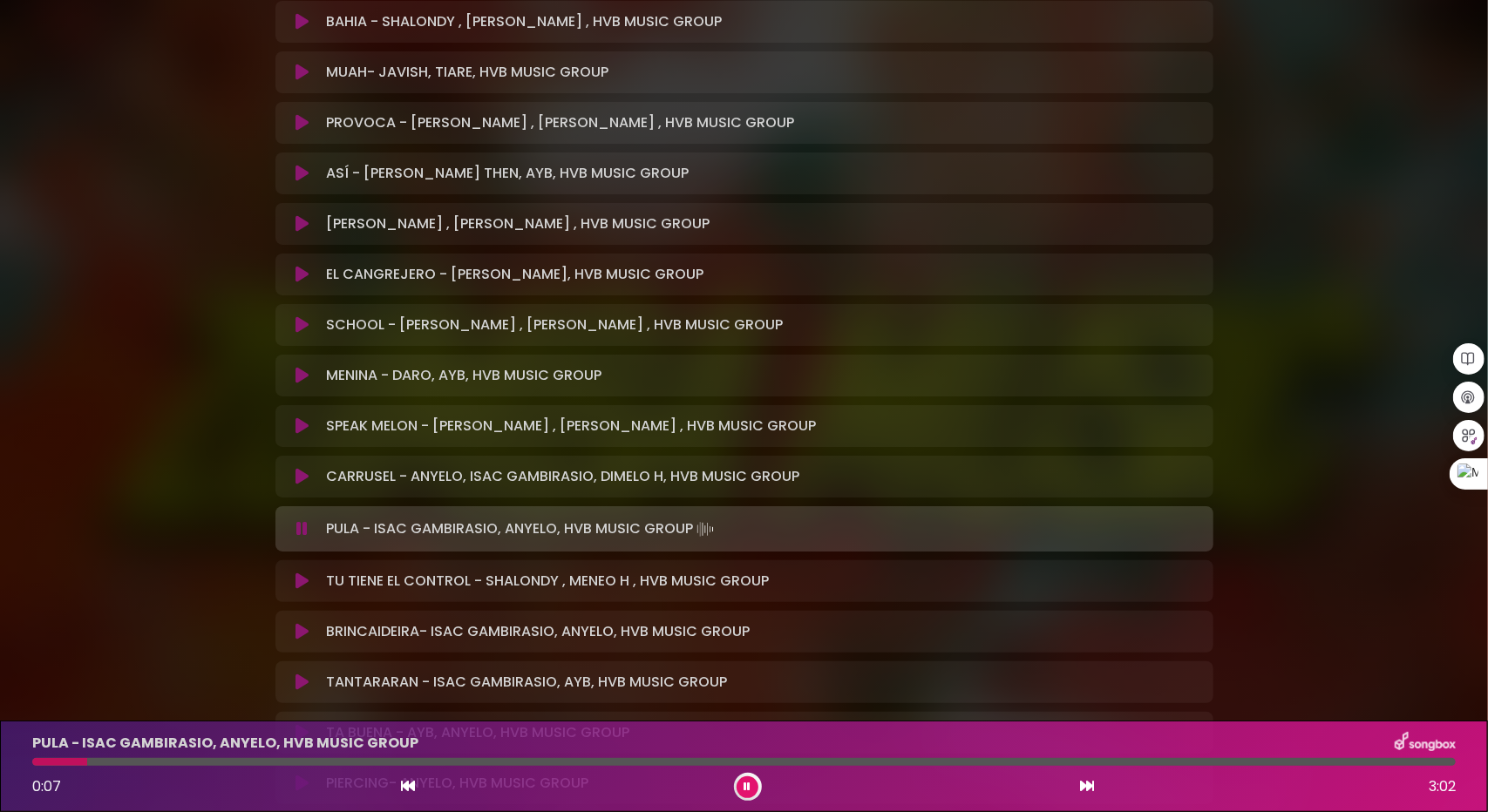
click at [88, 760] on div at bounding box center [744, 762] width 1424 height 8
click at [301, 578] on icon at bounding box center [302, 581] width 13 height 17
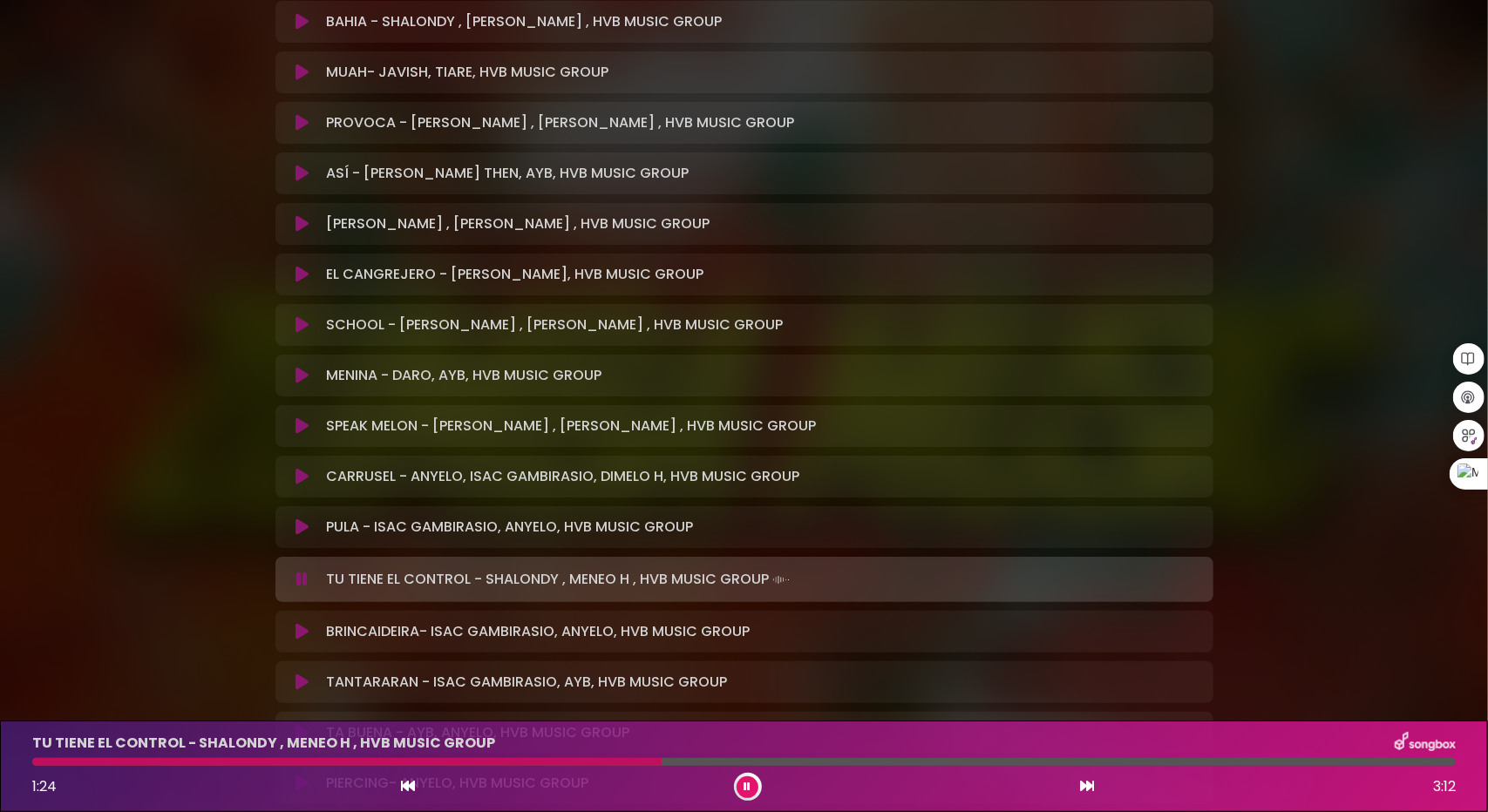
click at [305, 623] on icon at bounding box center [302, 632] width 13 height 17
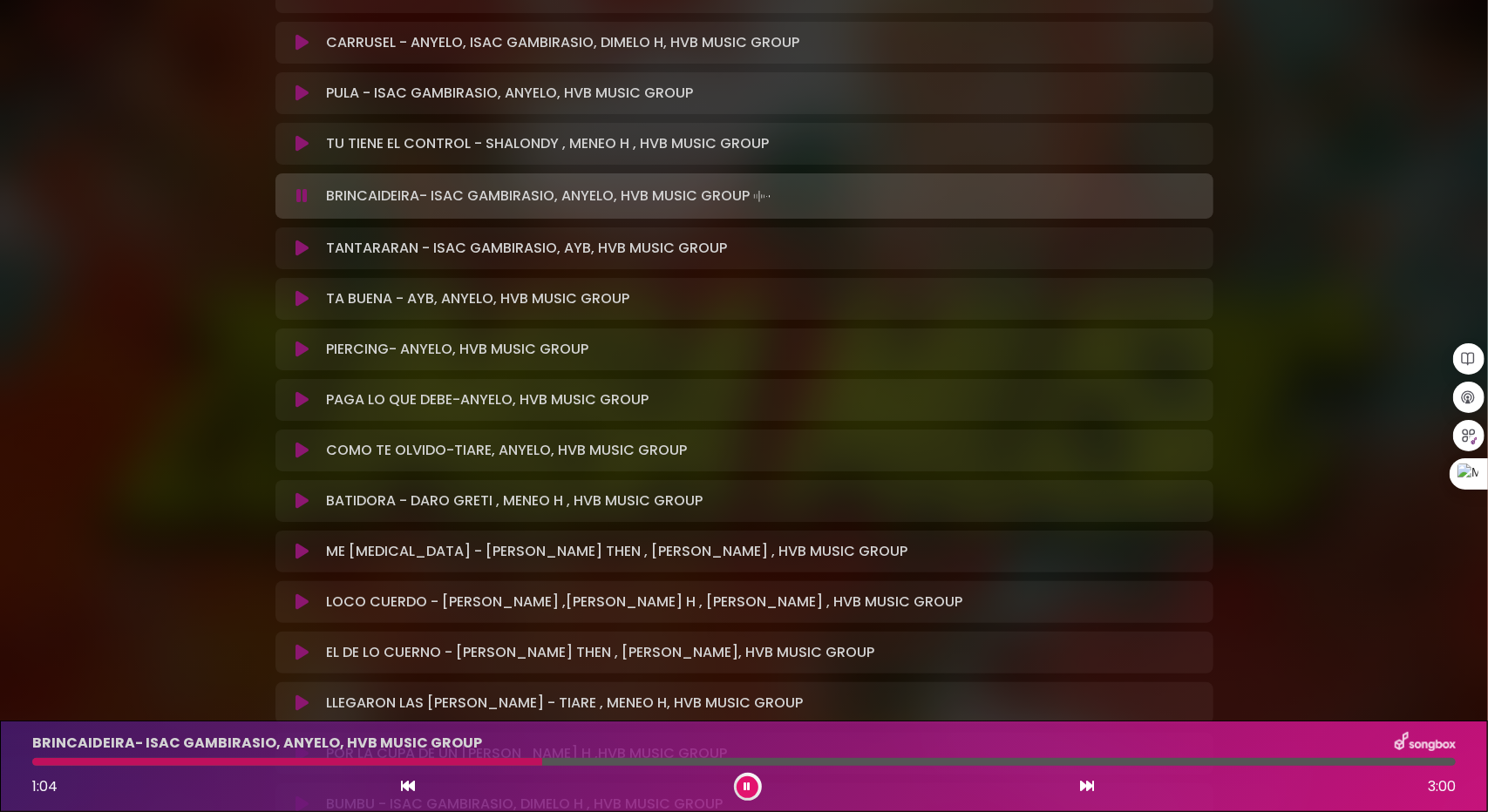
scroll to position [2789, 0]
click at [296, 240] on icon at bounding box center [302, 246] width 13 height 17
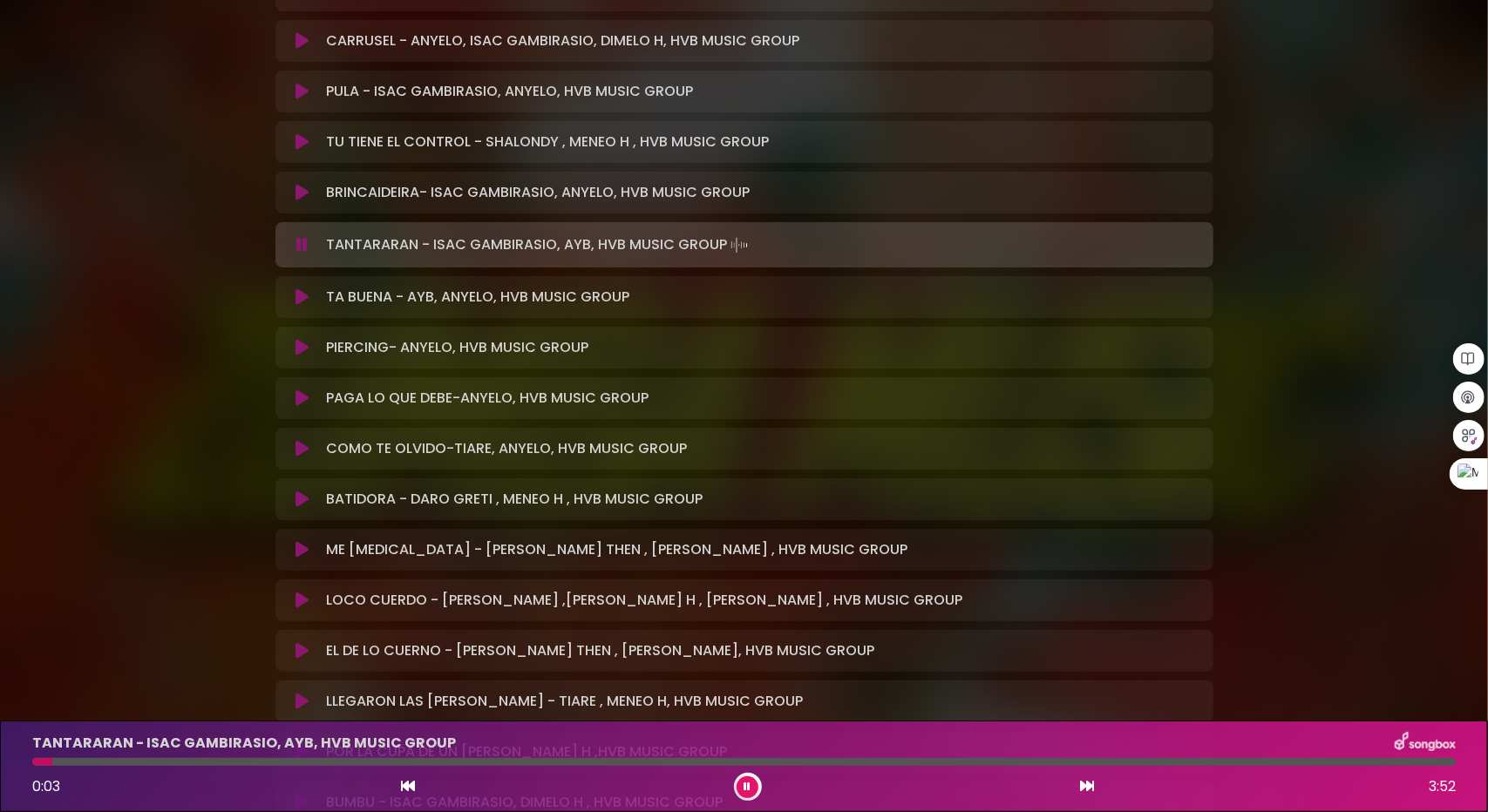
click at [124, 761] on div at bounding box center [744, 762] width 1424 height 8
click at [300, 298] on icon at bounding box center [302, 297] width 13 height 17
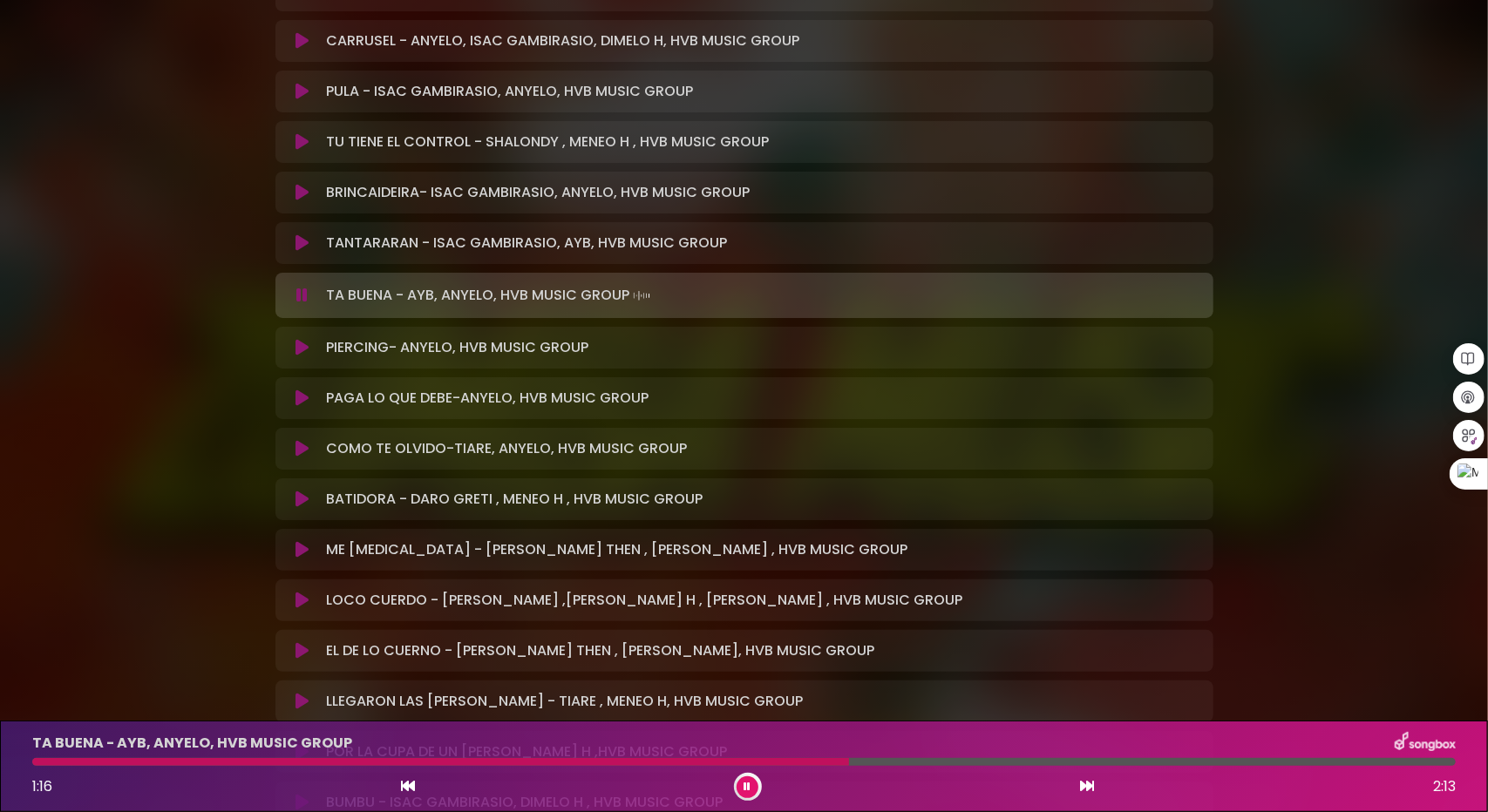
click at [291, 353] on button at bounding box center [303, 348] width 34 height 17
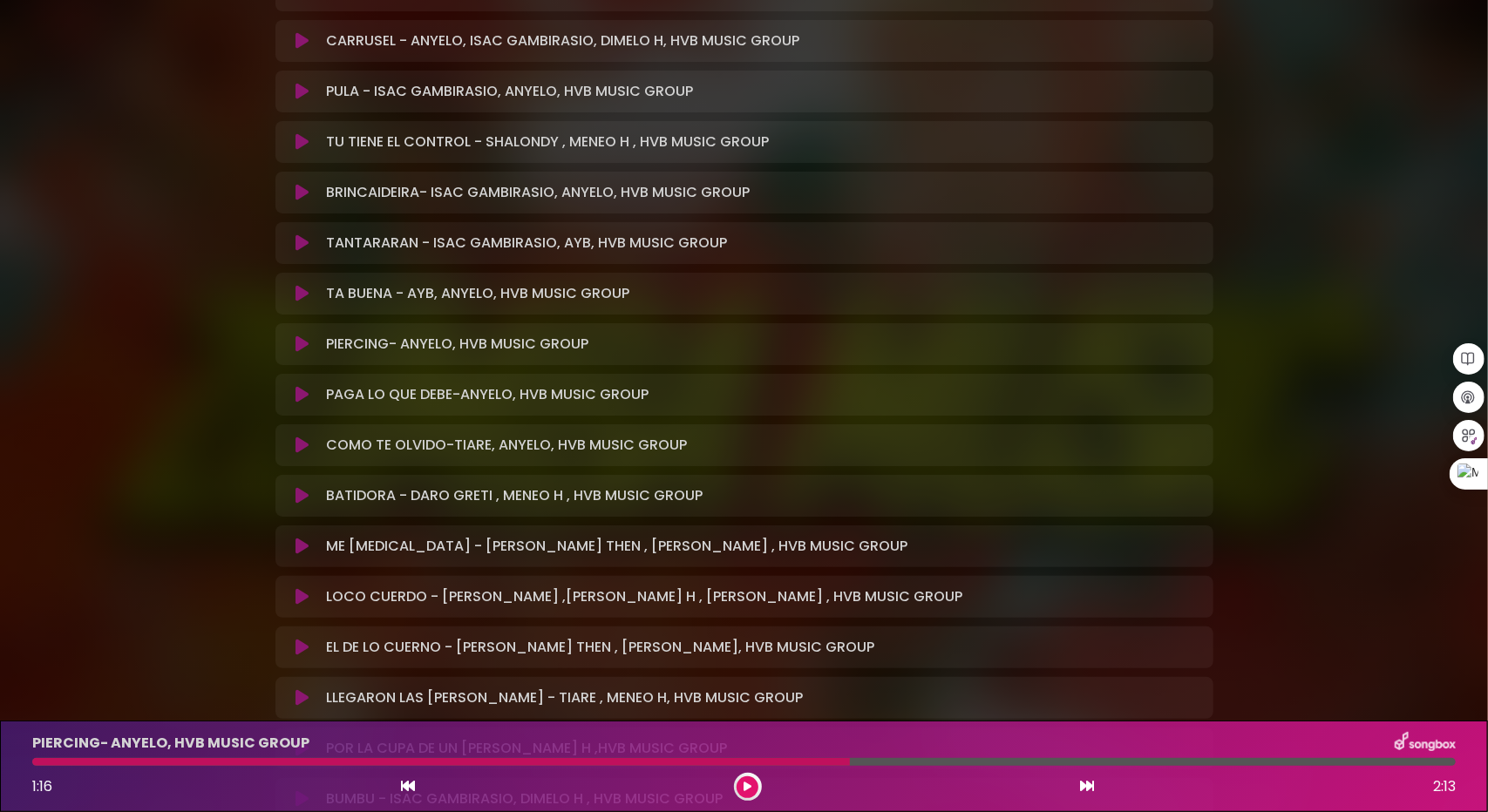
click at [297, 344] on icon at bounding box center [302, 344] width 13 height 17
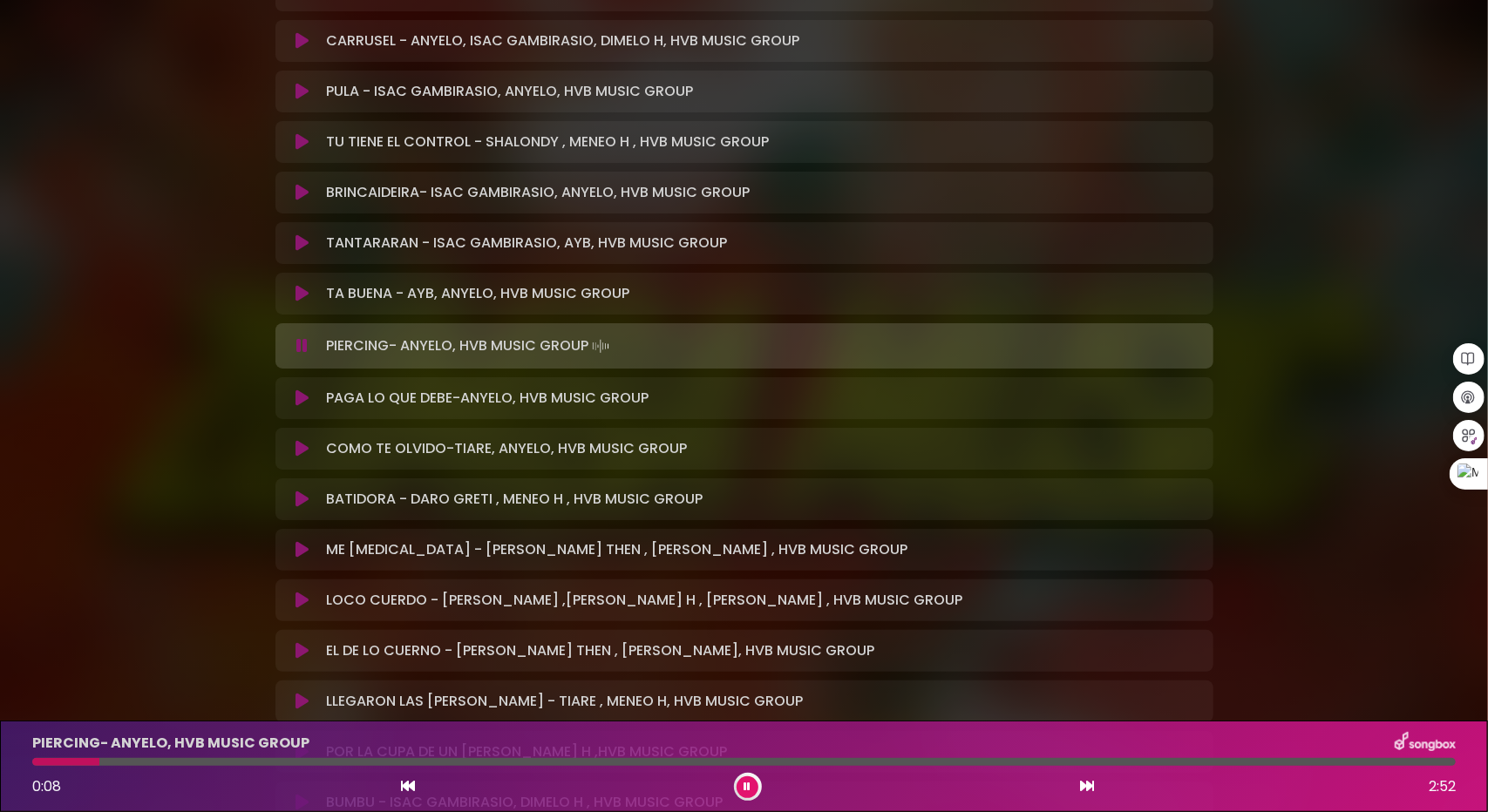
click at [100, 760] on div at bounding box center [744, 762] width 1424 height 8
click at [191, 761] on div at bounding box center [744, 762] width 1424 height 8
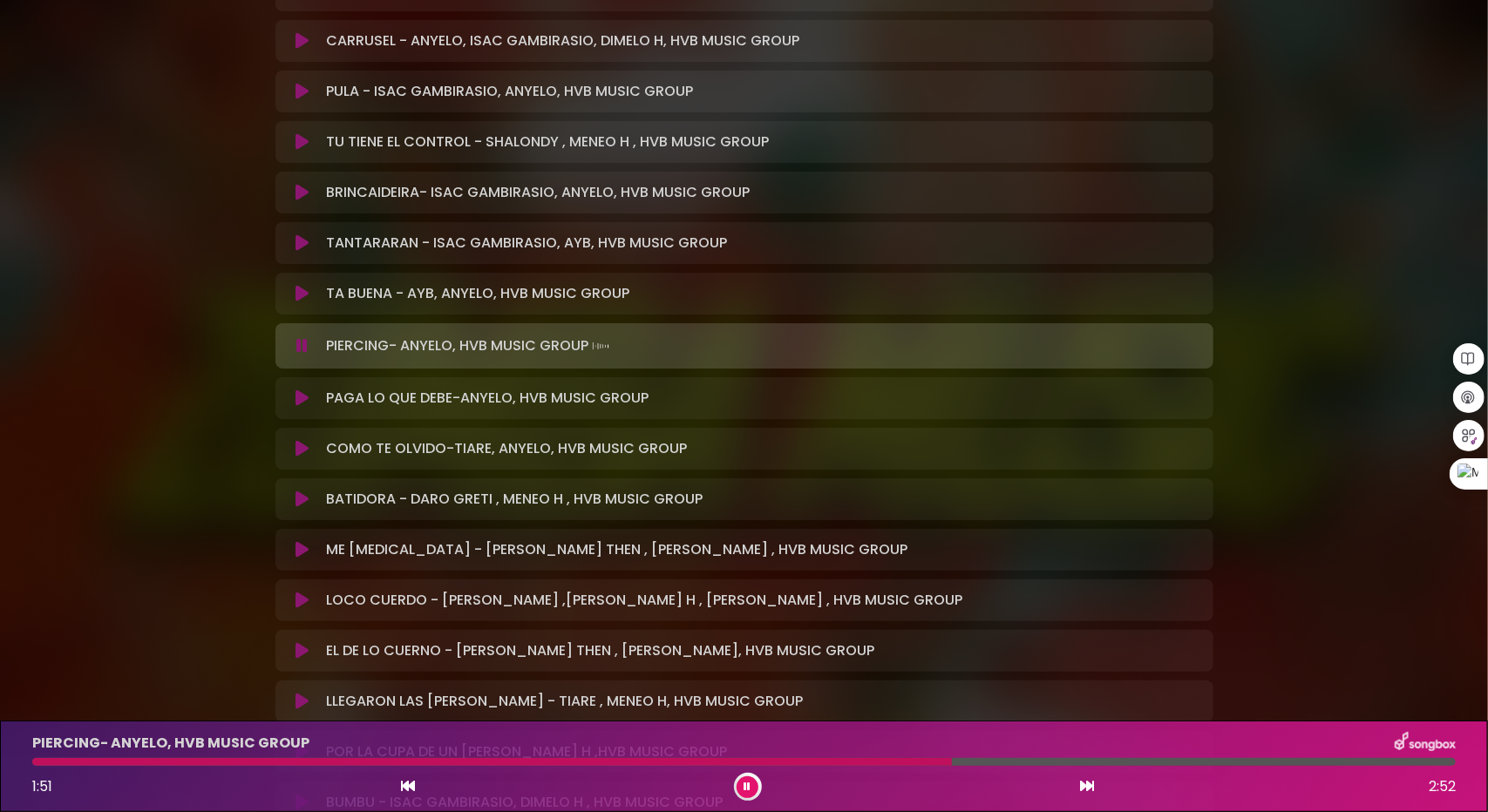
click at [299, 389] on icon at bounding box center [302, 398] width 13 height 17
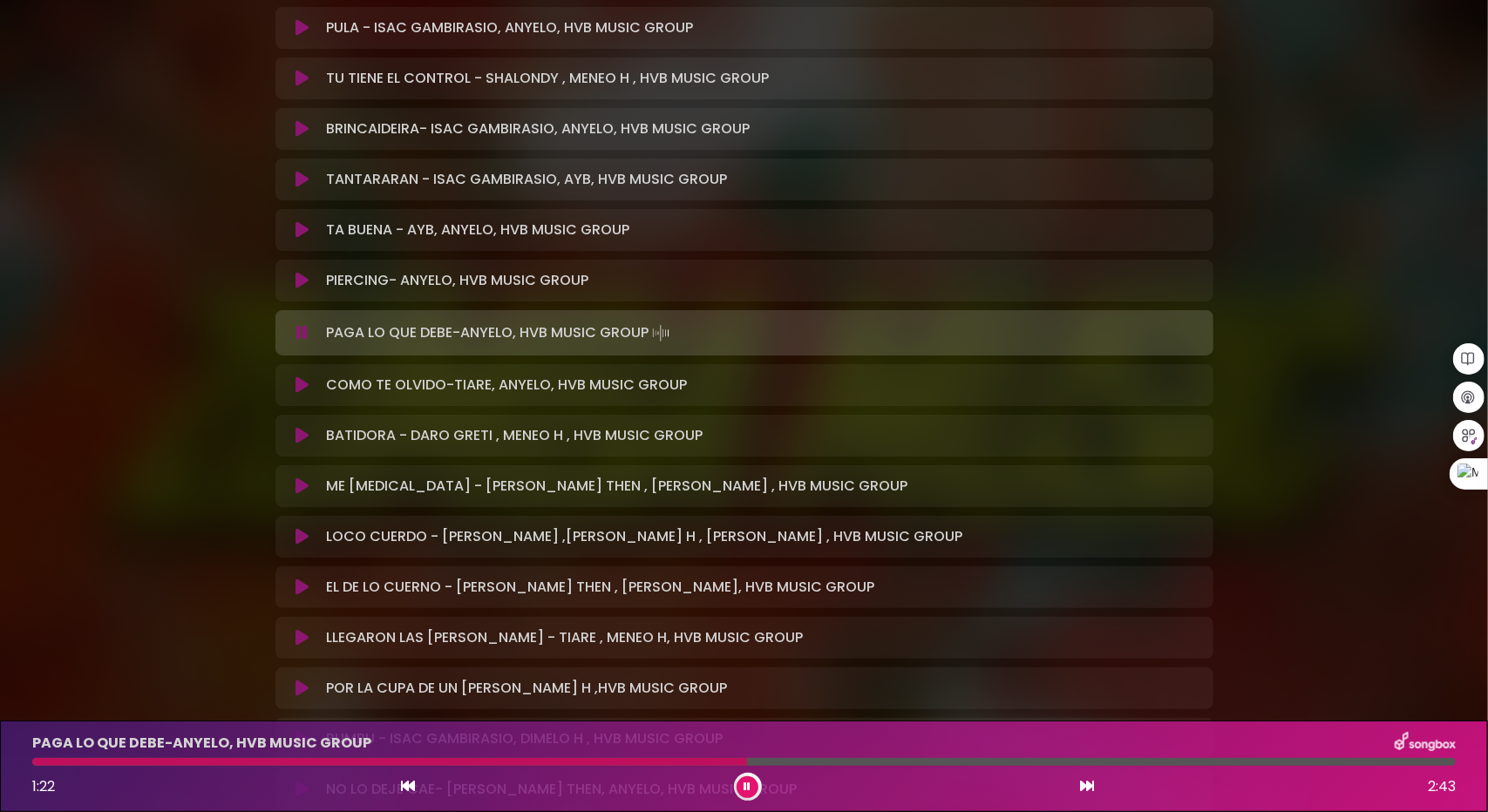
scroll to position [2964, 0]
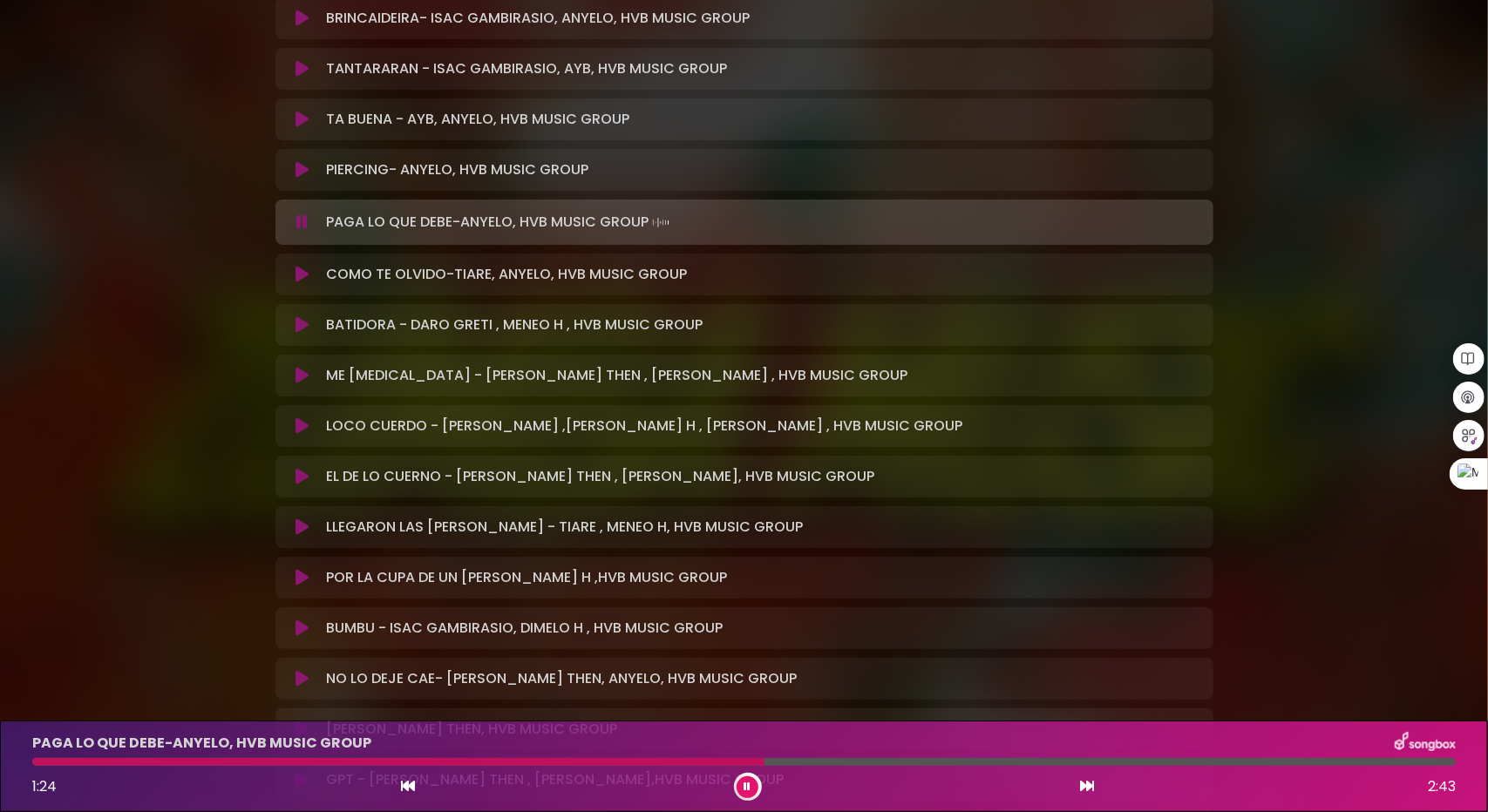
click at [299, 271] on icon at bounding box center [302, 275] width 13 height 17
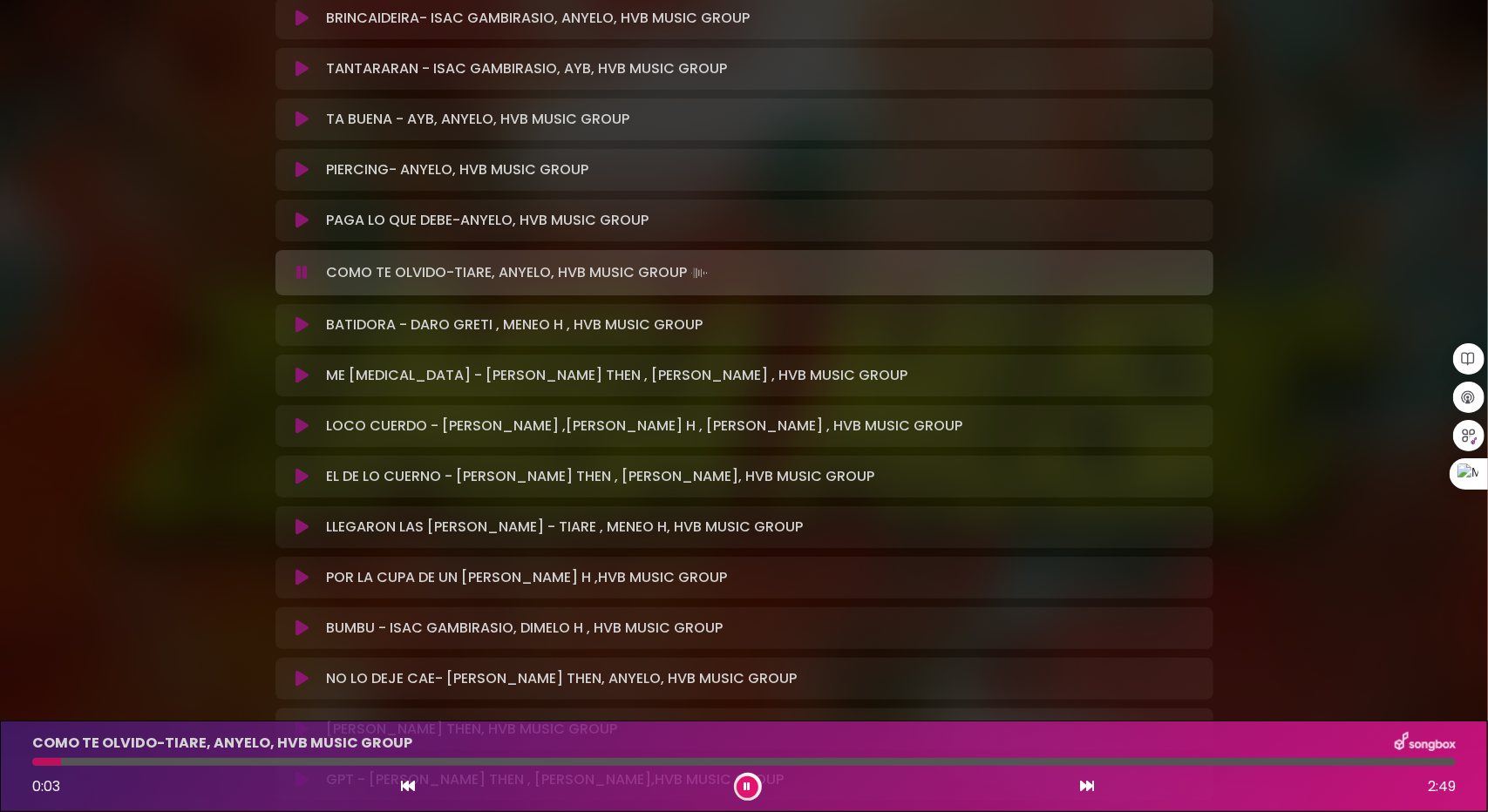
click at [133, 759] on div at bounding box center [744, 762] width 1424 height 8
click at [299, 330] on icon at bounding box center [302, 325] width 13 height 17
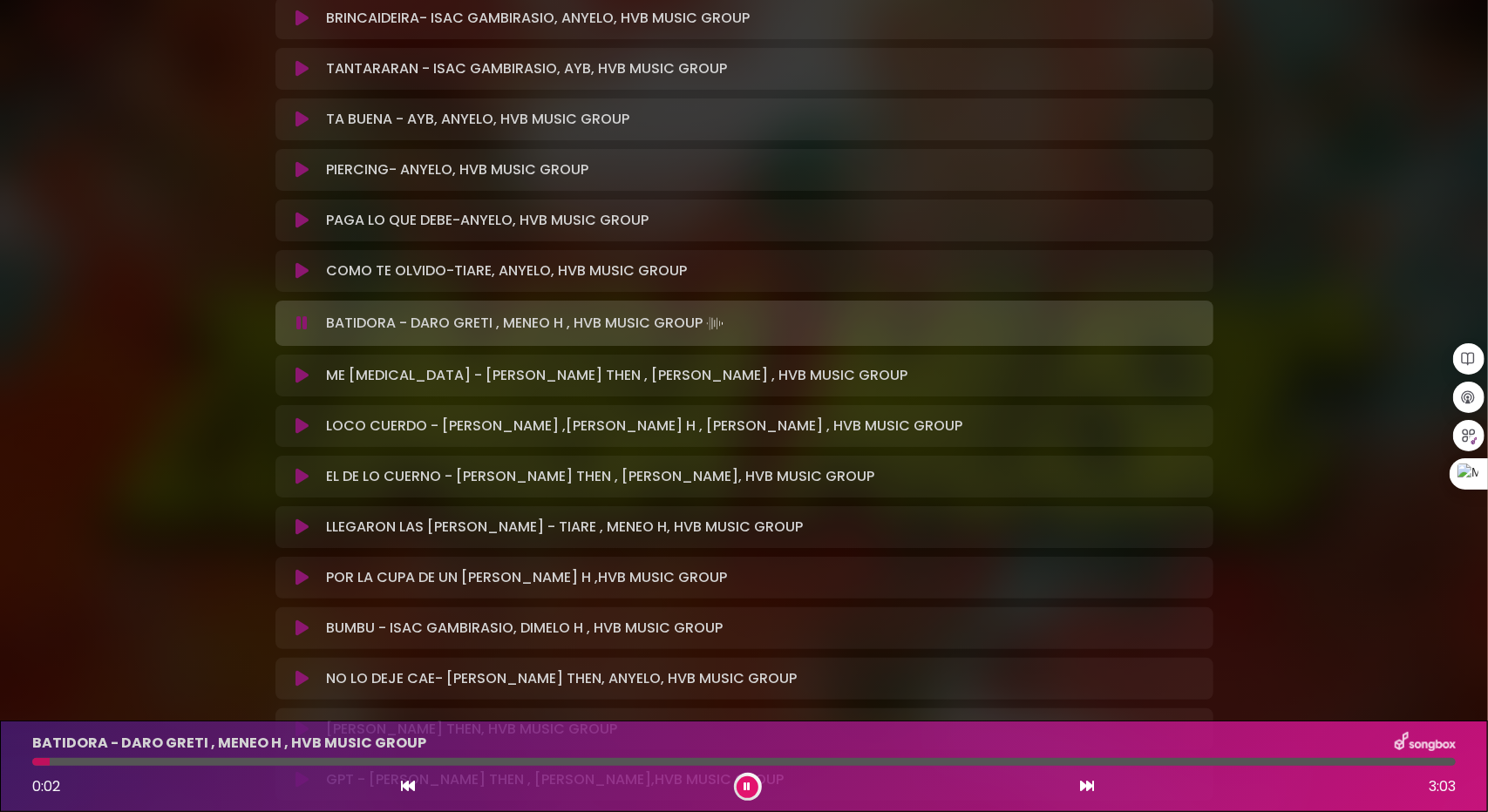
click at [97, 760] on div at bounding box center [744, 762] width 1424 height 8
click at [305, 325] on icon at bounding box center [302, 323] width 11 height 17
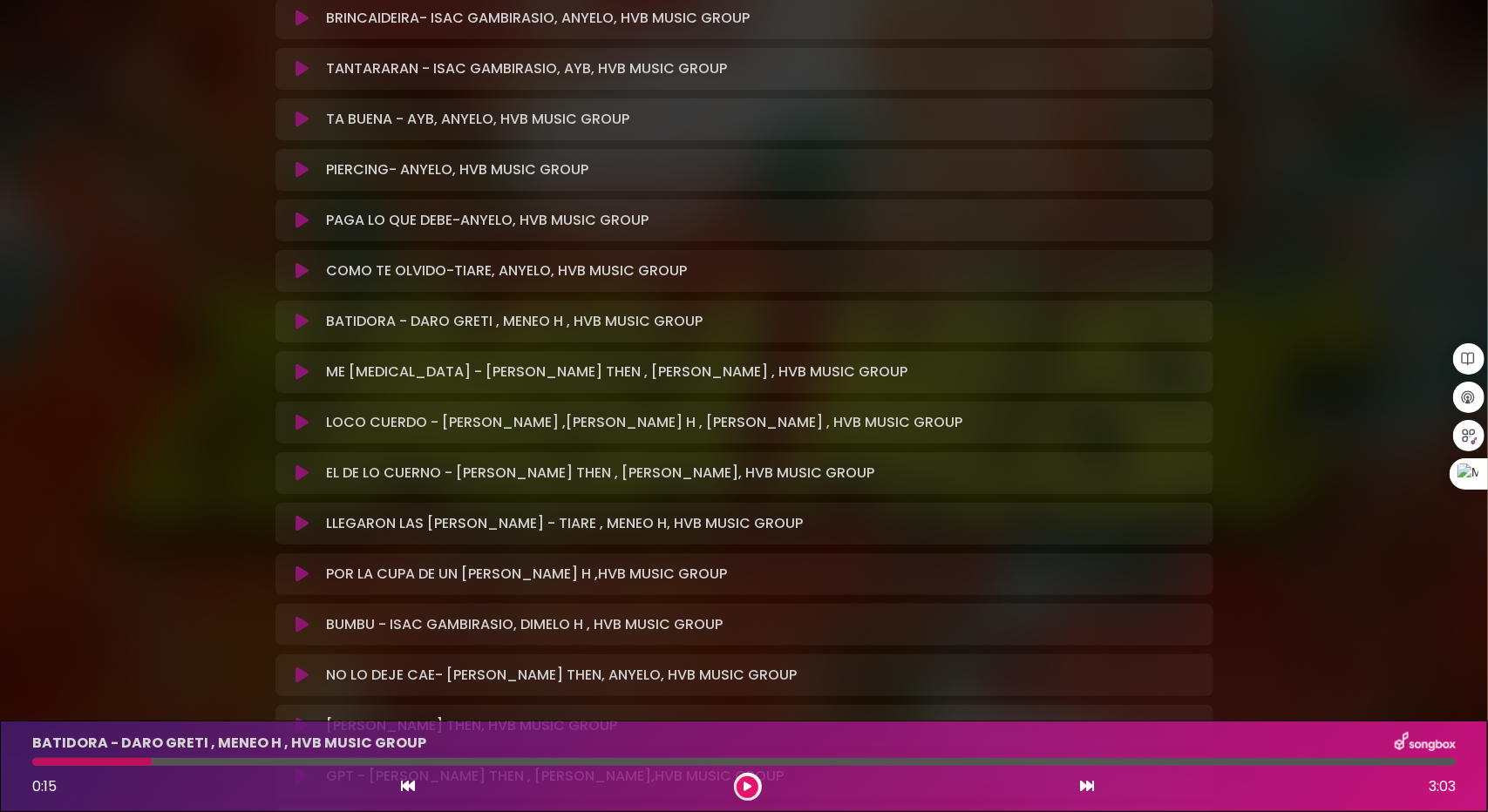
click at [294, 372] on button at bounding box center [303, 372] width 34 height 17
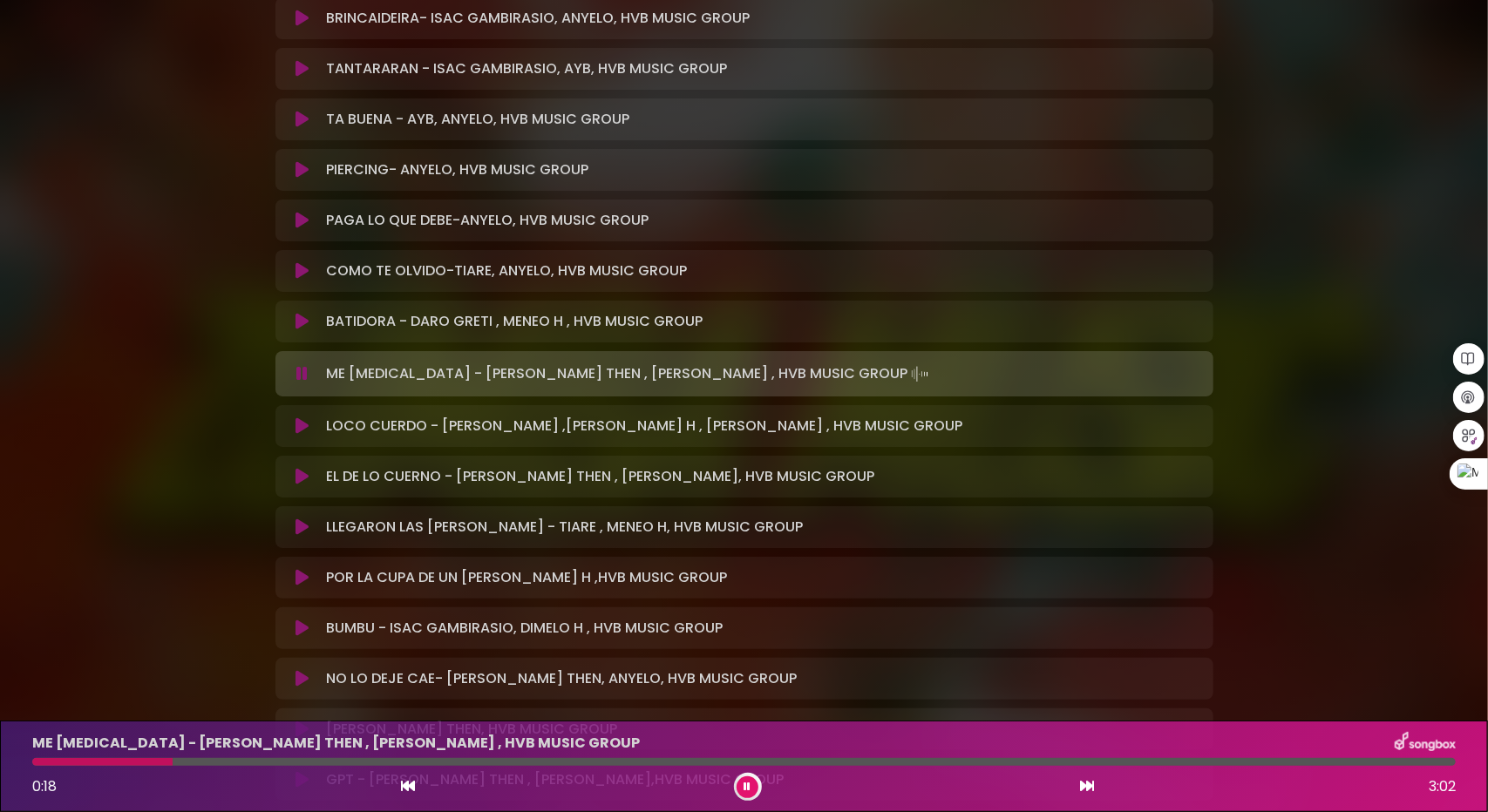
click at [739, 794] on button at bounding box center [747, 787] width 22 height 22
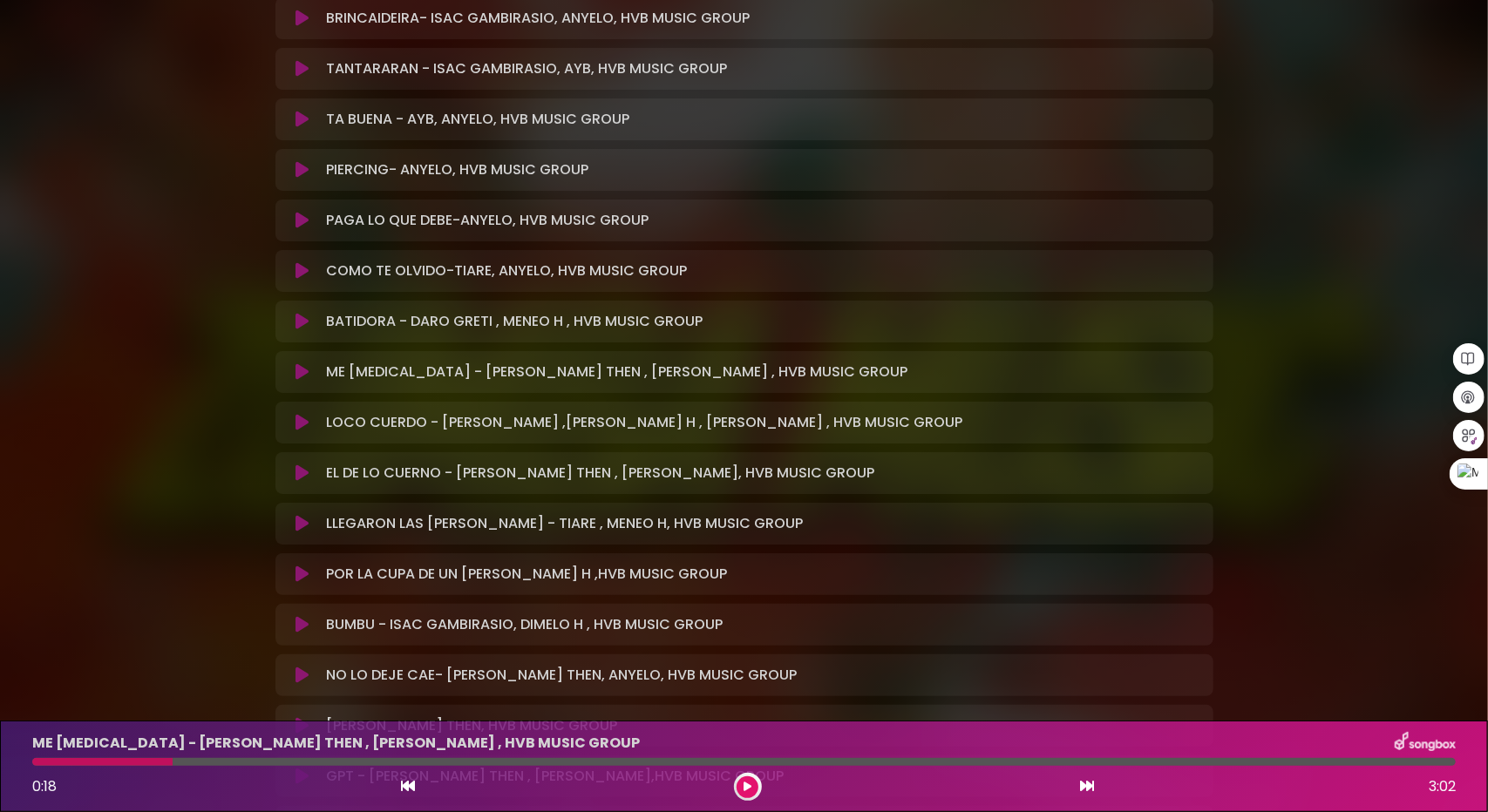
click at [299, 423] on icon at bounding box center [302, 423] width 13 height 17
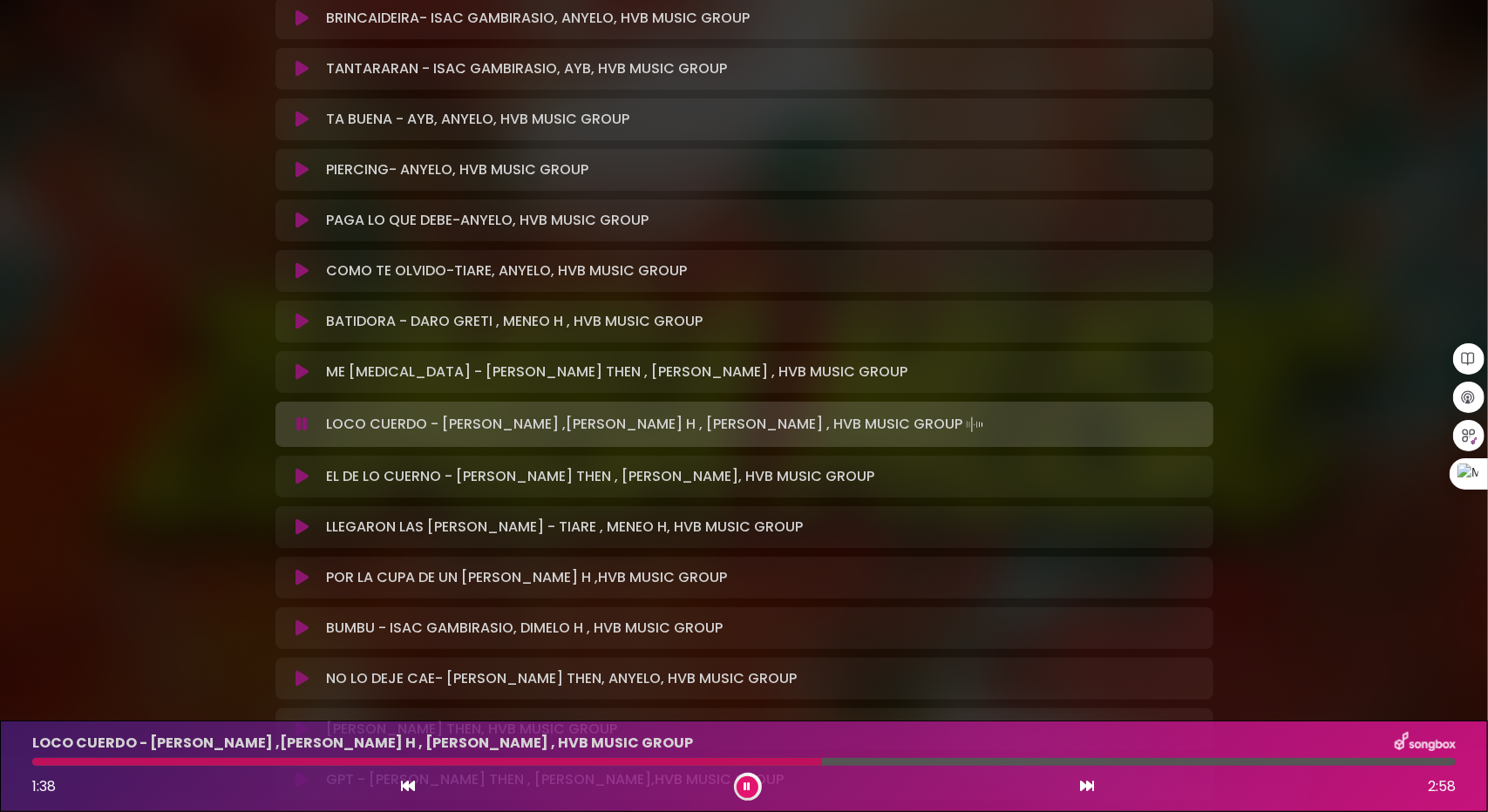
click at [289, 479] on button at bounding box center [303, 477] width 34 height 17
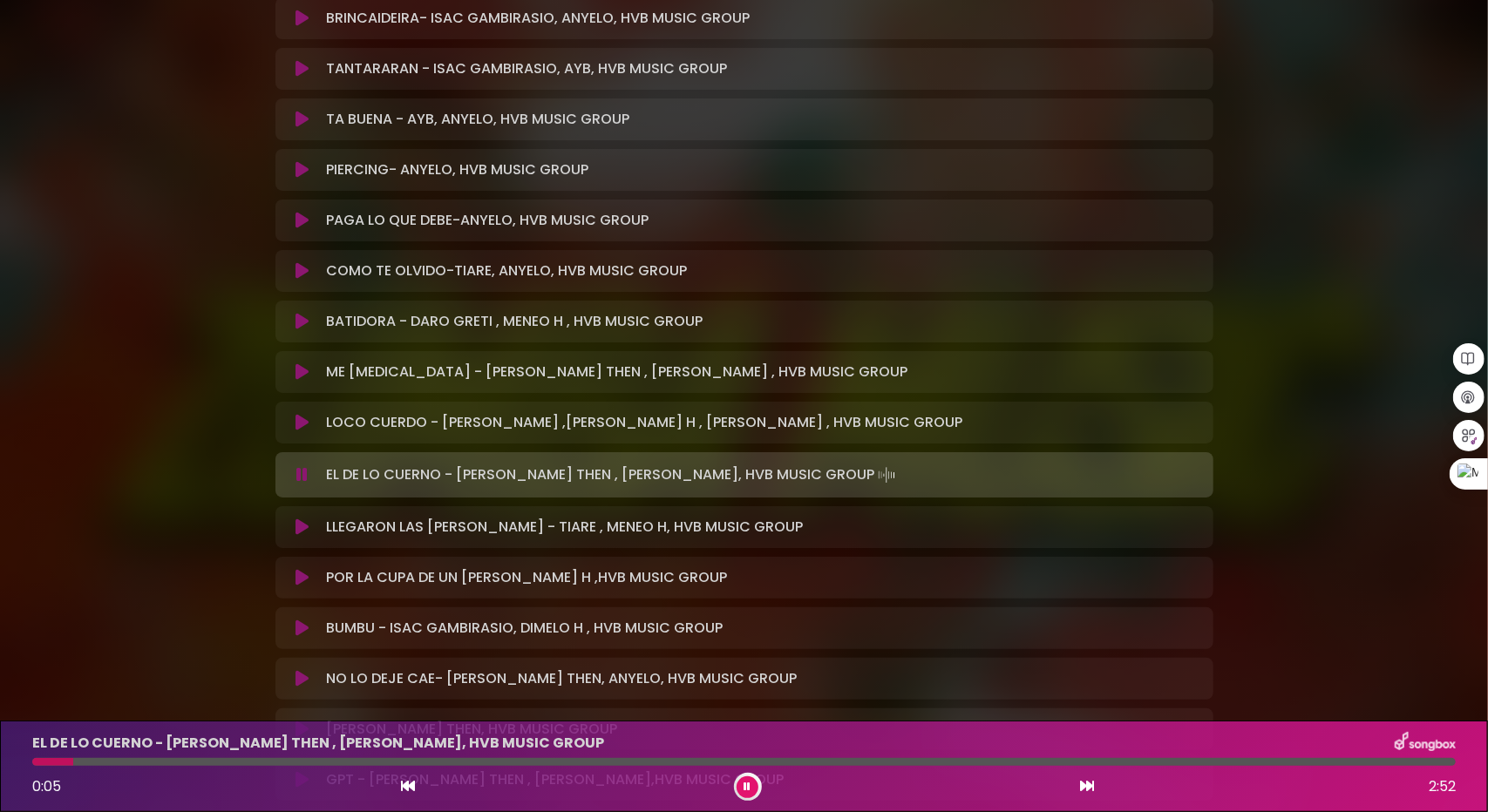
click at [73, 763] on div at bounding box center [744, 762] width 1424 height 8
click at [104, 764] on div at bounding box center [744, 762] width 1424 height 8
click at [155, 759] on div at bounding box center [744, 762] width 1424 height 8
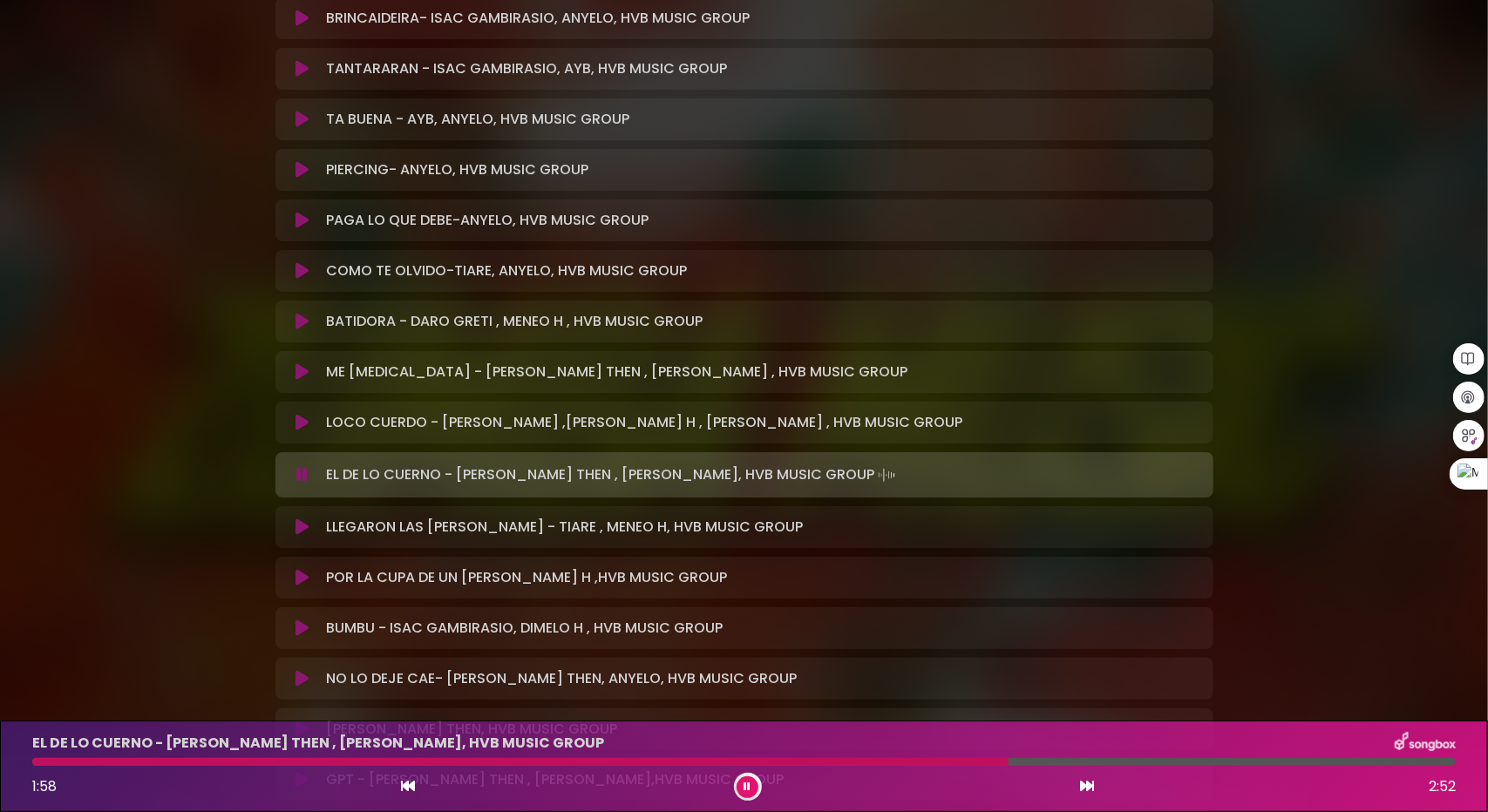
click at [303, 528] on icon at bounding box center [302, 527] width 13 height 17
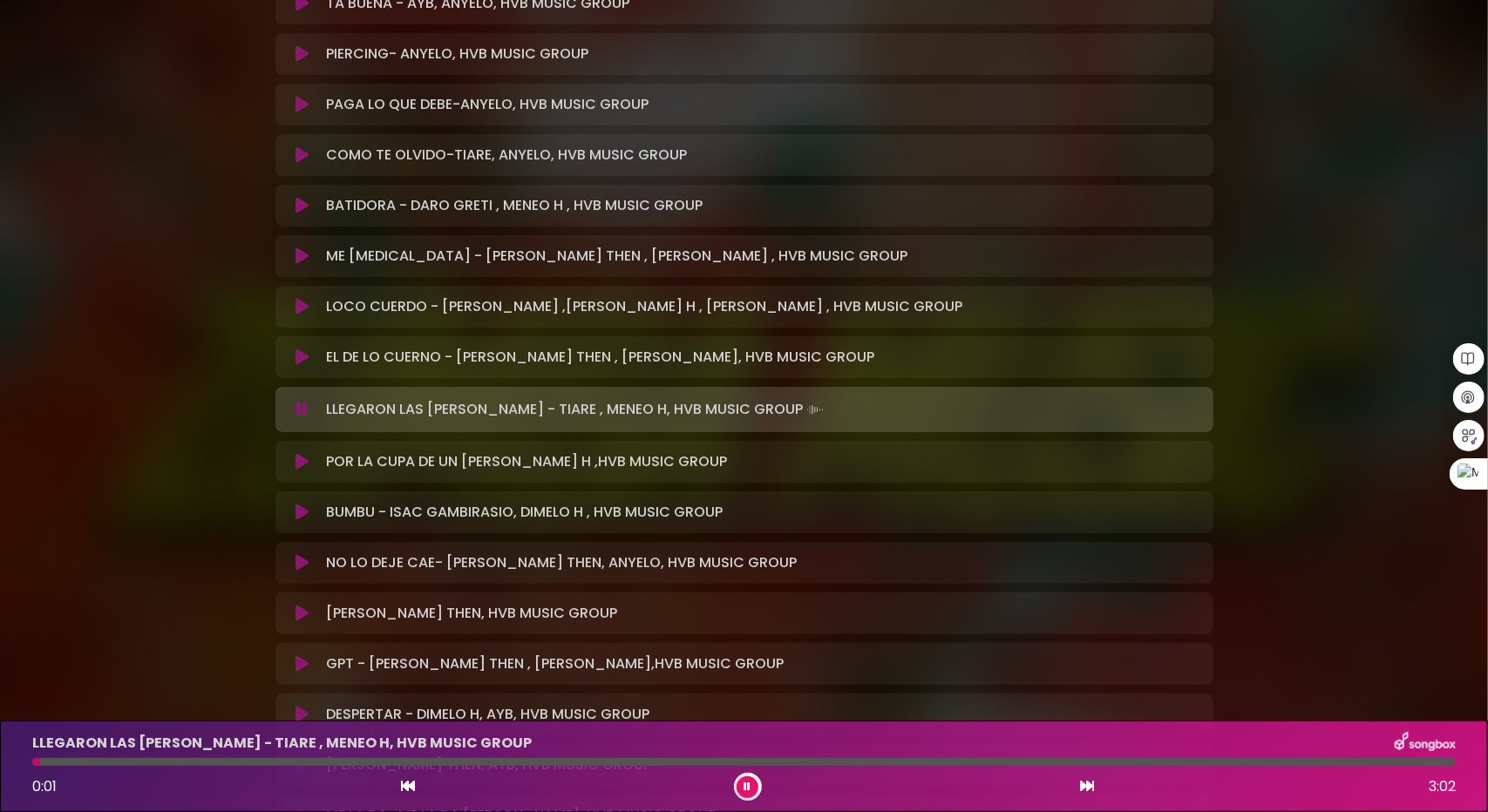
scroll to position [3138, 0]
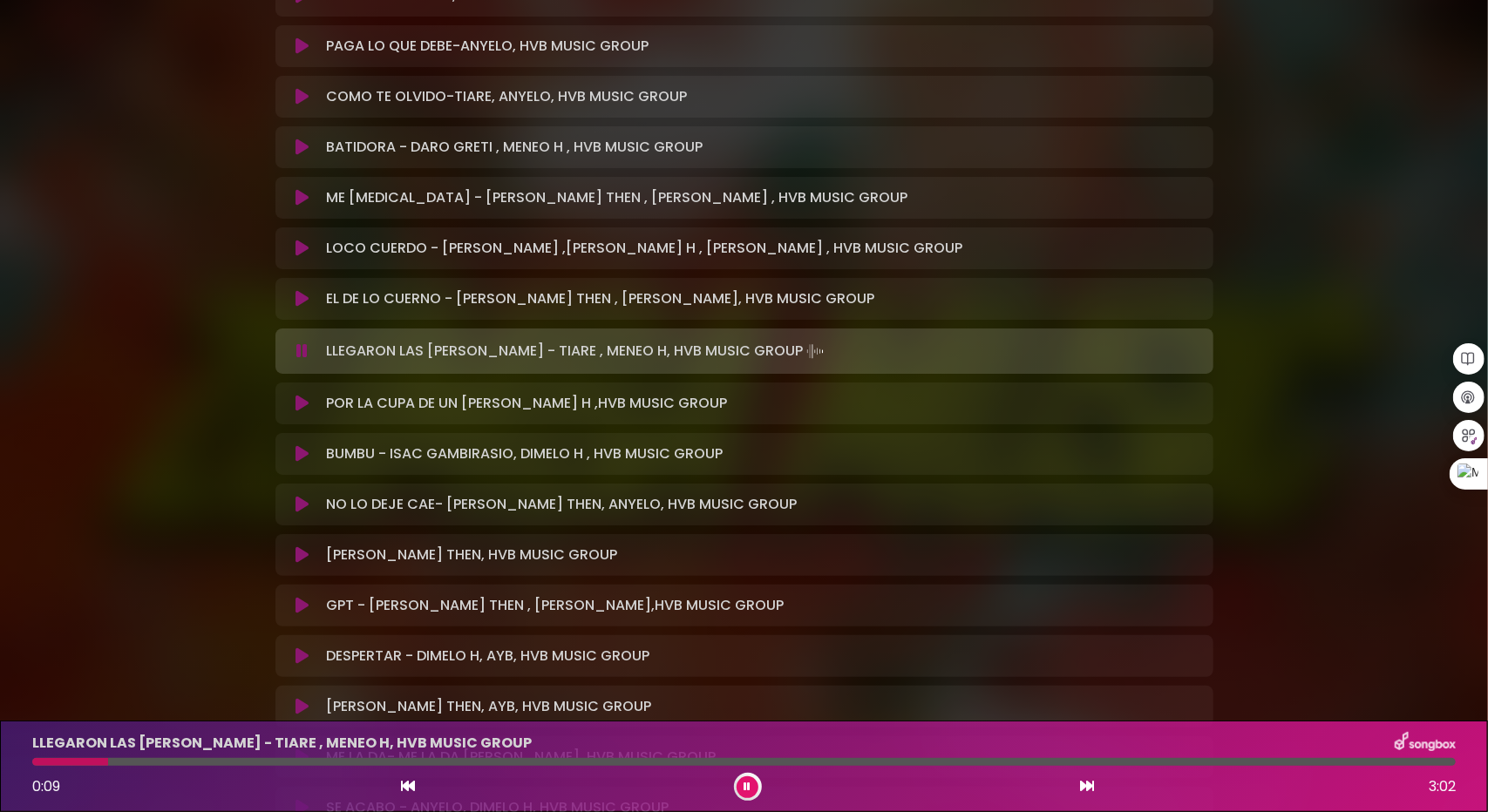
click at [108, 766] on div at bounding box center [744, 762] width 1424 height 8
click at [291, 402] on button at bounding box center [303, 404] width 34 height 17
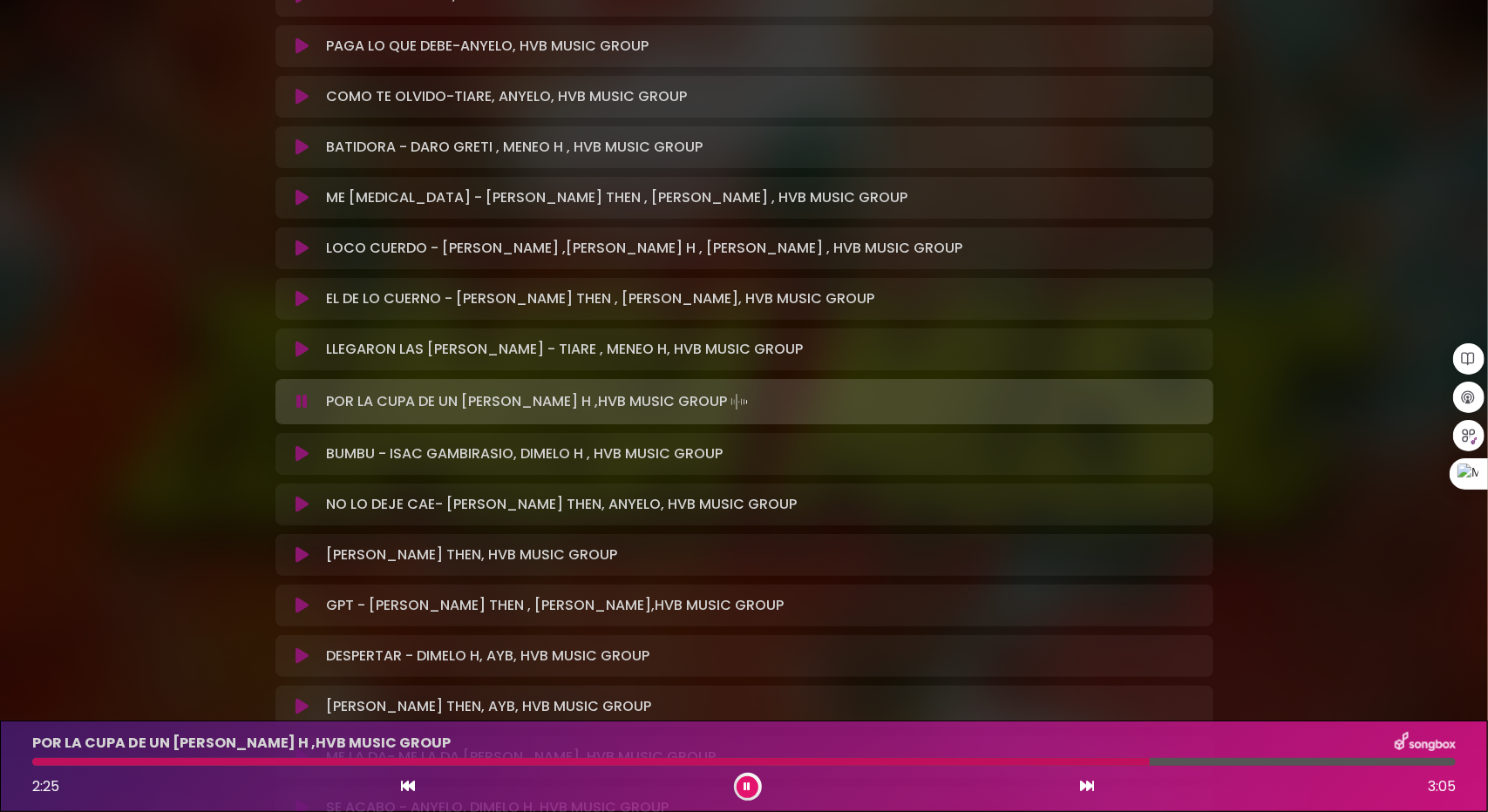
click at [303, 452] on icon at bounding box center [302, 454] width 13 height 17
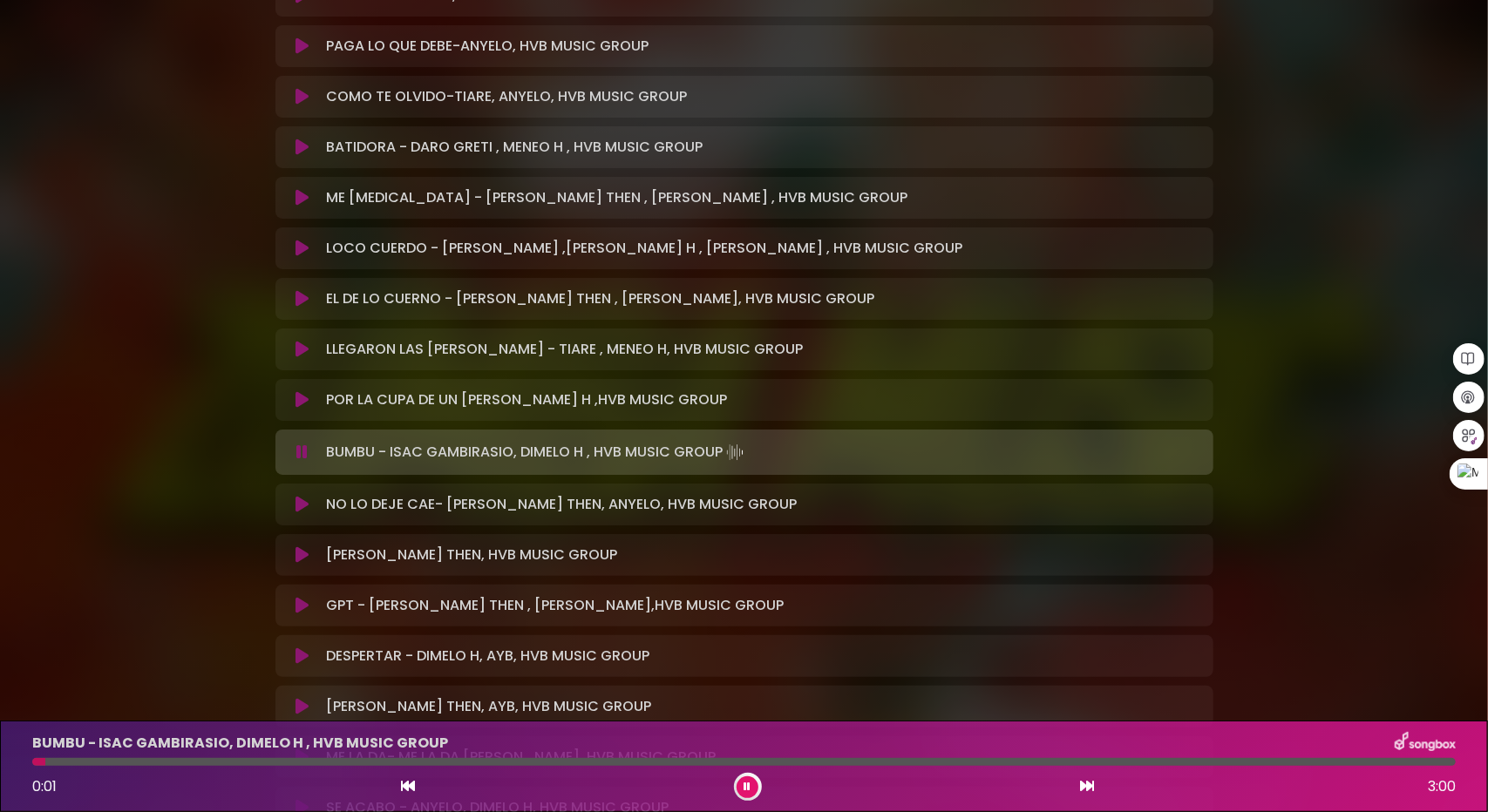
click at [54, 762] on div at bounding box center [744, 762] width 1424 height 8
click at [85, 759] on div at bounding box center [744, 762] width 1424 height 8
click at [111, 758] on div at bounding box center [744, 762] width 1424 height 8
click at [193, 759] on div at bounding box center [744, 762] width 1424 height 8
click at [304, 503] on icon at bounding box center [302, 504] width 13 height 17
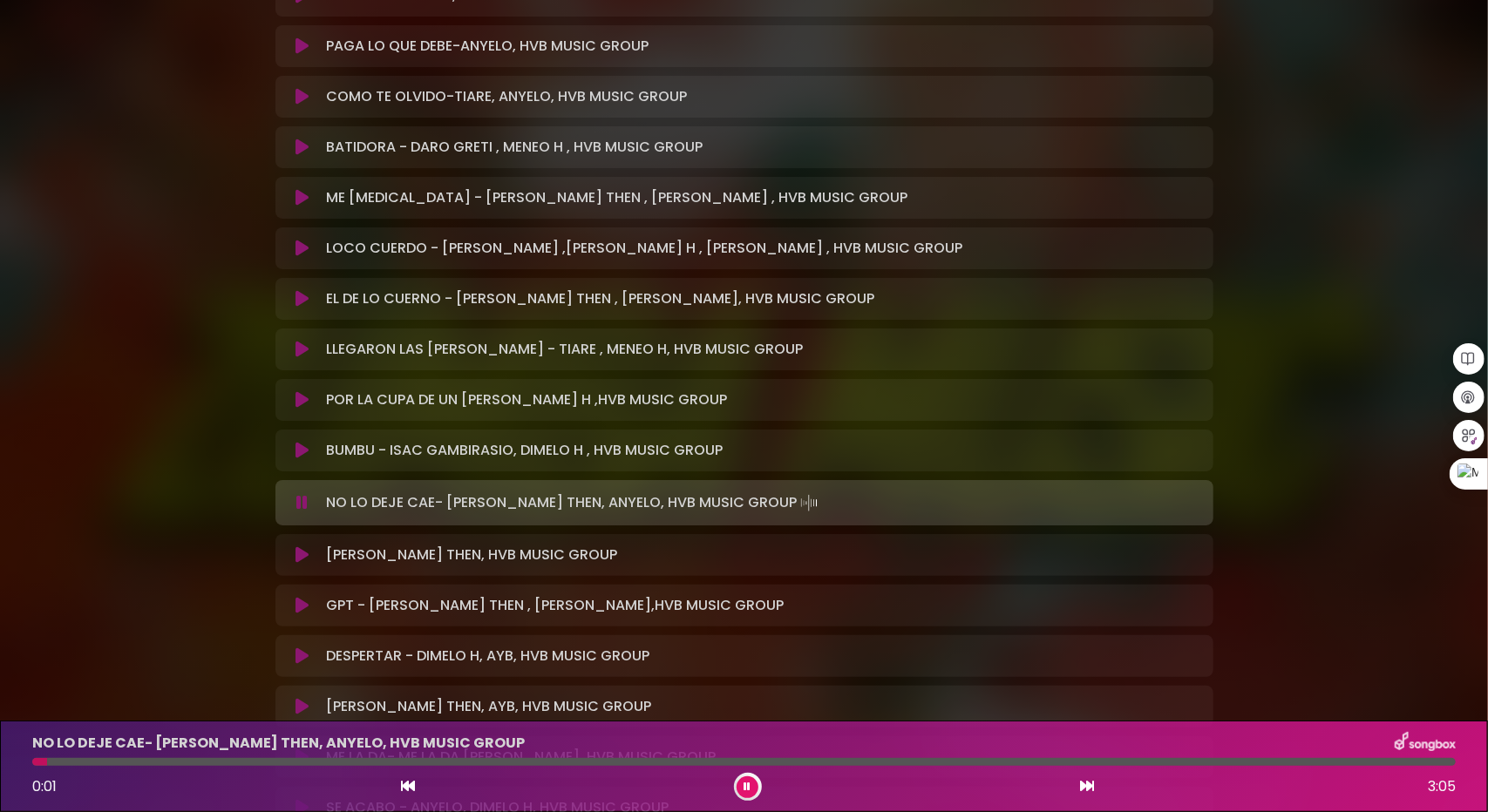
click at [131, 764] on div at bounding box center [744, 762] width 1424 height 8
click at [300, 555] on icon at bounding box center [302, 555] width 13 height 17
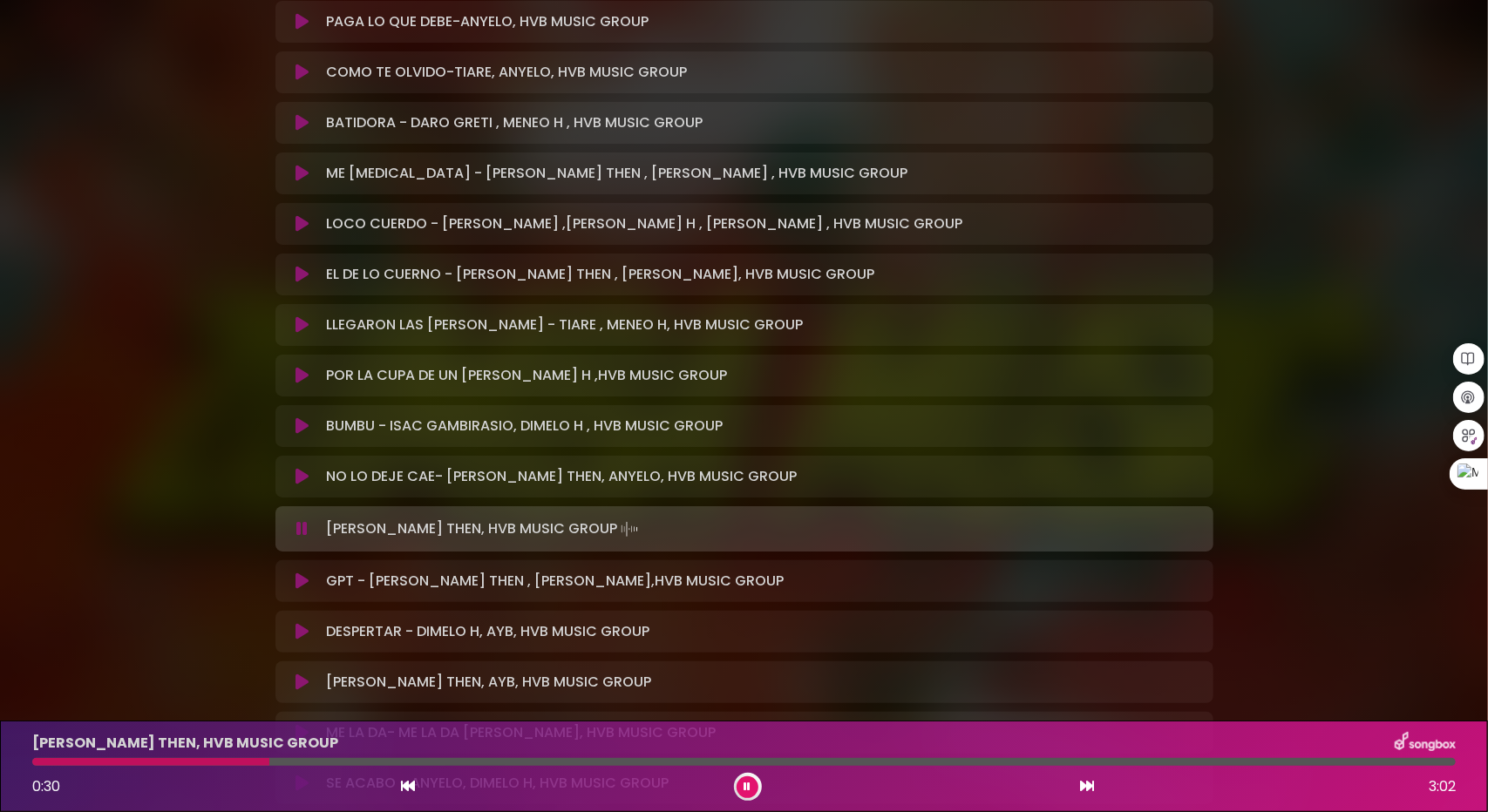
scroll to position [3225, 0]
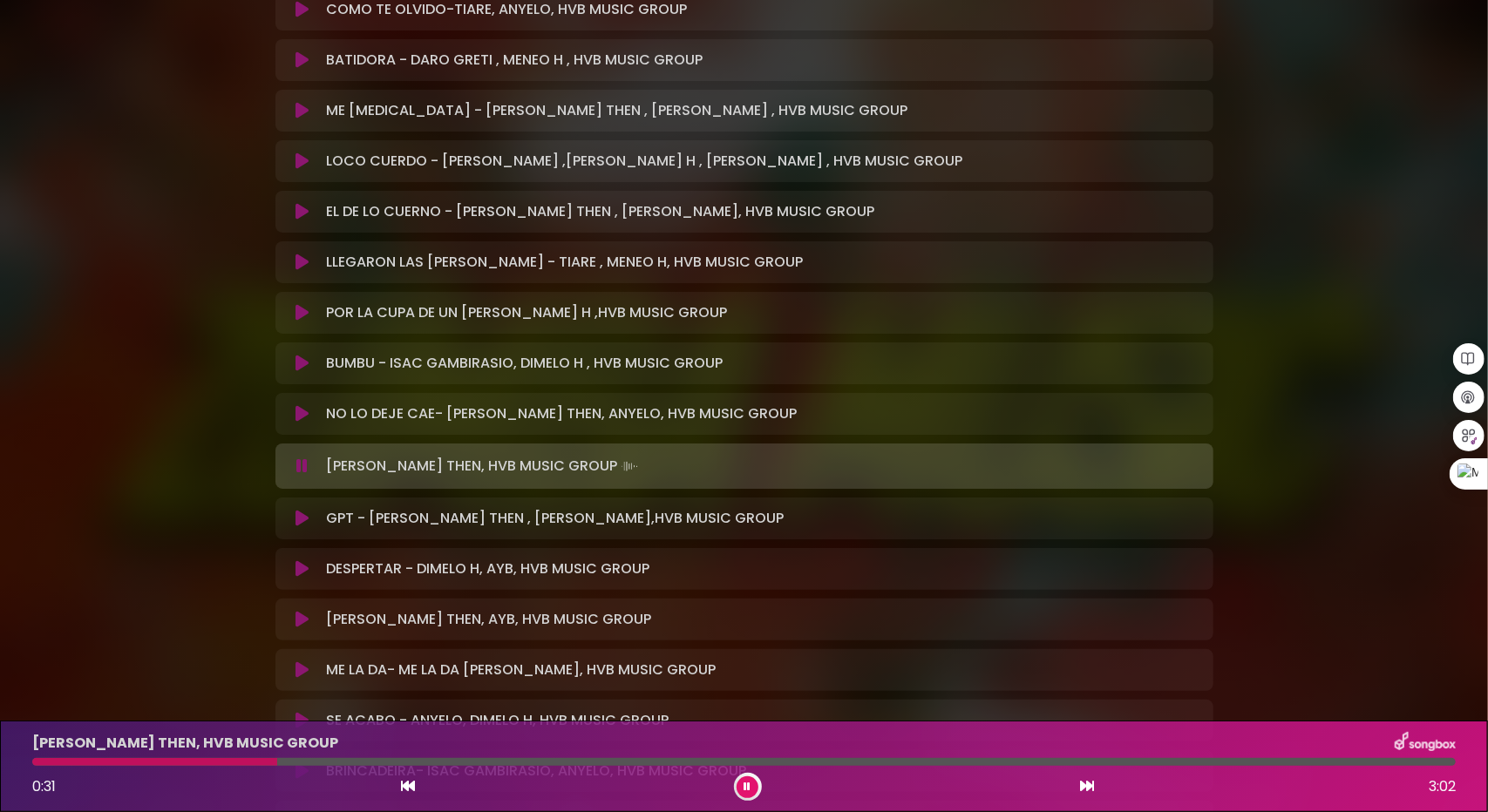
click at [301, 517] on icon at bounding box center [302, 518] width 13 height 17
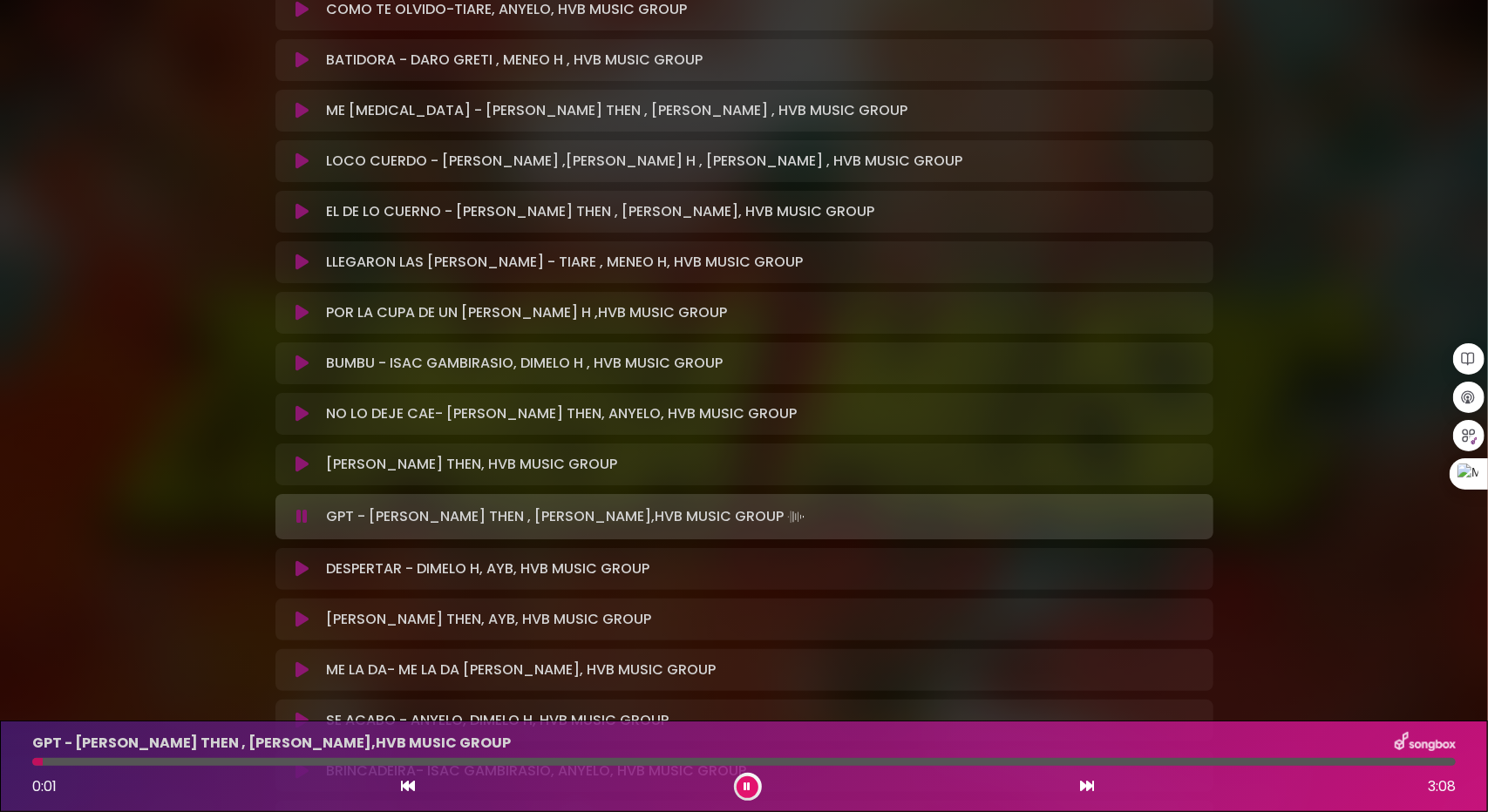
click at [112, 763] on div at bounding box center [744, 762] width 1424 height 8
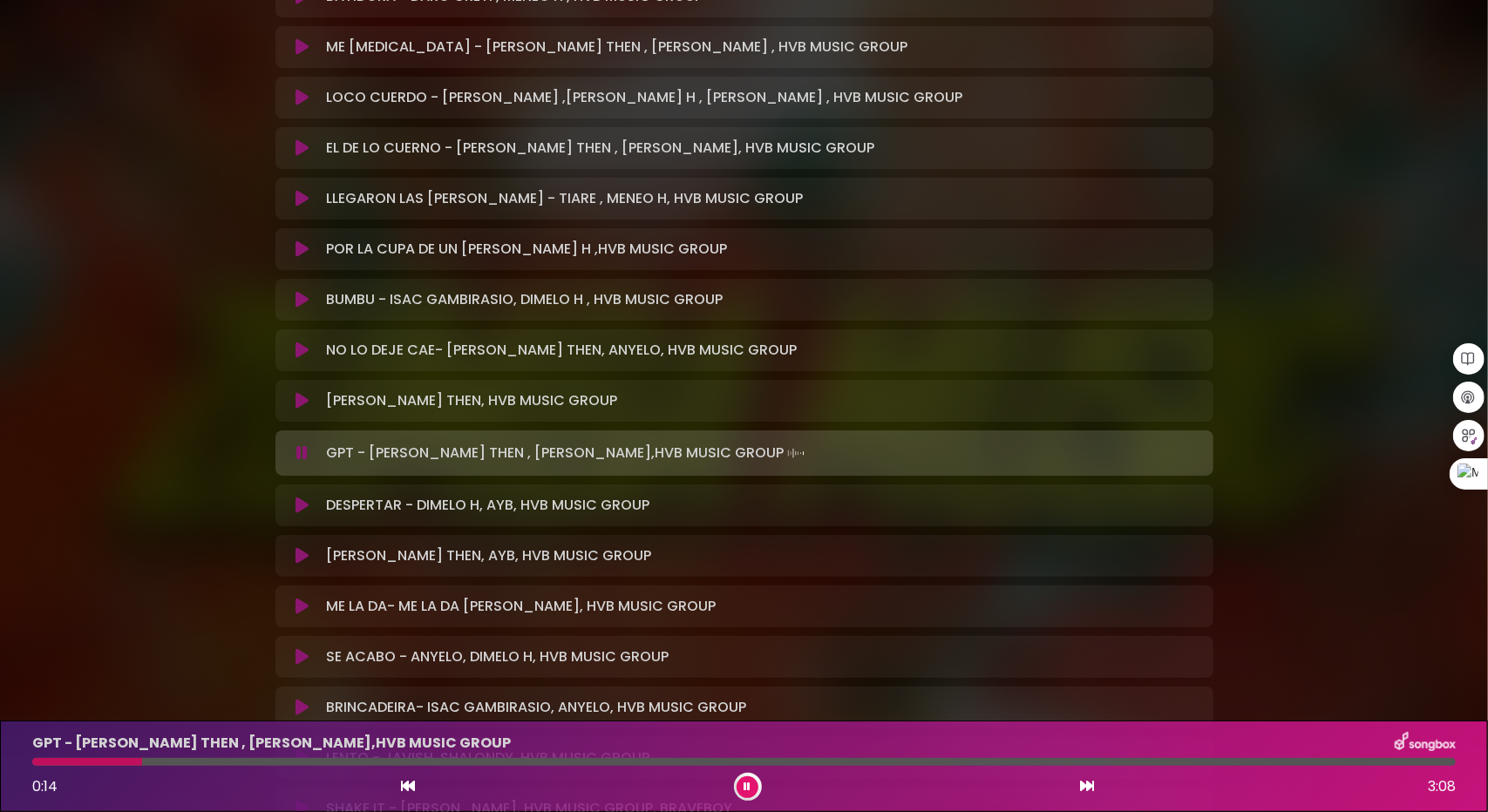
scroll to position [3312, 0]
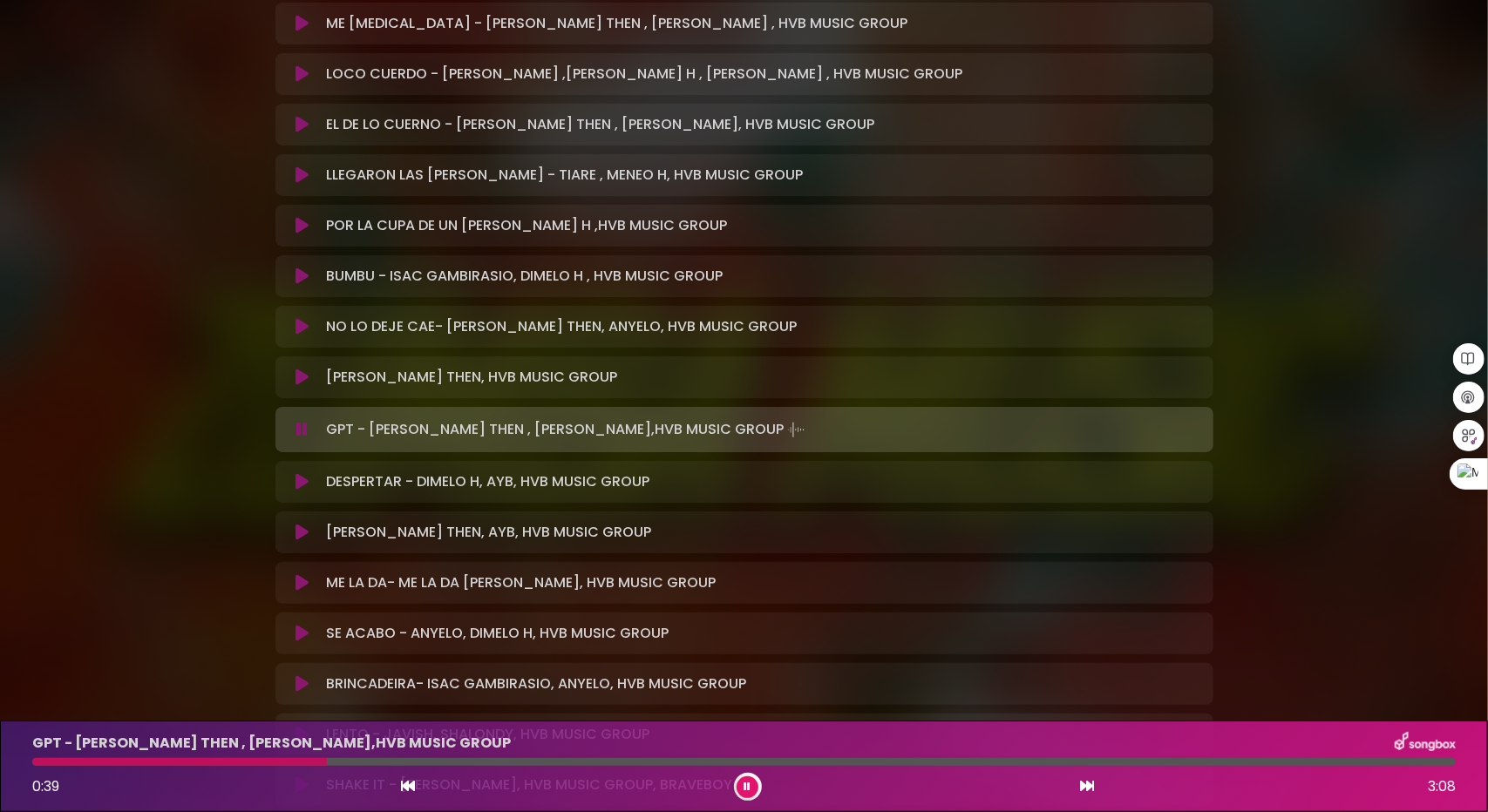
click at [299, 477] on icon at bounding box center [302, 481] width 13 height 17
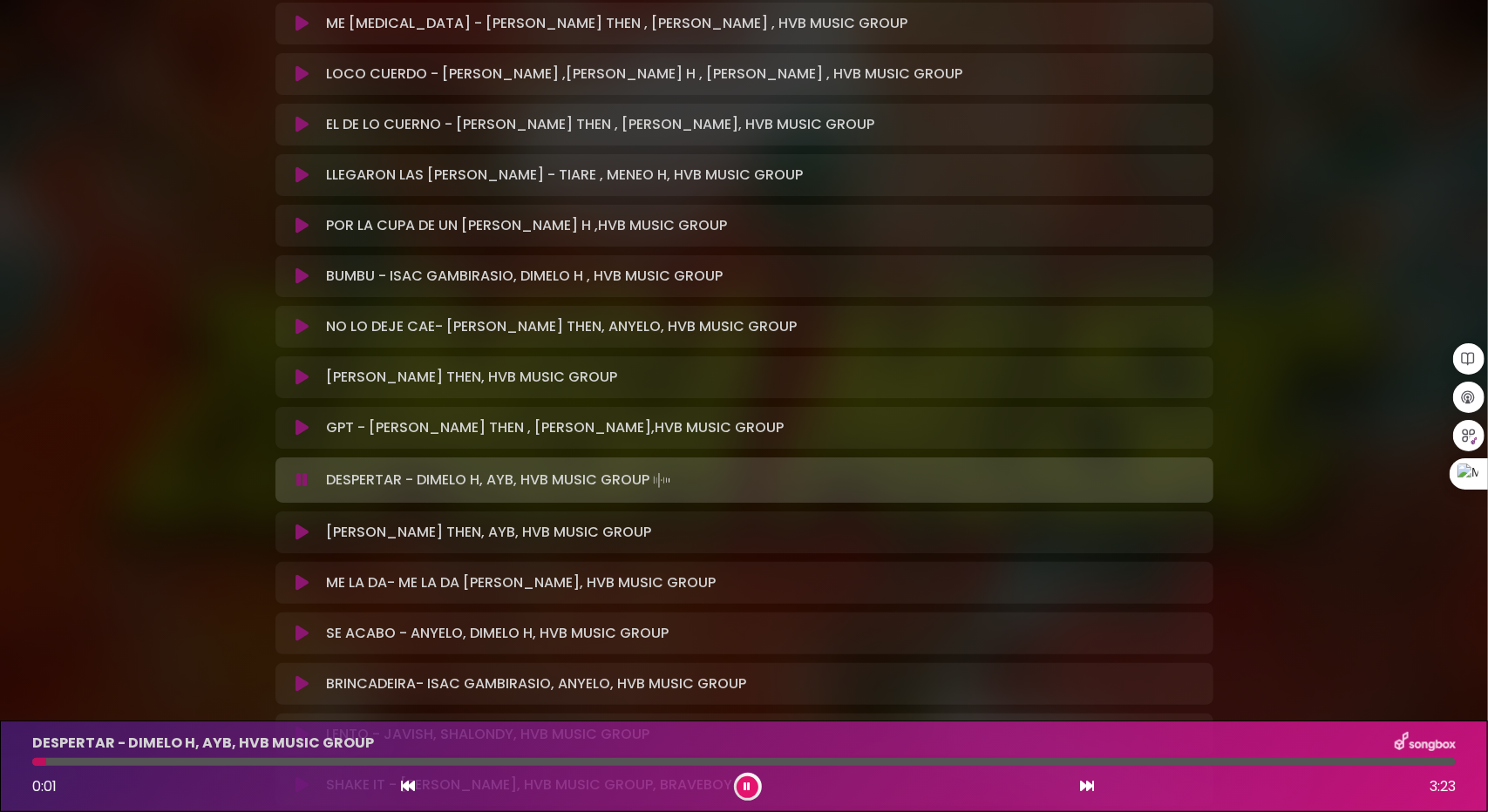
click at [93, 758] on div at bounding box center [744, 762] width 1424 height 8
click at [124, 760] on div at bounding box center [744, 762] width 1424 height 8
click at [191, 757] on div "DESPERTAR - DIMELO H, AYB, HVB MUSIC GROUP 0:16 3:23" at bounding box center [744, 767] width 1444 height 69
click at [195, 757] on div "DESPERTAR - DIMELO H, AYB, HVB MUSIC GROUP 0:17 3:23" at bounding box center [744, 767] width 1444 height 69
click at [210, 761] on div at bounding box center [744, 762] width 1424 height 8
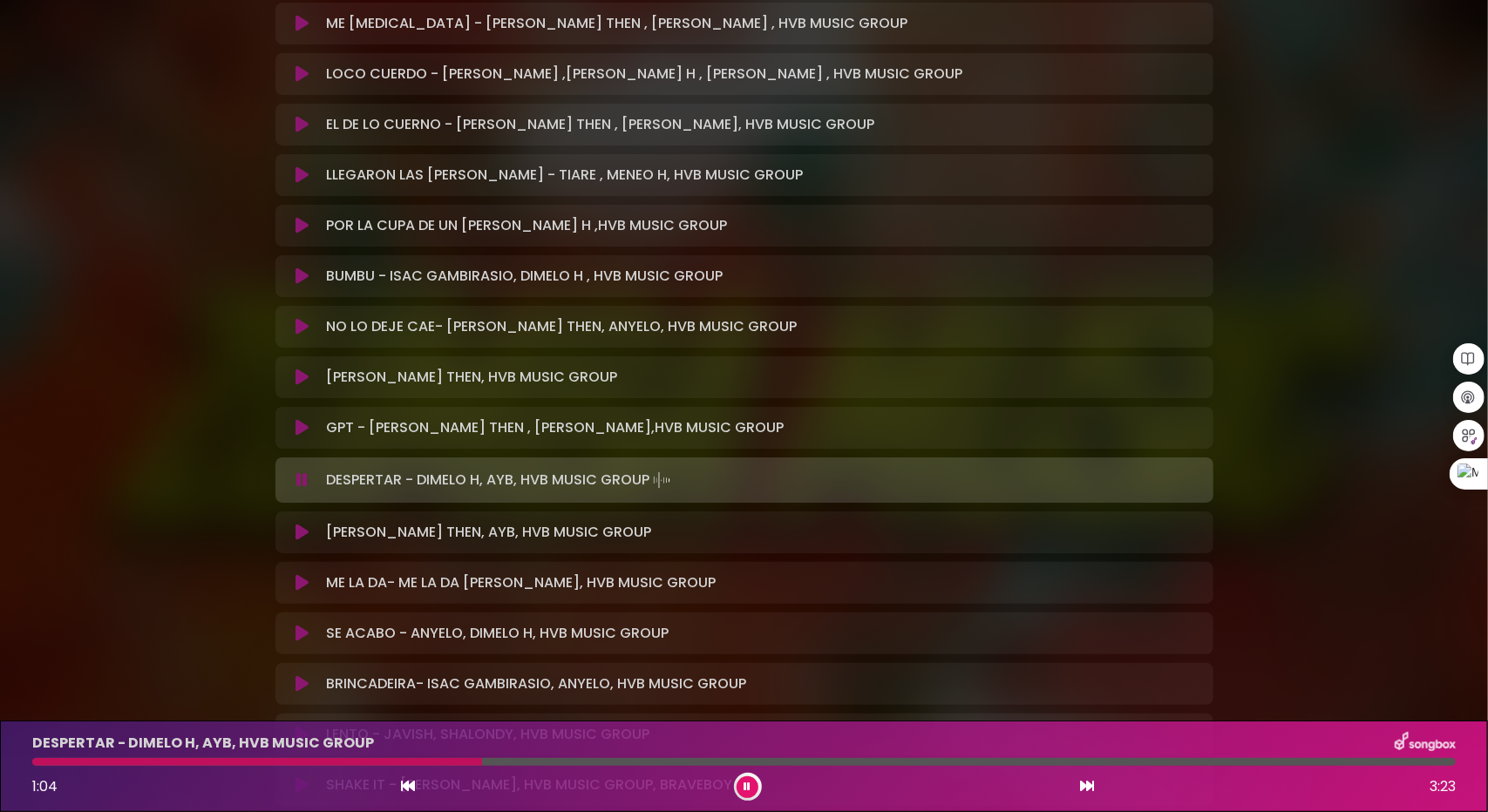
click at [303, 529] on icon at bounding box center [302, 532] width 13 height 17
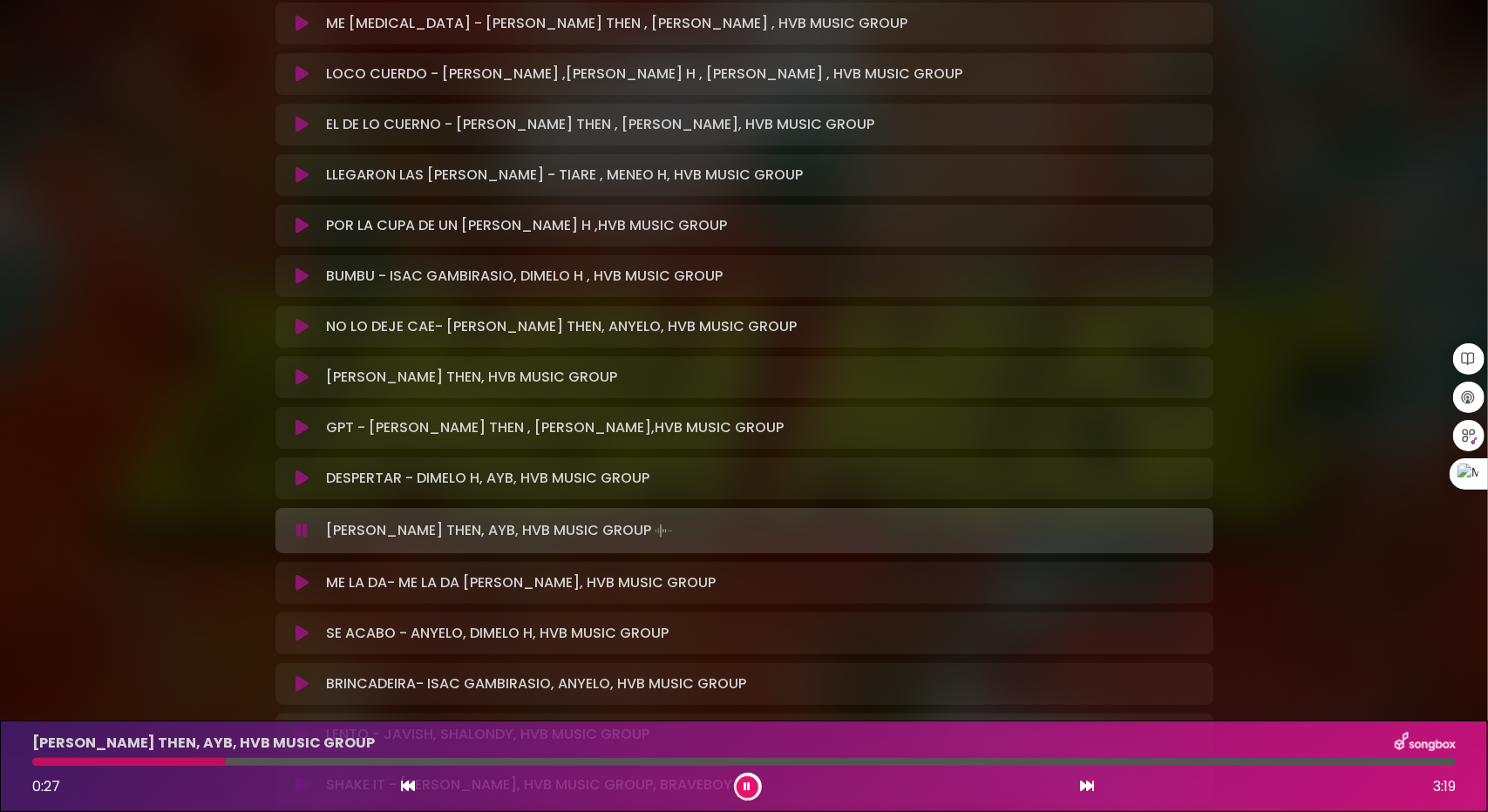
click at [297, 585] on button at bounding box center [303, 583] width 34 height 17
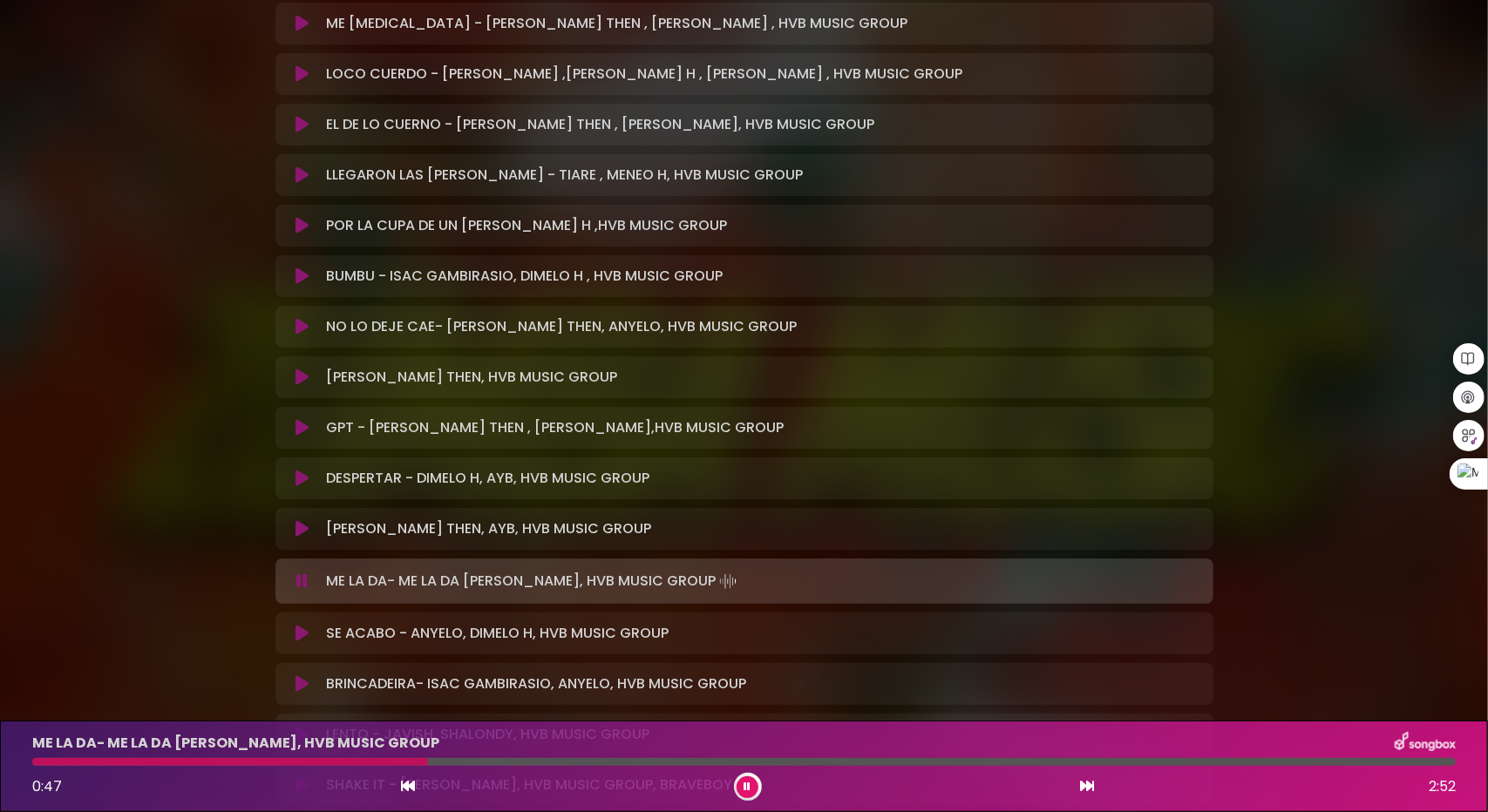
click at [303, 631] on icon at bounding box center [302, 634] width 13 height 17
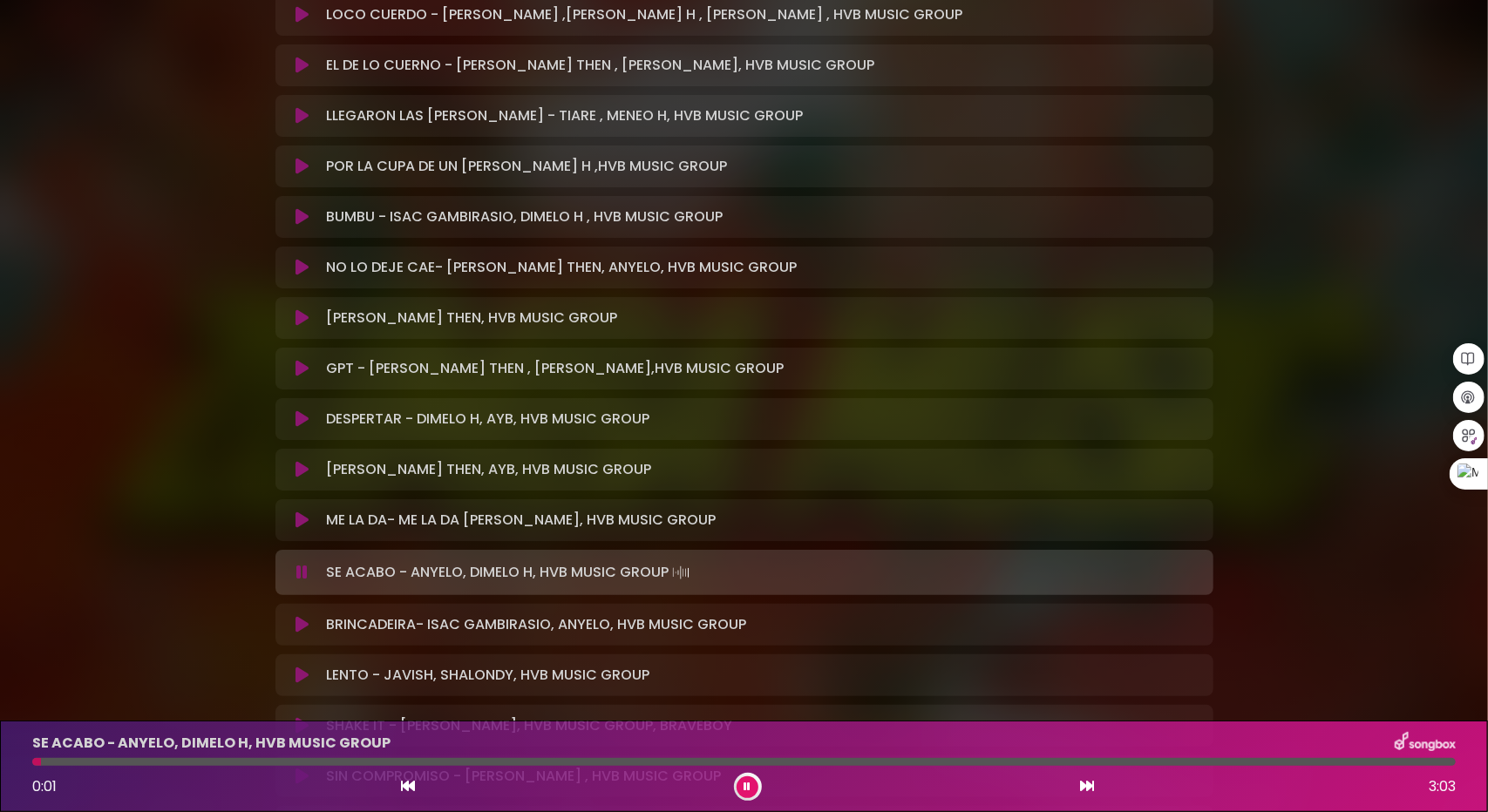
scroll to position [3487, 0]
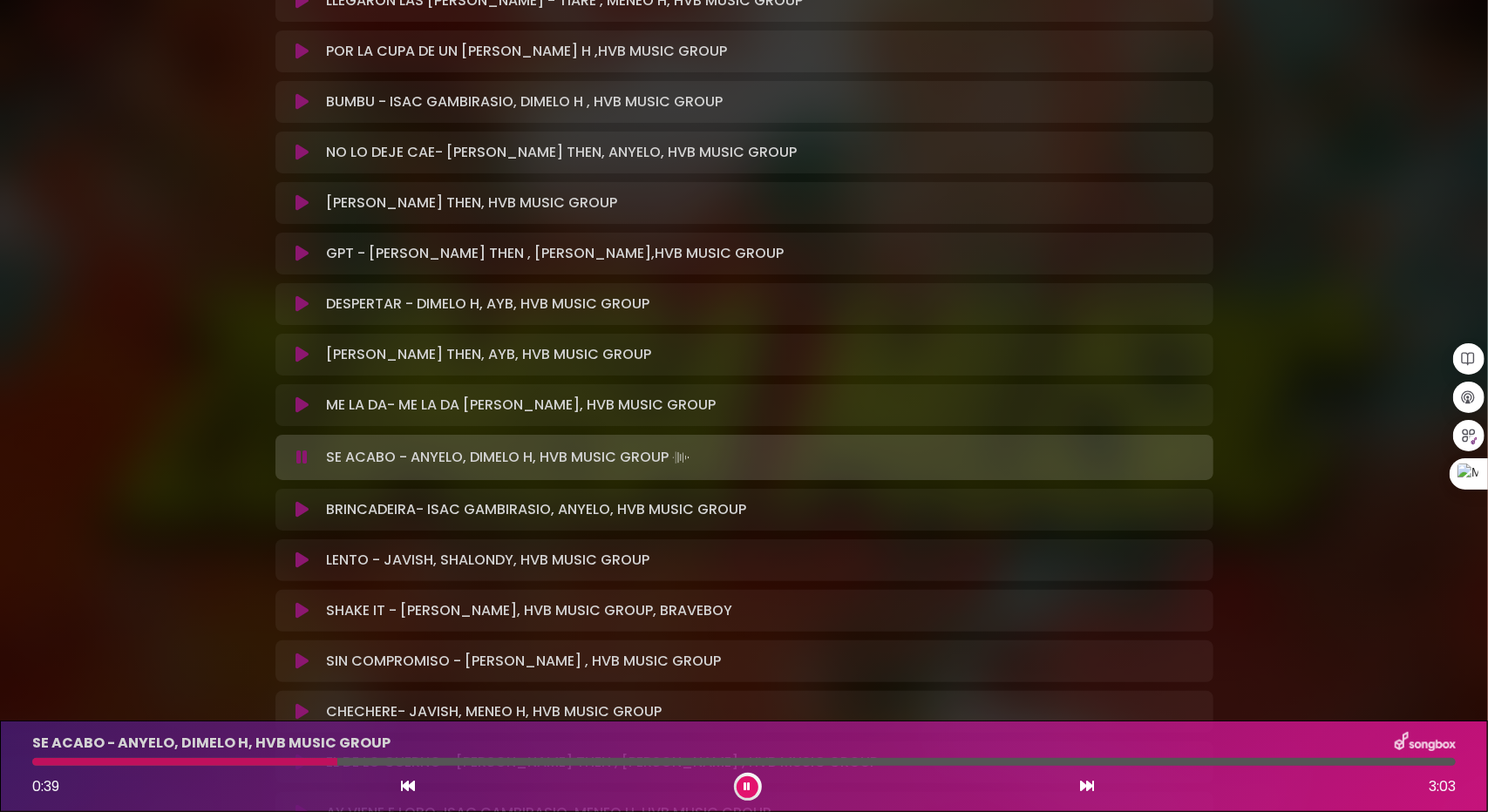
click at [293, 511] on button at bounding box center [303, 510] width 34 height 17
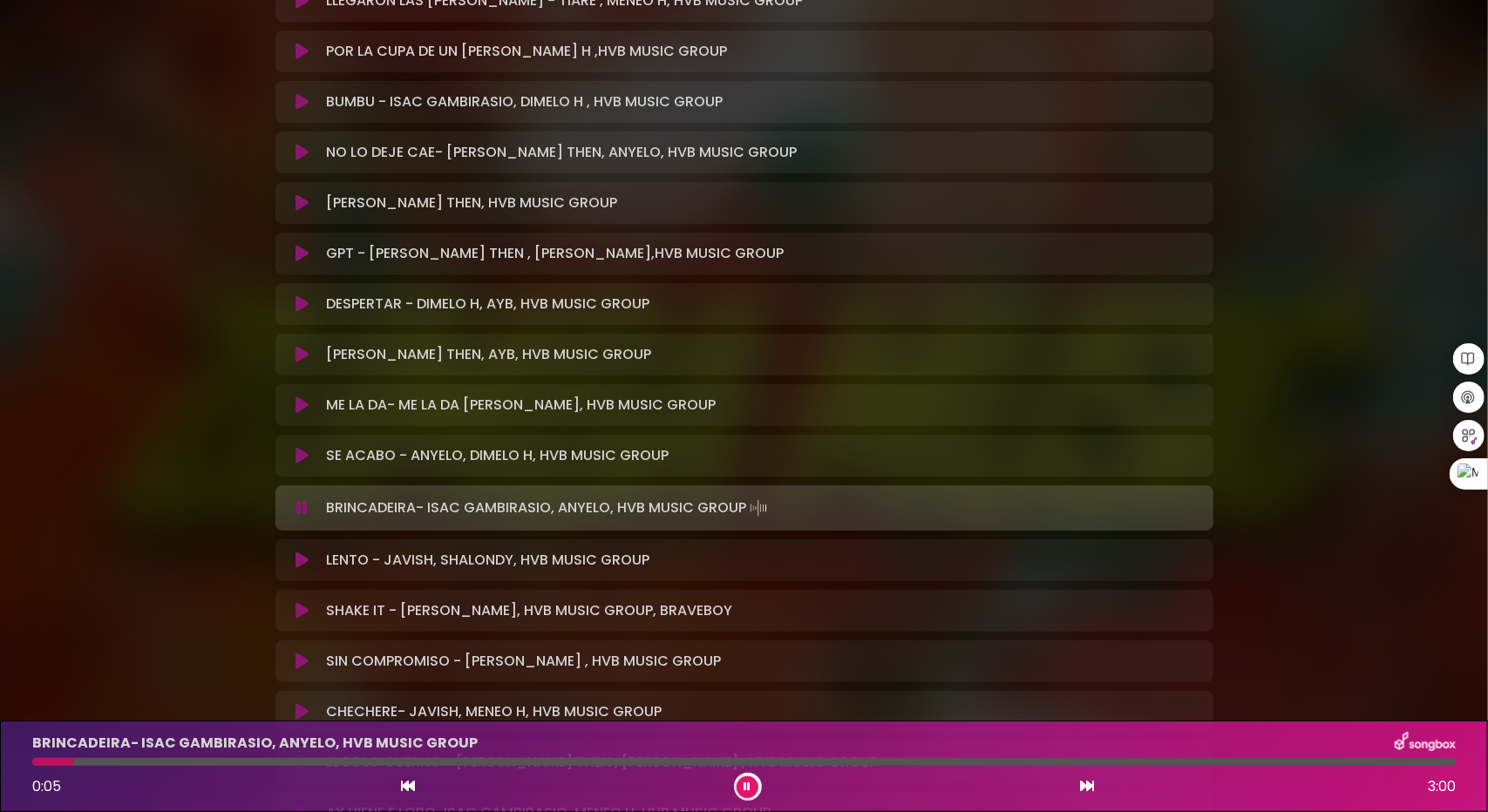
click at [101, 761] on div at bounding box center [744, 762] width 1424 height 8
click at [150, 760] on div at bounding box center [744, 762] width 1424 height 8
click at [301, 553] on icon at bounding box center [302, 560] width 13 height 17
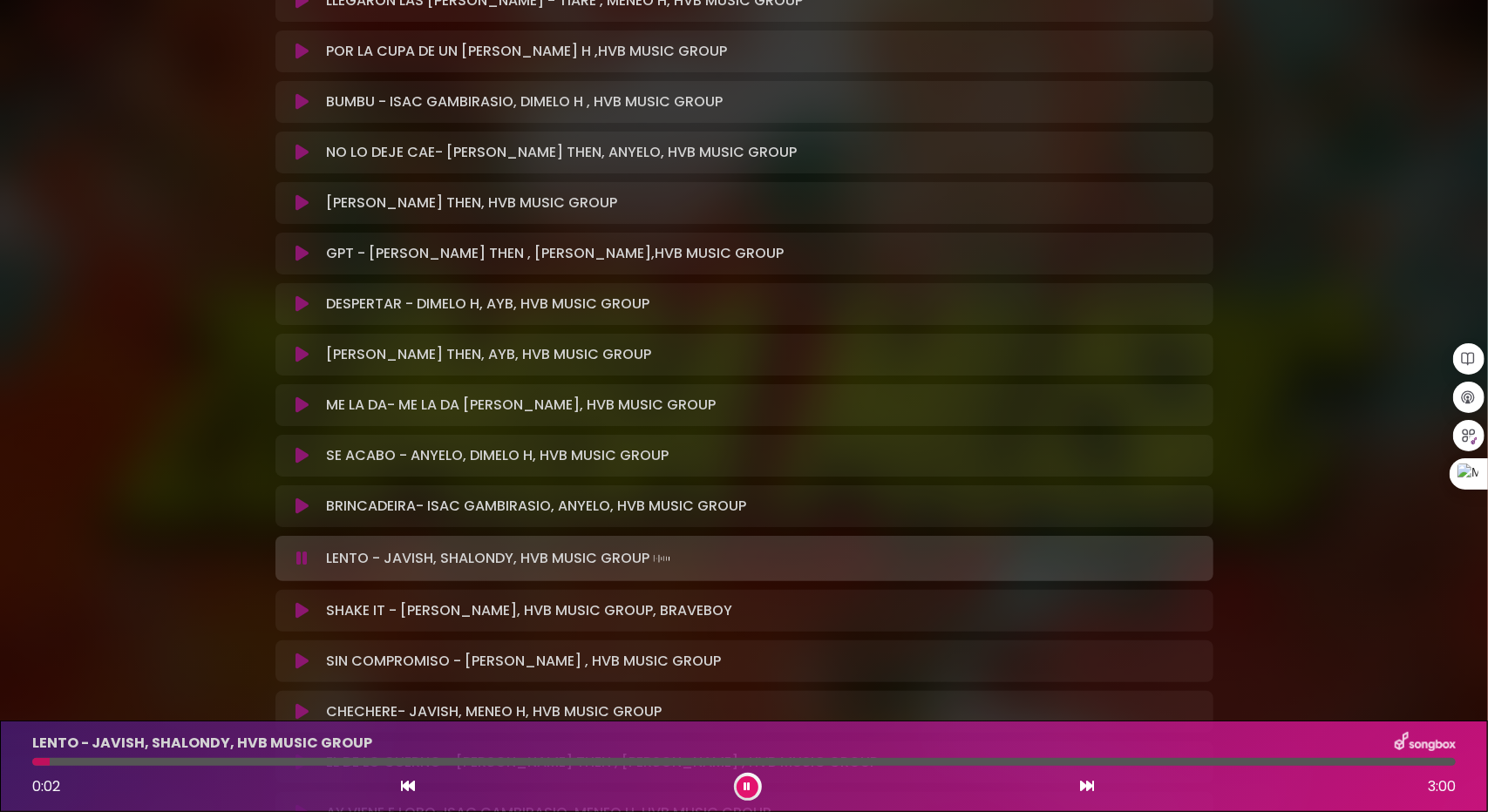
click at [110, 761] on div at bounding box center [744, 762] width 1424 height 8
click at [201, 760] on div at bounding box center [744, 762] width 1424 height 8
click at [305, 611] on icon at bounding box center [302, 611] width 13 height 17
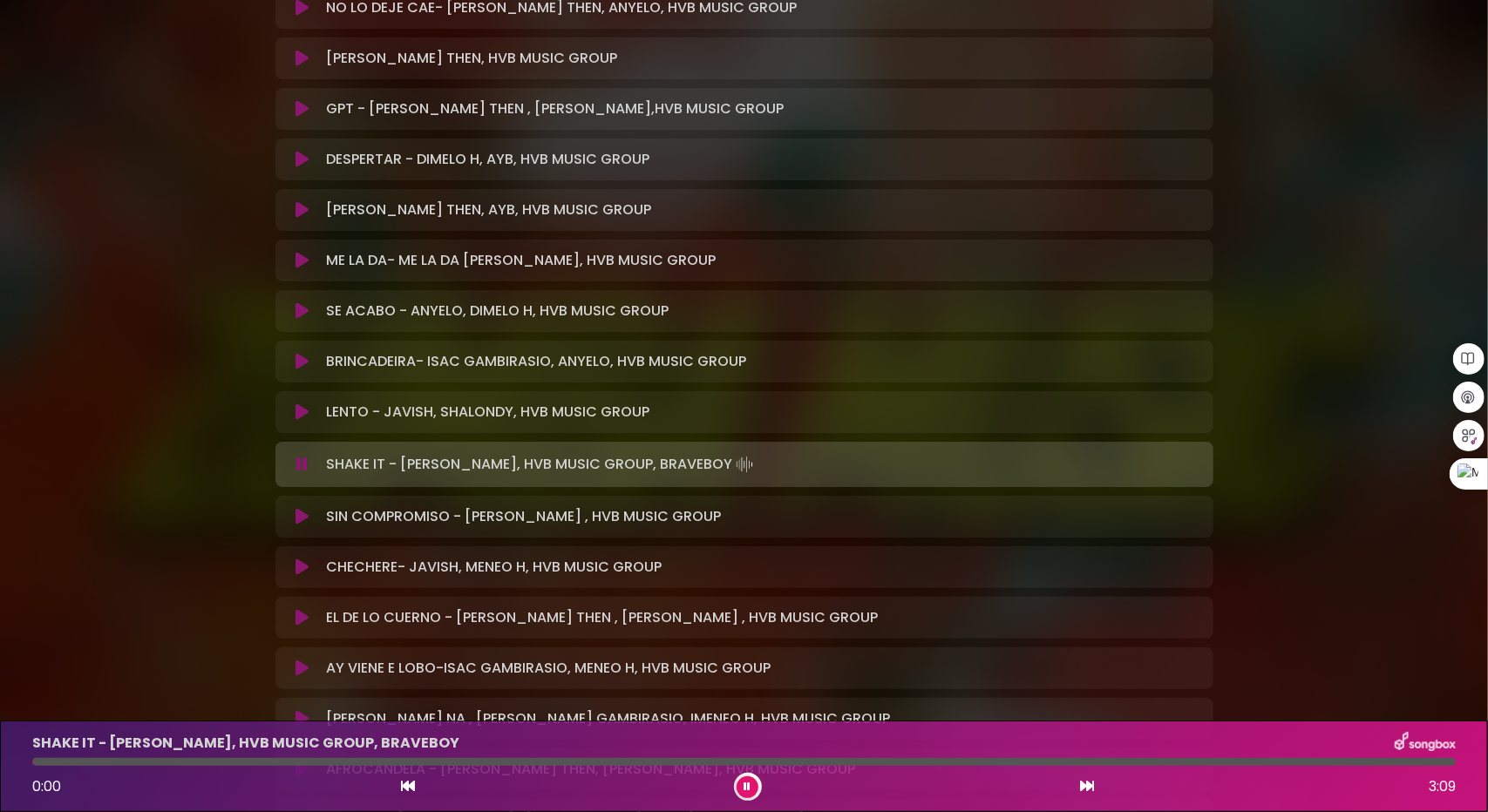
scroll to position [3661, 0]
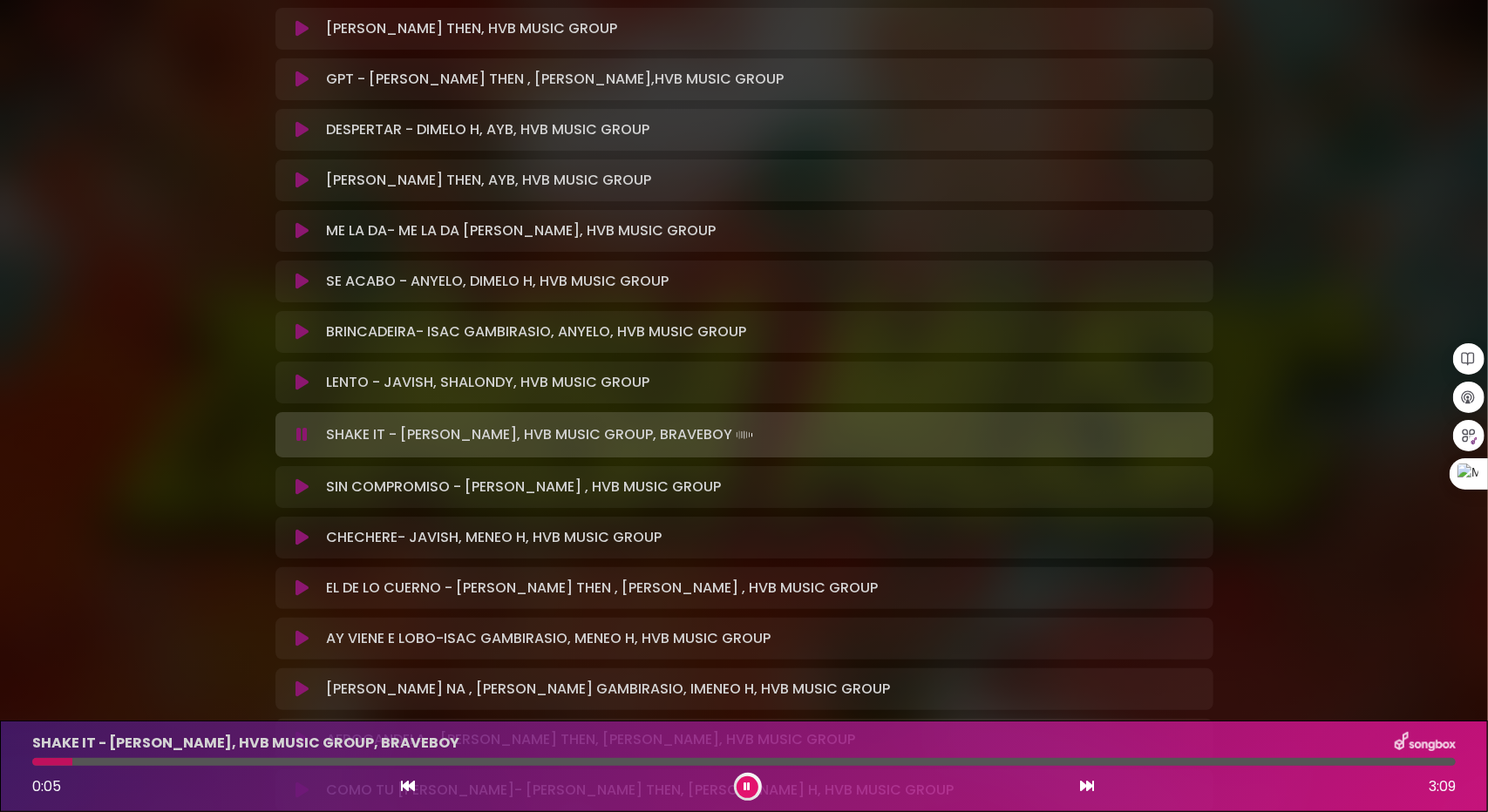
click at [303, 430] on icon at bounding box center [302, 435] width 11 height 17
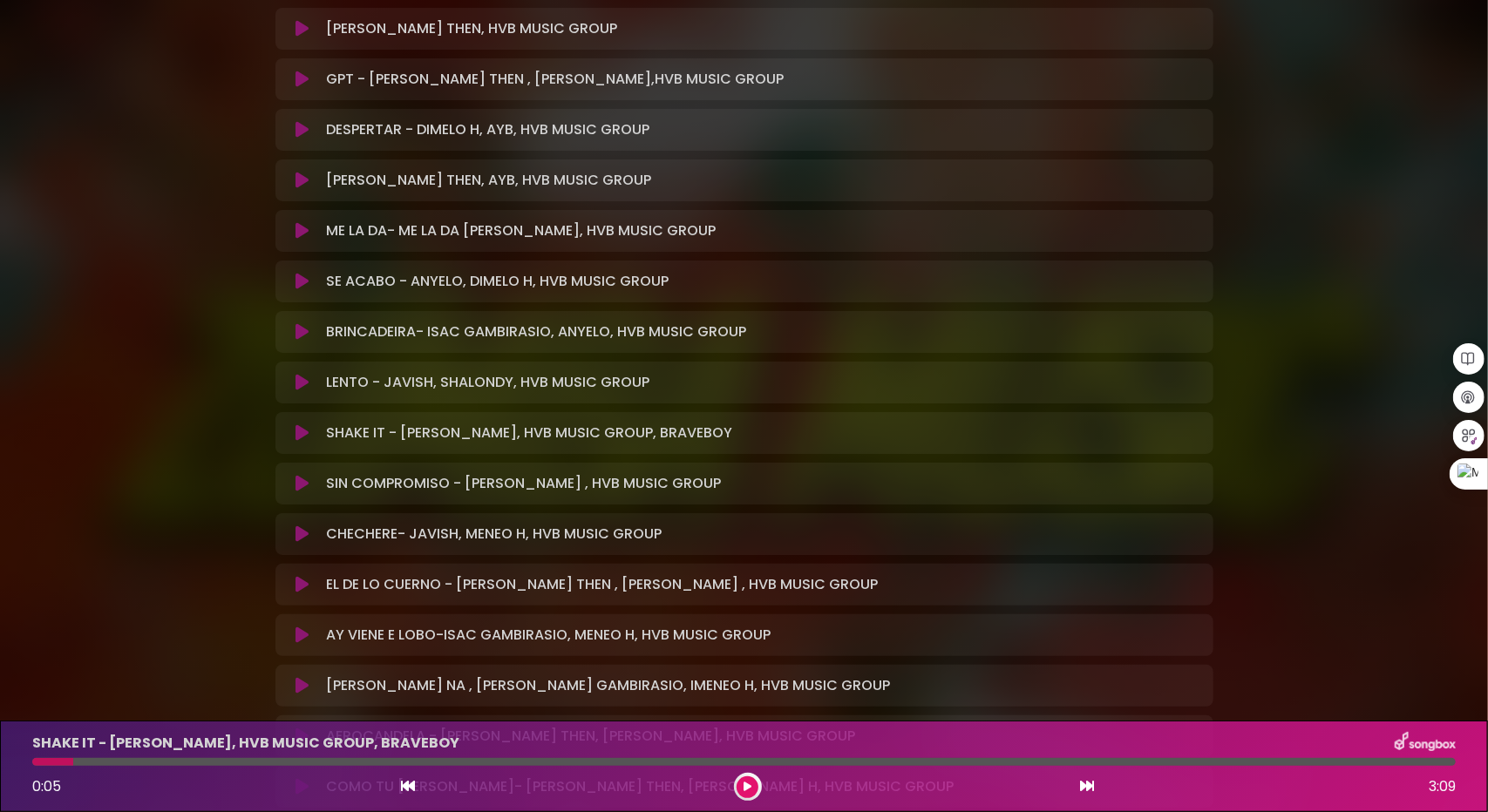
scroll to position [3748, 0]
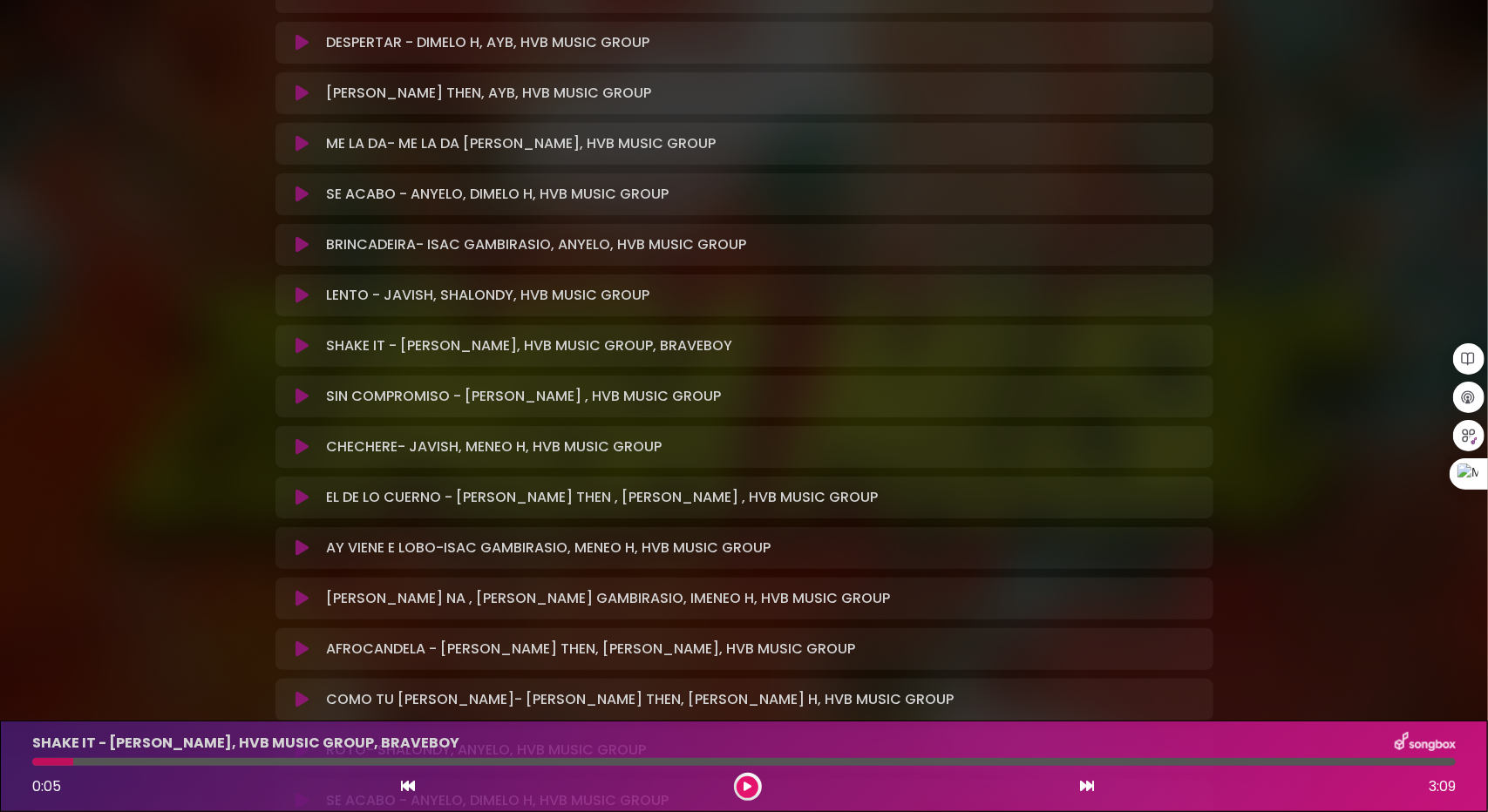
click at [301, 443] on icon at bounding box center [302, 447] width 13 height 17
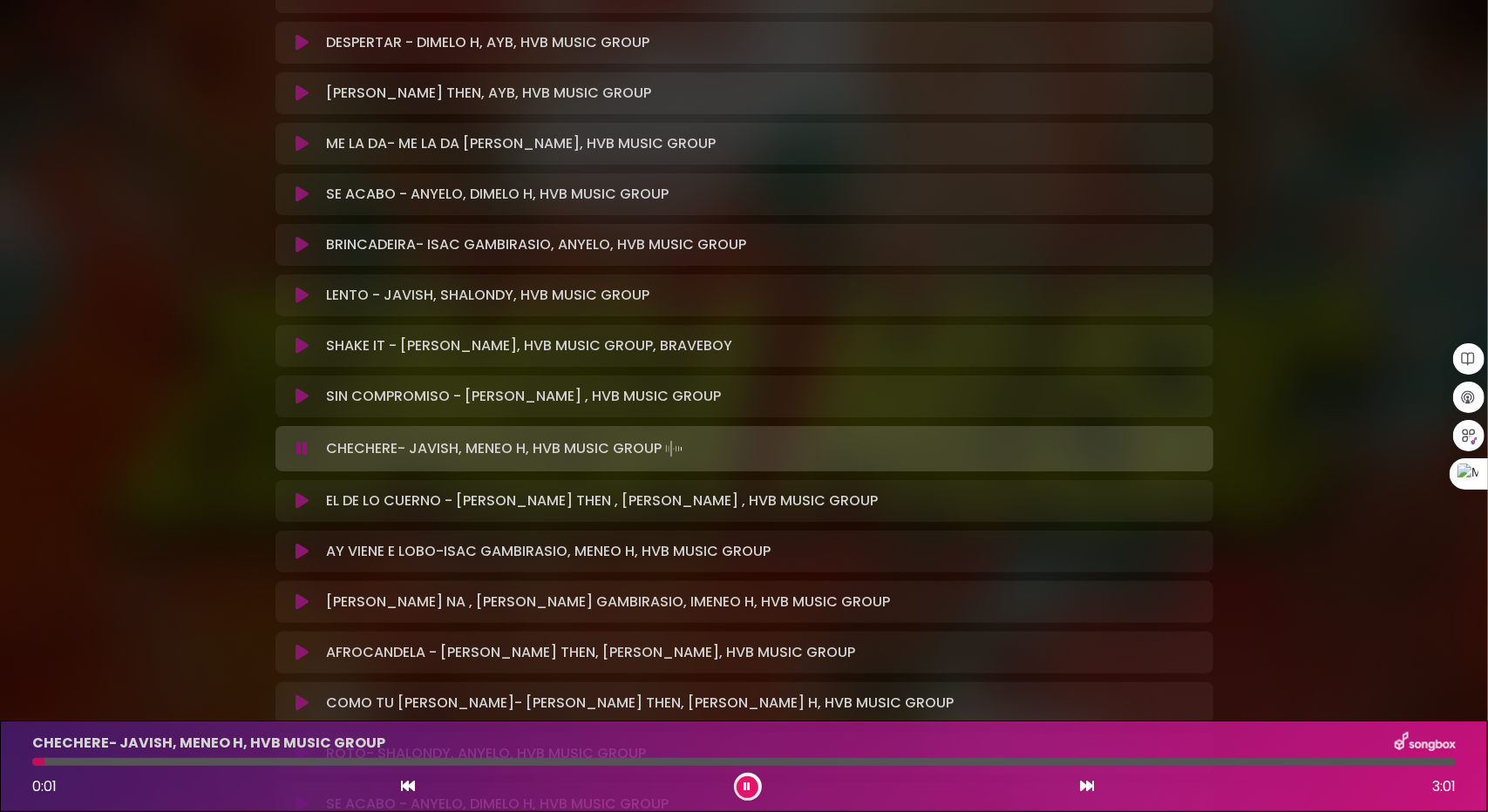
click at [124, 758] on div at bounding box center [744, 762] width 1424 height 8
click at [305, 497] on icon at bounding box center [302, 501] width 13 height 17
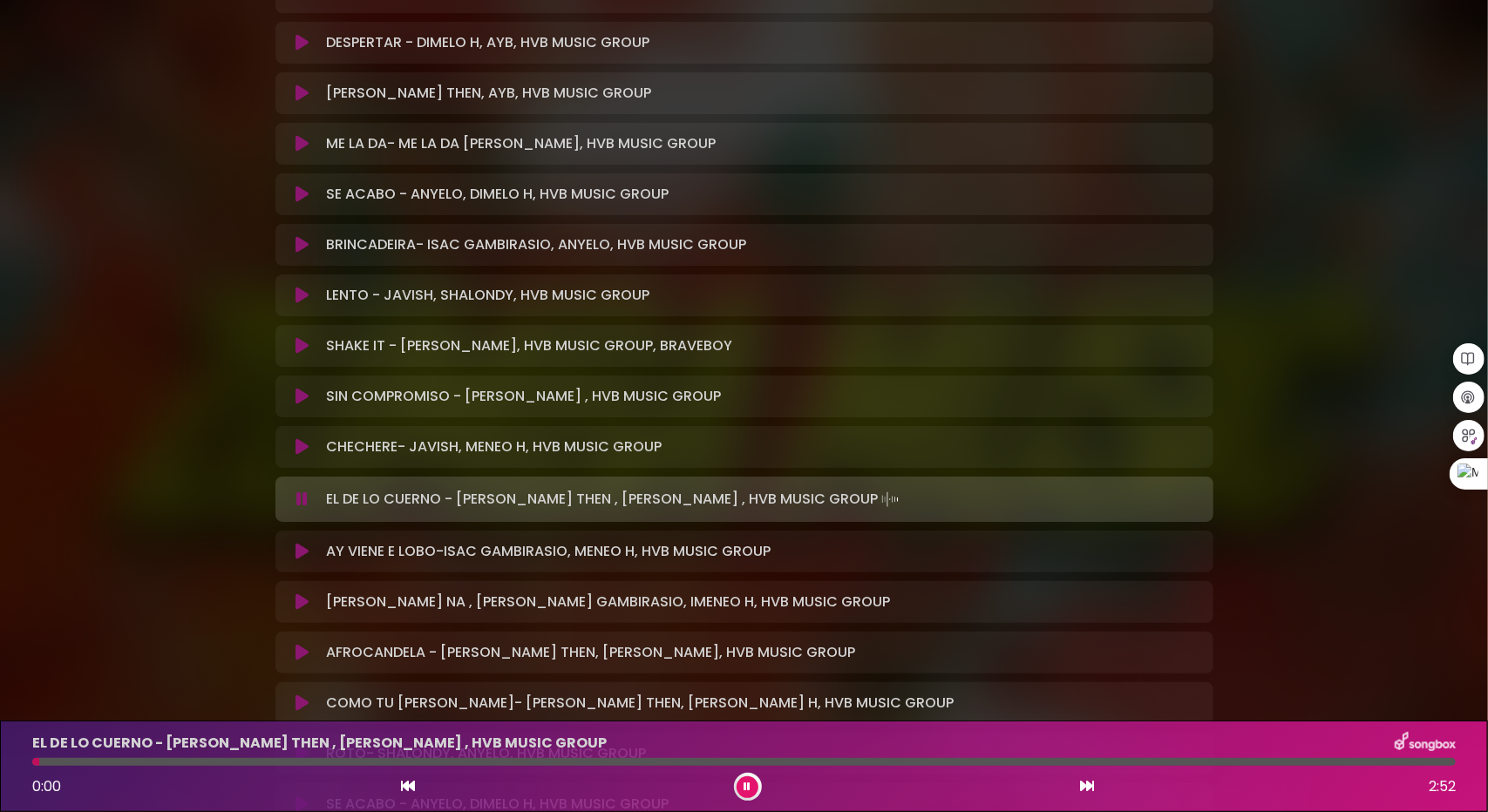
click at [297, 548] on icon at bounding box center [302, 551] width 13 height 17
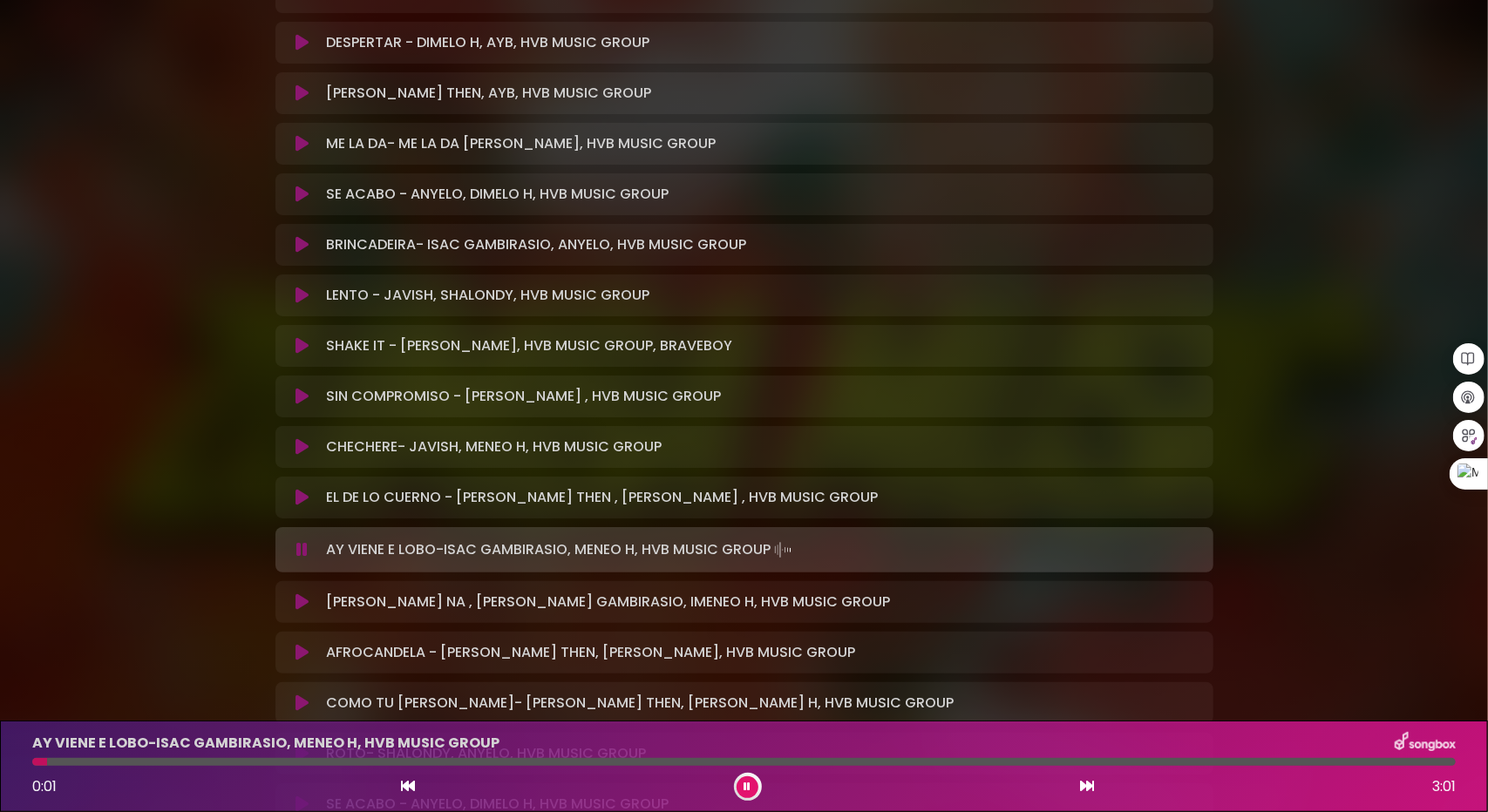
click at [131, 759] on div at bounding box center [744, 762] width 1424 height 8
click at [301, 603] on icon at bounding box center [302, 602] width 13 height 17
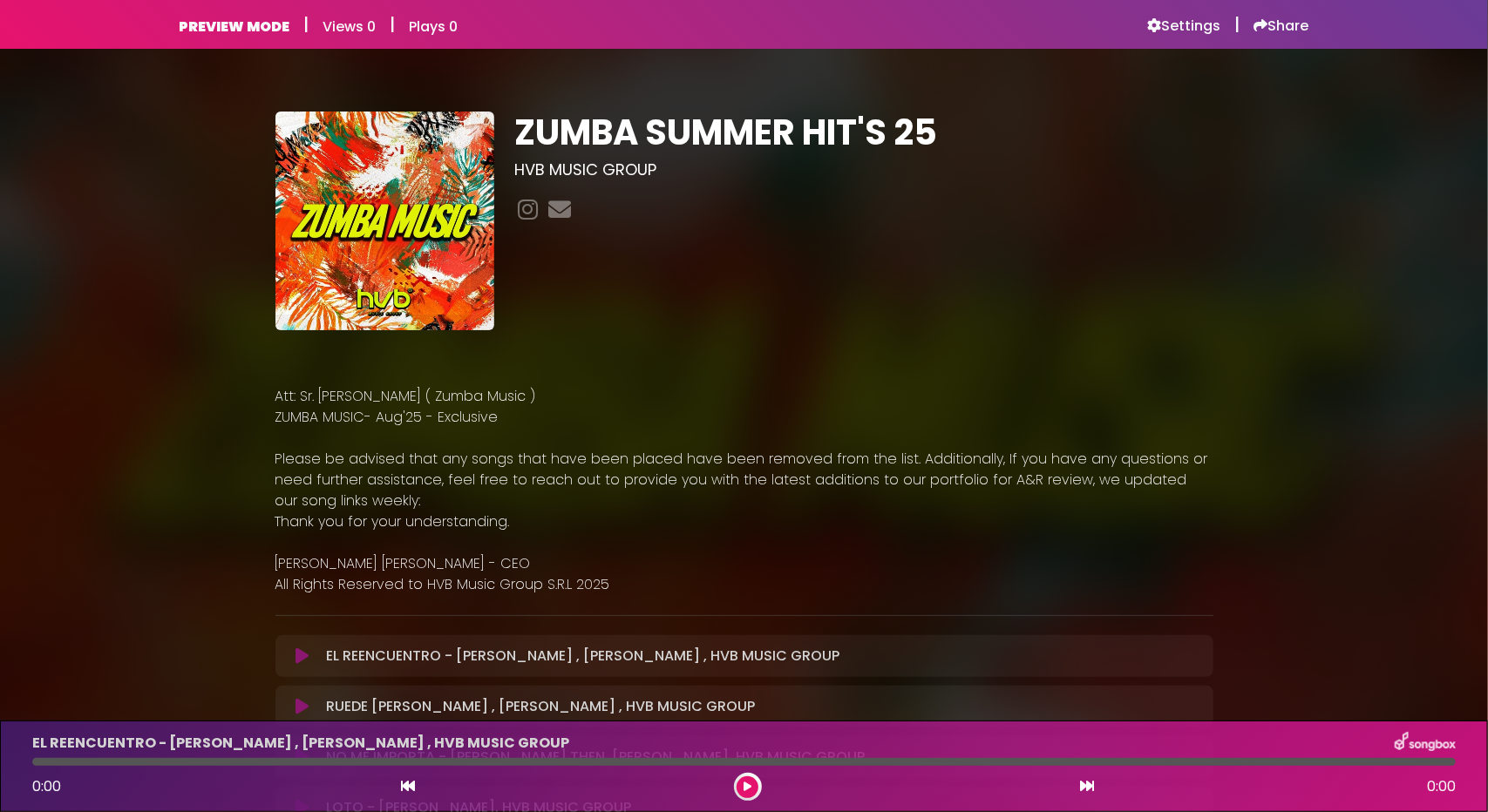
click at [301, 656] on icon at bounding box center [302, 656] width 13 height 17
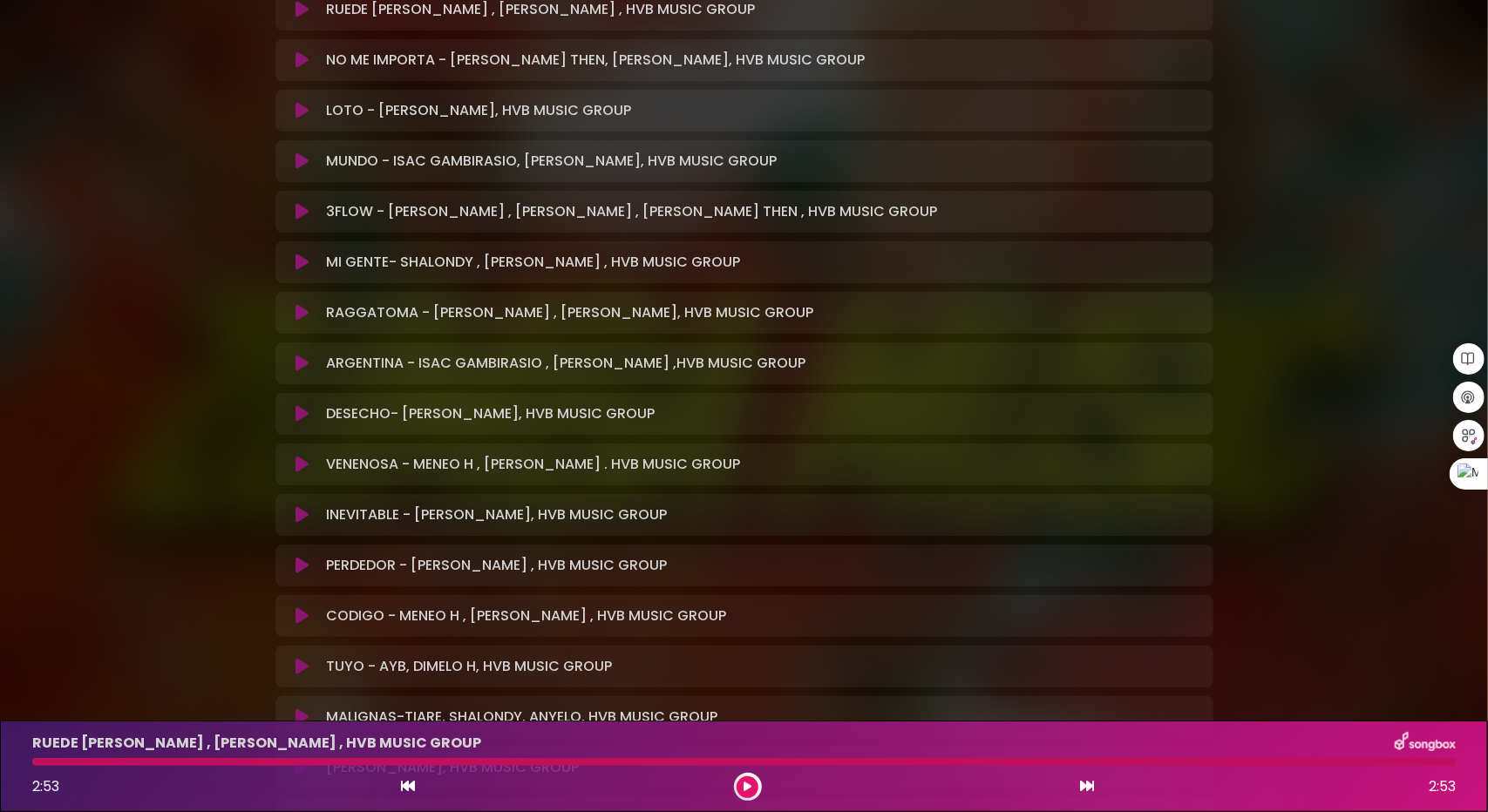
scroll to position [694, 0]
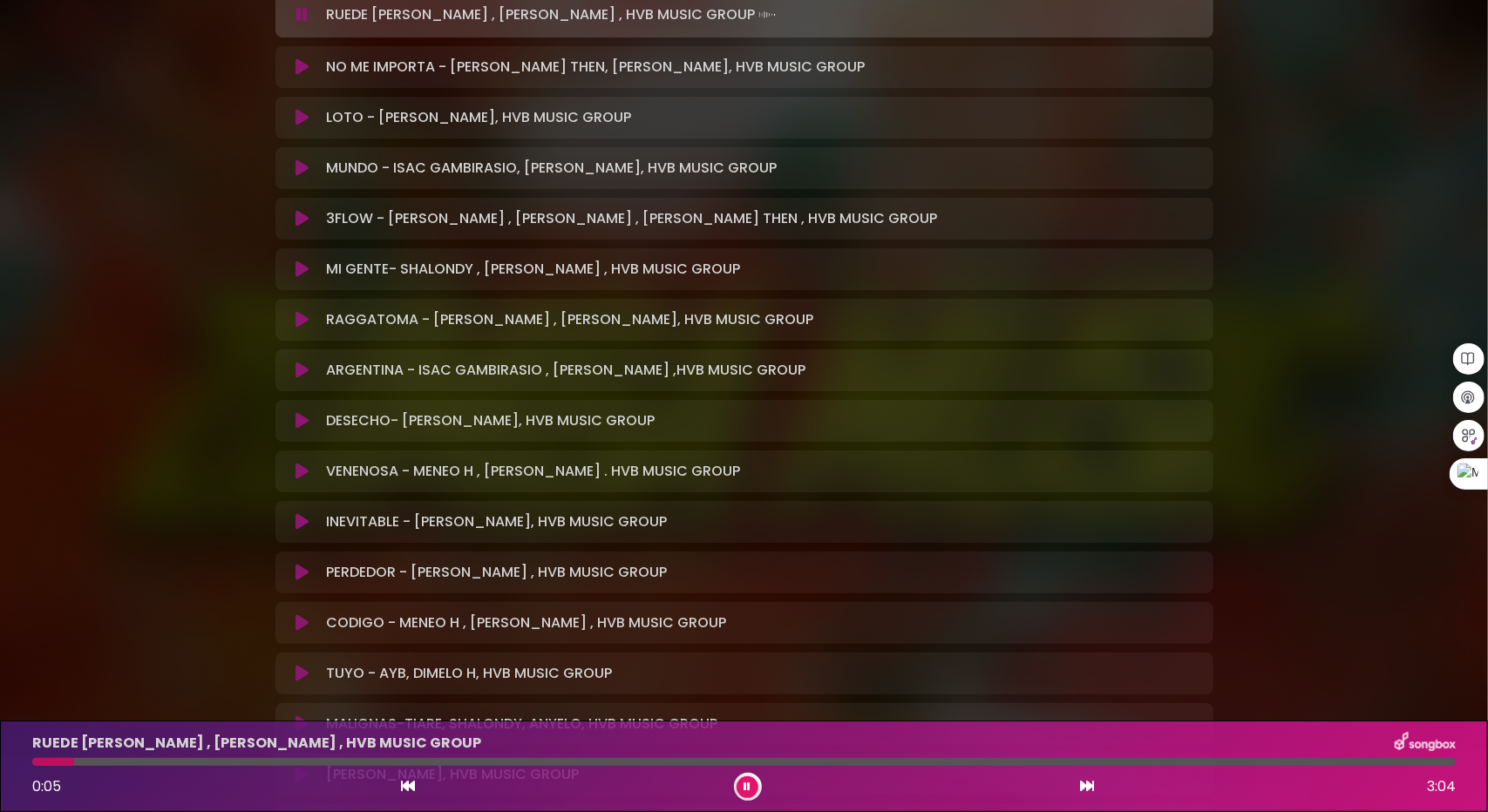
click at [748, 785] on icon at bounding box center [748, 786] width 7 height 10
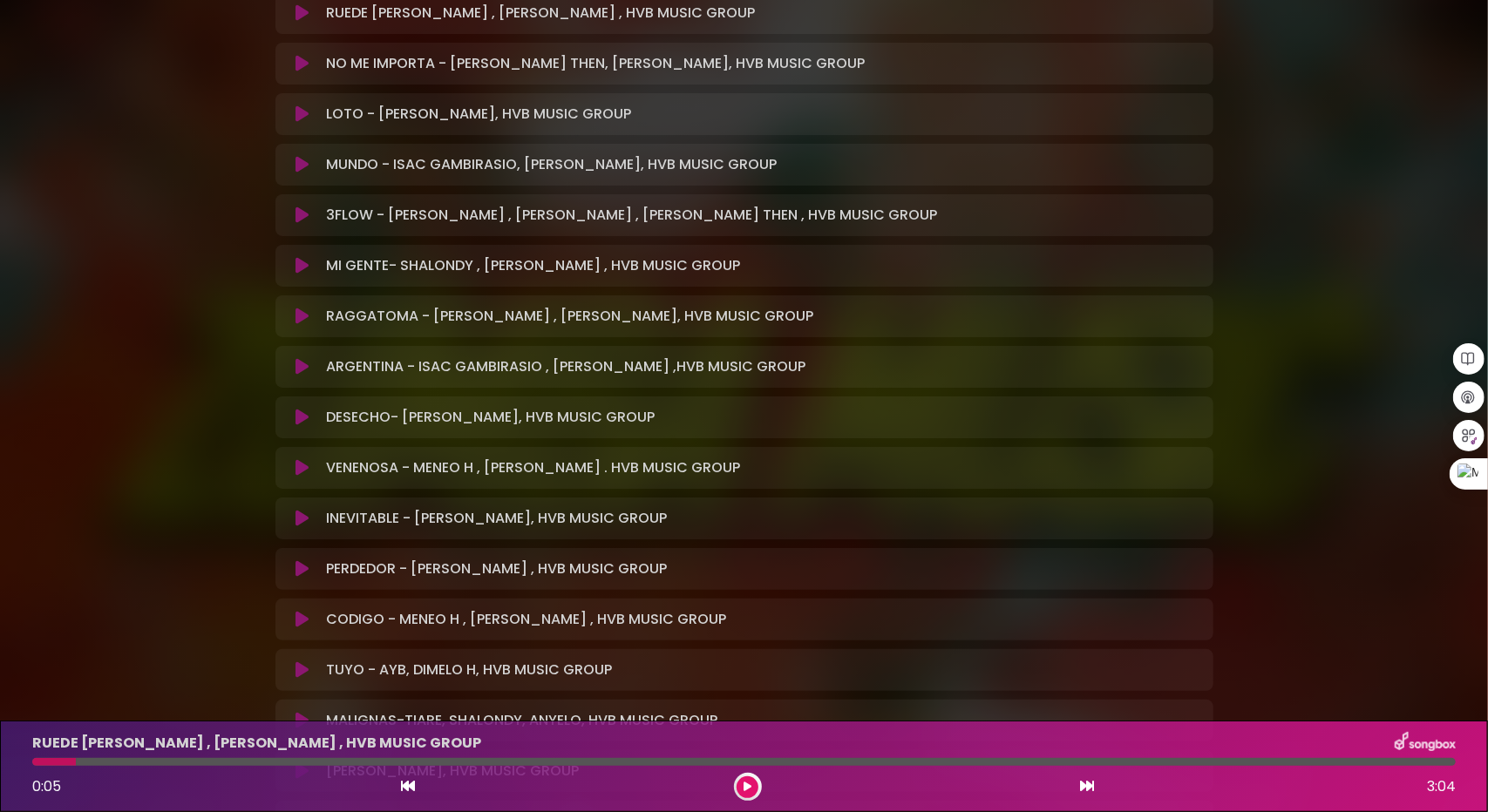
scroll to position [0, 0]
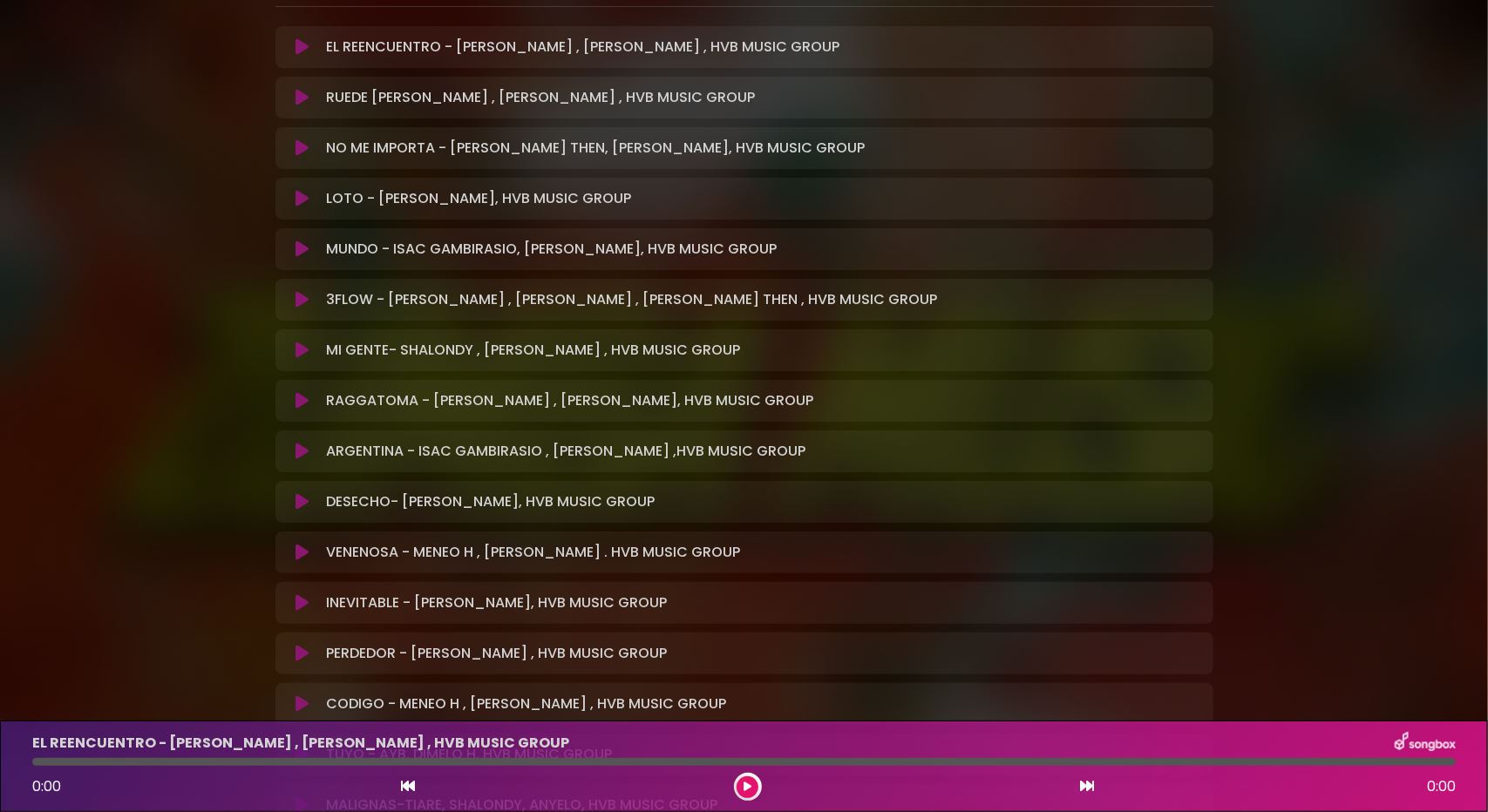
scroll to position [610, 0]
click at [297, 47] on icon at bounding box center [302, 46] width 13 height 17
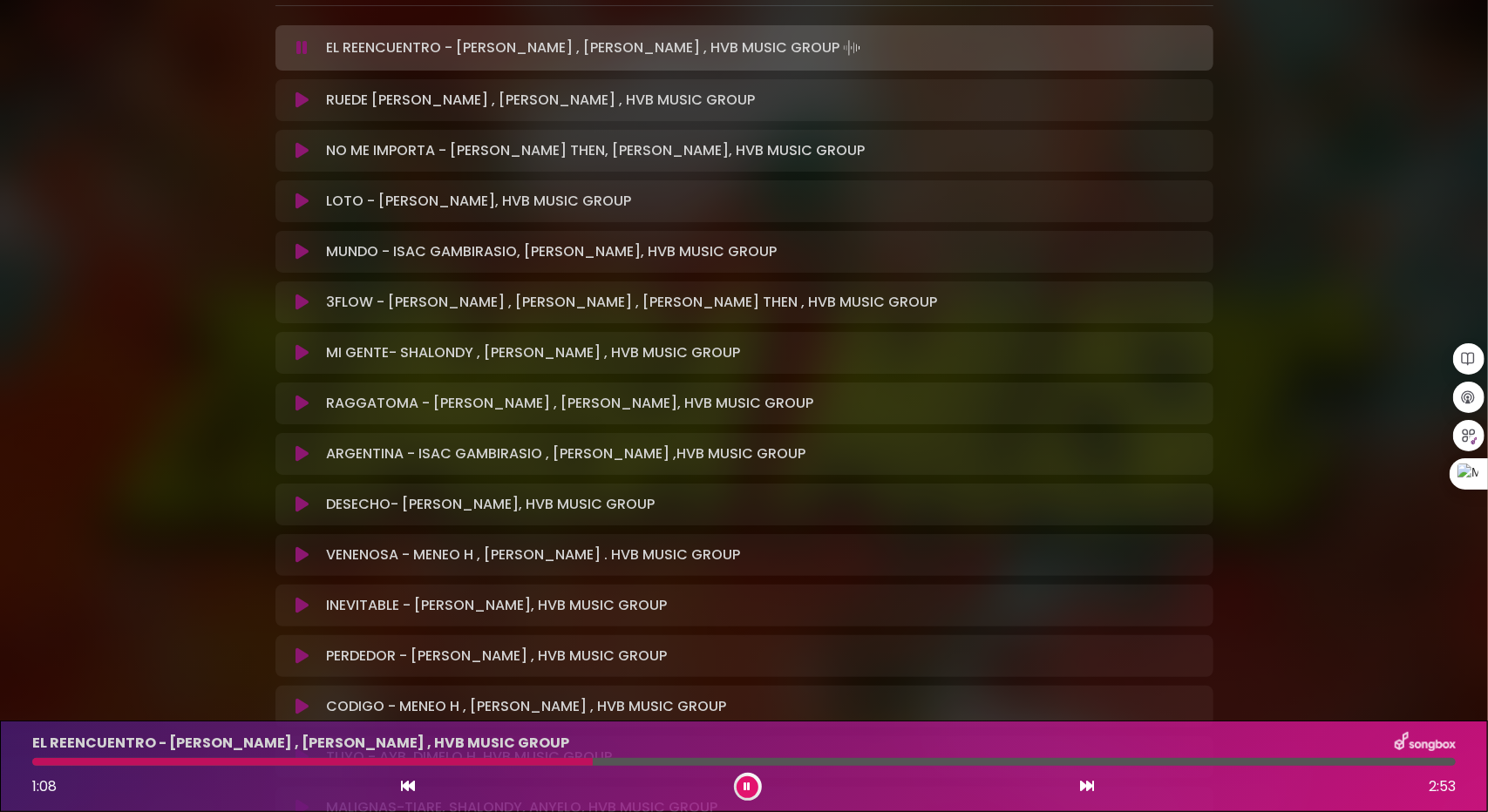
click at [757, 784] on button at bounding box center [747, 787] width 22 height 22
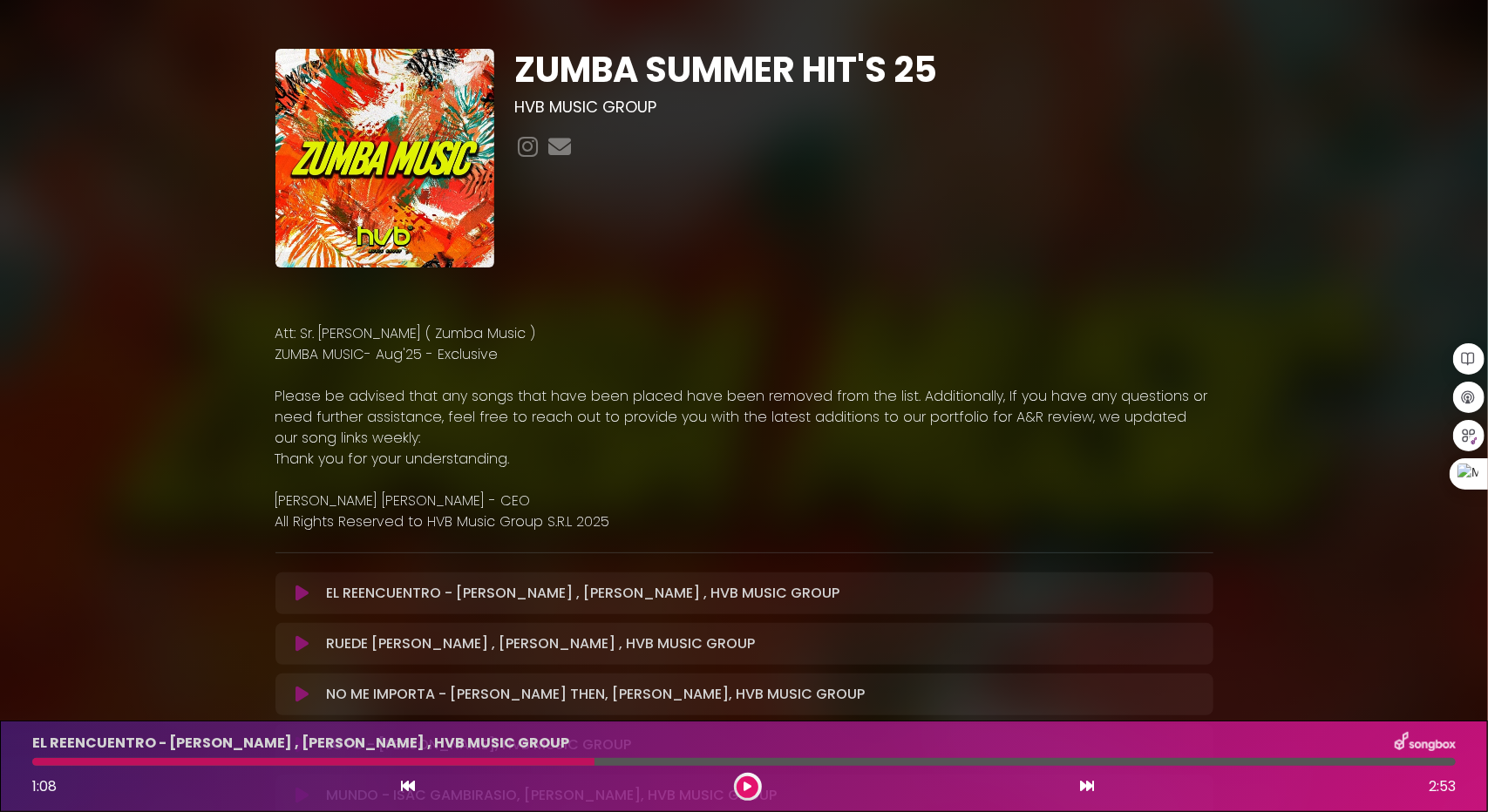
scroll to position [0, 0]
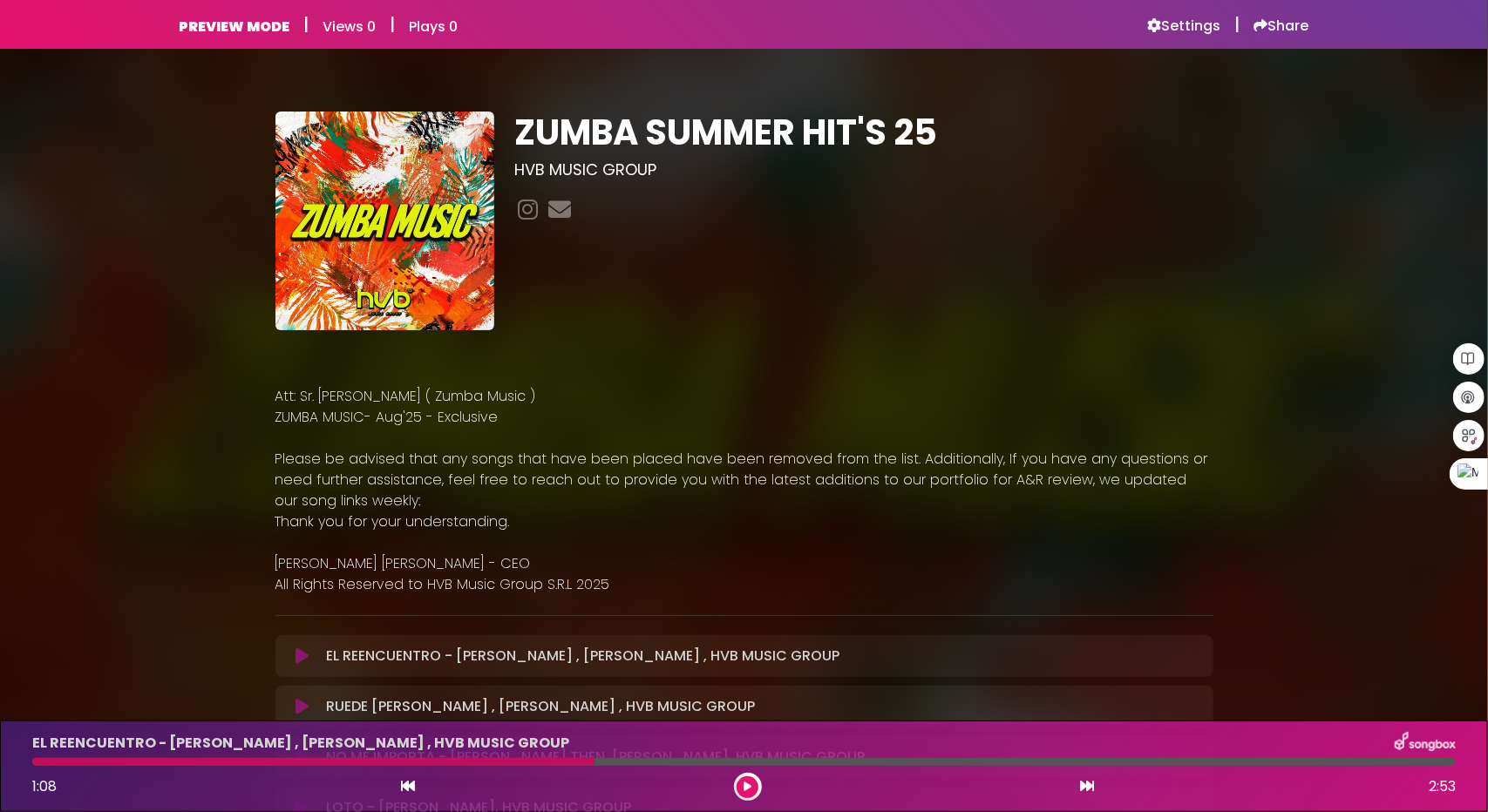
click at [306, 651] on icon at bounding box center [302, 656] width 13 height 17
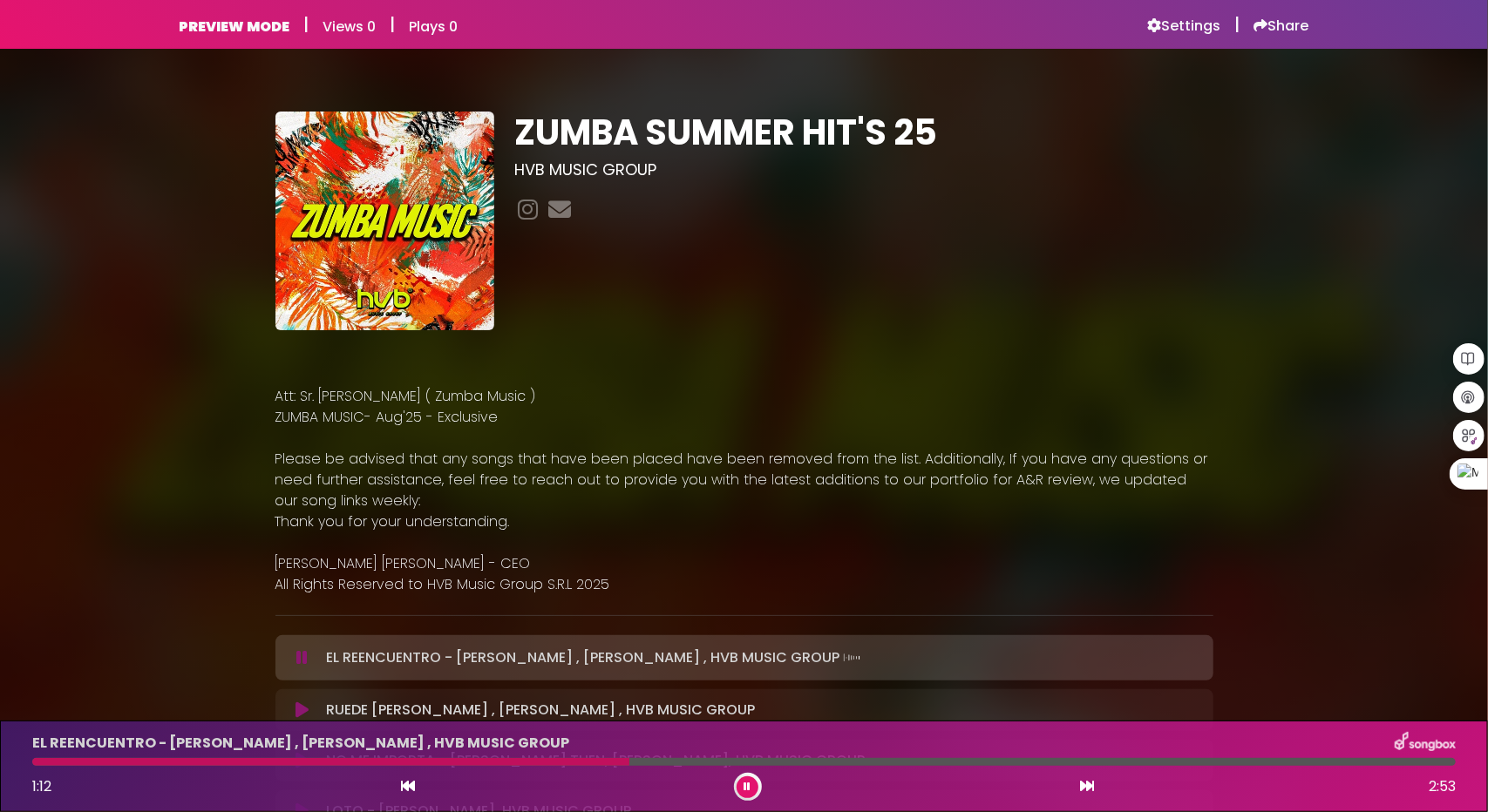
click at [35, 762] on div at bounding box center [331, 762] width 597 height 8
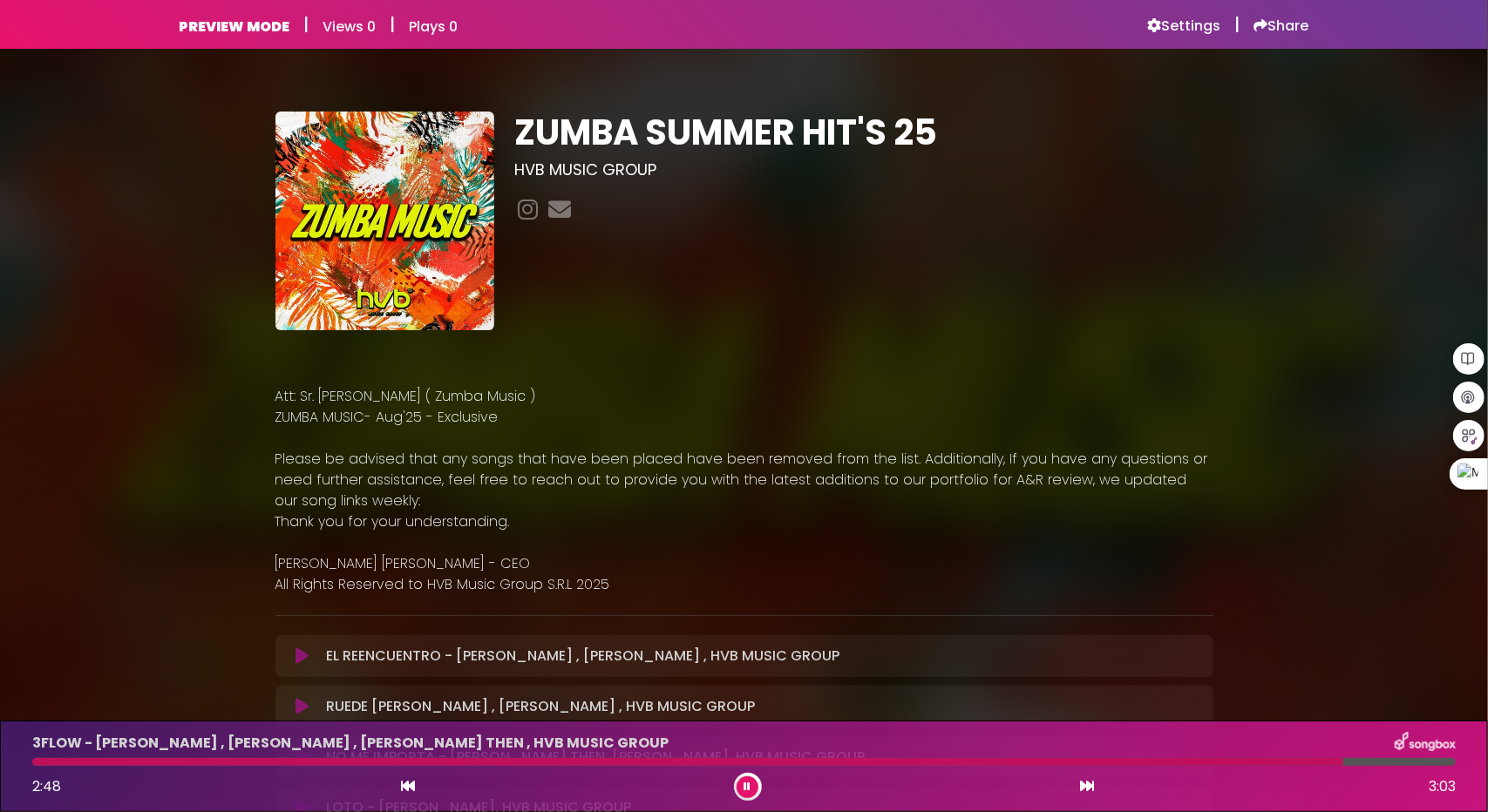
click at [622, 760] on div at bounding box center [688, 762] width 1312 height 8
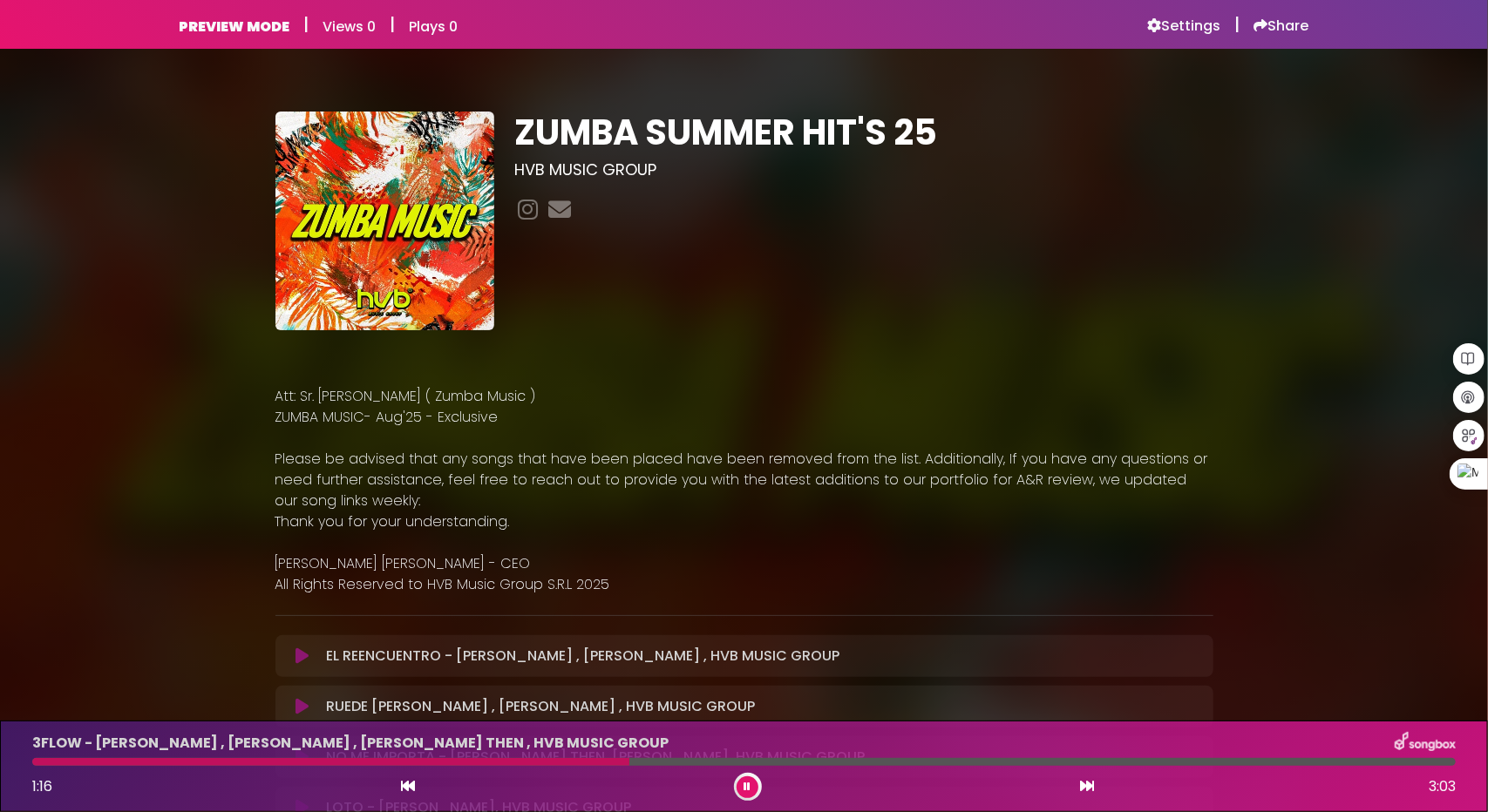
click at [417, 767] on div at bounding box center [331, 762] width 597 height 8
click at [399, 764] on div at bounding box center [235, 762] width 407 height 8
click at [374, 761] on div at bounding box center [217, 762] width 371 height 8
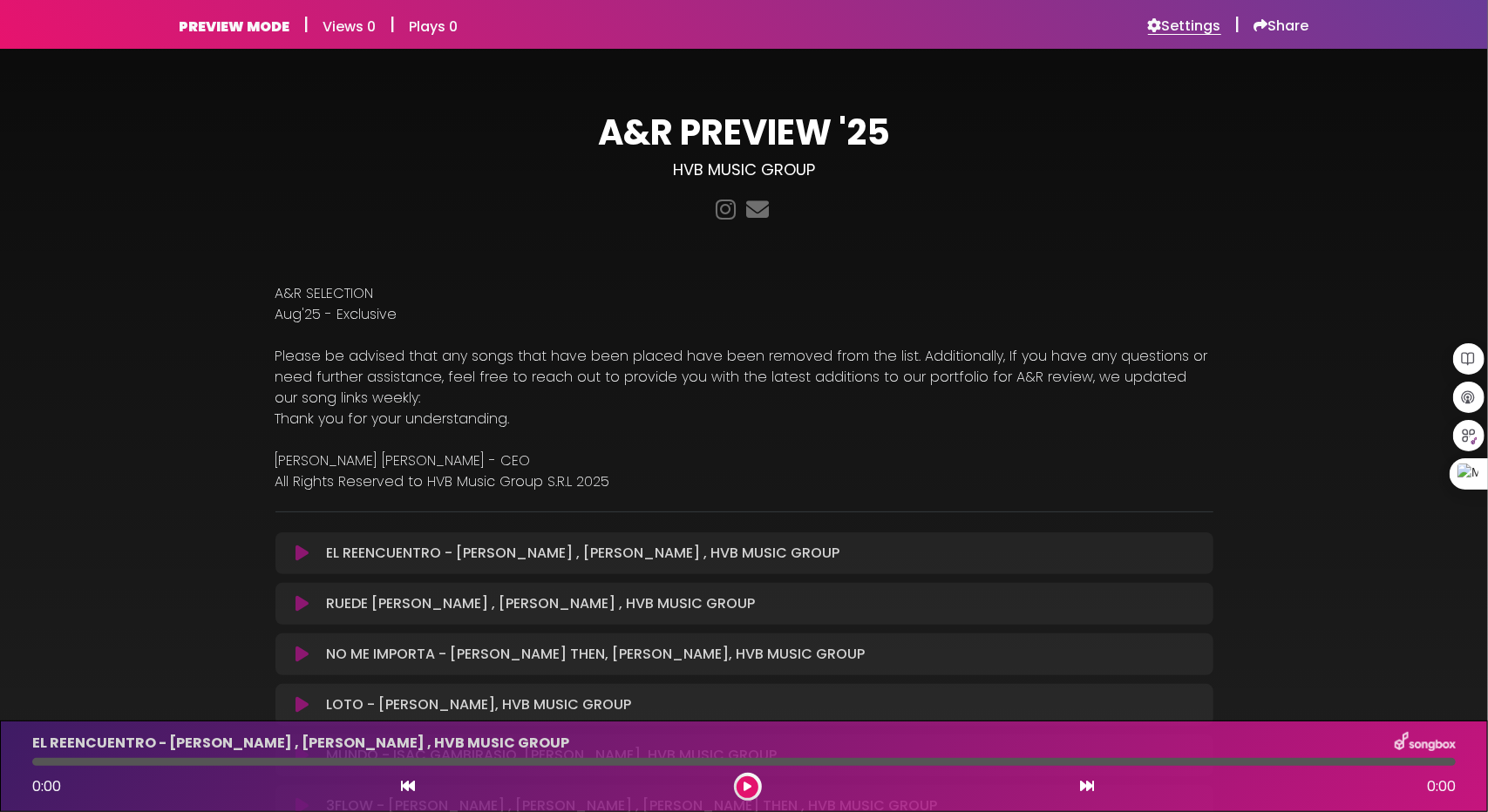
click at [1208, 21] on h6 "Settings" at bounding box center [1184, 26] width 73 height 17
